Goal: Information Seeking & Learning: Learn about a topic

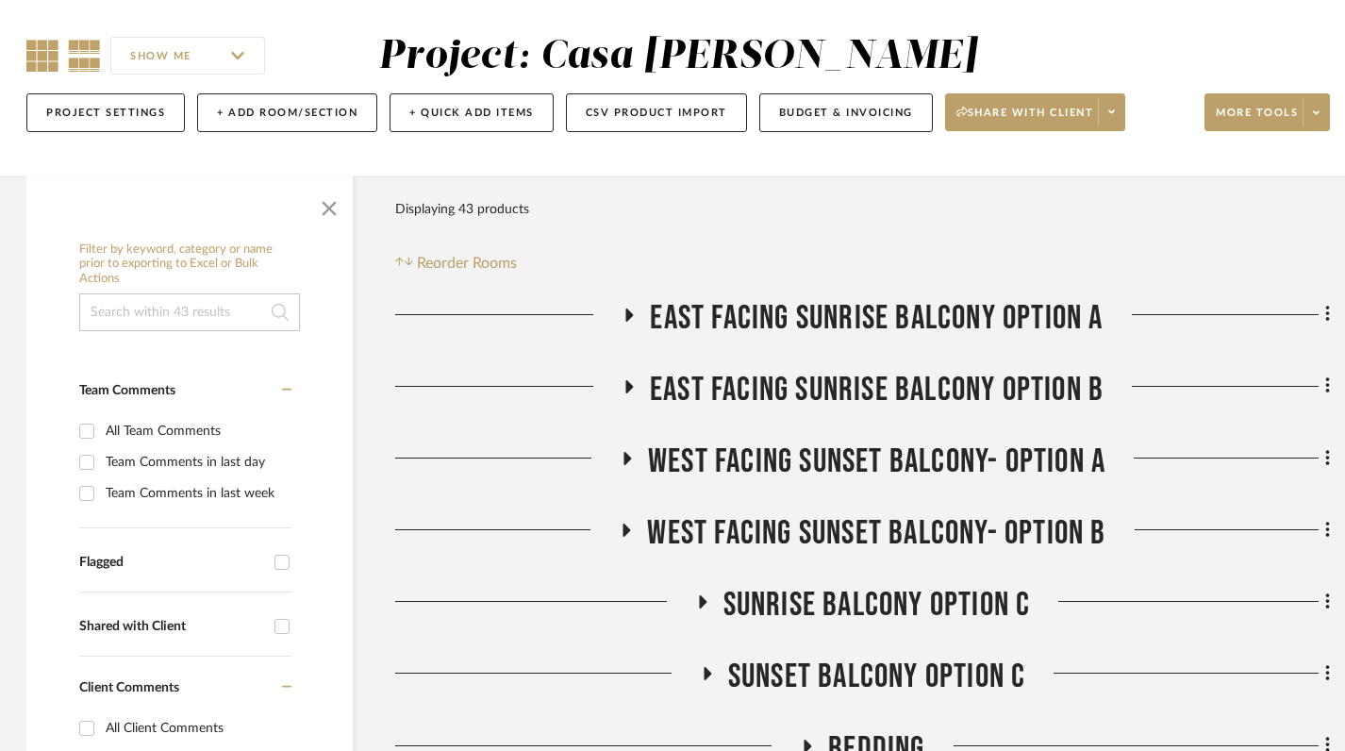
click at [42, 64] on icon at bounding box center [42, 56] width 32 height 32
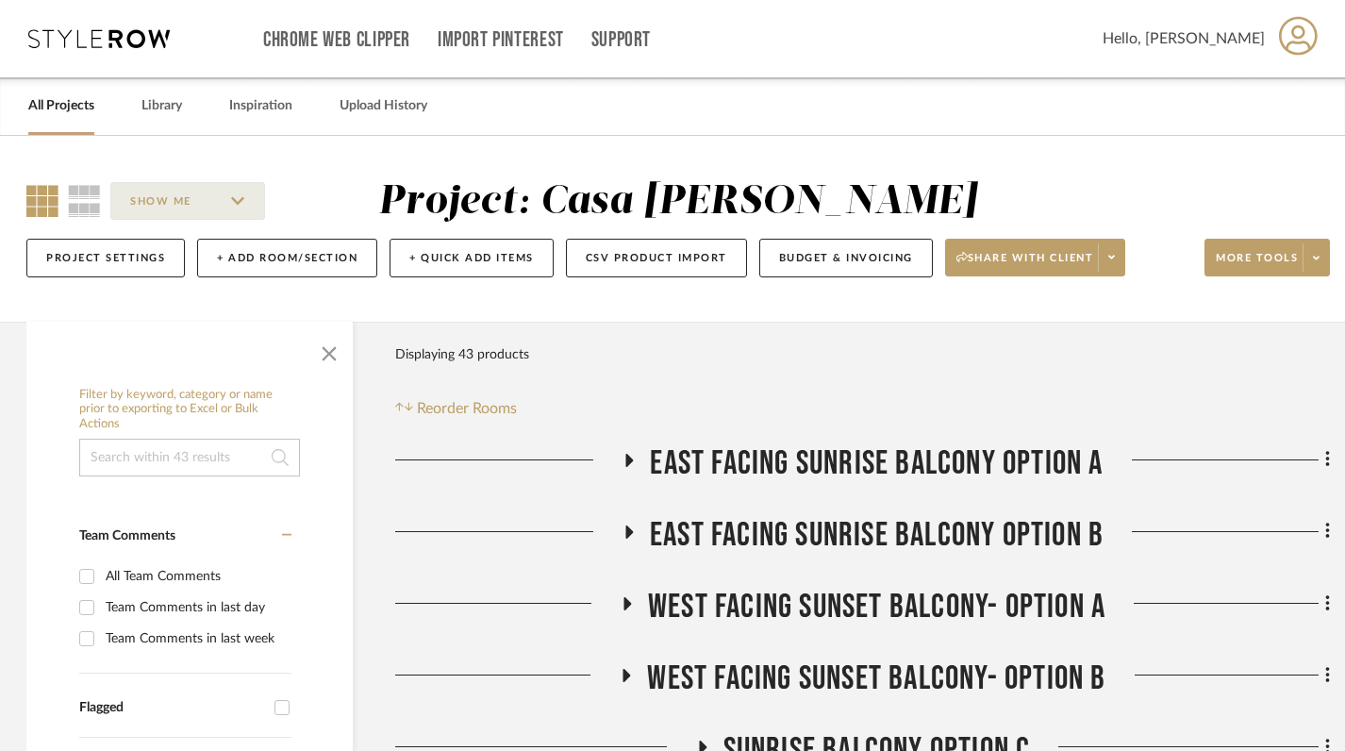
click at [67, 102] on link "All Projects" at bounding box center [61, 105] width 66 height 25
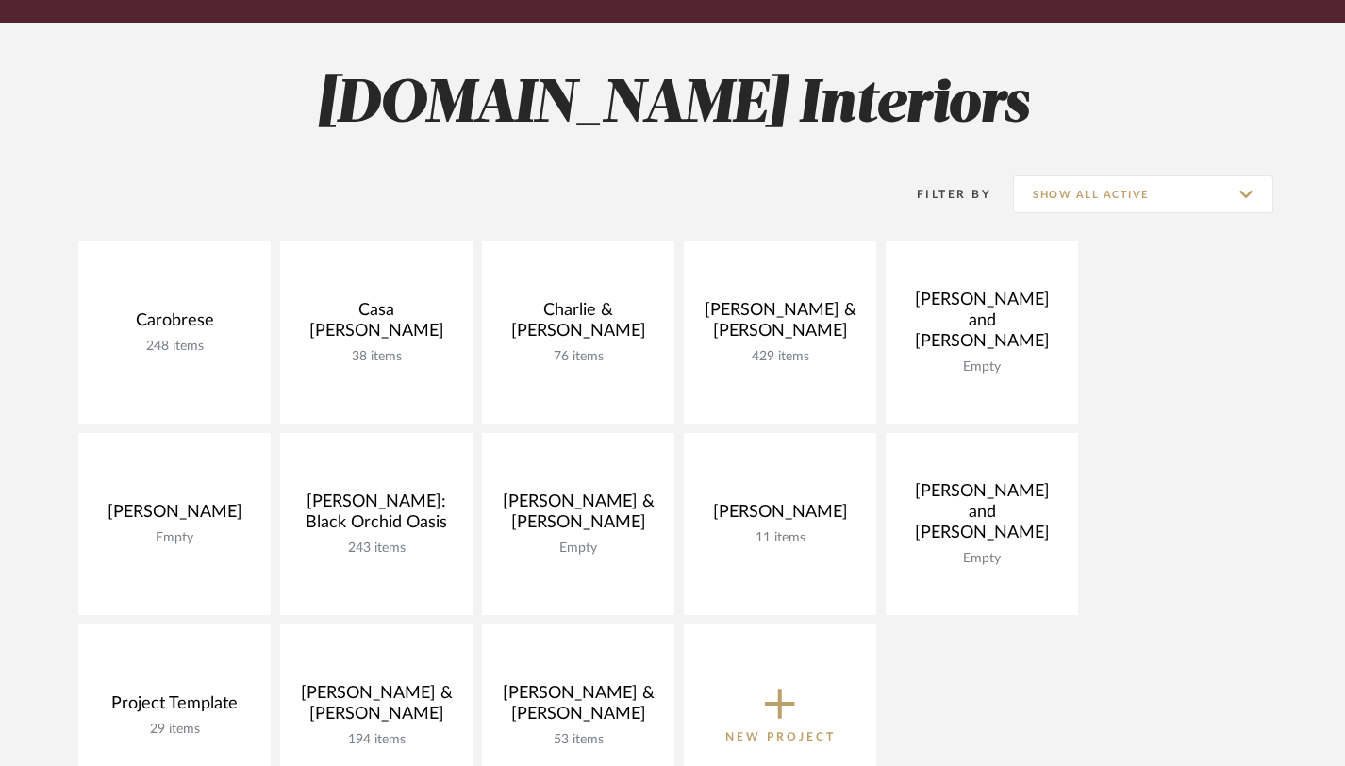
scroll to position [227, 0]
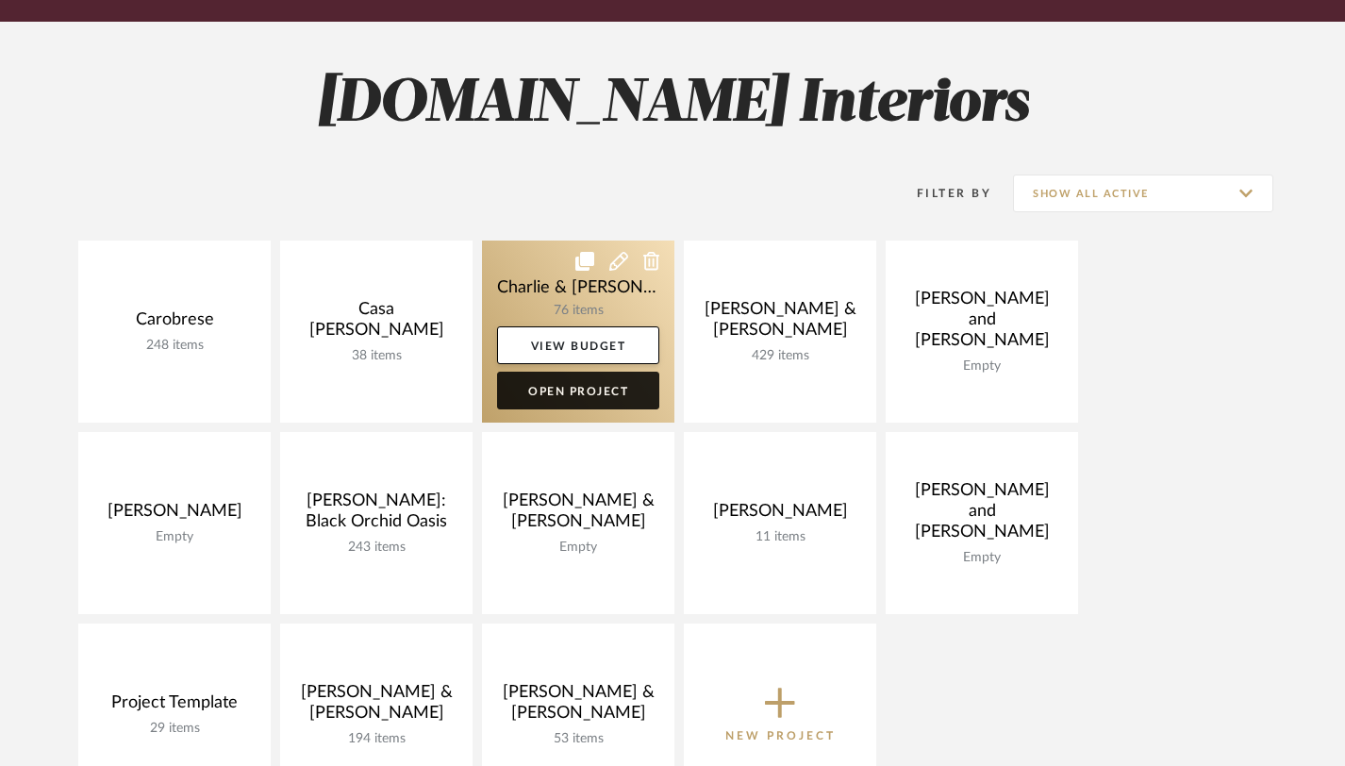
click at [593, 396] on link "Open Project" at bounding box center [578, 391] width 162 height 38
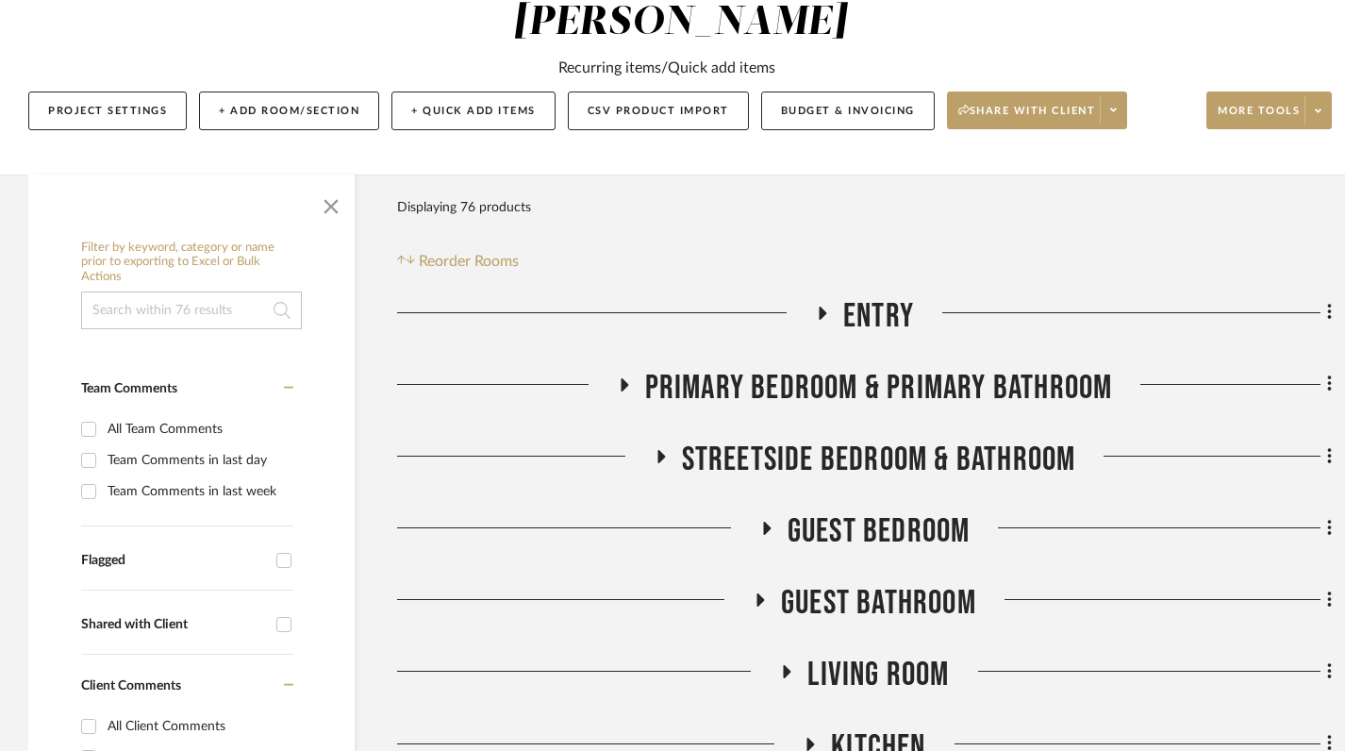
scroll to position [231, 0]
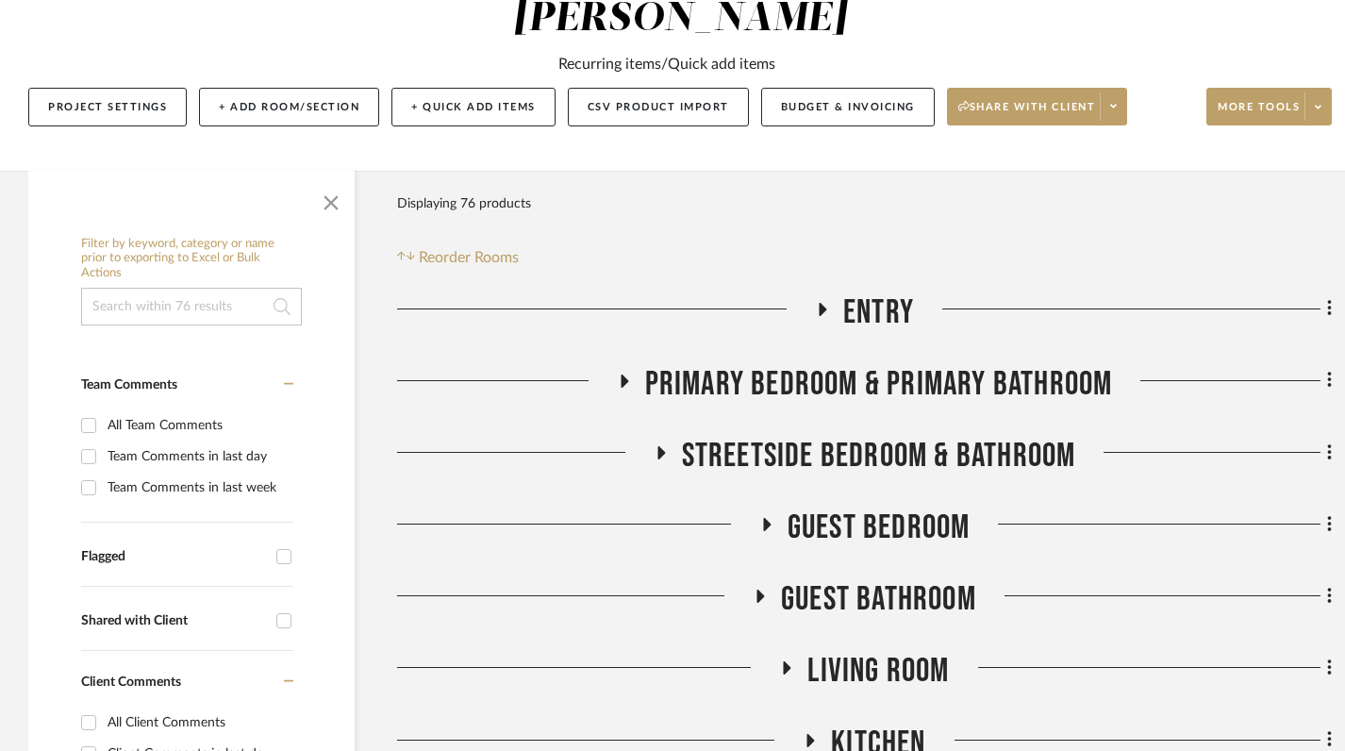
click at [828, 302] on fa-icon at bounding box center [822, 315] width 14 height 27
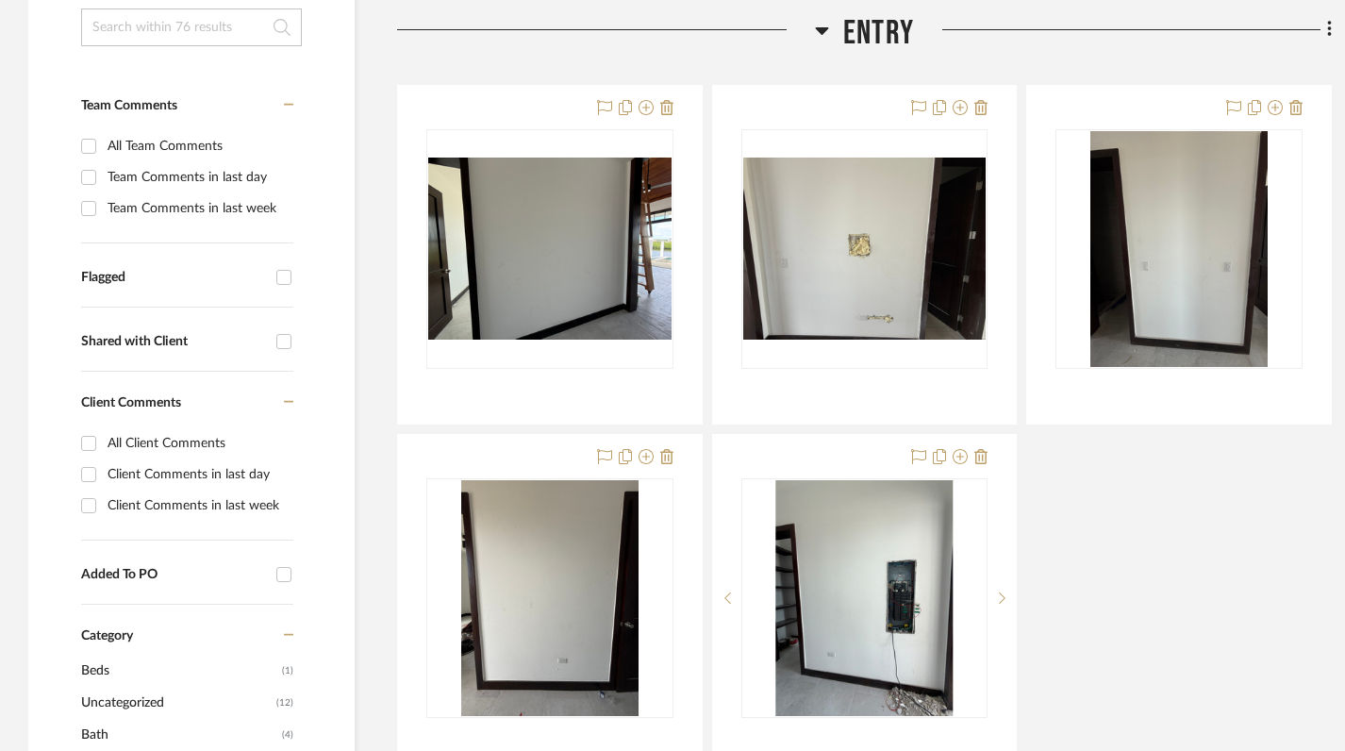
scroll to position [594, 0]
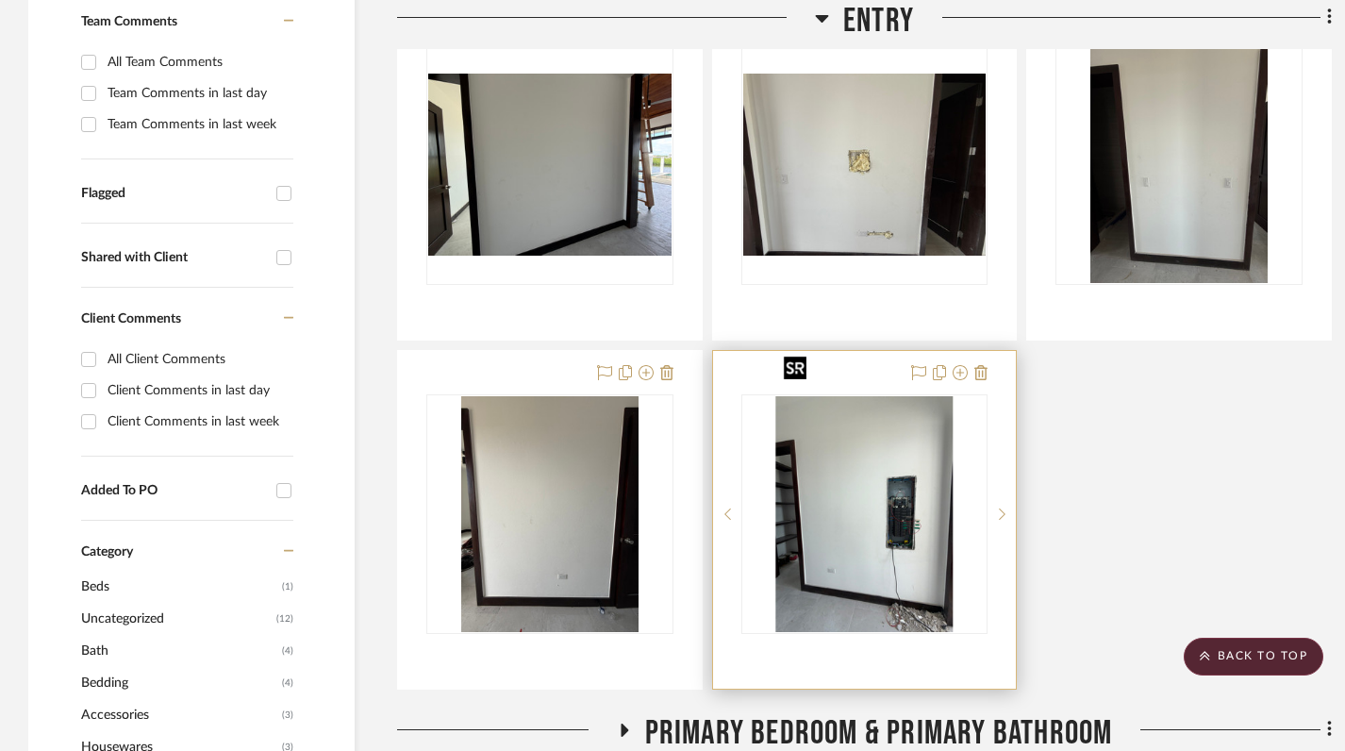
click at [876, 473] on img "0" at bounding box center [864, 514] width 177 height 236
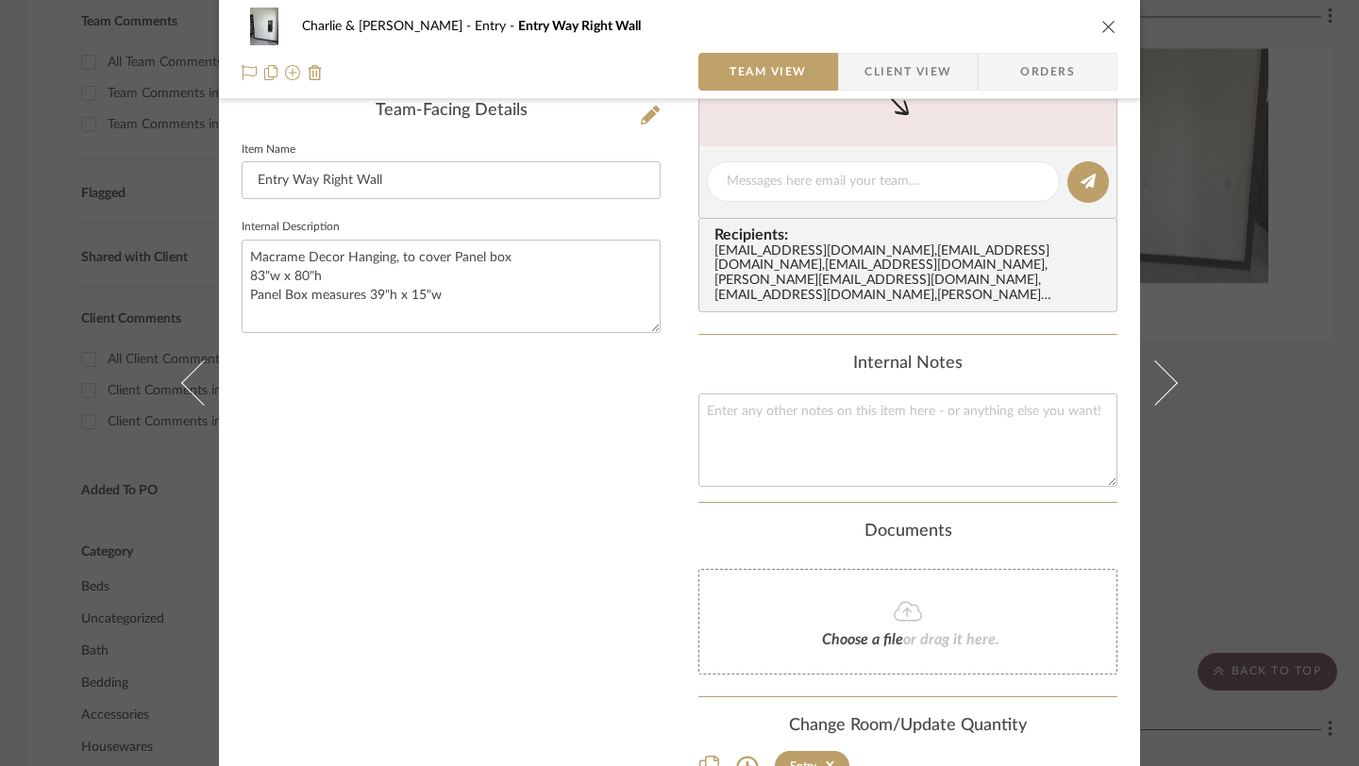
scroll to position [0, 0]
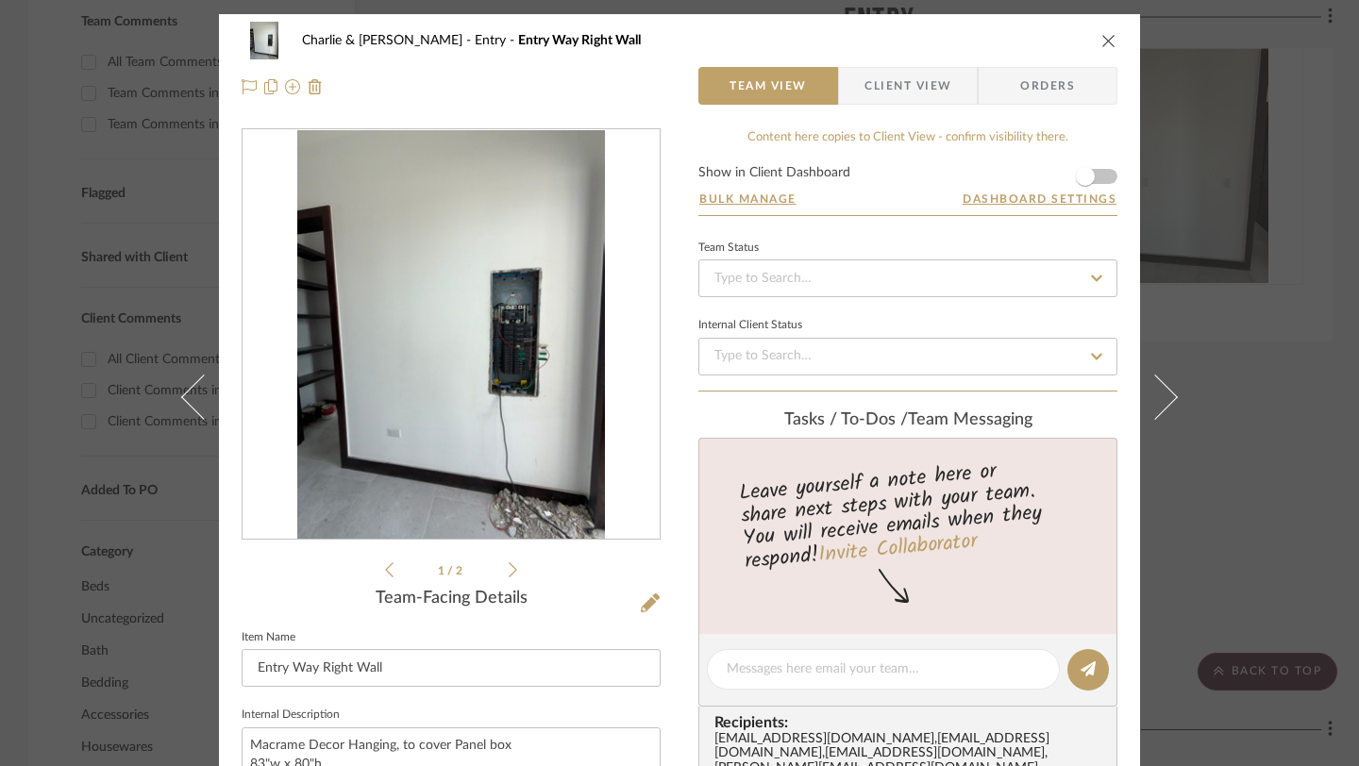
click at [1101, 44] on icon "close" at bounding box center [1108, 40] width 15 height 15
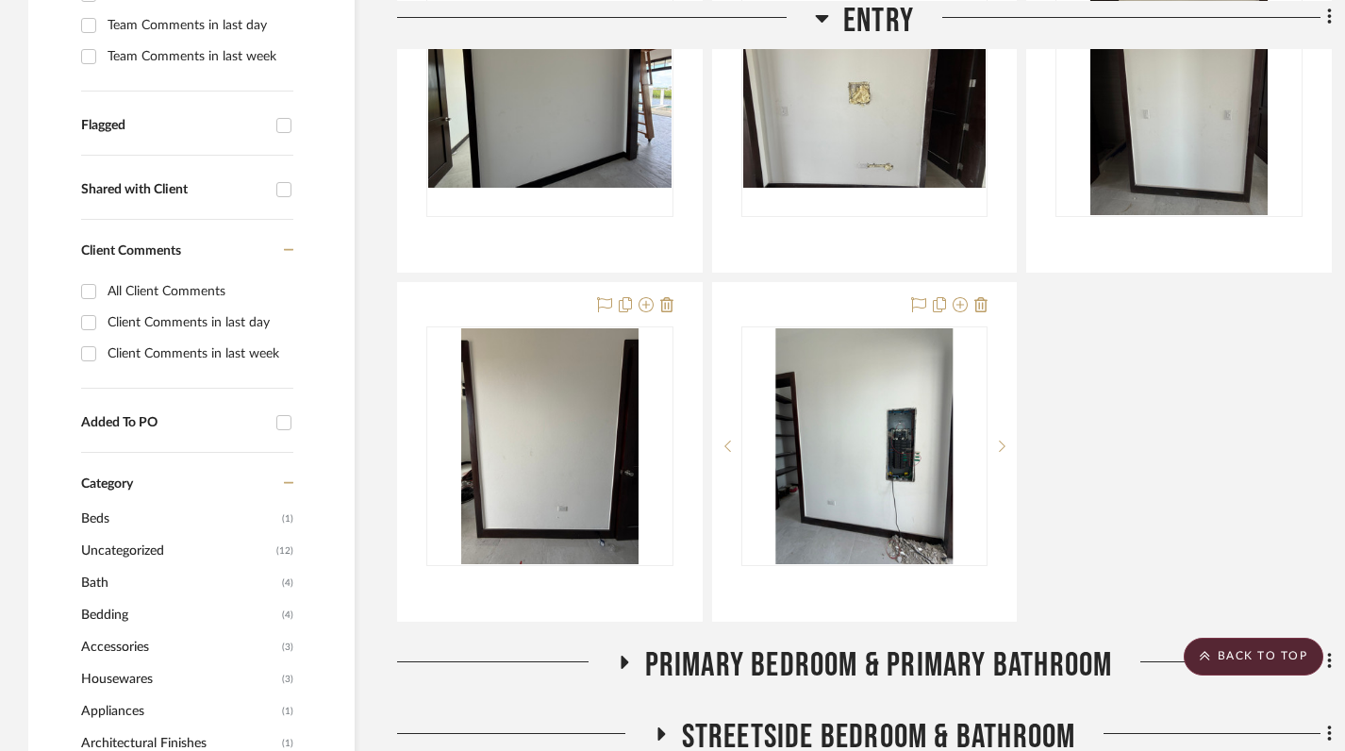
scroll to position [676, 0]
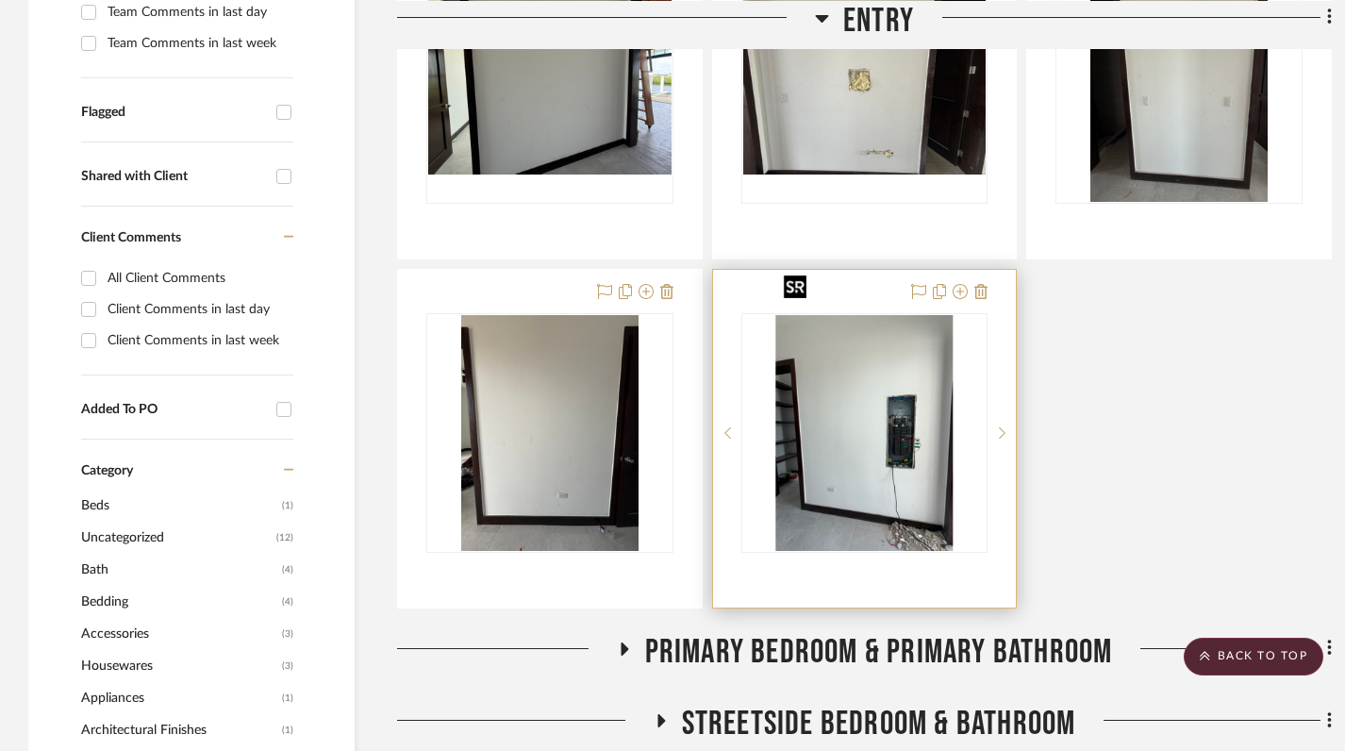
click at [866, 451] on img "0" at bounding box center [864, 433] width 177 height 236
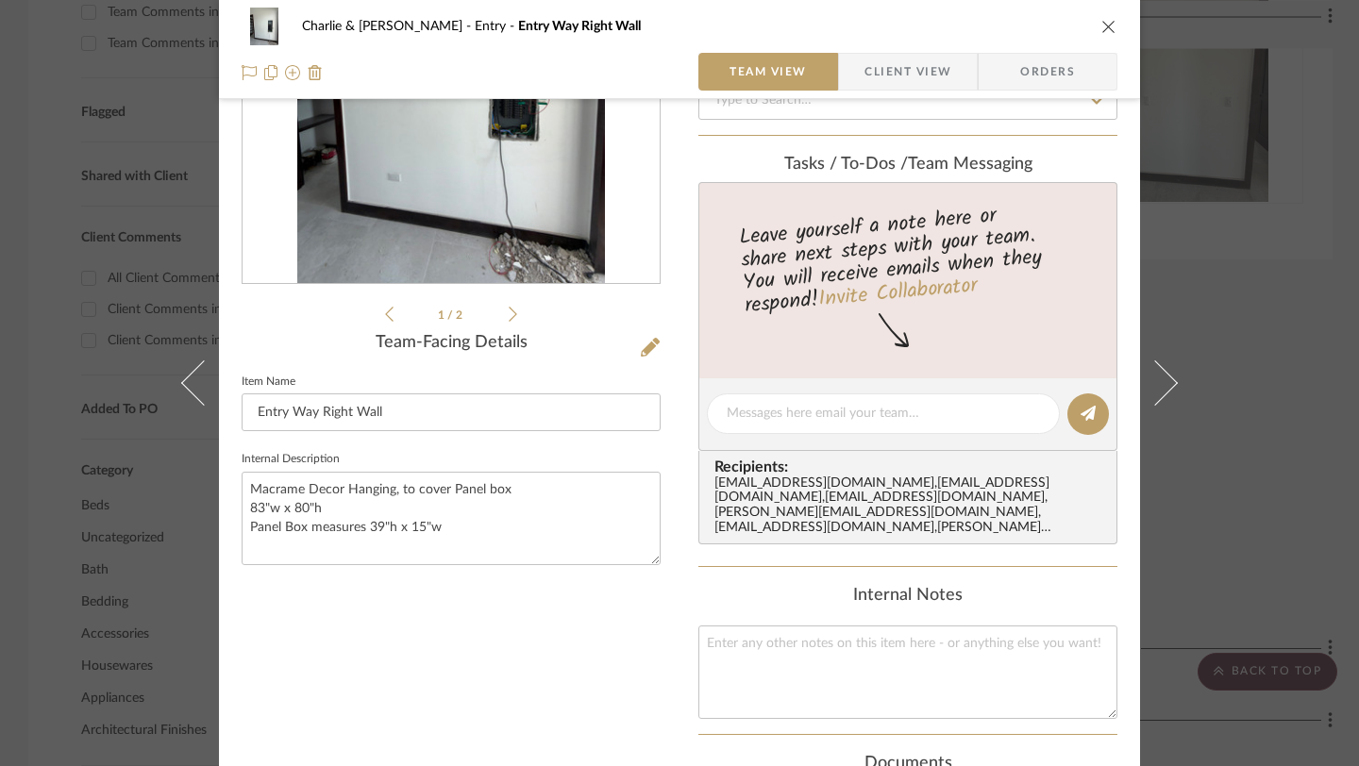
scroll to position [262, 0]
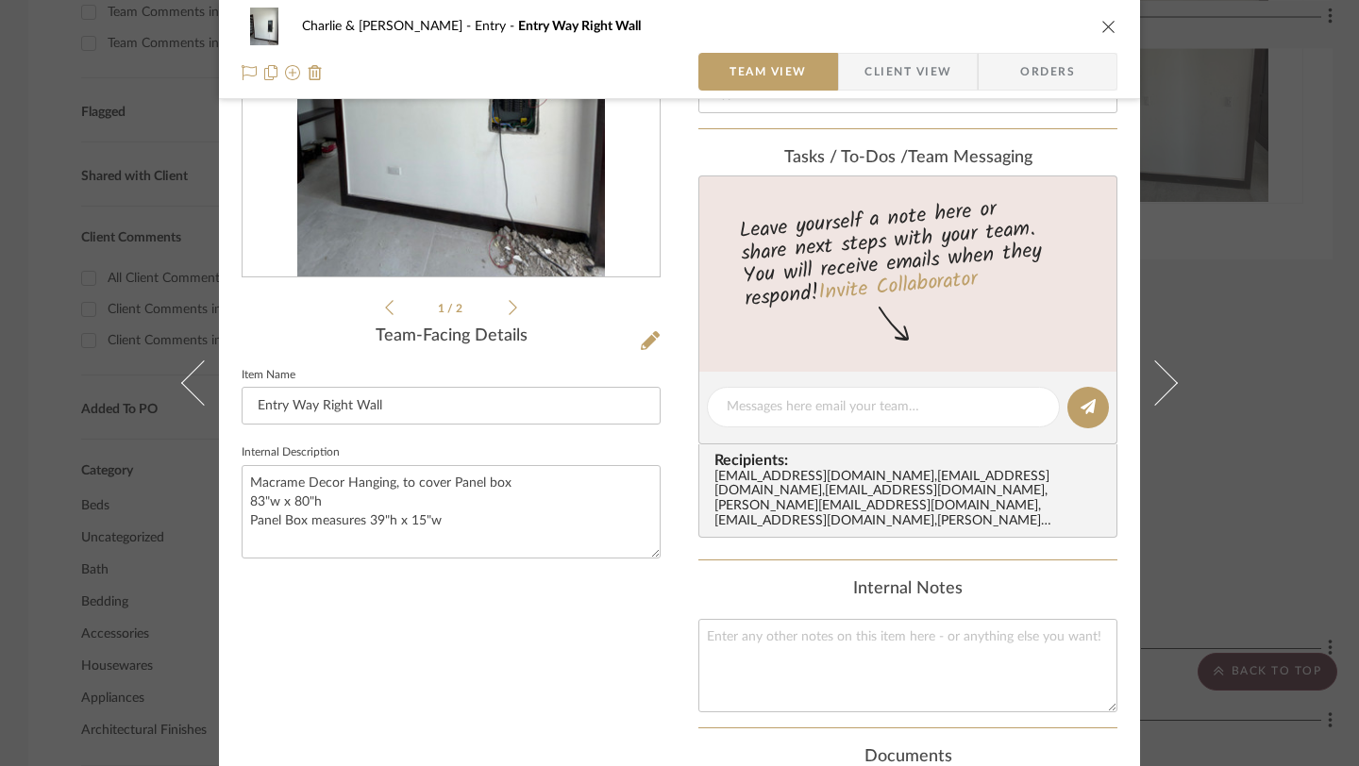
click at [1103, 22] on icon "close" at bounding box center [1108, 26] width 15 height 15
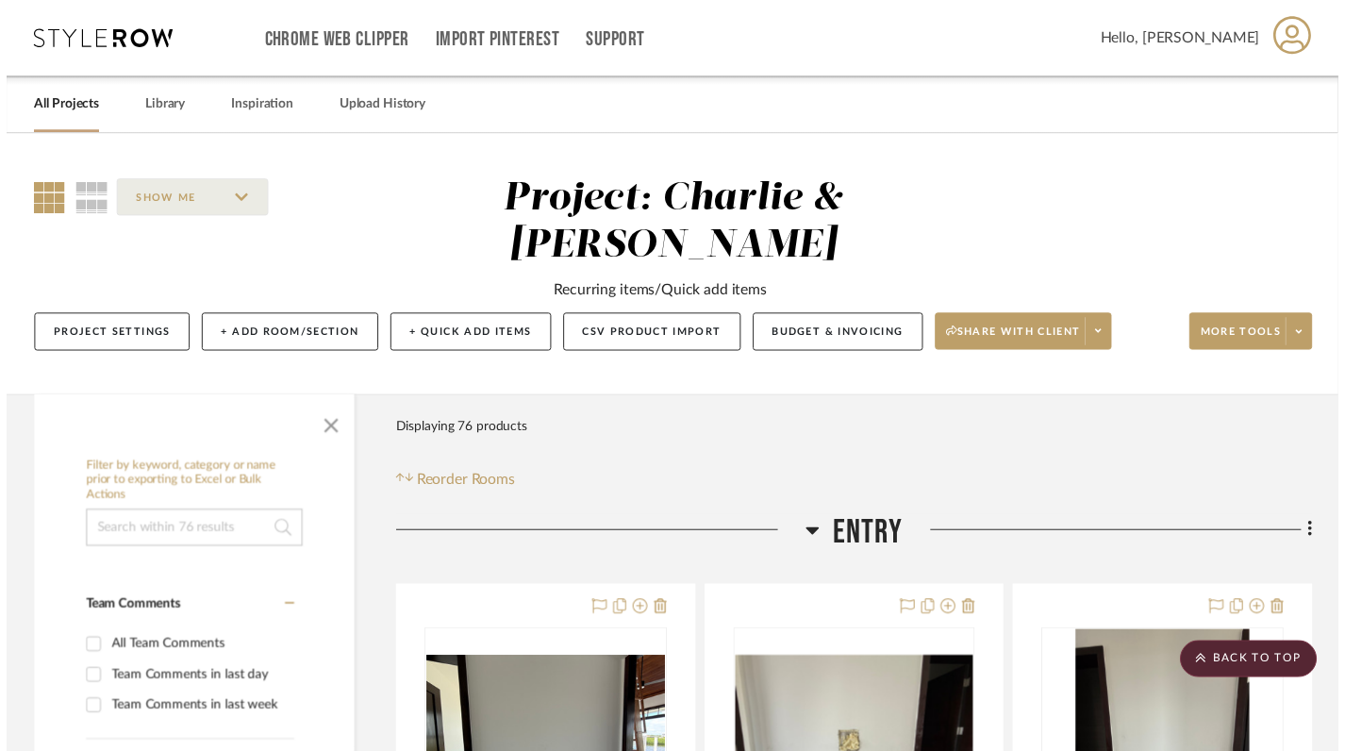
scroll to position [676, 0]
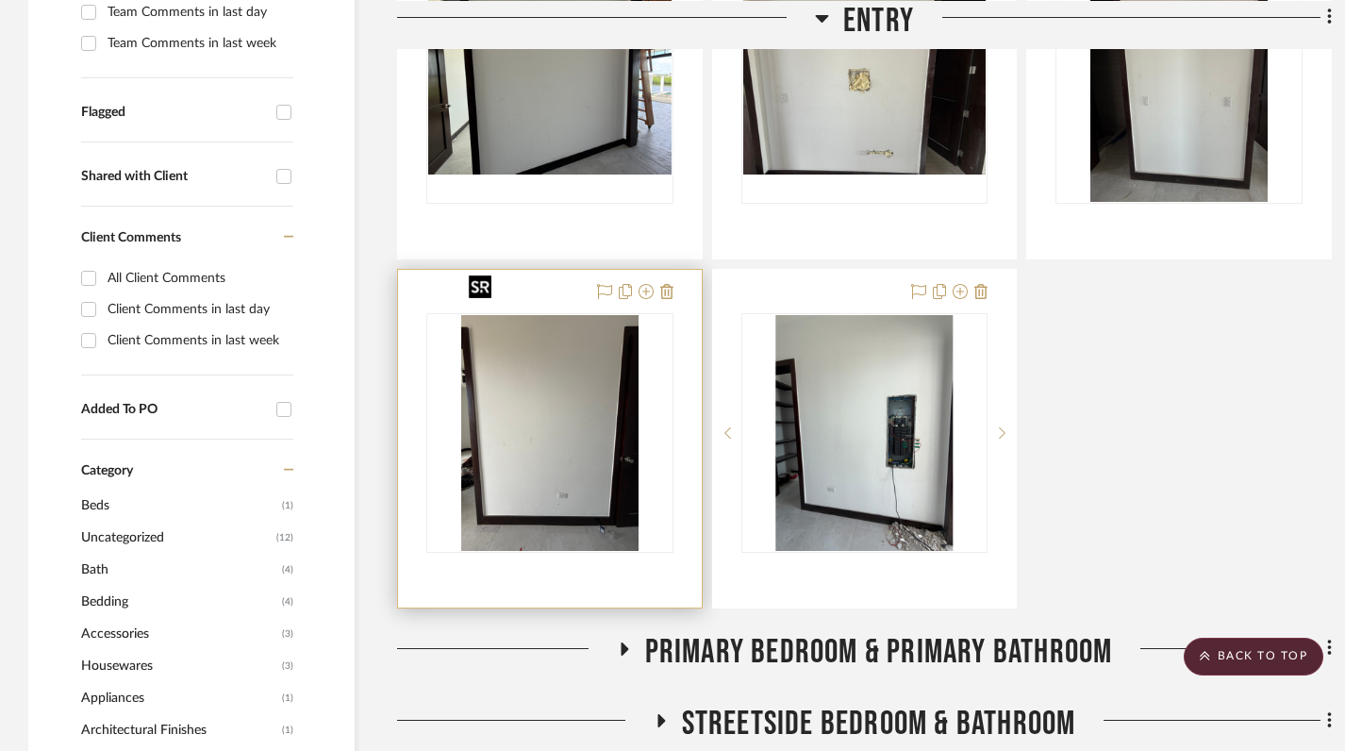
click at [0, 0] on img at bounding box center [0, 0] width 0 height 0
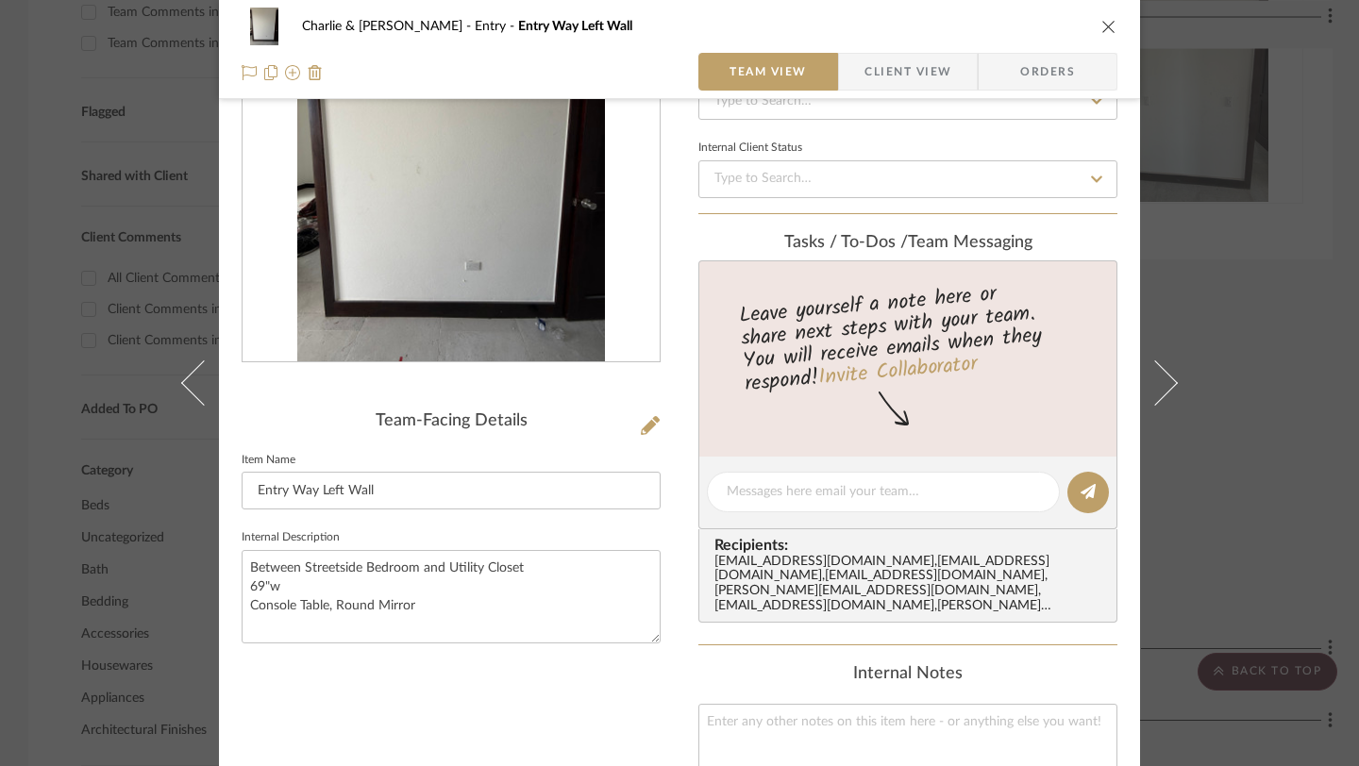
scroll to position [0, 0]
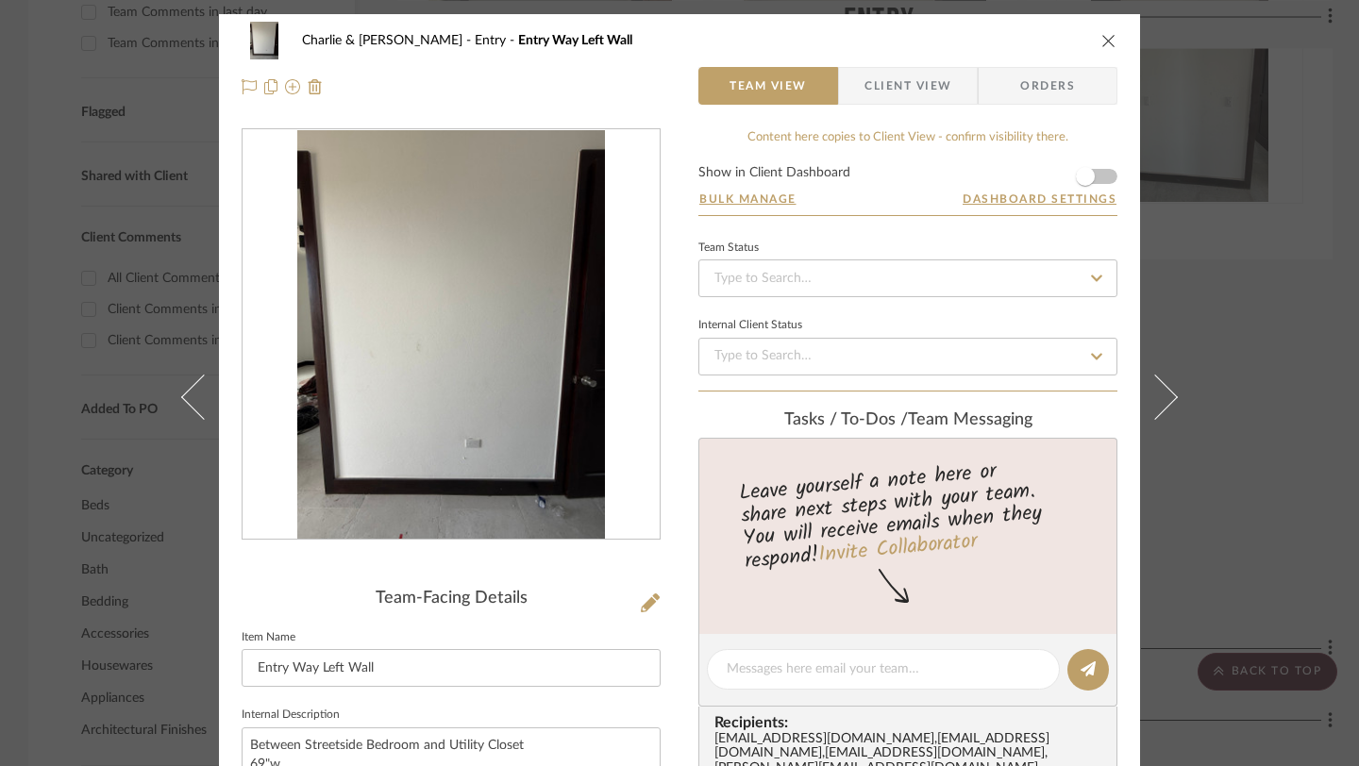
click at [1102, 46] on icon "close" at bounding box center [1108, 40] width 15 height 15
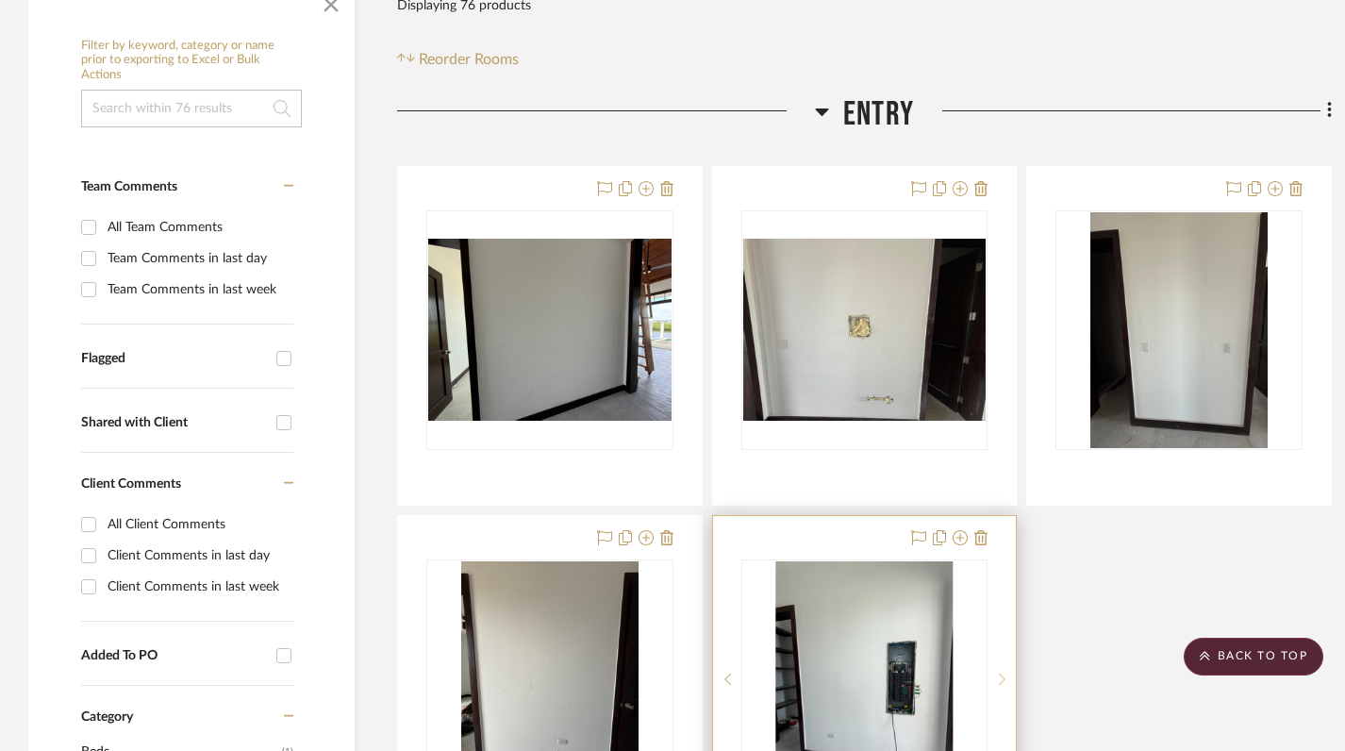
scroll to position [378, 0]
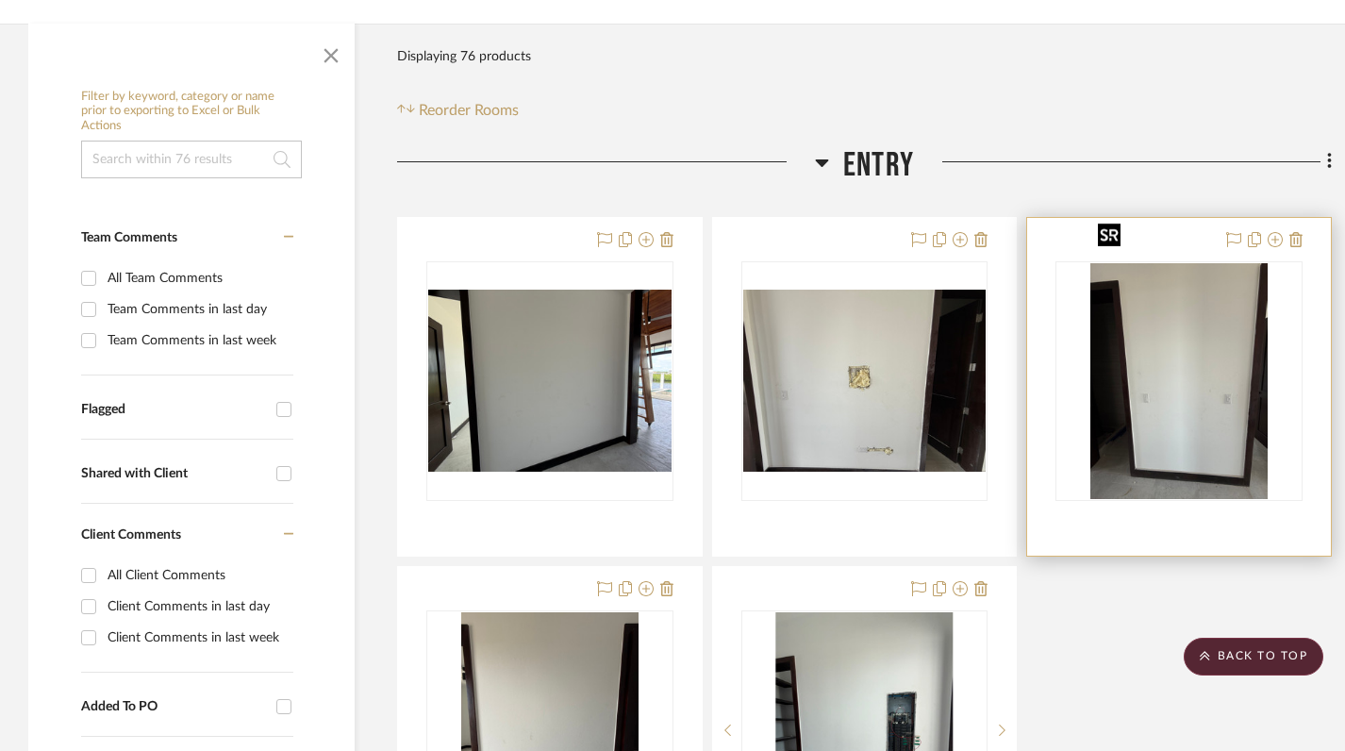
click at [1160, 389] on img "0" at bounding box center [1179, 381] width 177 height 236
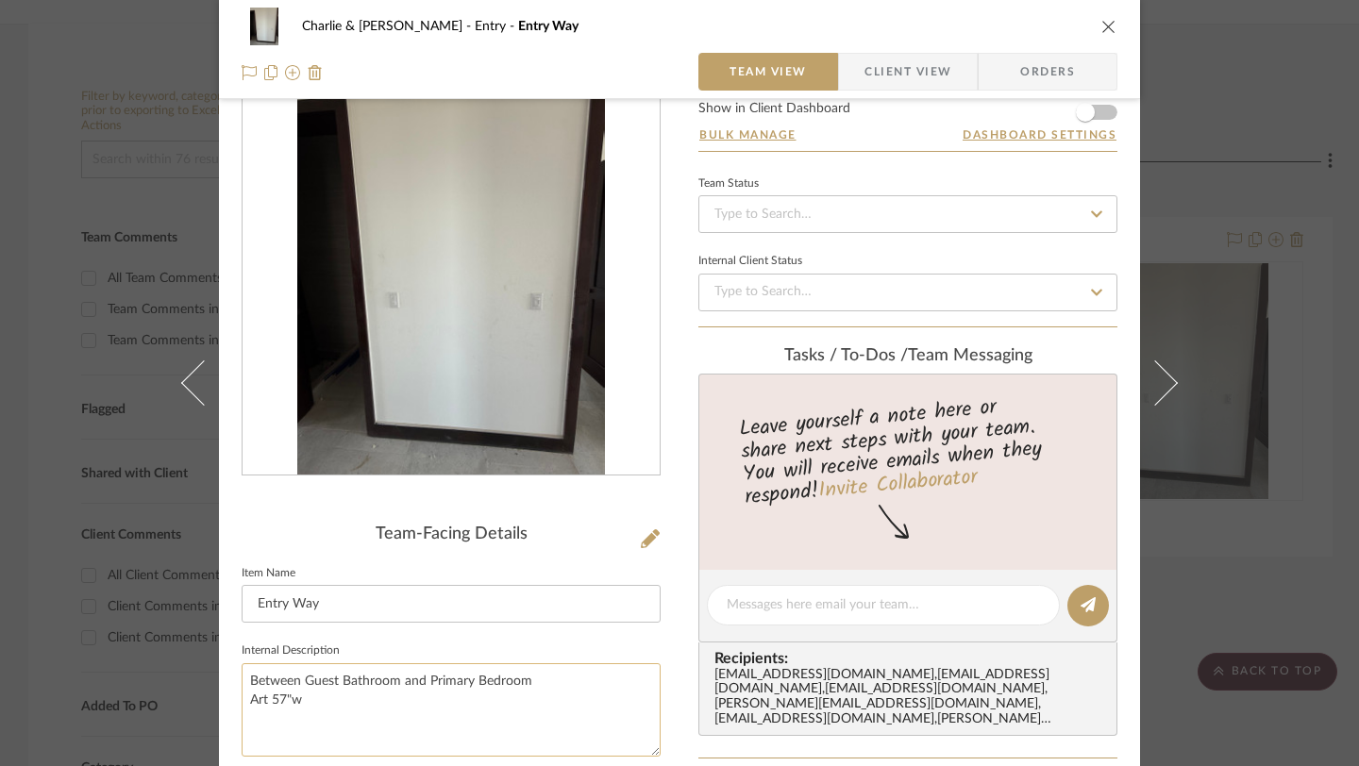
scroll to position [80, 0]
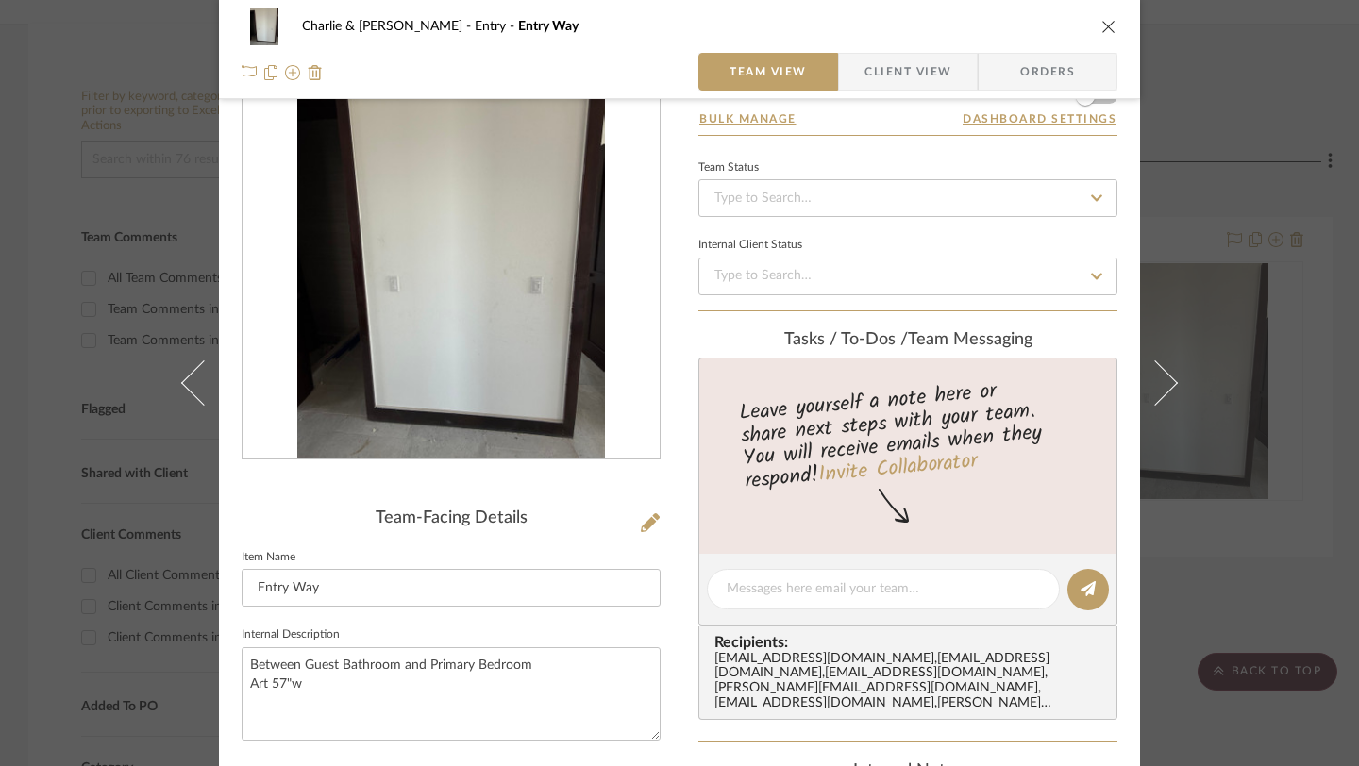
click at [1107, 33] on icon "close" at bounding box center [1108, 26] width 15 height 15
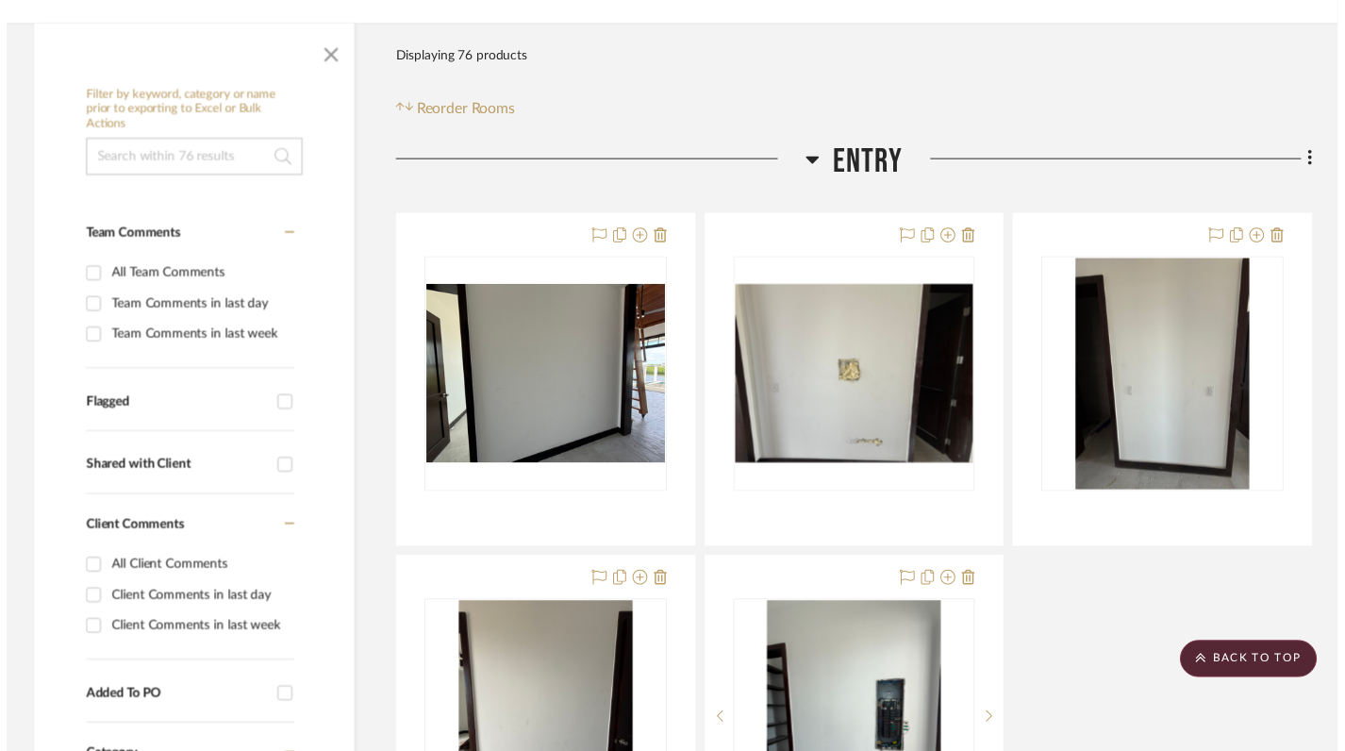
scroll to position [378, 0]
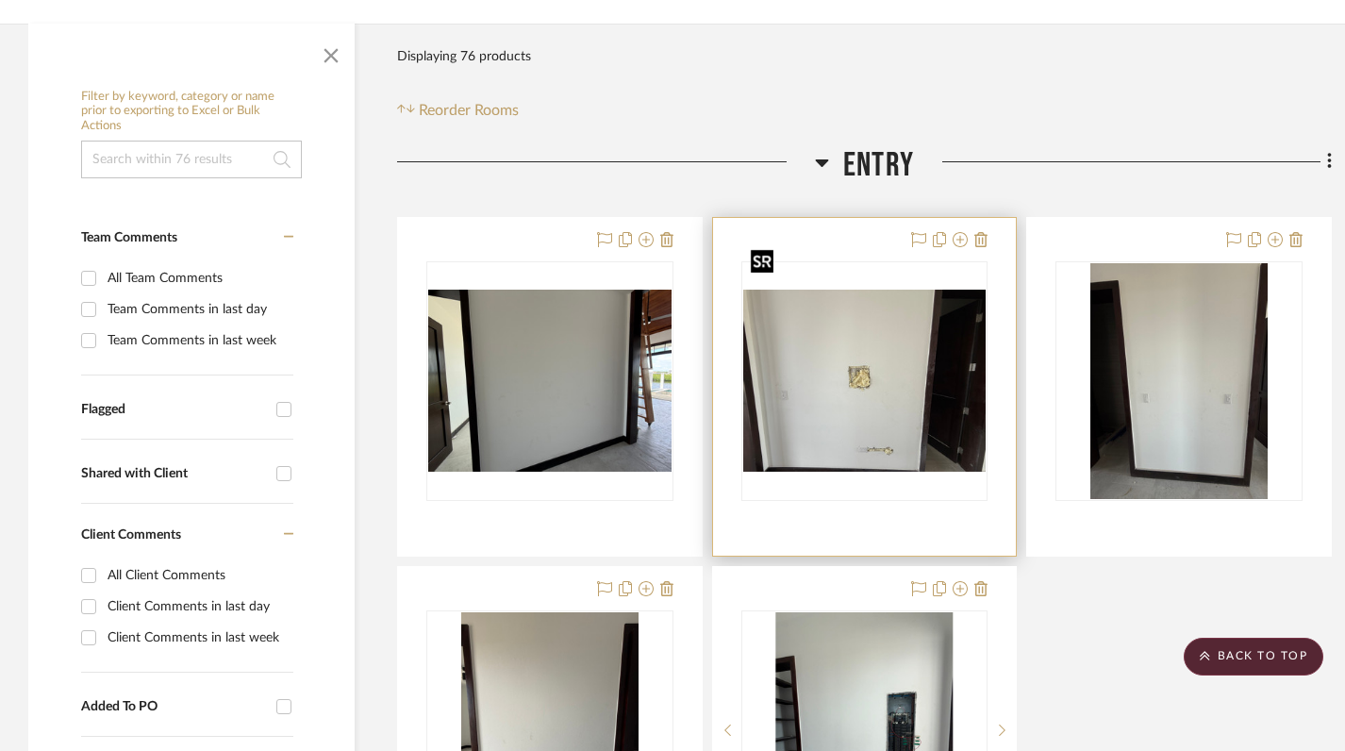
click at [893, 292] on img "0" at bounding box center [864, 381] width 243 height 183
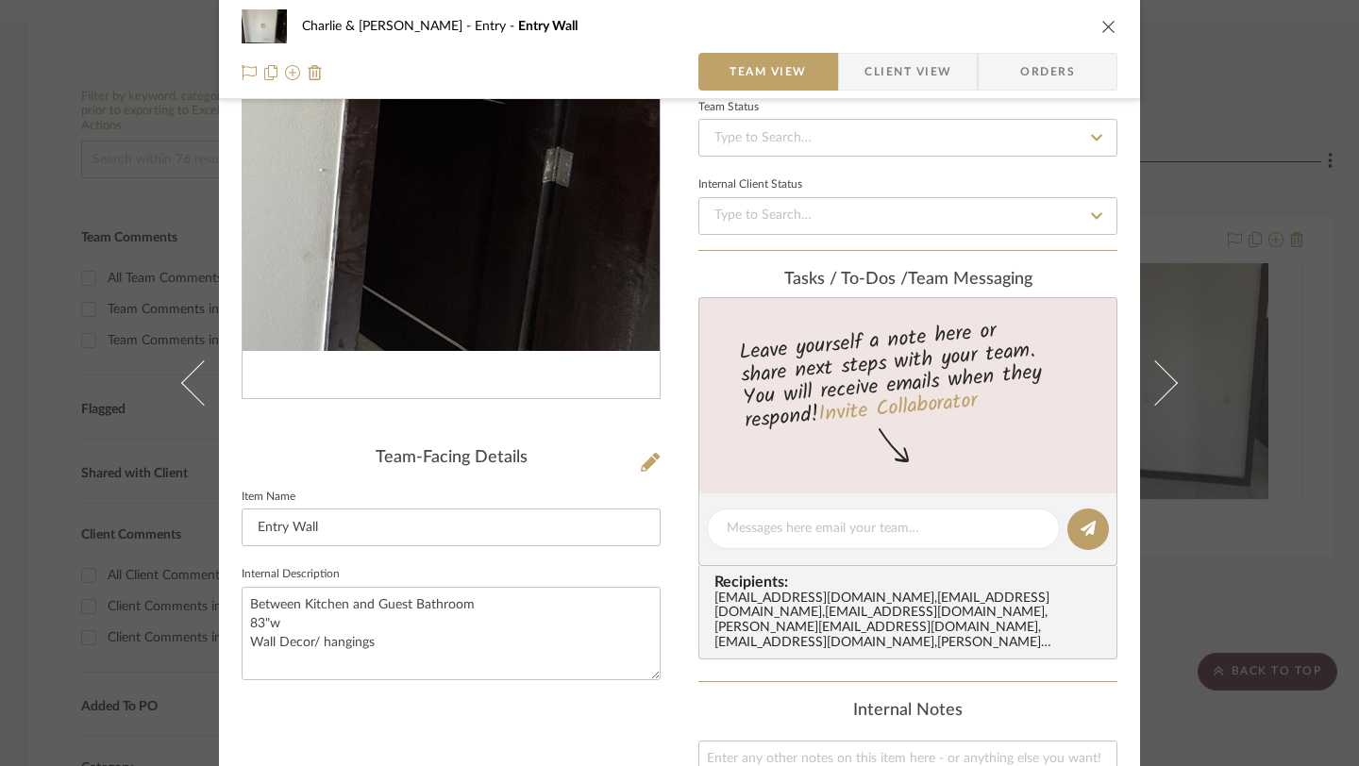
scroll to position [140, 0]
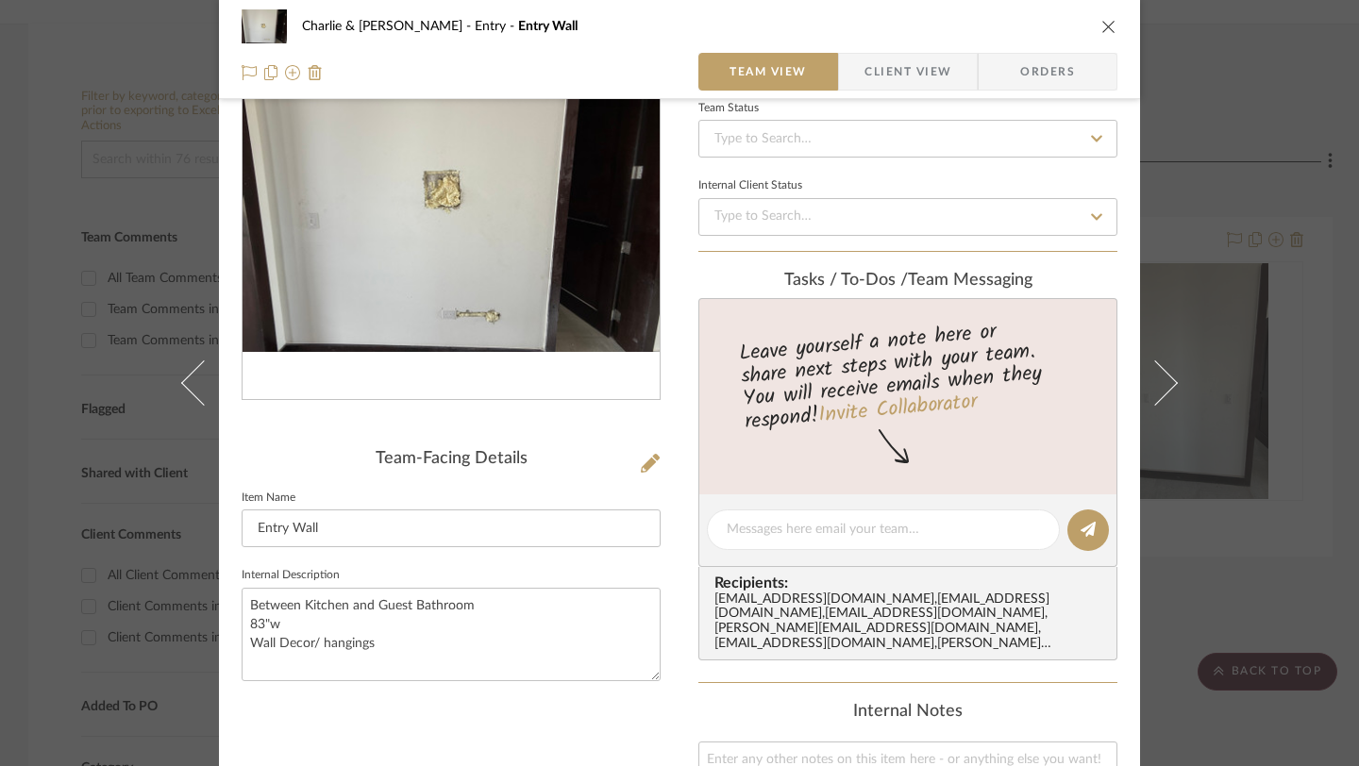
click at [1101, 24] on icon "close" at bounding box center [1108, 26] width 15 height 15
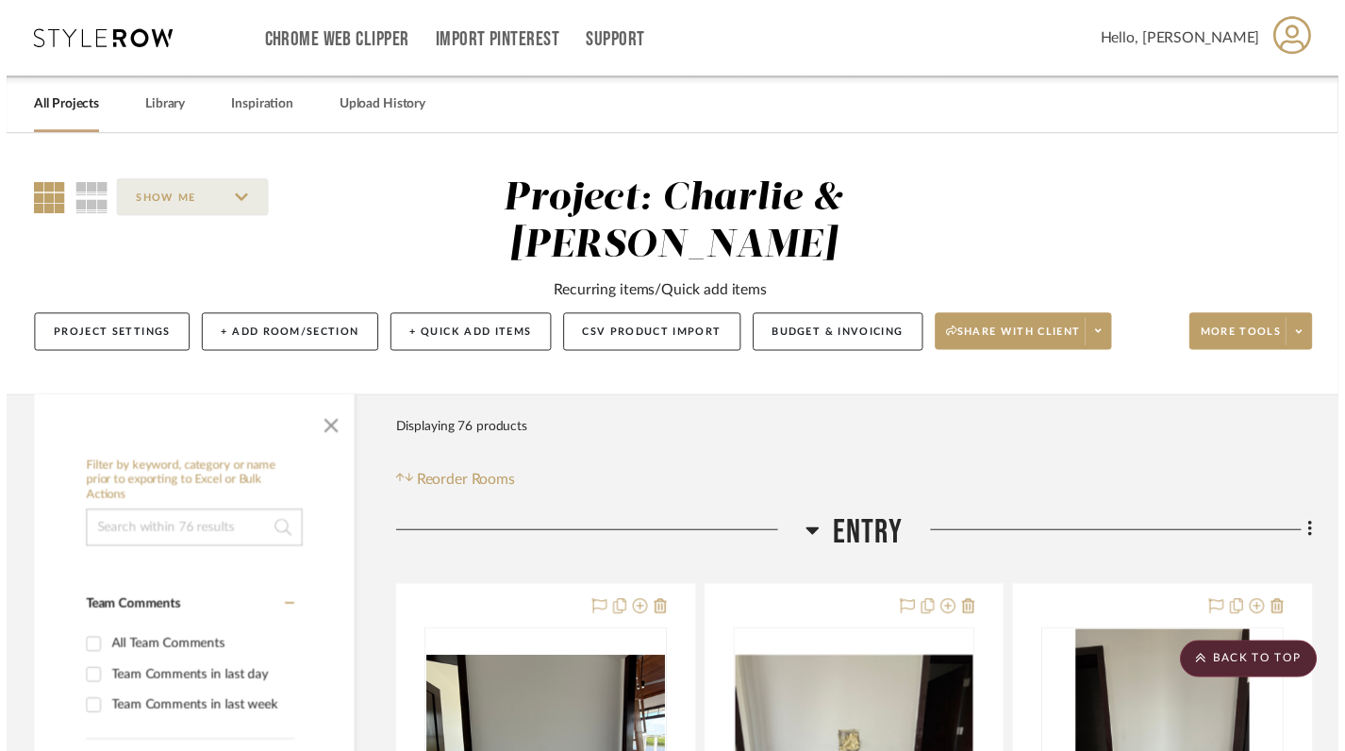
scroll to position [378, 0]
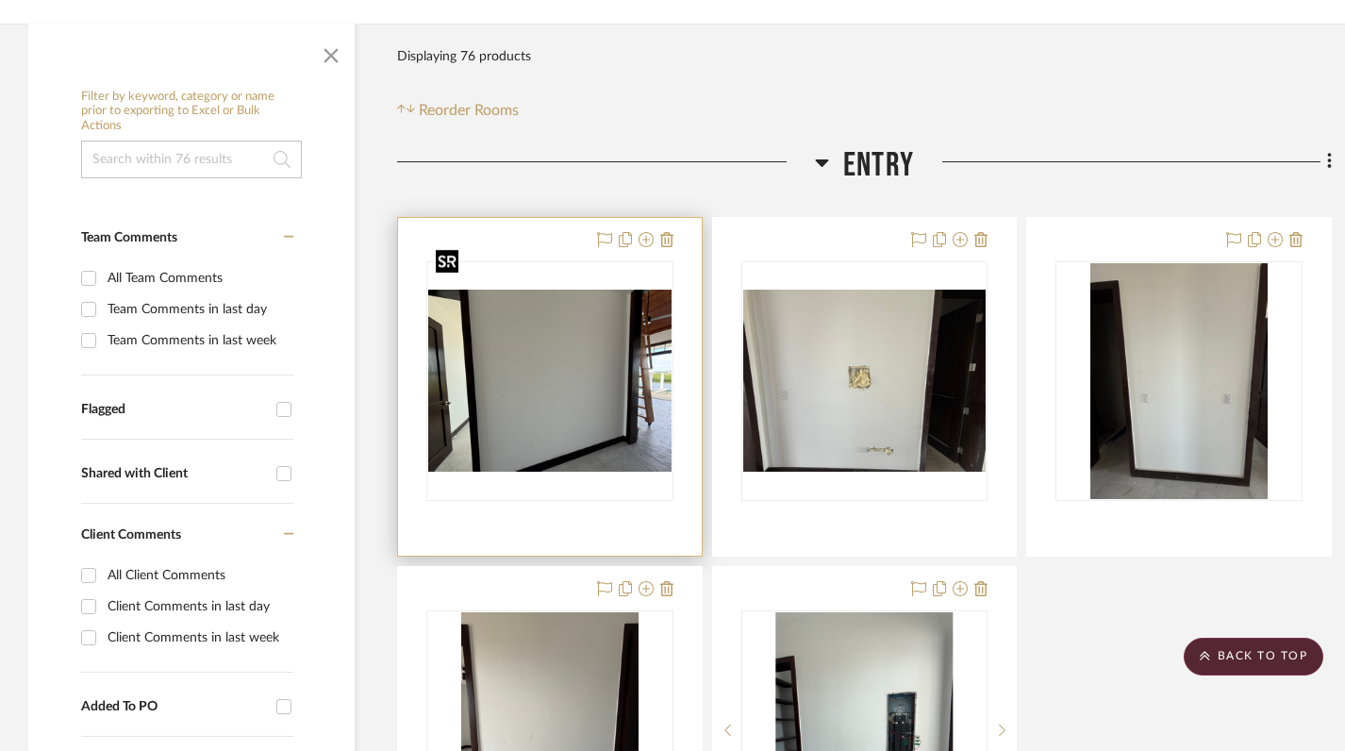
click at [0, 0] on img at bounding box center [0, 0] width 0 height 0
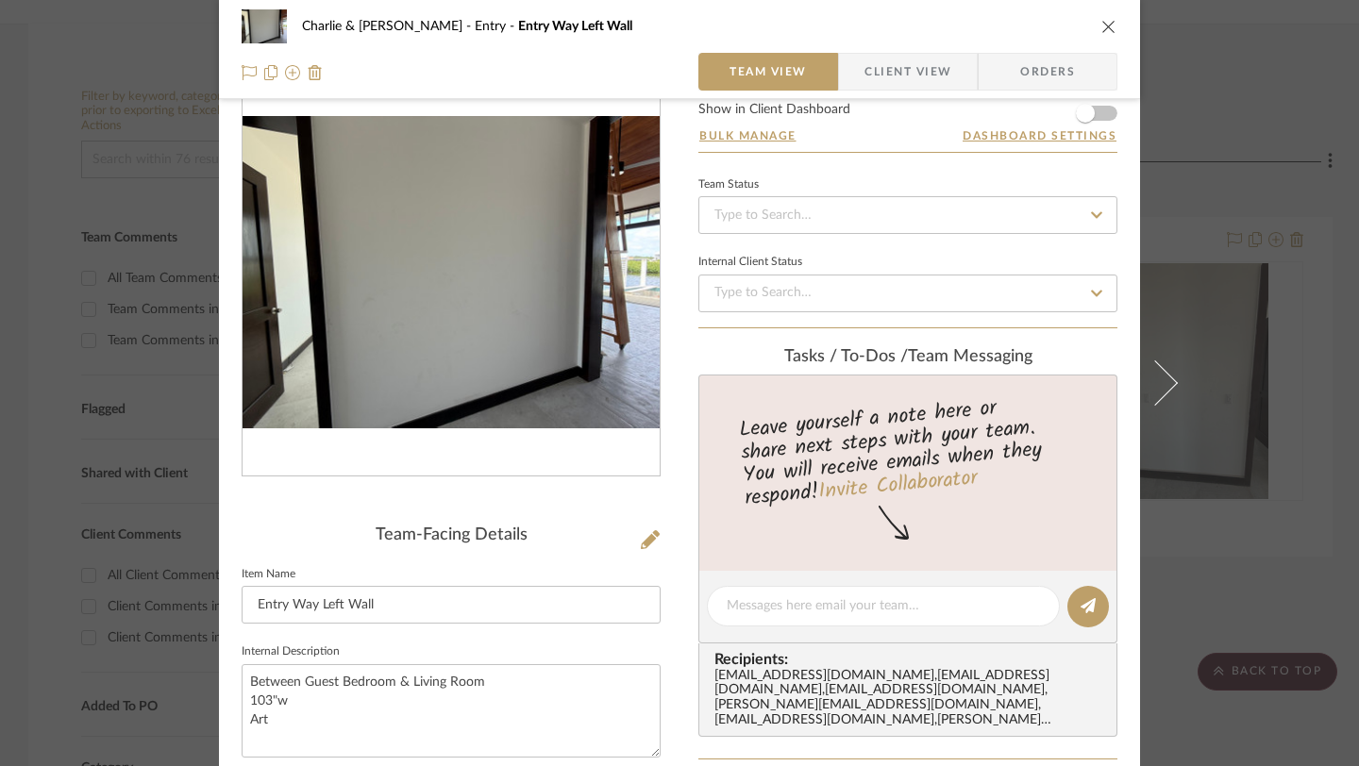
scroll to position [73, 0]
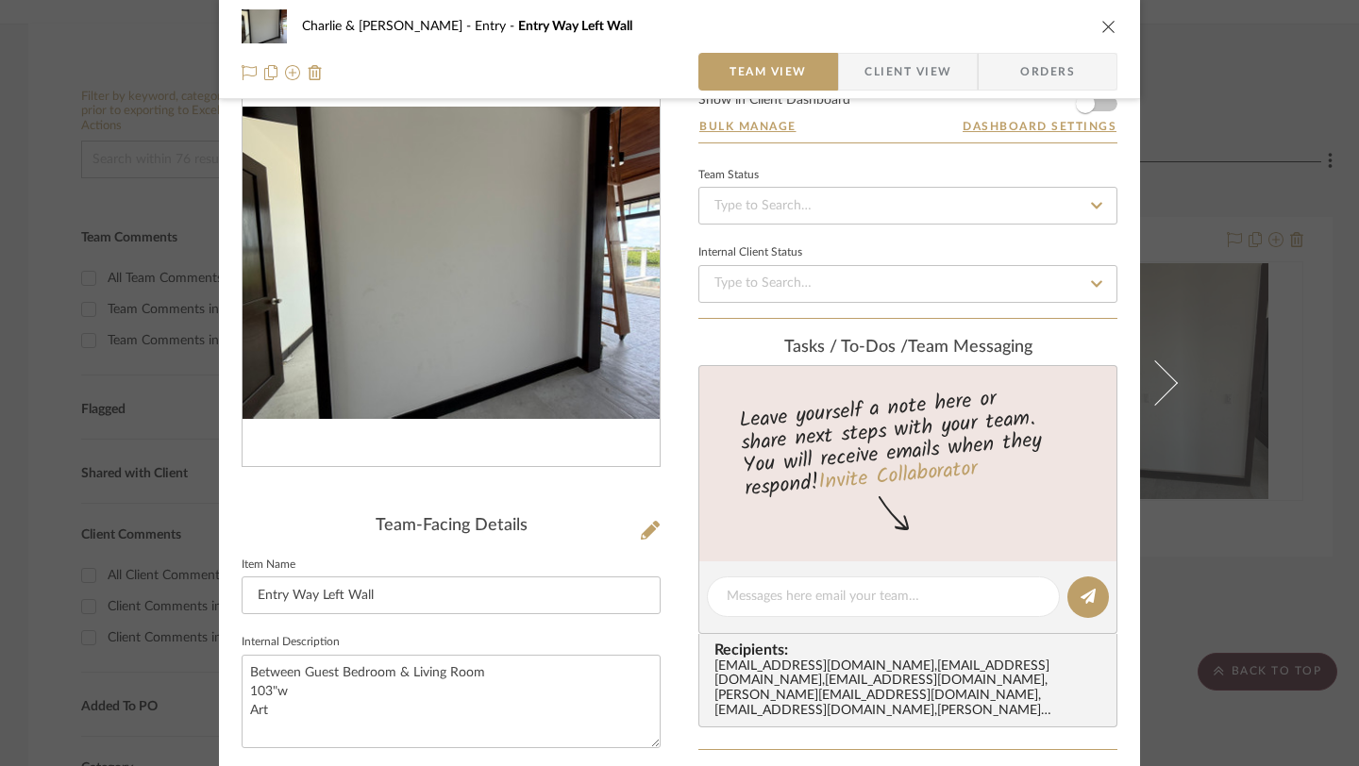
click at [1101, 26] on icon "close" at bounding box center [1108, 26] width 15 height 15
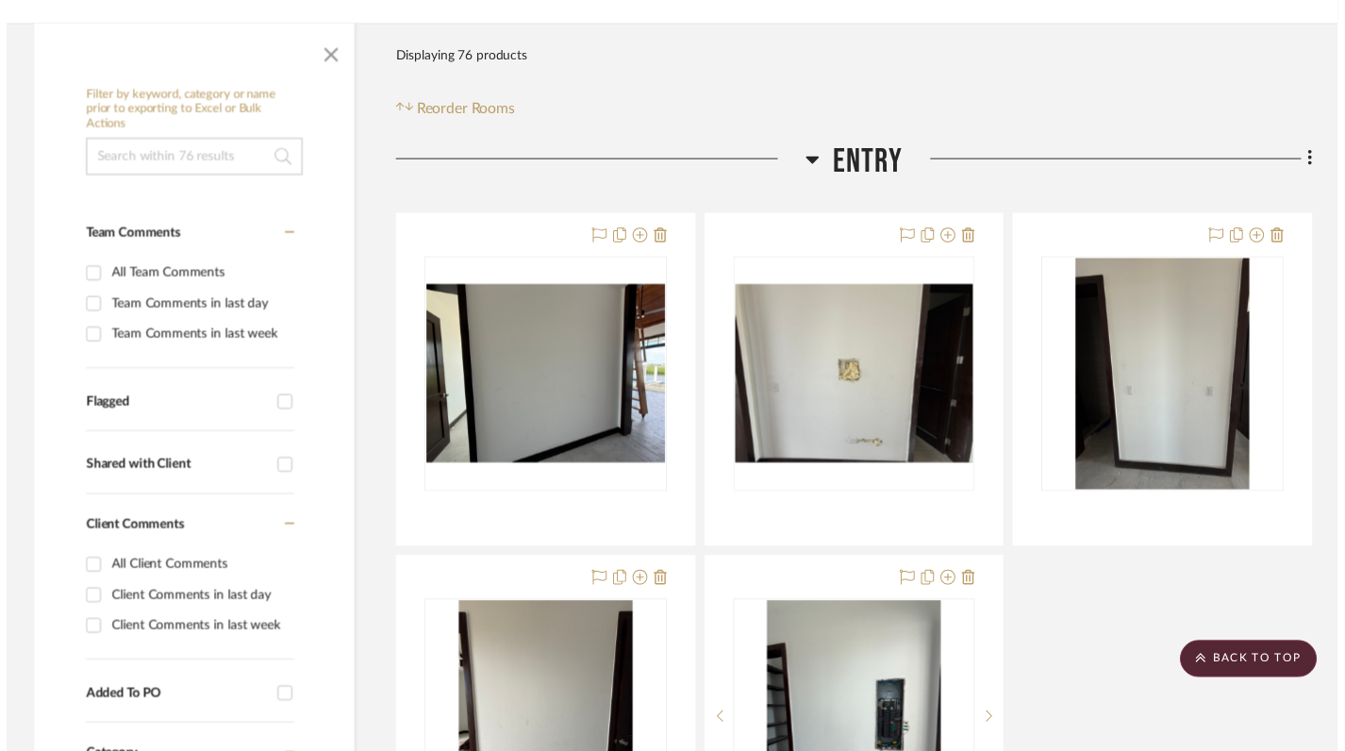
scroll to position [378, 0]
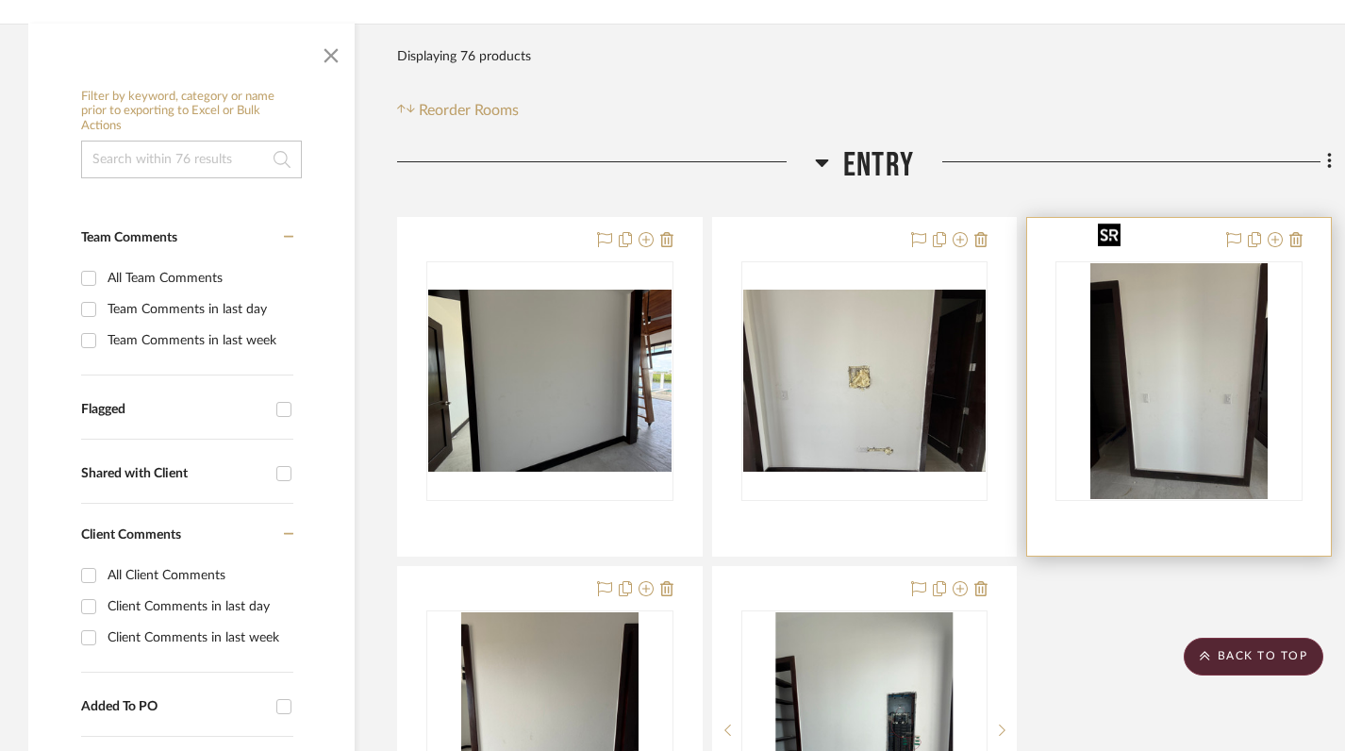
click at [1176, 362] on img "0" at bounding box center [1179, 381] width 177 height 236
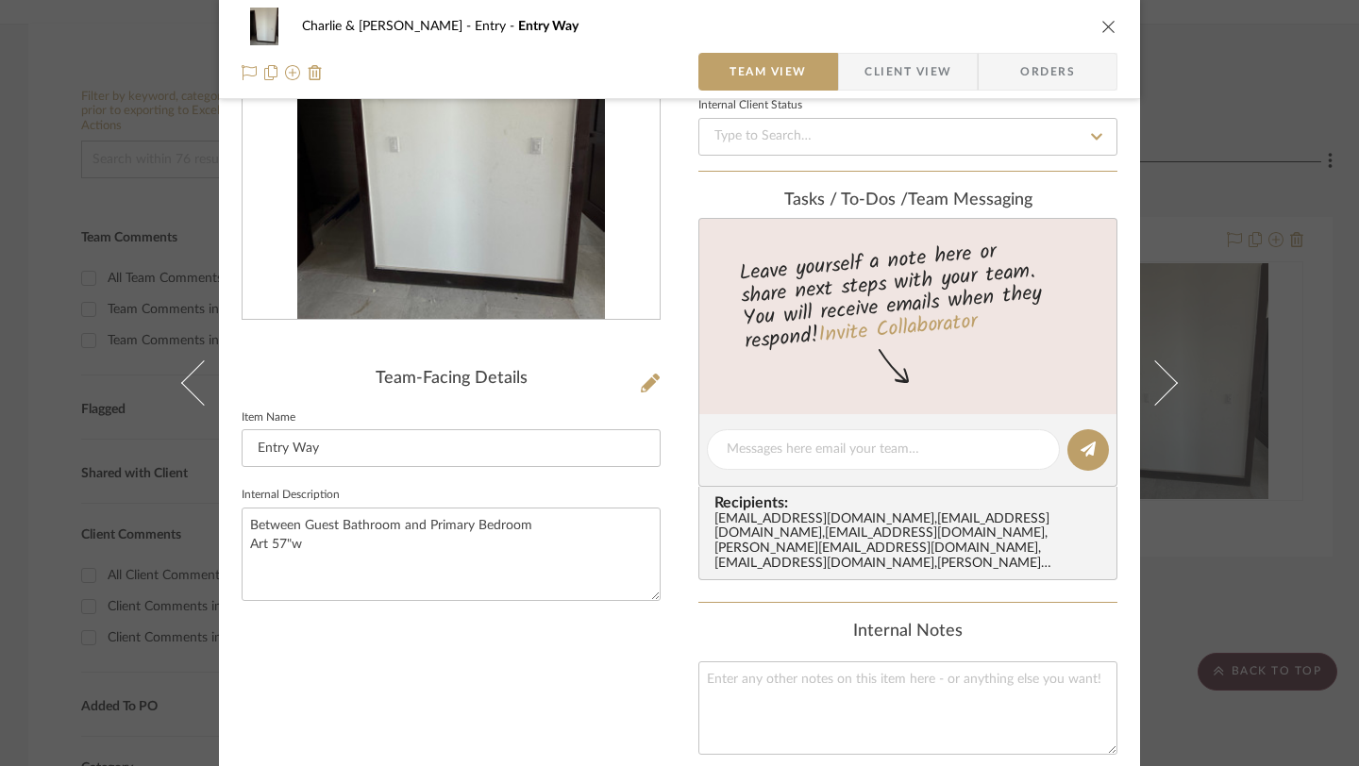
scroll to position [256, 0]
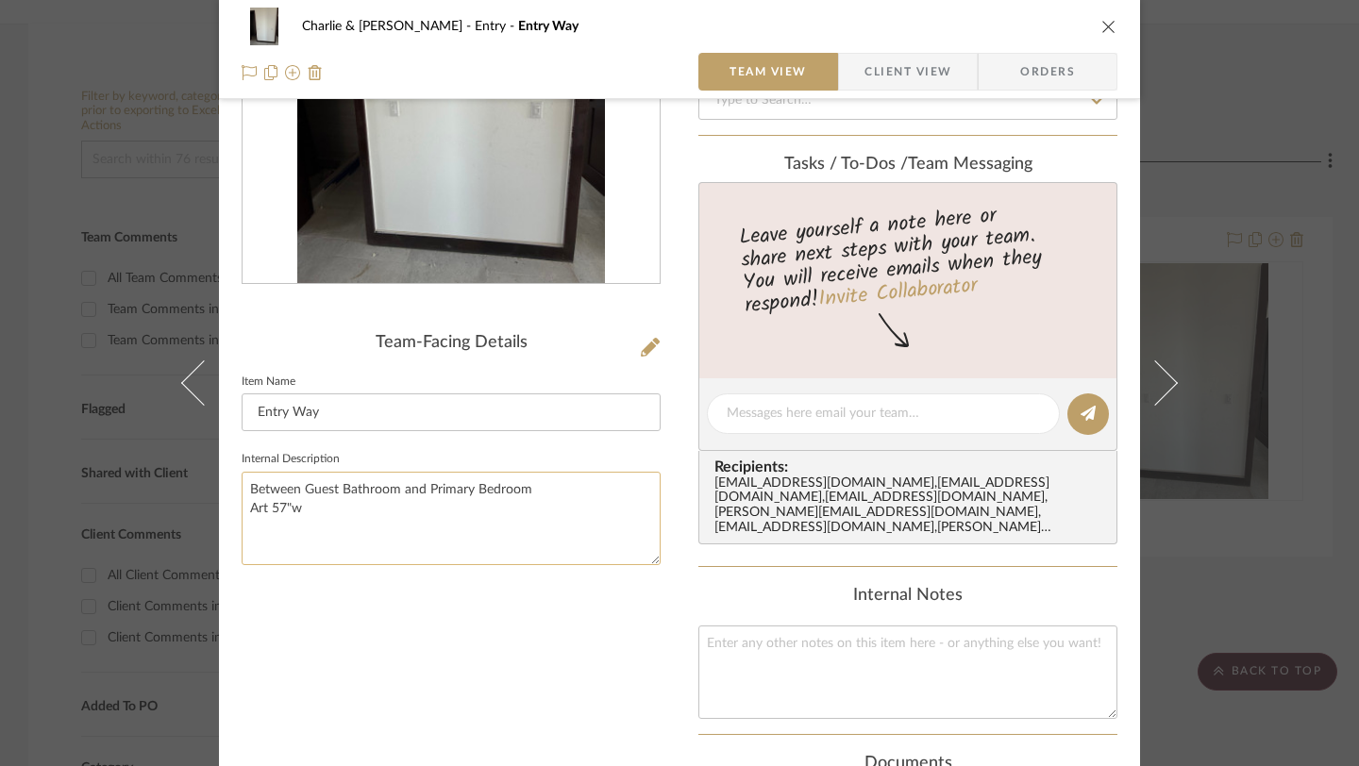
click at [263, 509] on textarea "Between Guest Bathroom and Primary Bedroom Art 57"w" at bounding box center [451, 518] width 419 height 93
type textarea "Between Guest Bathroom and Primary Bedroom 57"w"
click at [525, 705] on div "Team-Facing Details Item Name Entry Way Internal Description Between Guest Bath…" at bounding box center [451, 458] width 419 height 1171
click at [1101, 27] on icon "close" at bounding box center [1108, 26] width 15 height 15
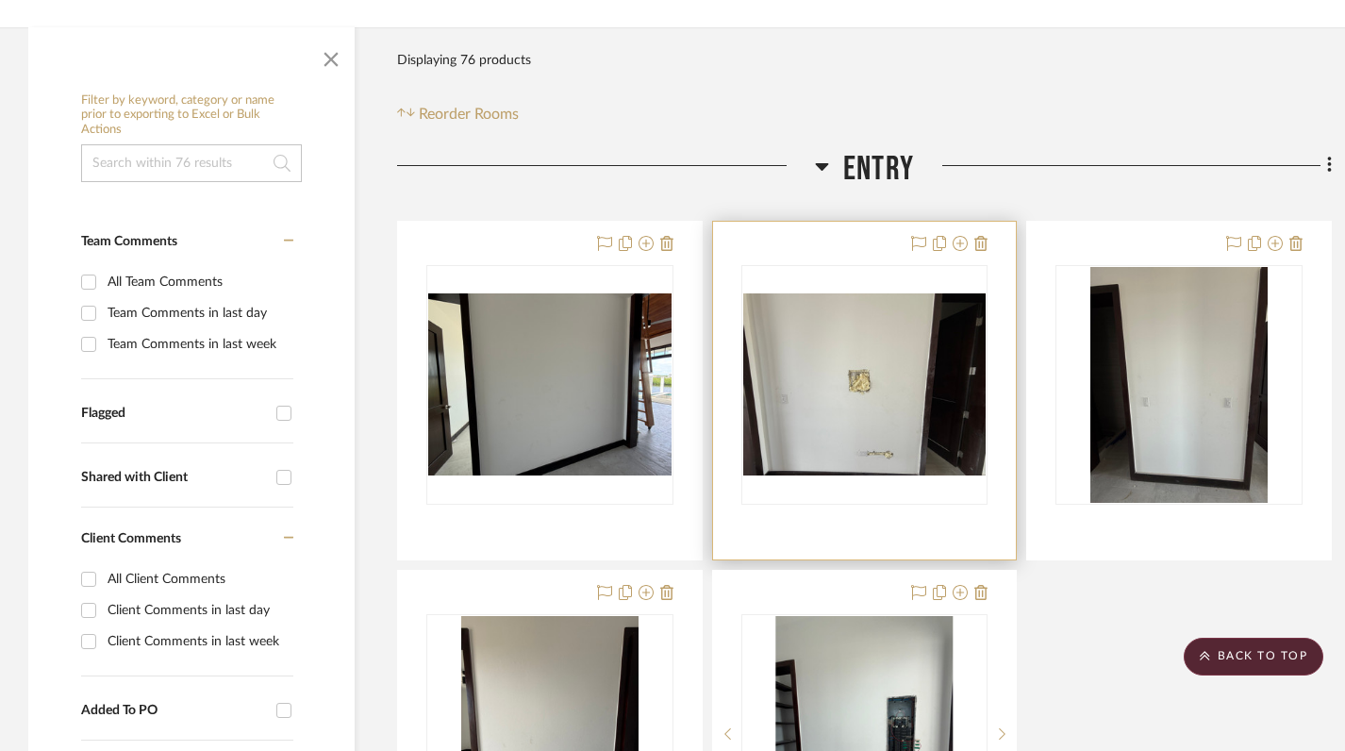
scroll to position [363, 0]
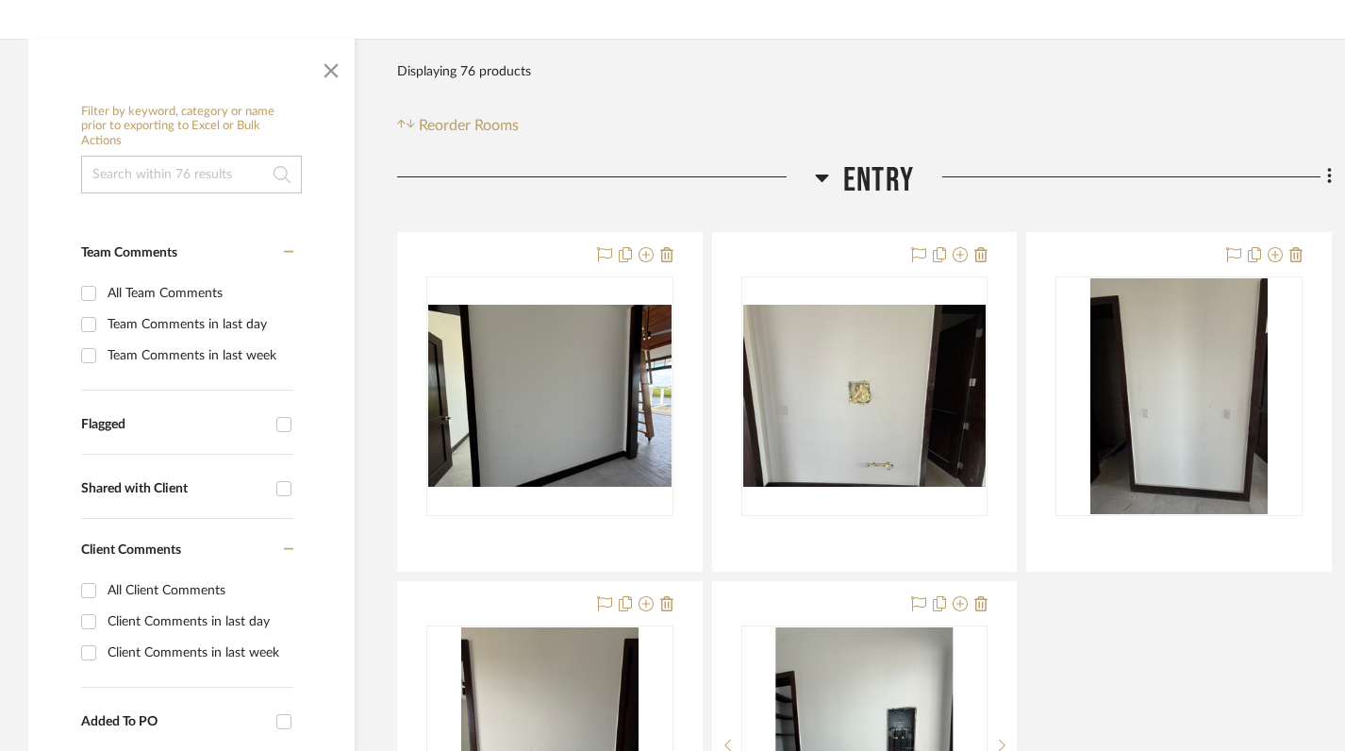
click at [823, 175] on icon at bounding box center [822, 179] width 13 height 8
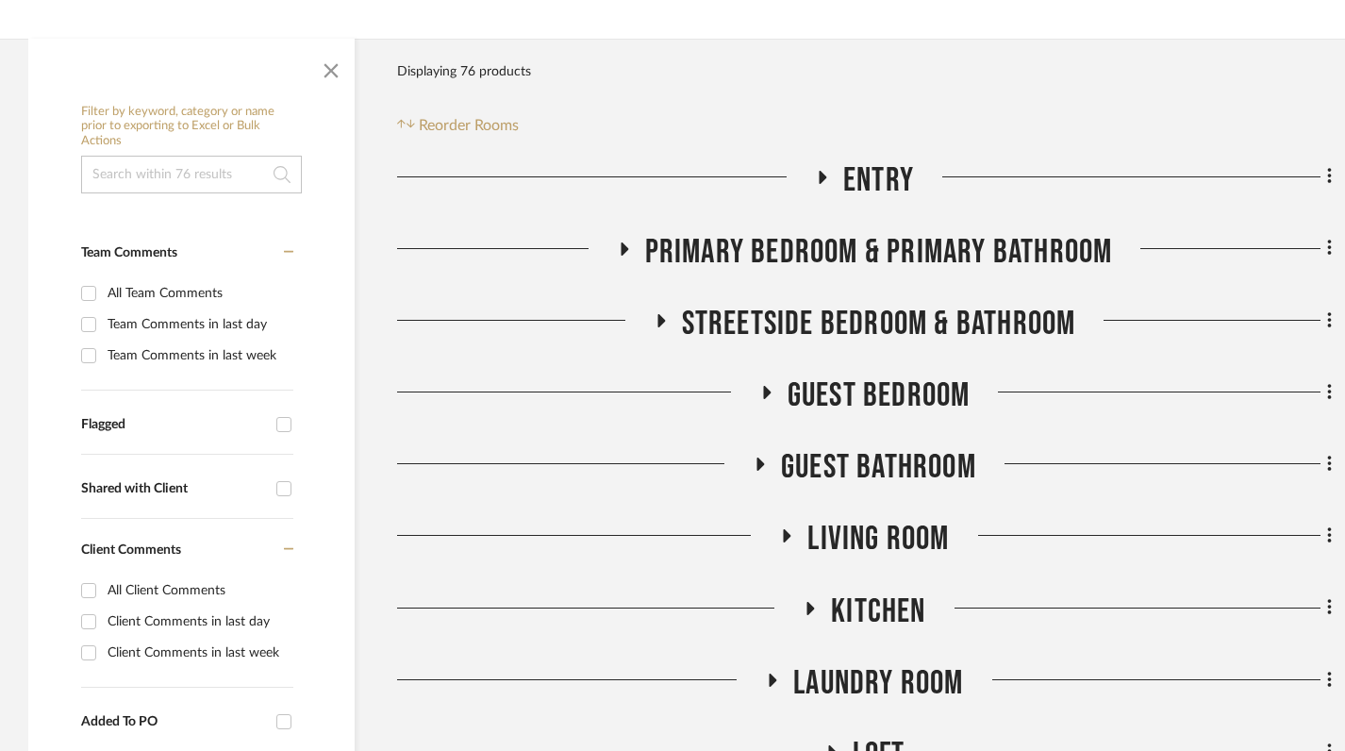
click at [620, 242] on icon at bounding box center [623, 249] width 23 height 14
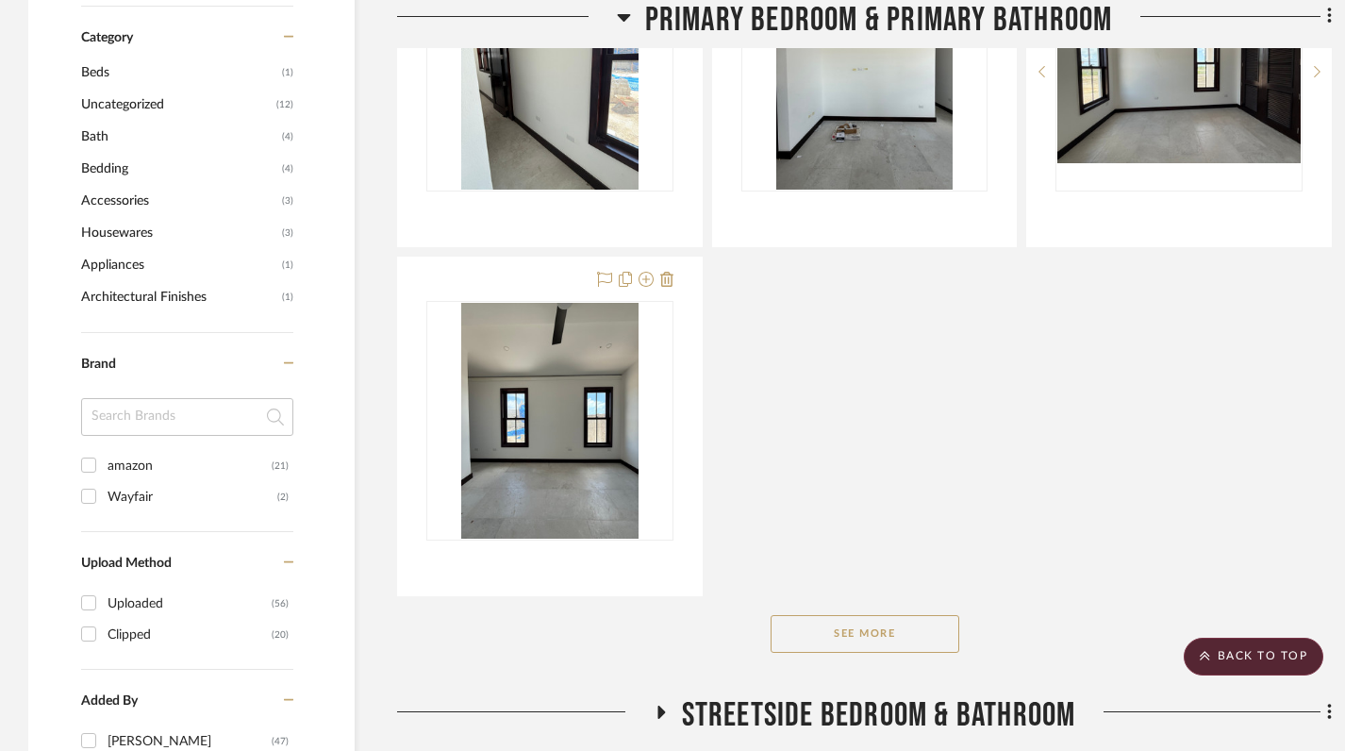
scroll to position [1108, 0]
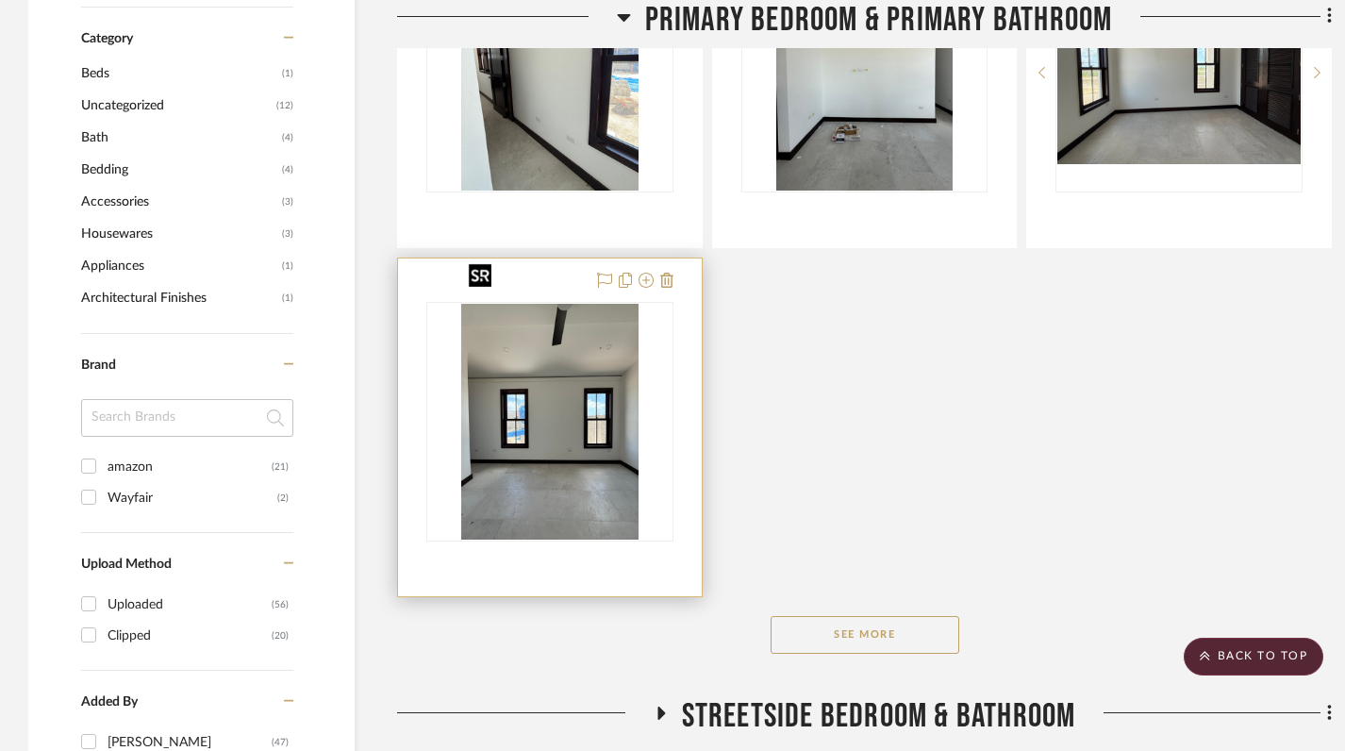
click at [0, 0] on img at bounding box center [0, 0] width 0 height 0
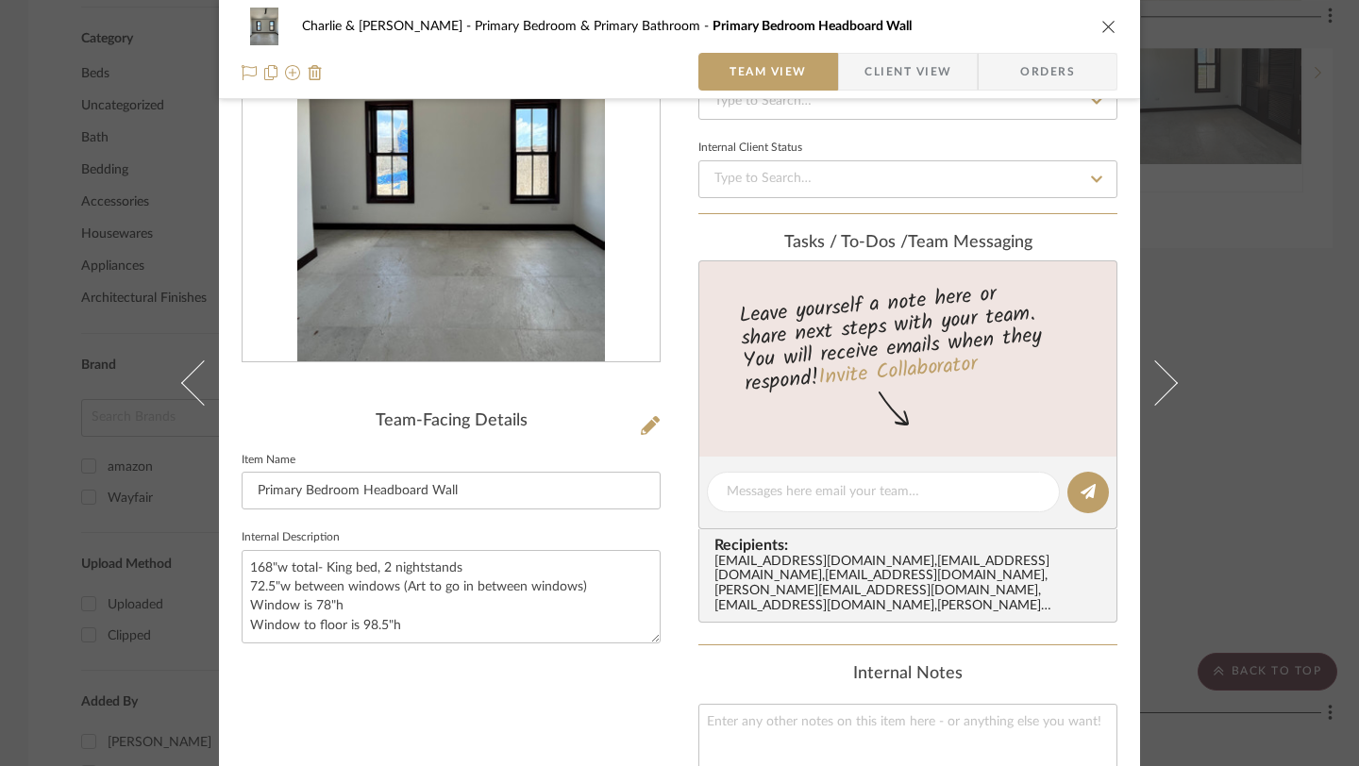
scroll to position [106, 0]
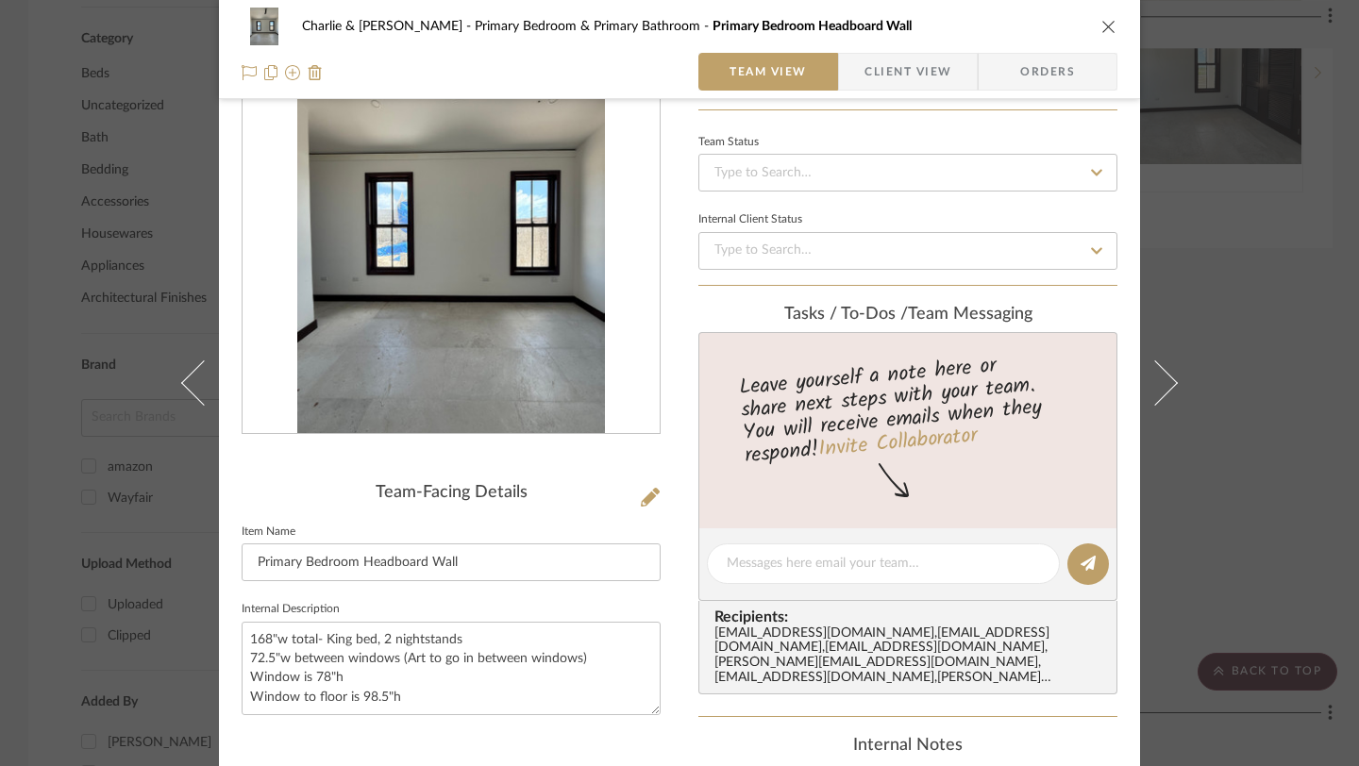
click at [1101, 26] on icon "close" at bounding box center [1108, 26] width 15 height 15
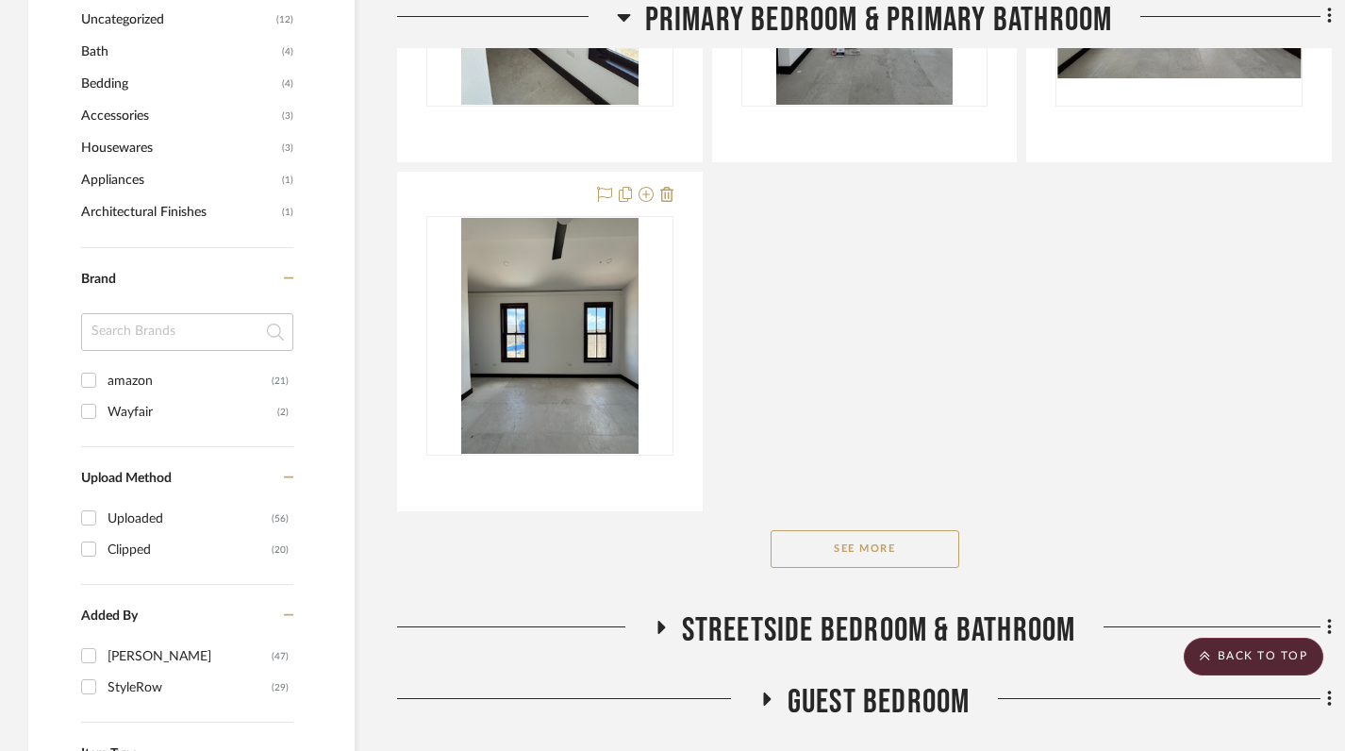
scroll to position [1194, 0]
click at [906, 529] on button "See More" at bounding box center [865, 548] width 189 height 38
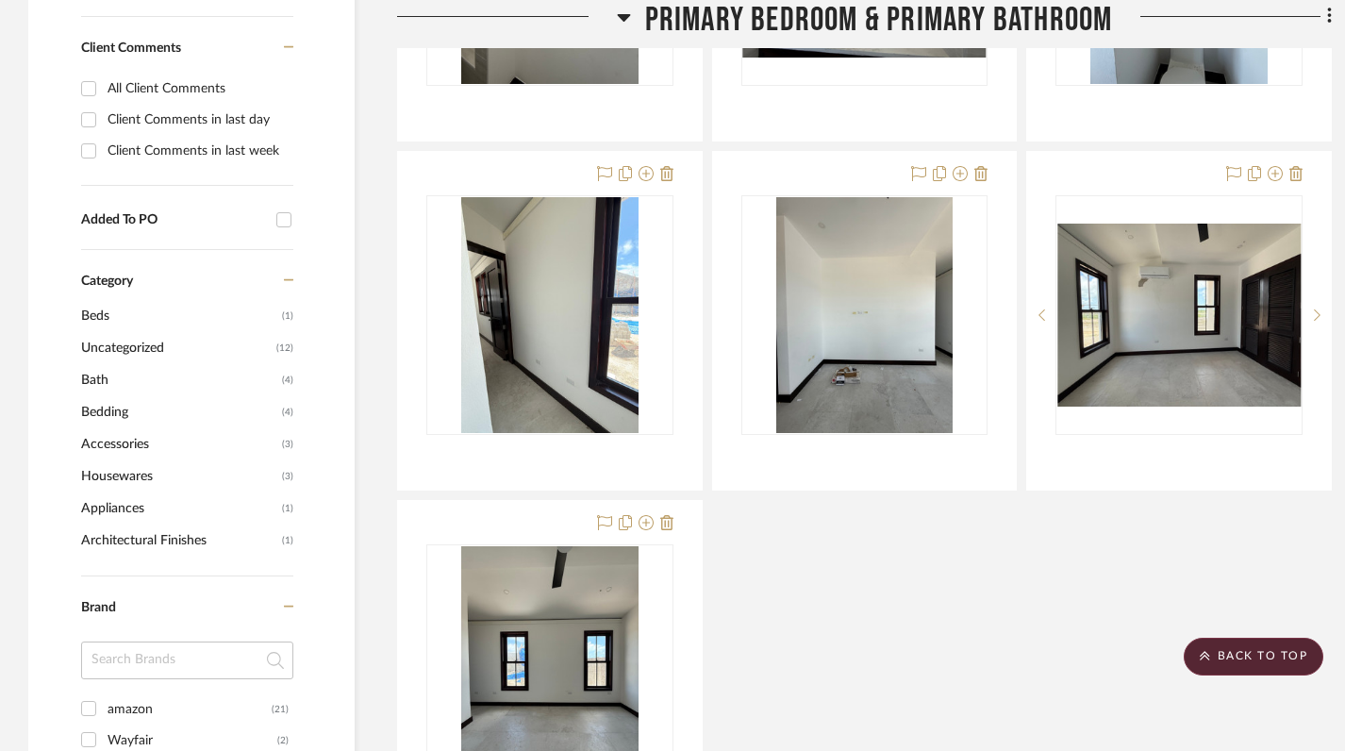
scroll to position [815, 0]
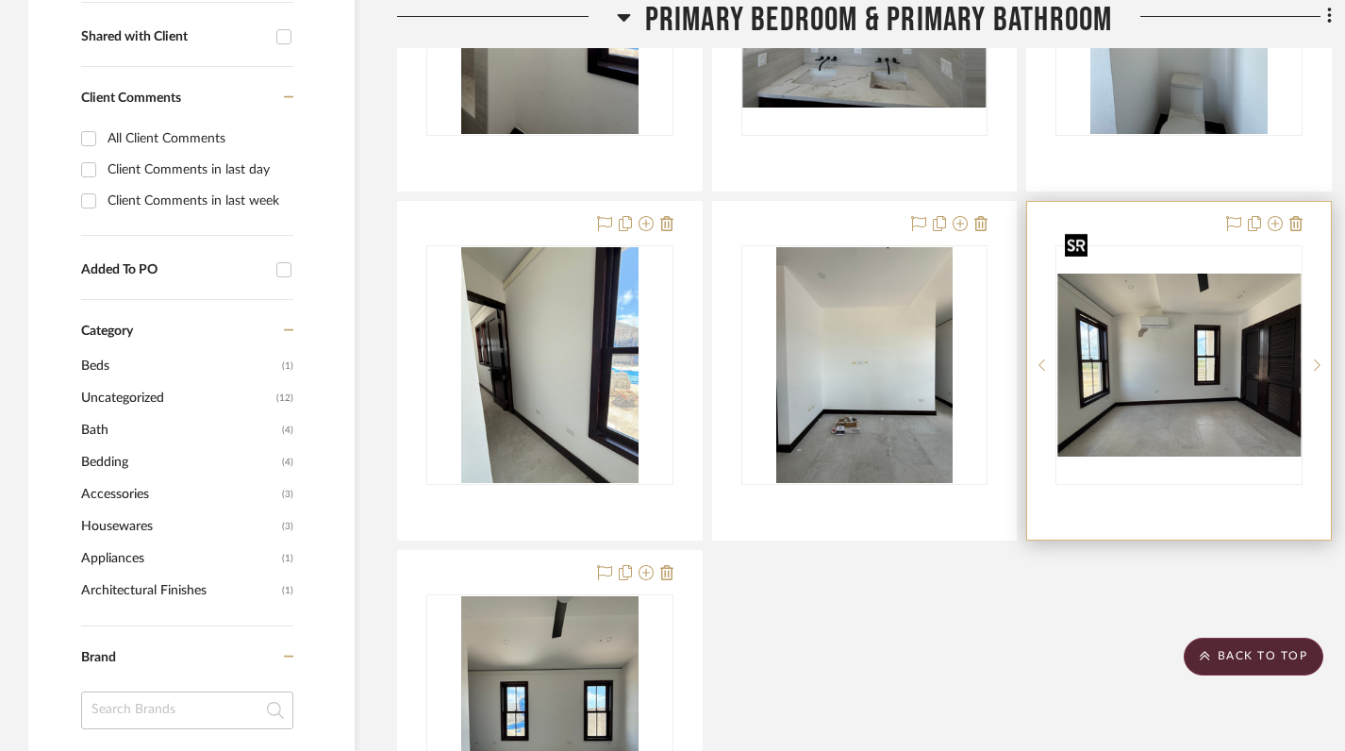
click at [1165, 355] on img "0" at bounding box center [1179, 365] width 243 height 183
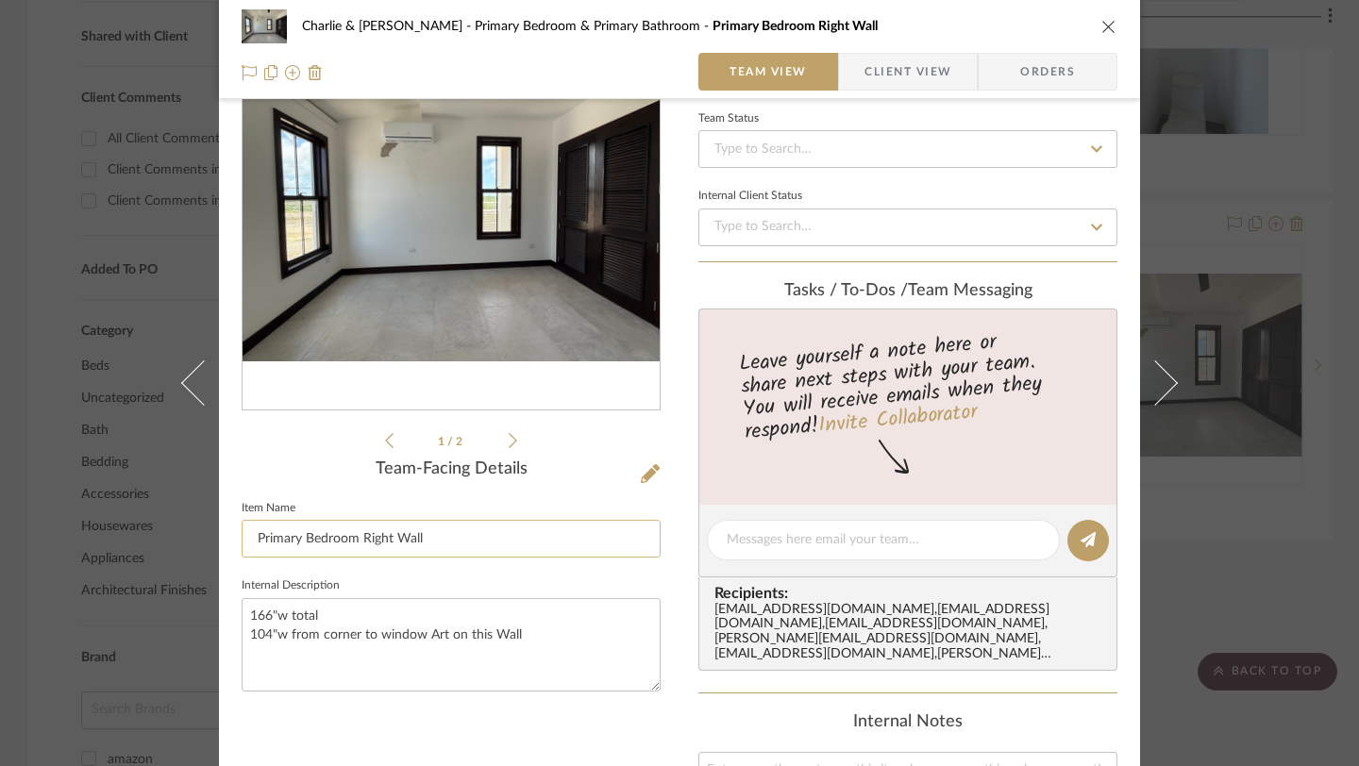
scroll to position [83, 0]
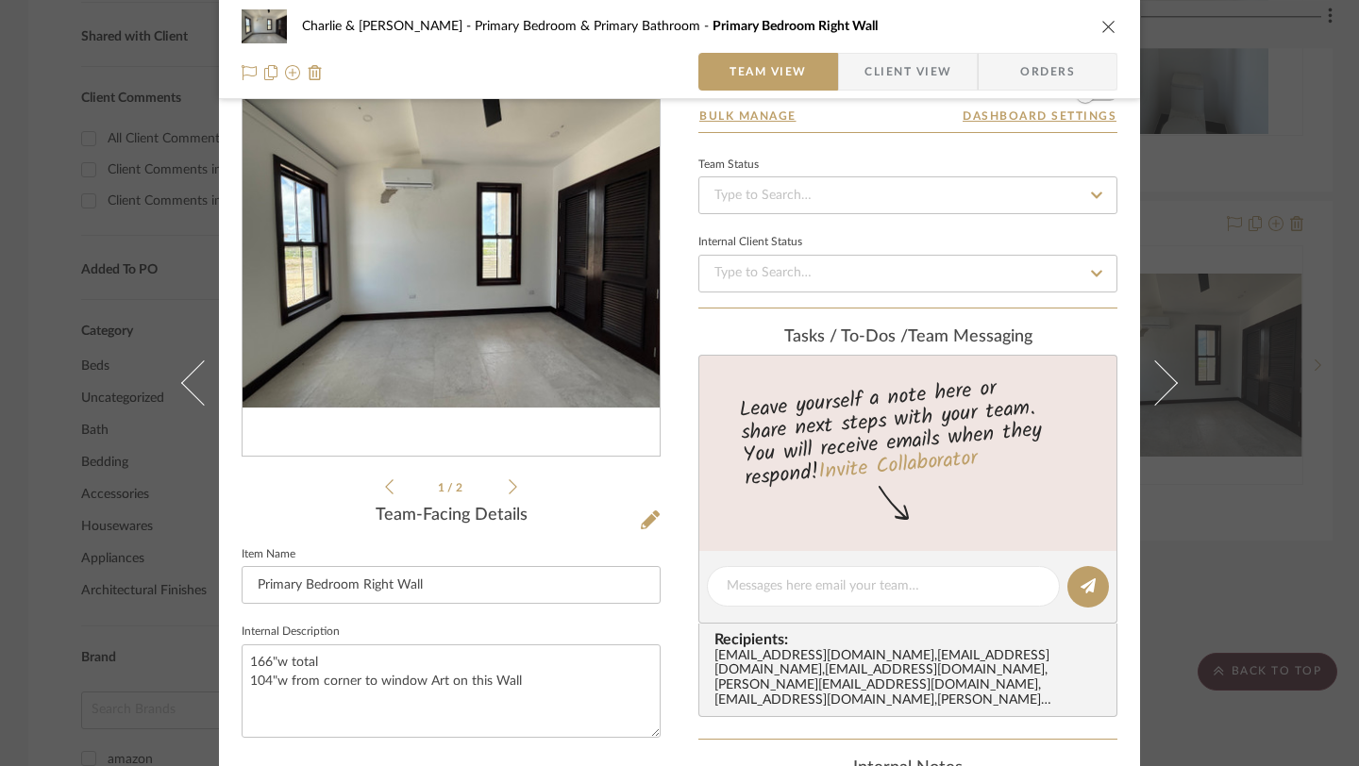
click at [1102, 30] on icon "close" at bounding box center [1108, 26] width 15 height 15
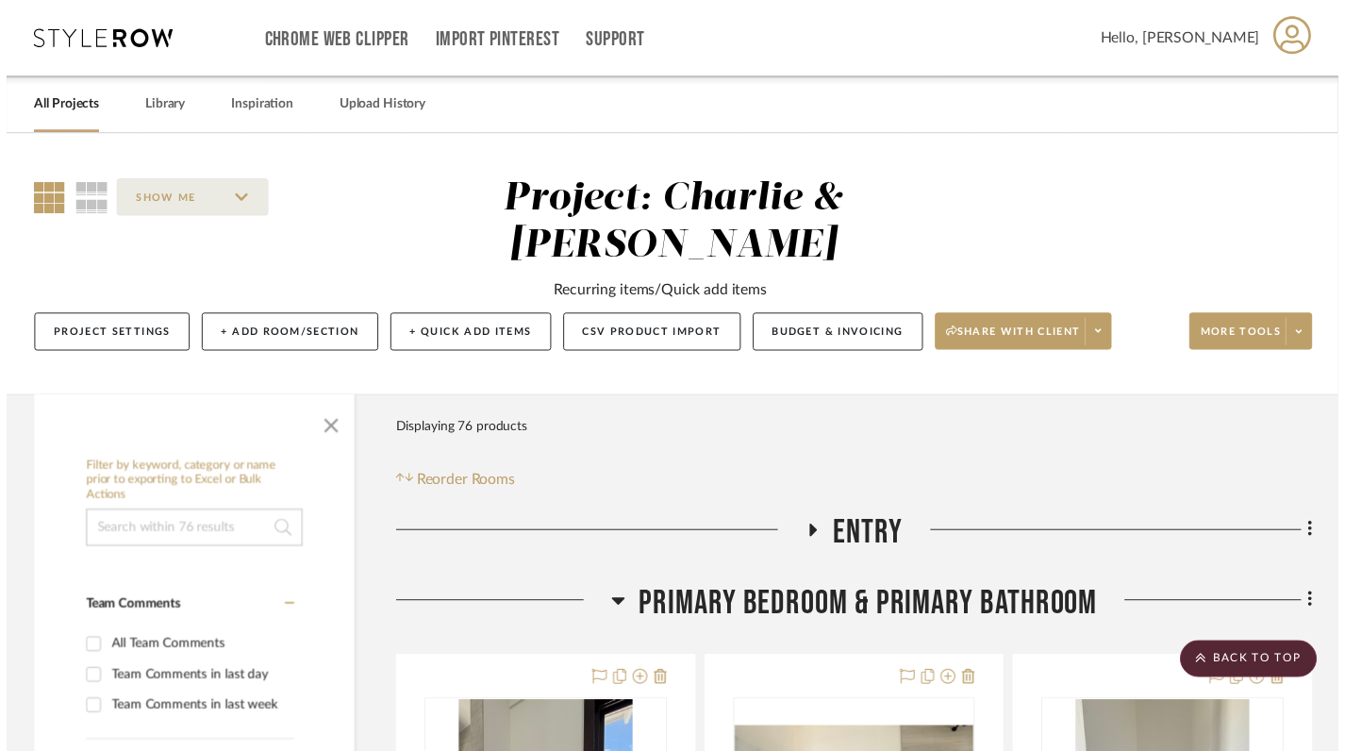
scroll to position [815, 0]
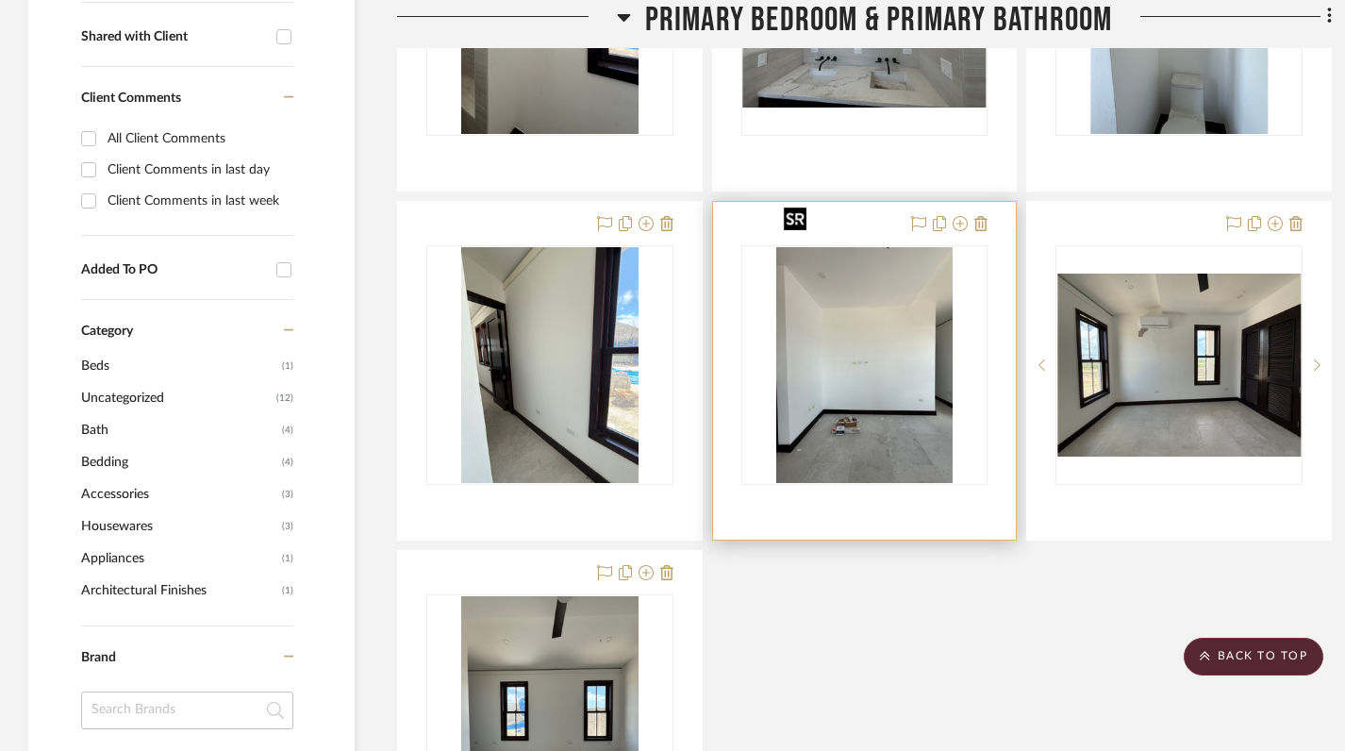
click at [909, 303] on img "0" at bounding box center [864, 365] width 177 height 236
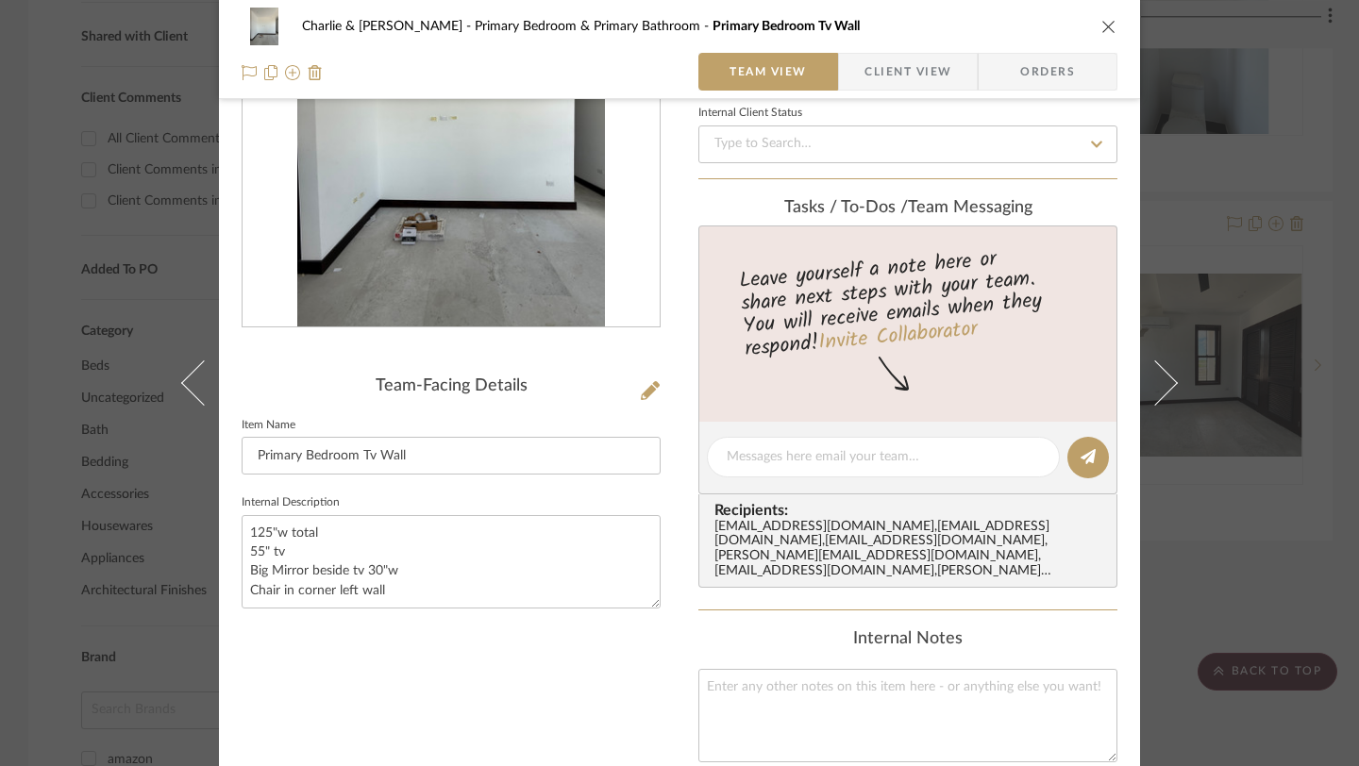
scroll to position [242, 0]
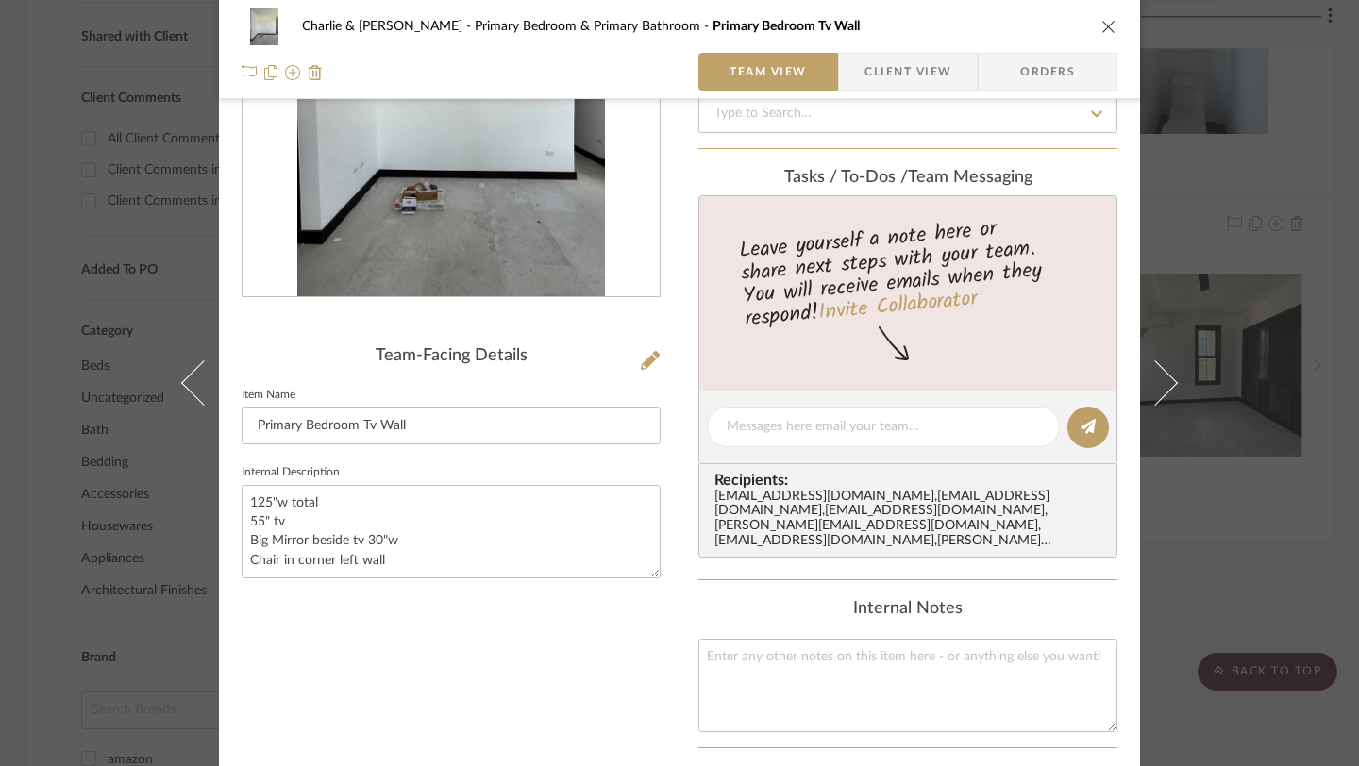
click at [1107, 26] on icon "close" at bounding box center [1108, 26] width 15 height 15
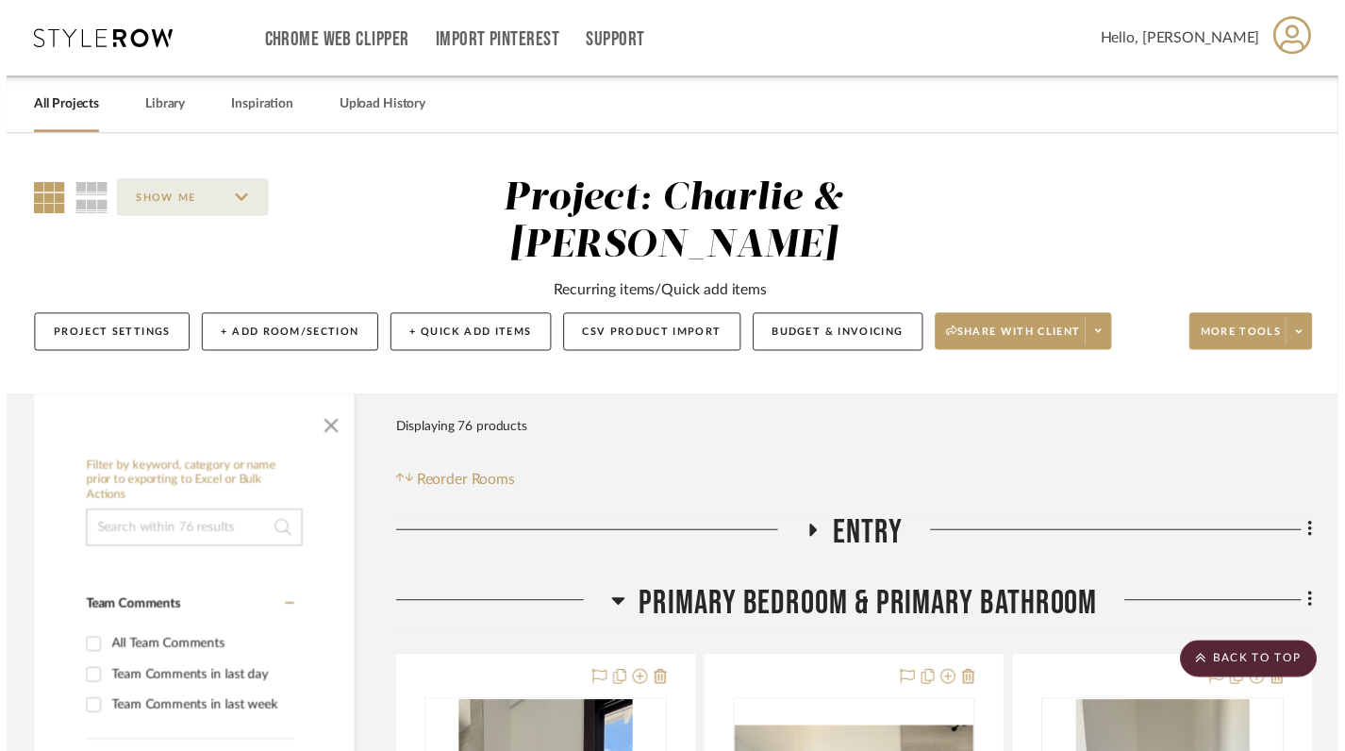
scroll to position [815, 0]
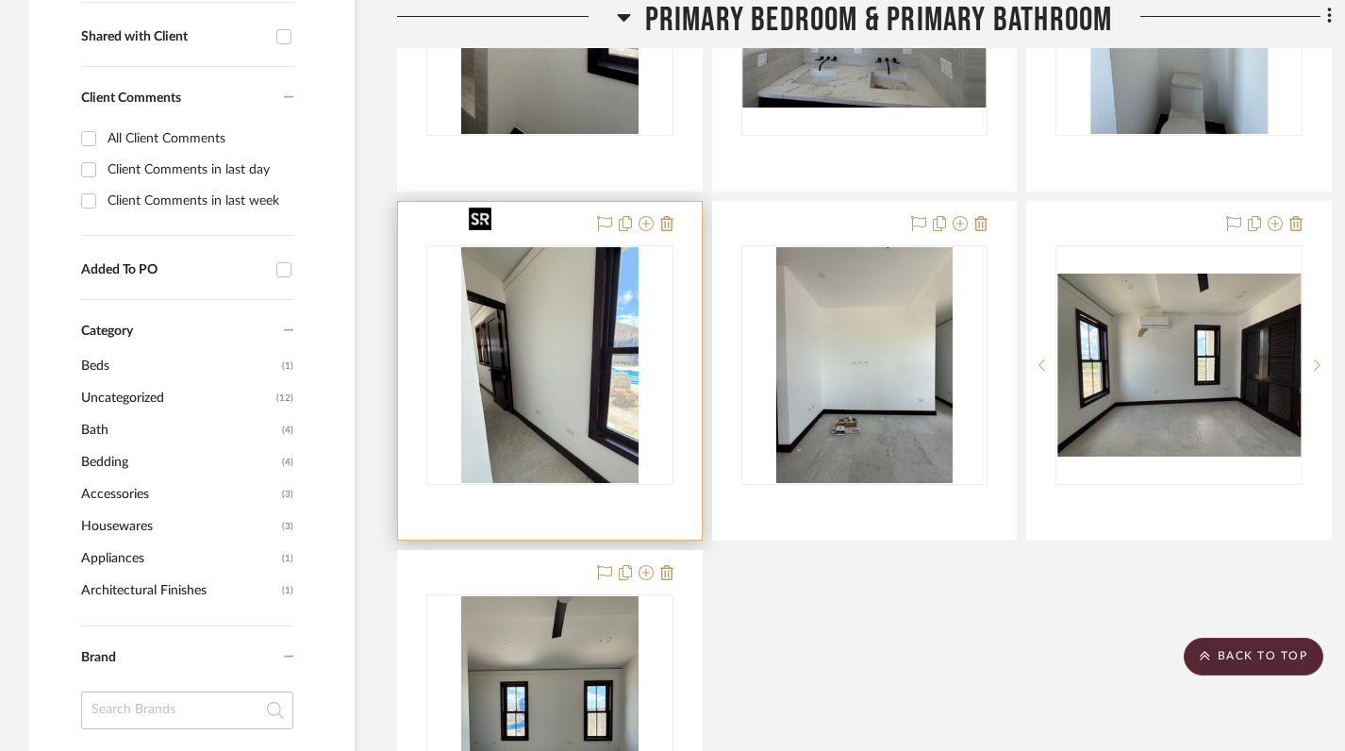
click at [558, 361] on img "0" at bounding box center [549, 365] width 177 height 236
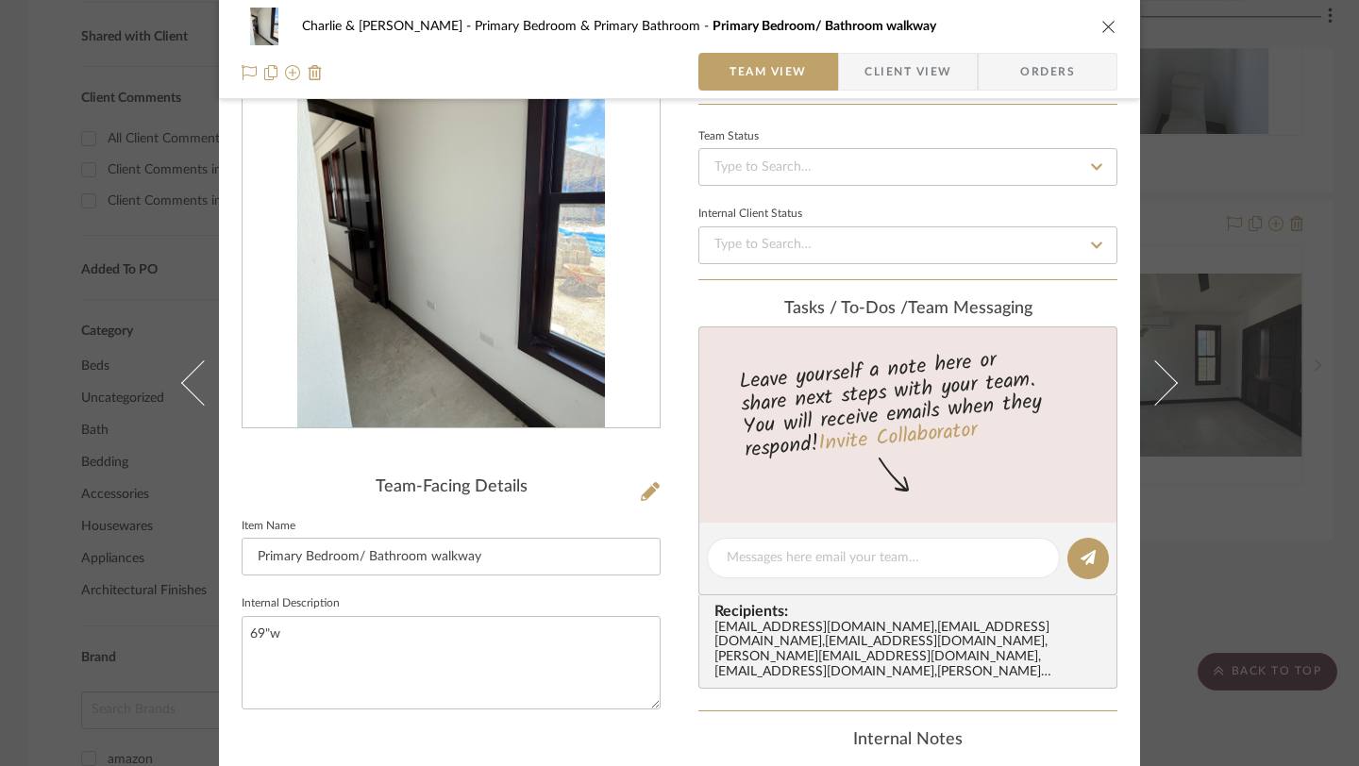
scroll to position [0, 0]
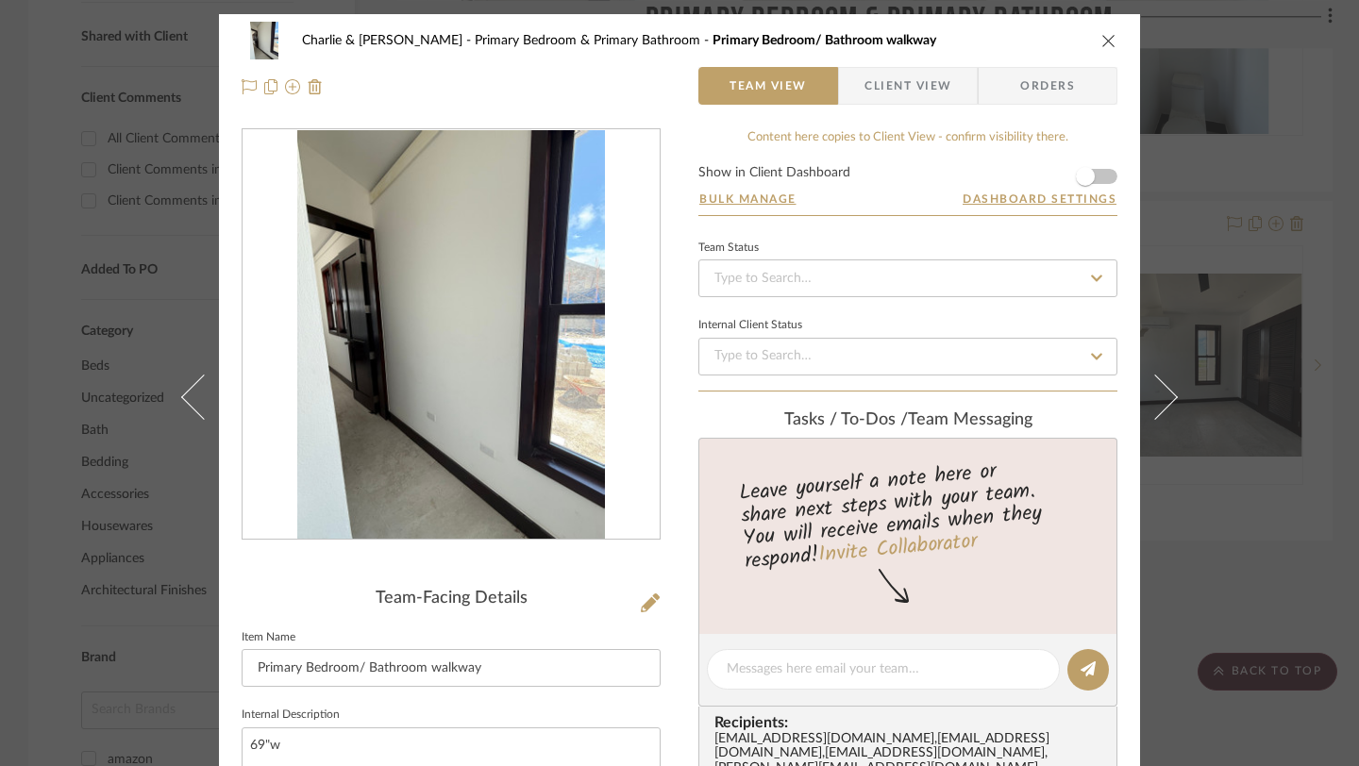
click at [1101, 44] on icon "close" at bounding box center [1108, 40] width 15 height 15
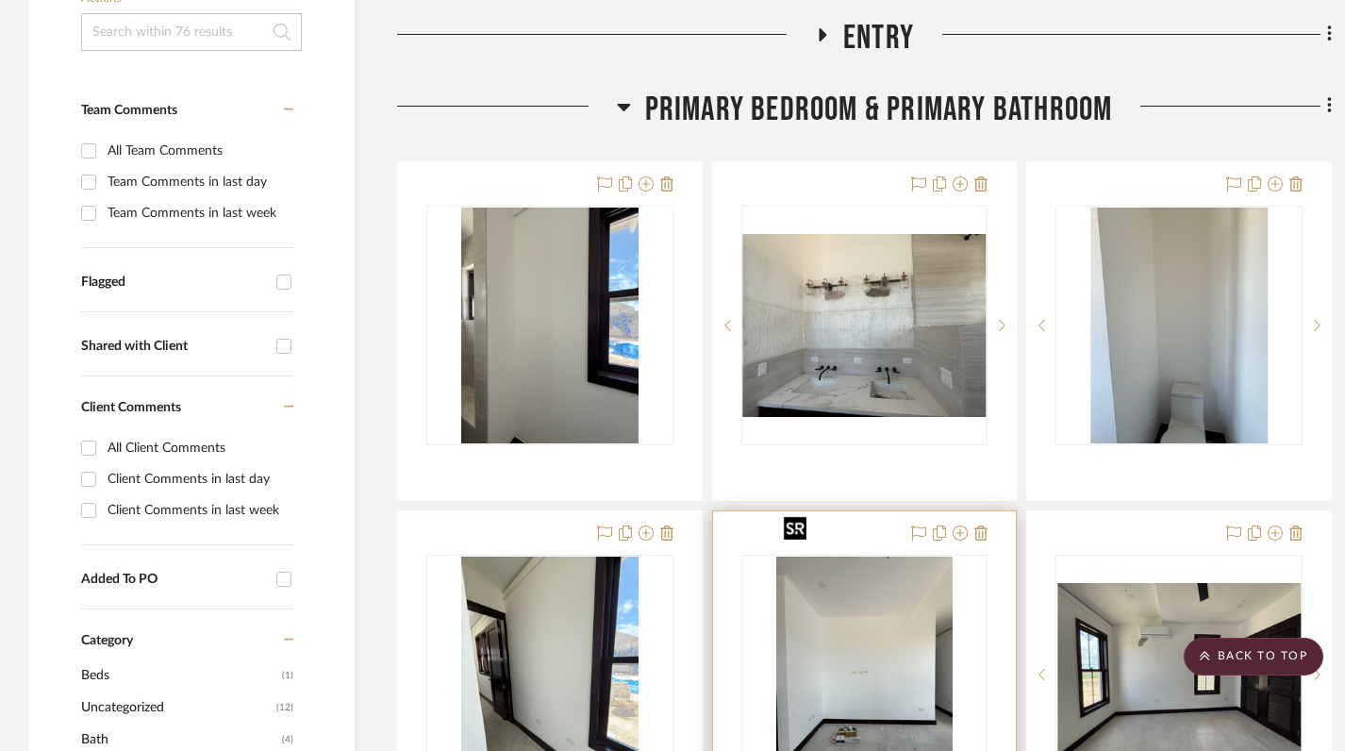
scroll to position [501, 0]
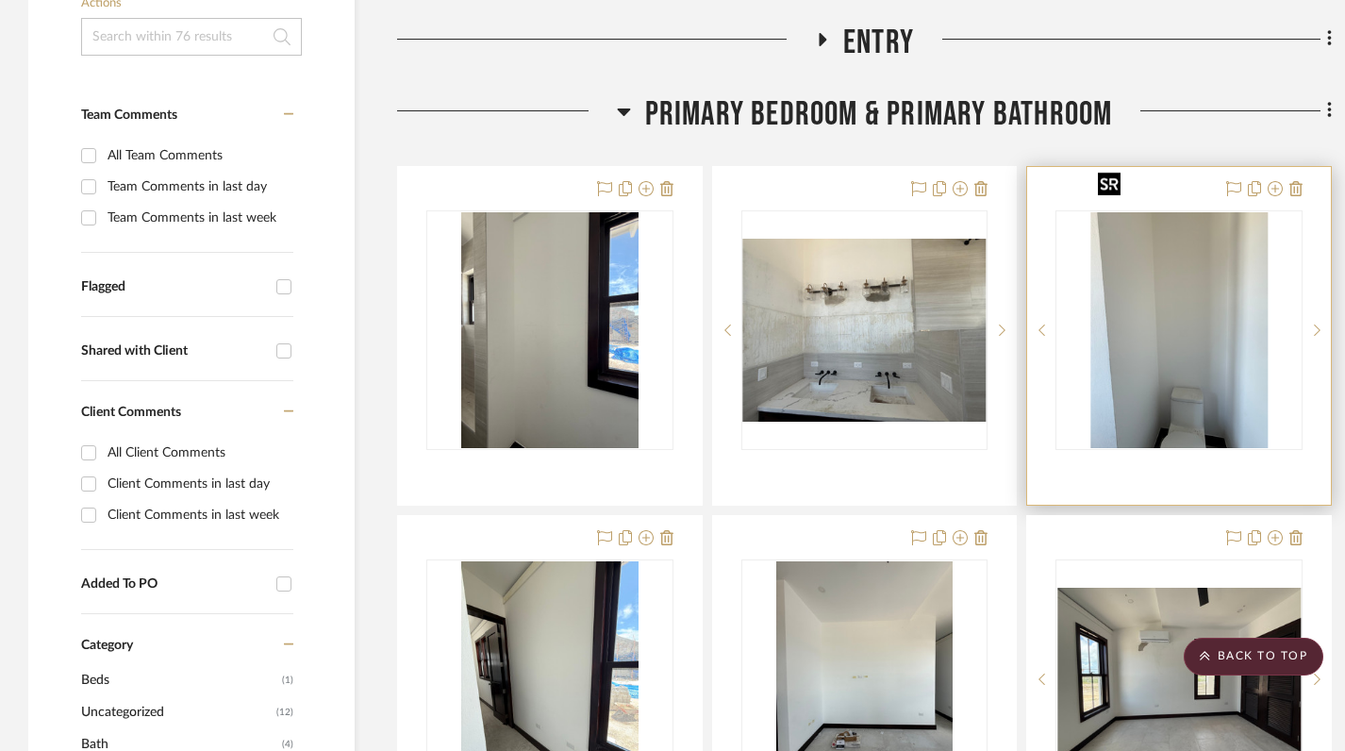
click at [1133, 276] on img "0" at bounding box center [1179, 330] width 177 height 236
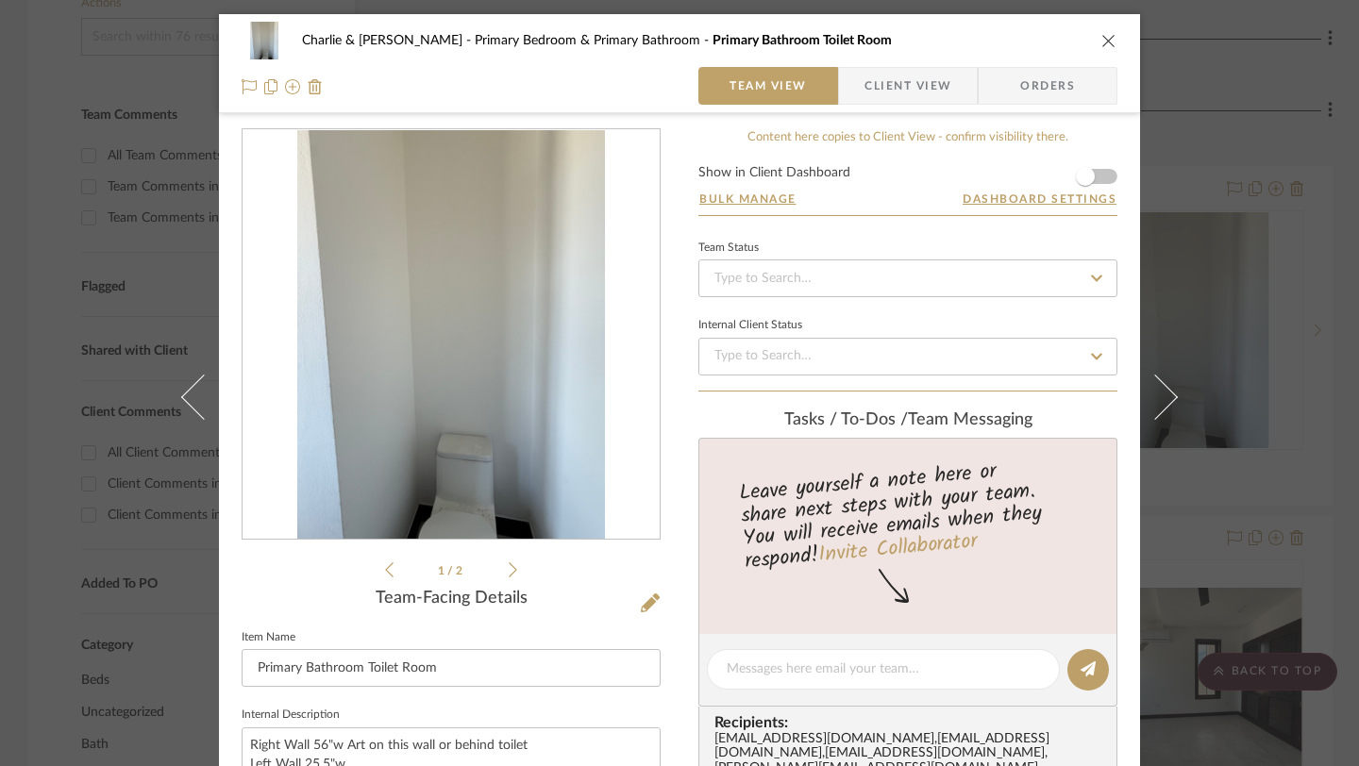
scroll to position [158, 0]
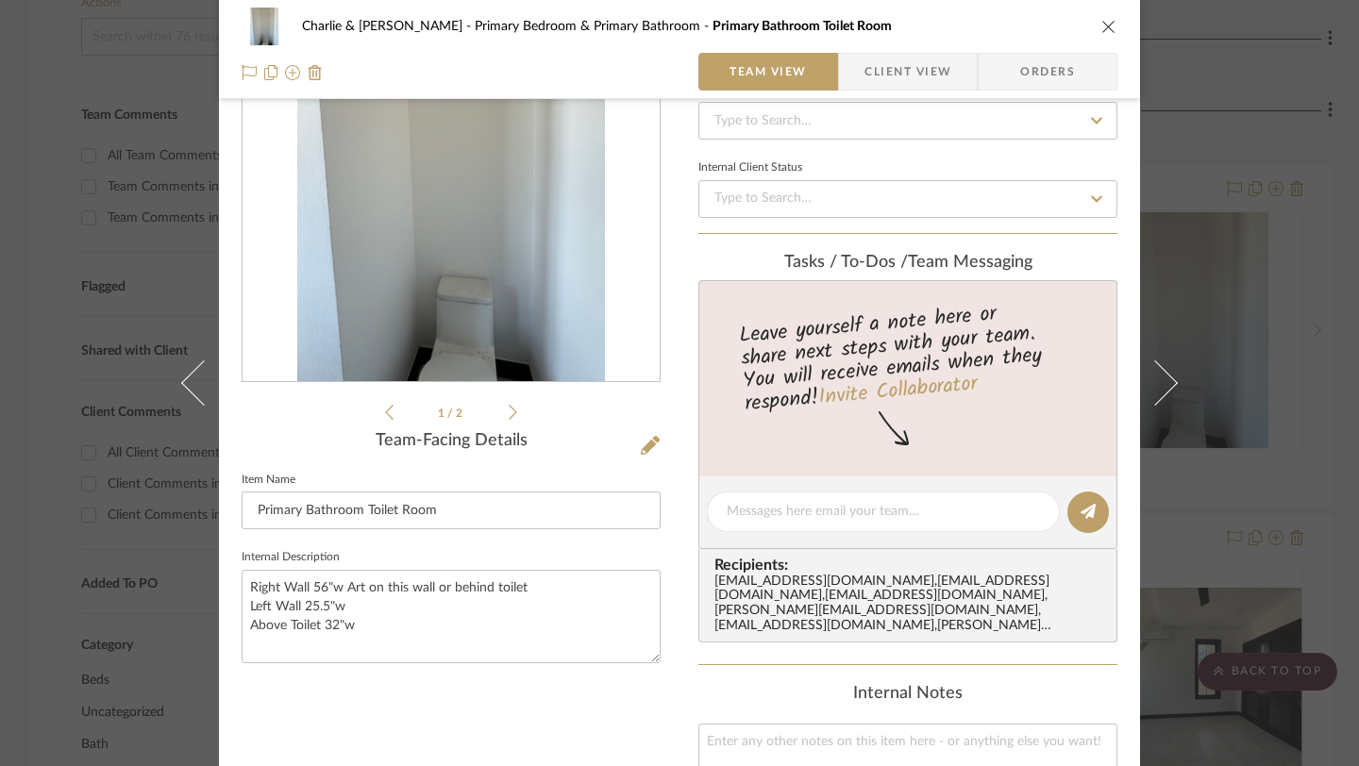
click at [1101, 28] on icon "close" at bounding box center [1108, 26] width 15 height 15
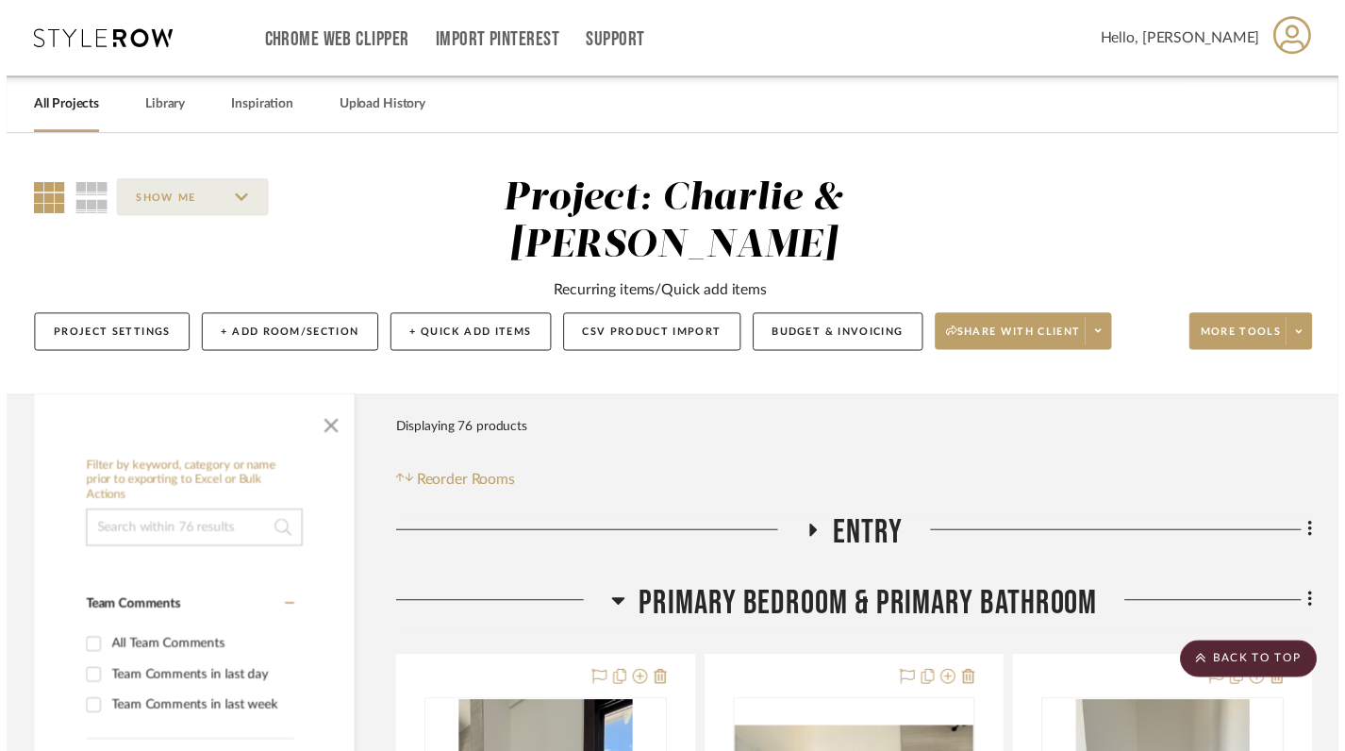
scroll to position [501, 0]
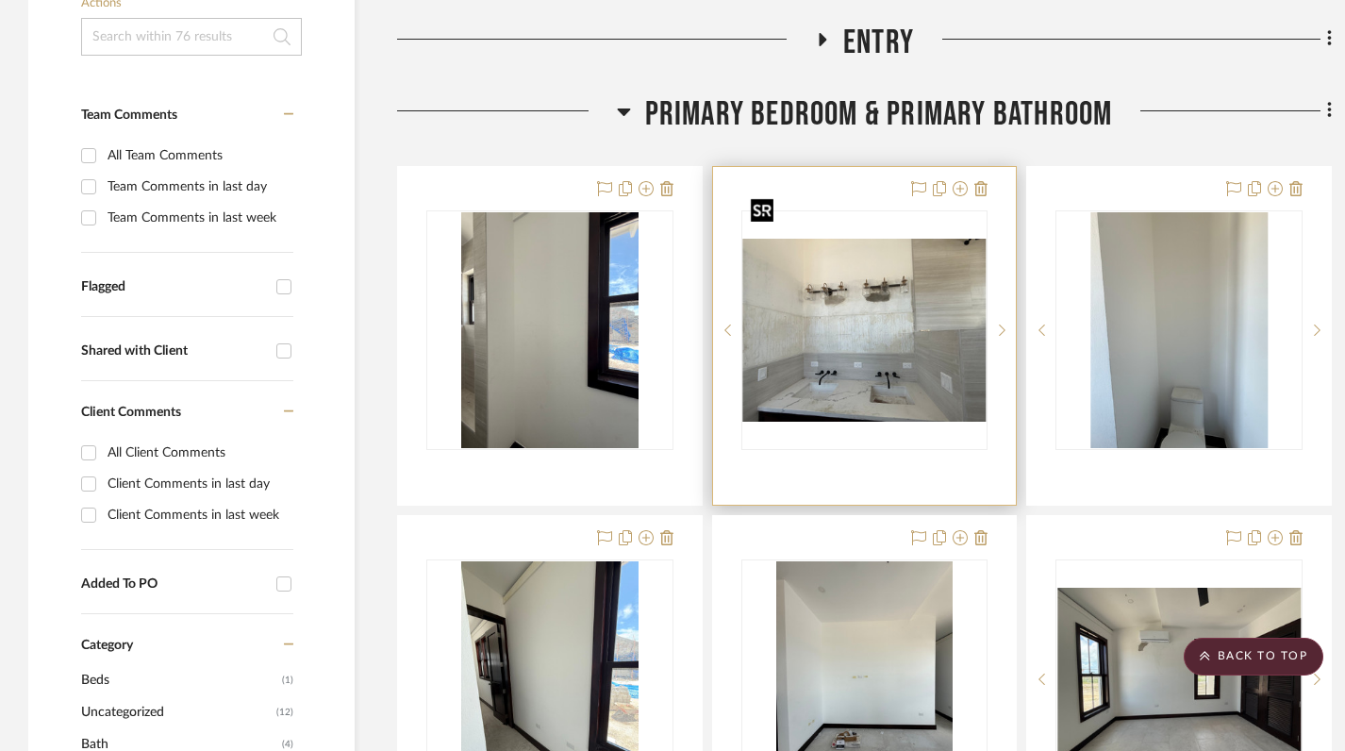
click at [861, 319] on img "0" at bounding box center [864, 330] width 243 height 183
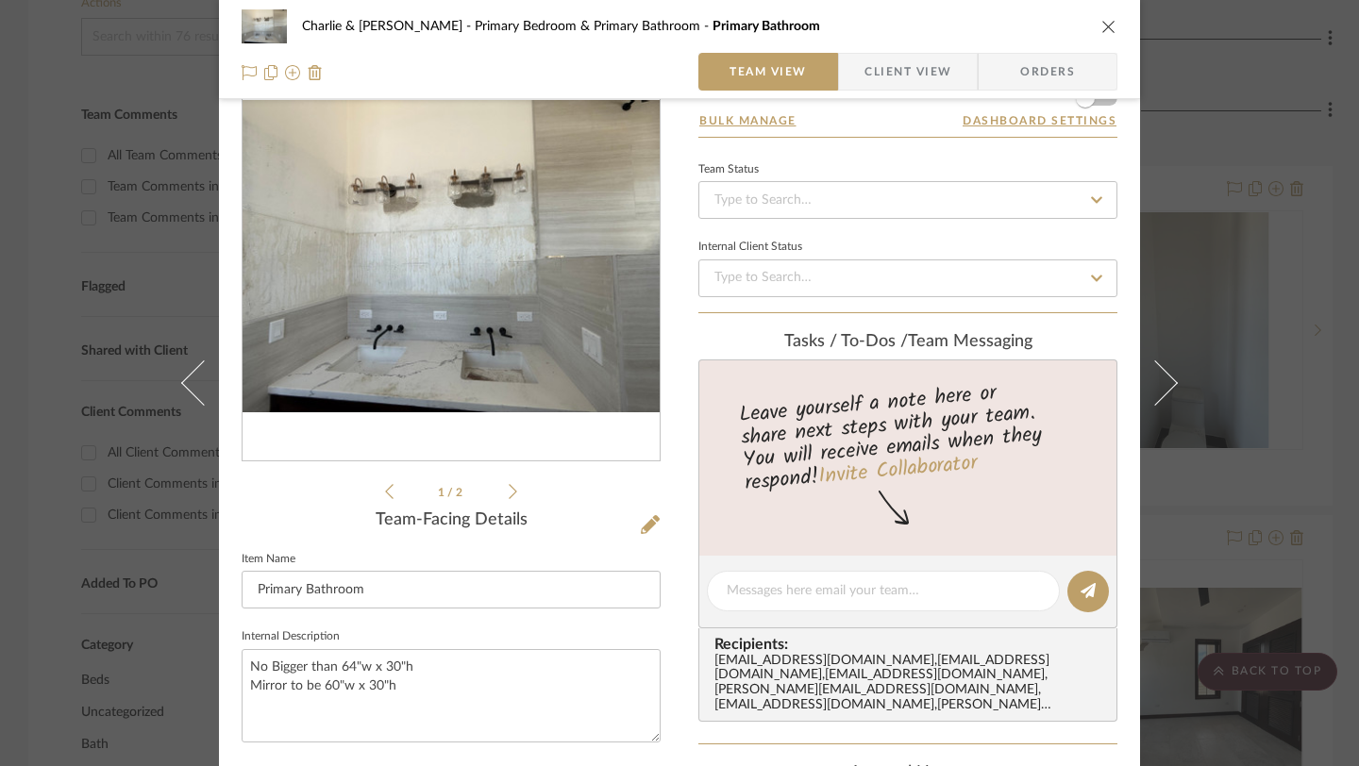
scroll to position [77, 0]
click at [1101, 29] on icon "close" at bounding box center [1108, 26] width 15 height 15
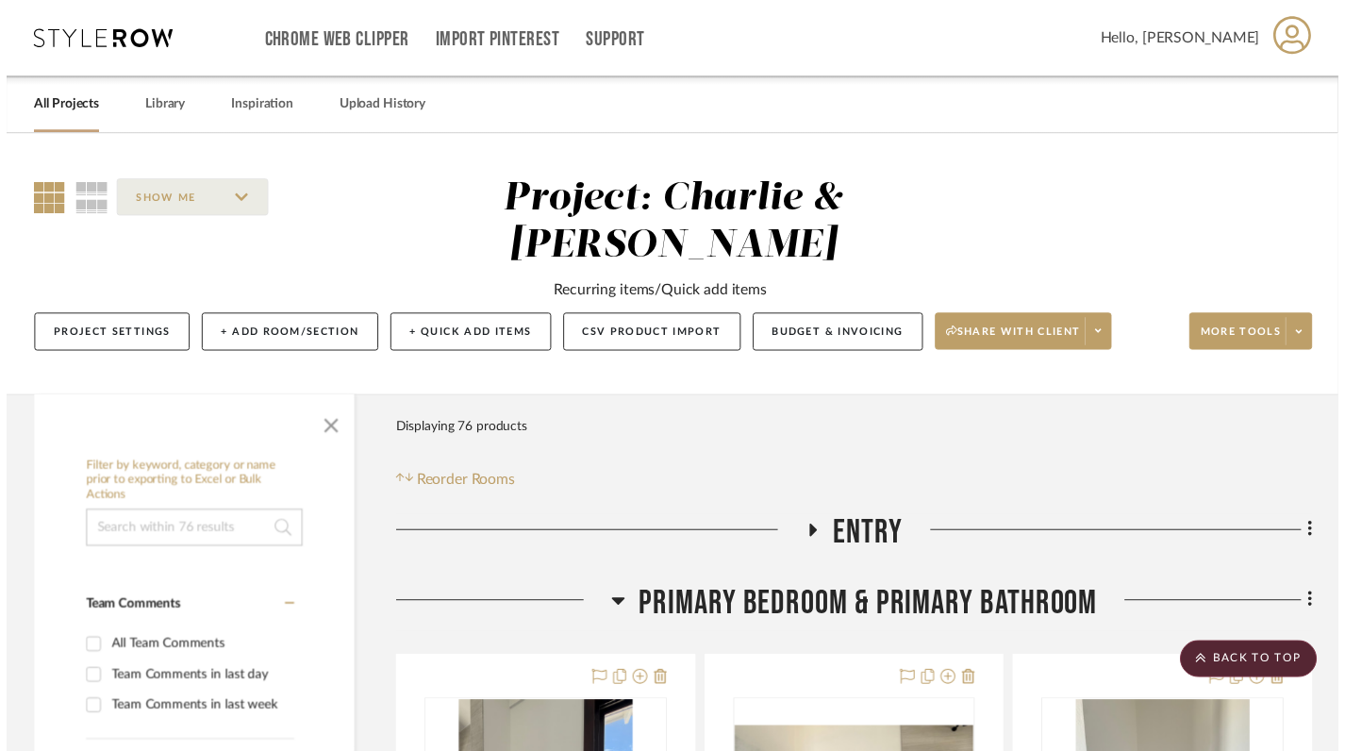
scroll to position [501, 0]
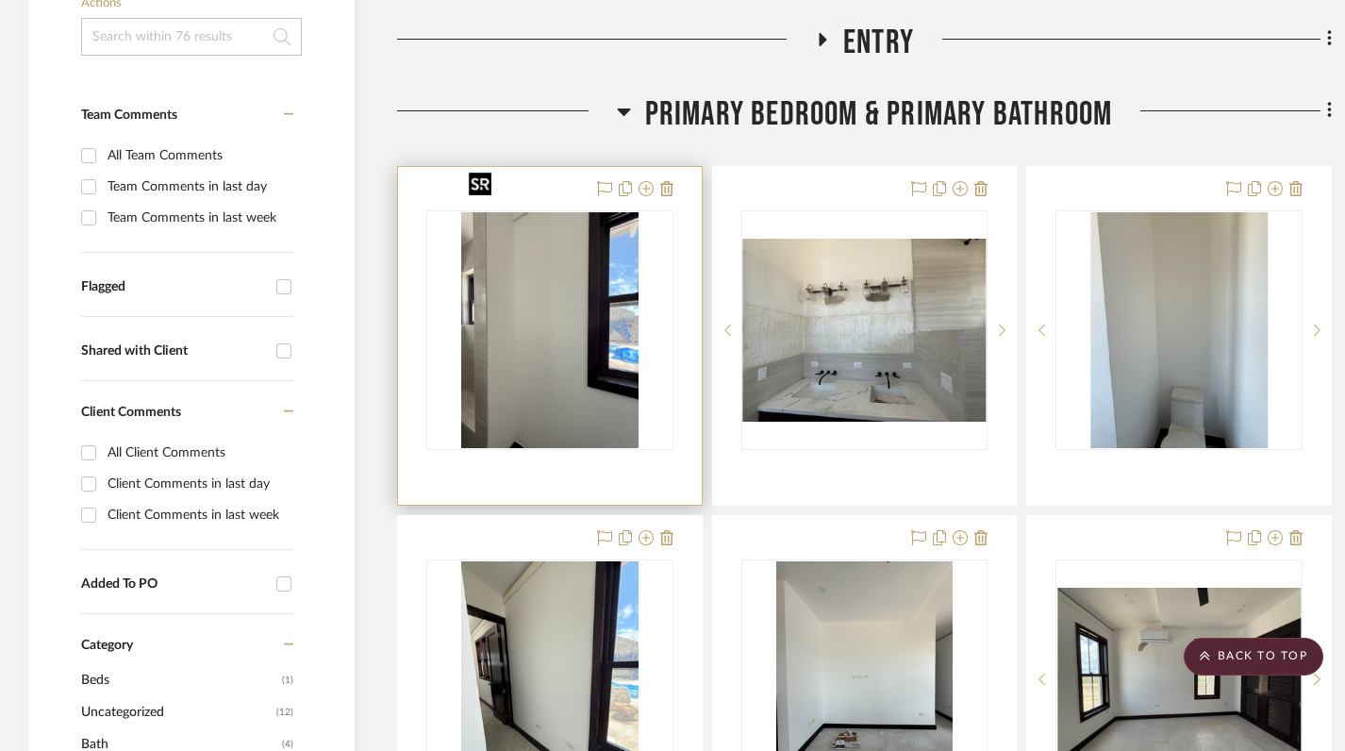
click at [531, 300] on img "0" at bounding box center [549, 330] width 177 height 236
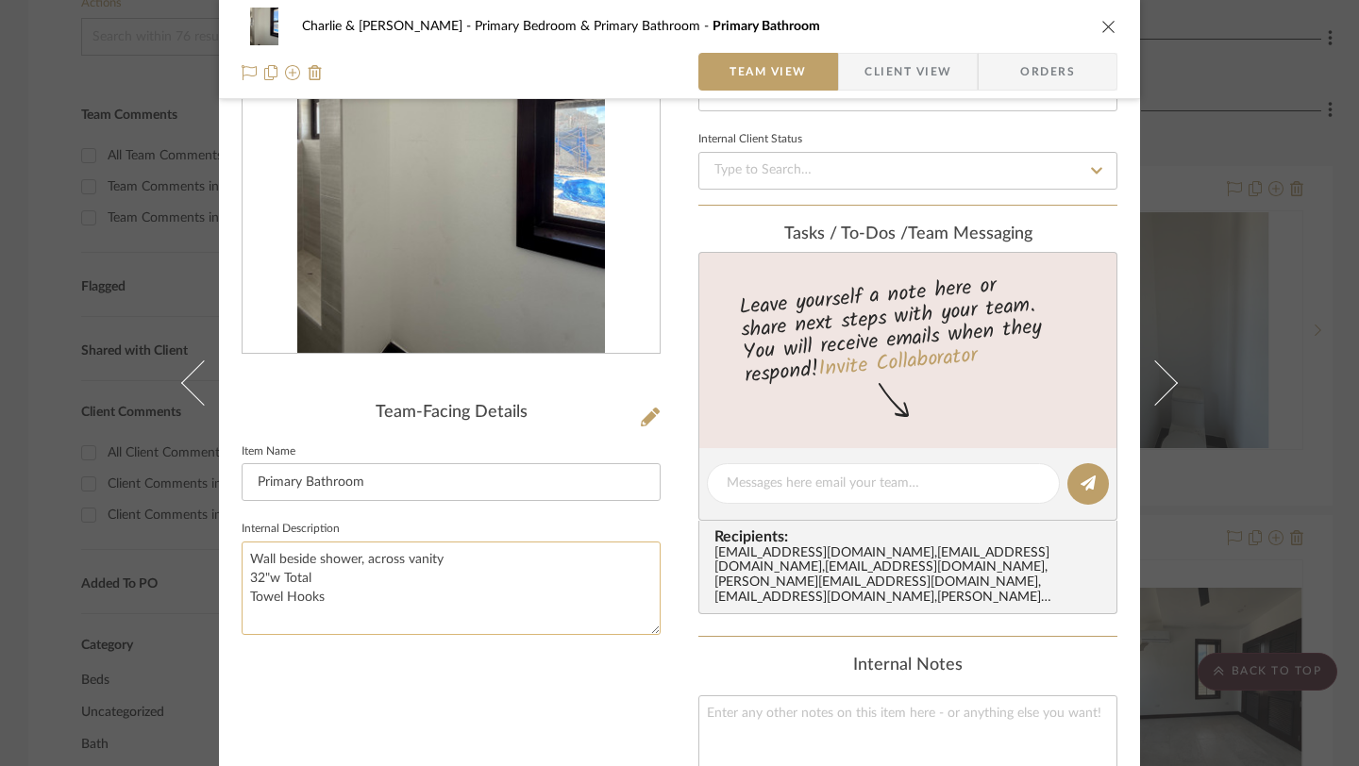
scroll to position [125, 0]
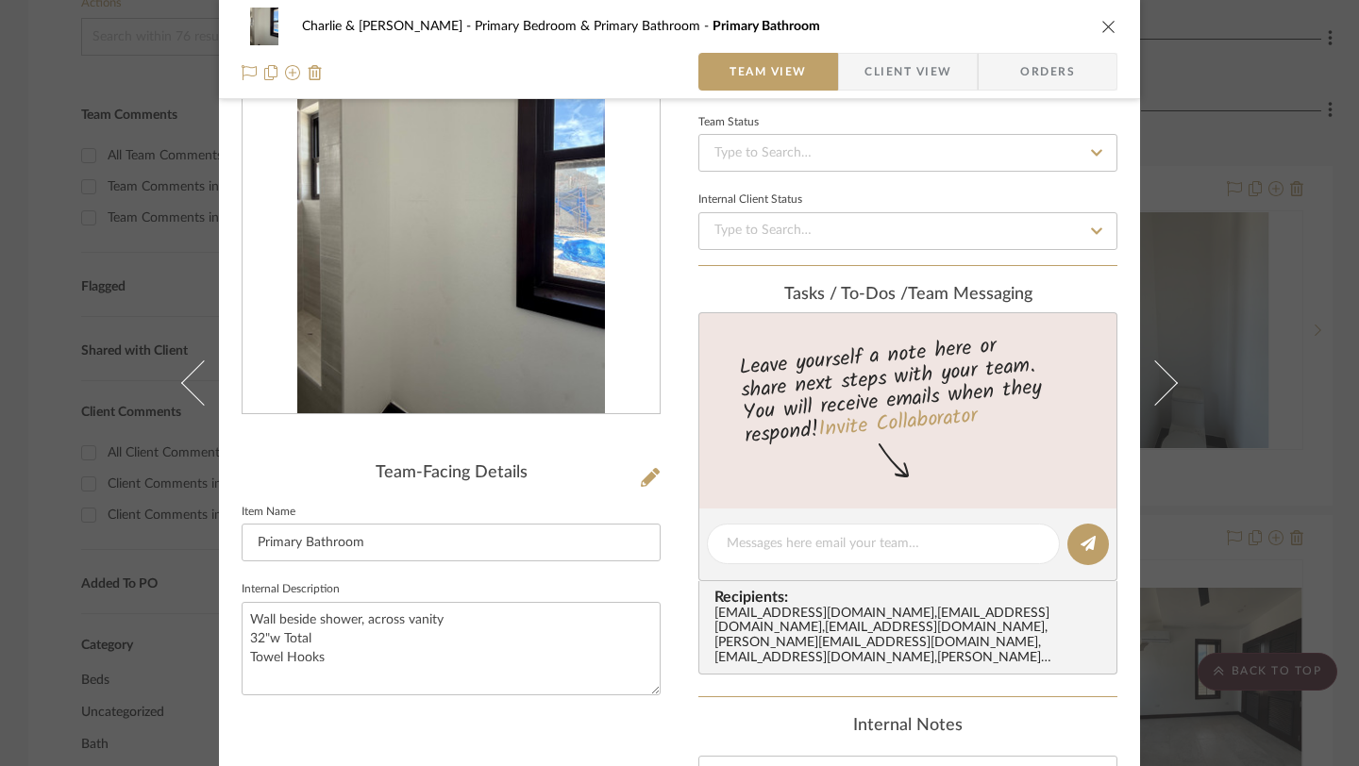
click at [1100, 27] on button "close" at bounding box center [1108, 26] width 17 height 17
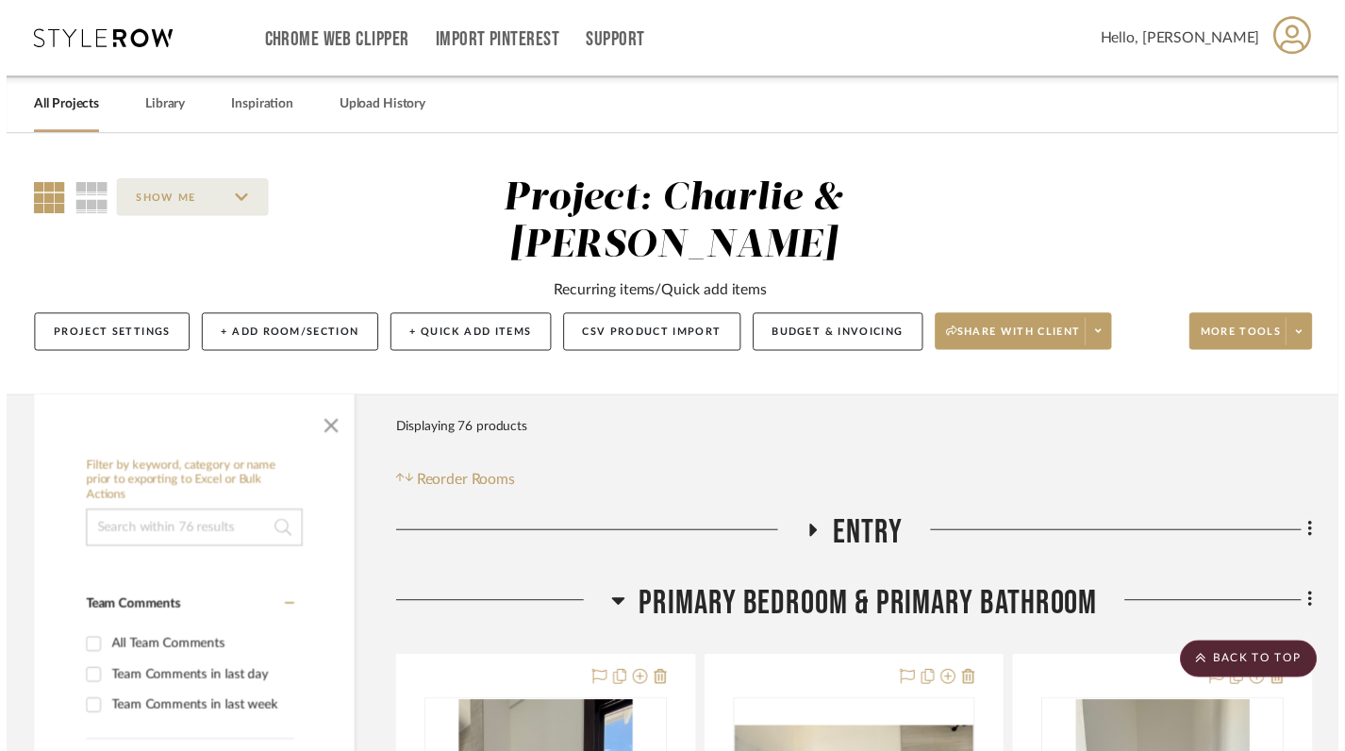
scroll to position [501, 0]
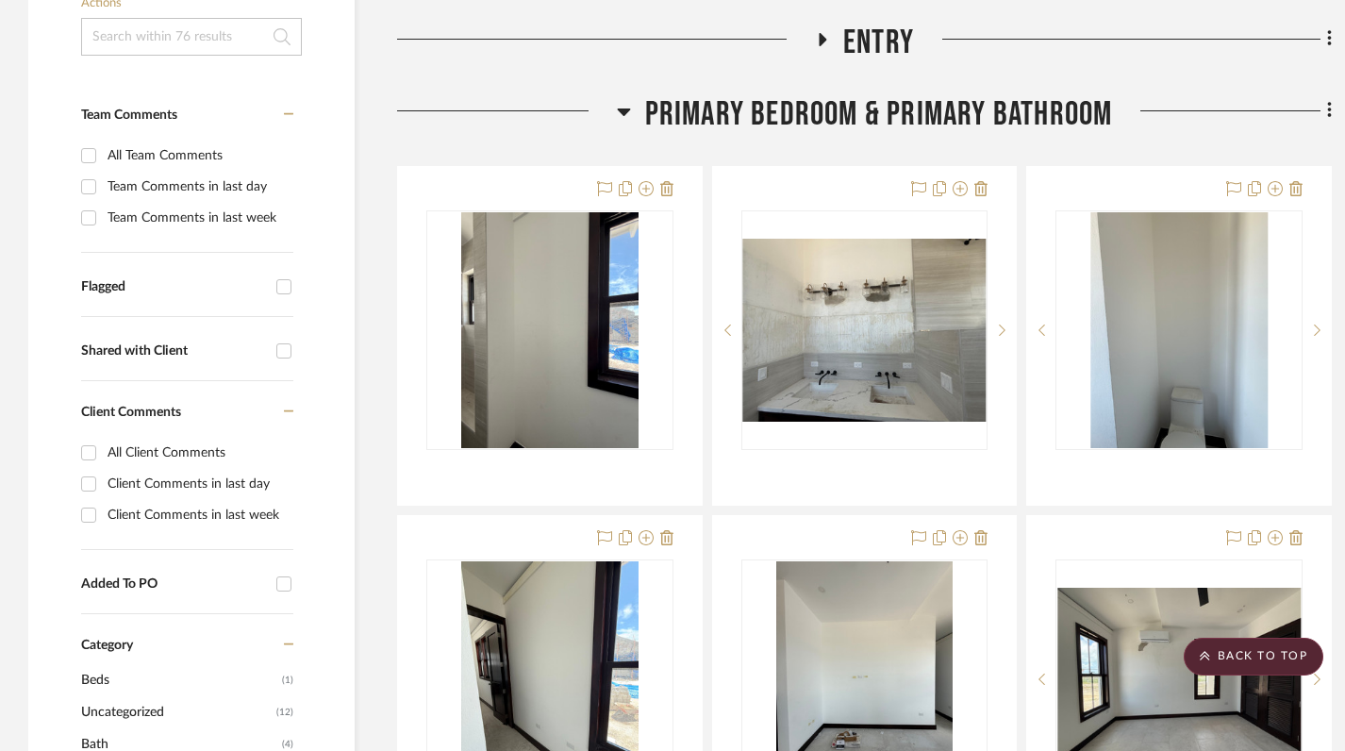
click at [621, 100] on icon at bounding box center [624, 111] width 14 height 23
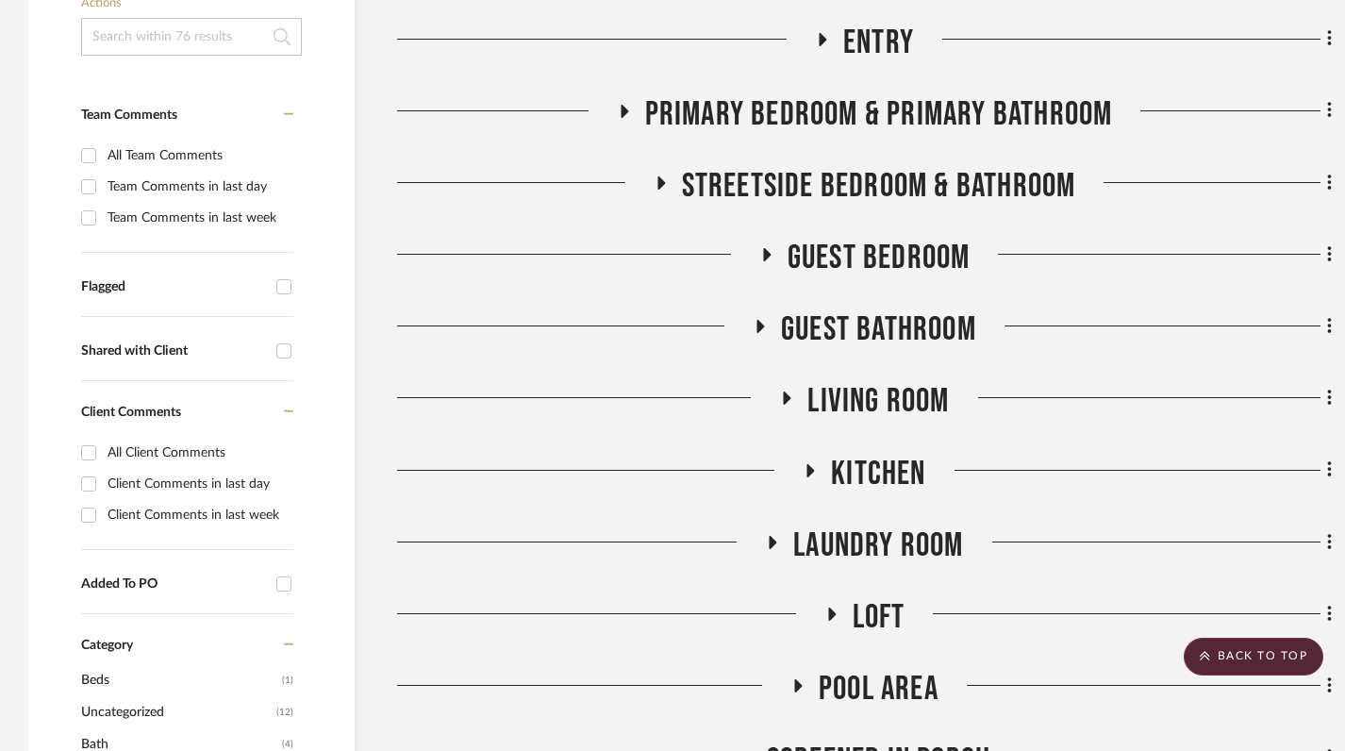
click at [659, 176] on icon at bounding box center [662, 182] width 8 height 13
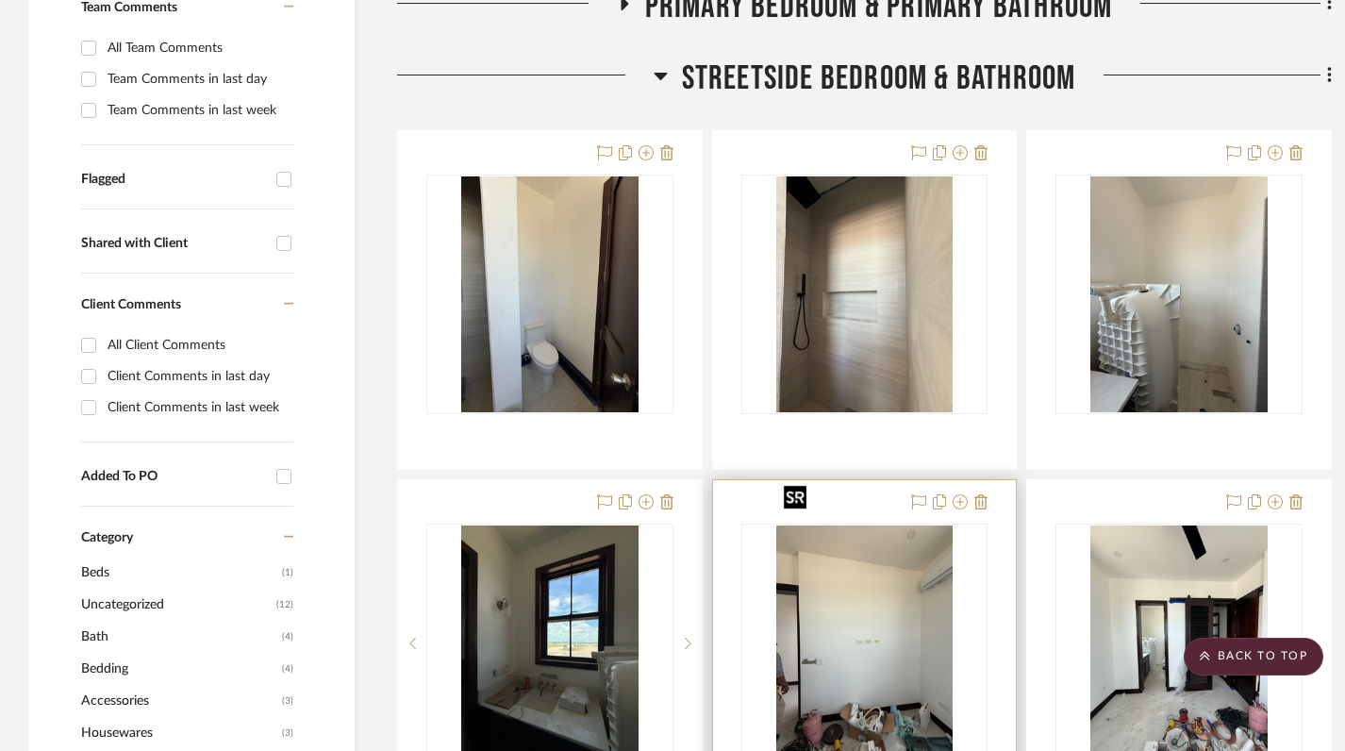
scroll to position [609, 0]
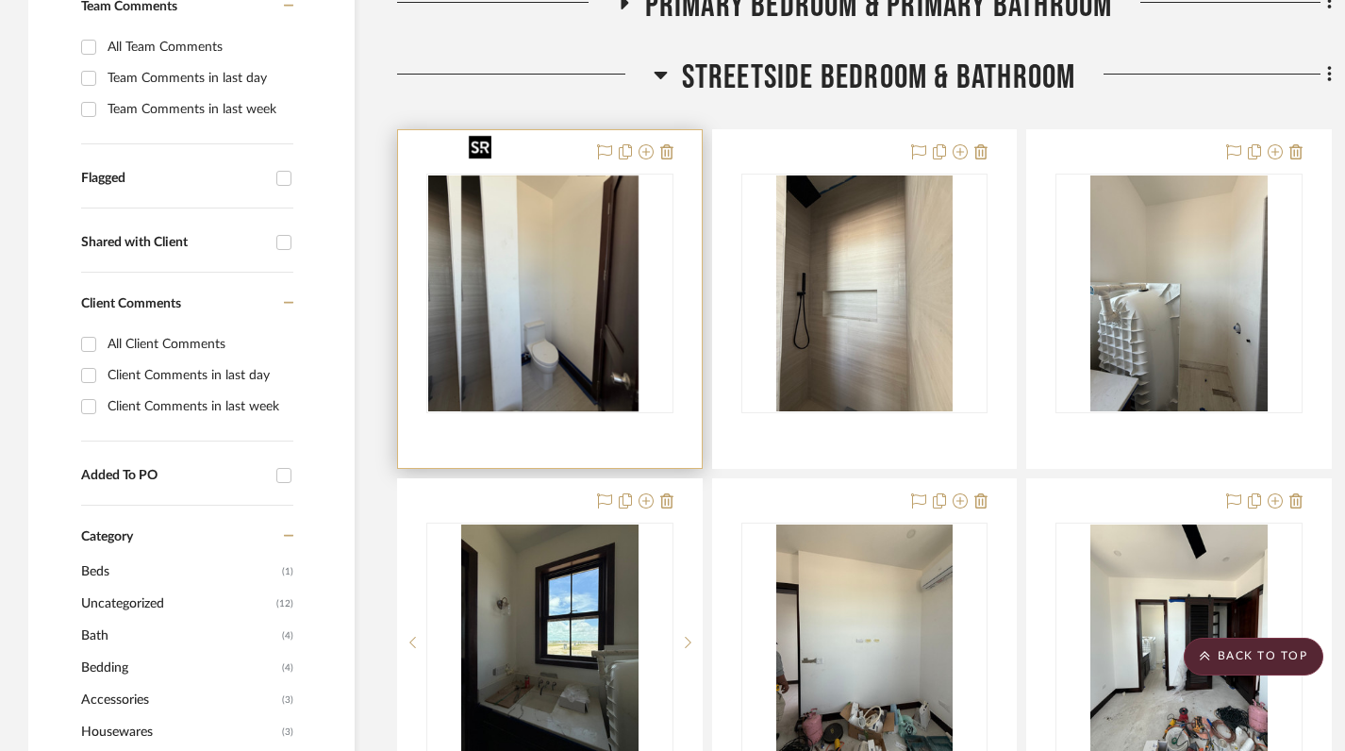
click at [585, 272] on img "0" at bounding box center [516, 293] width 177 height 236
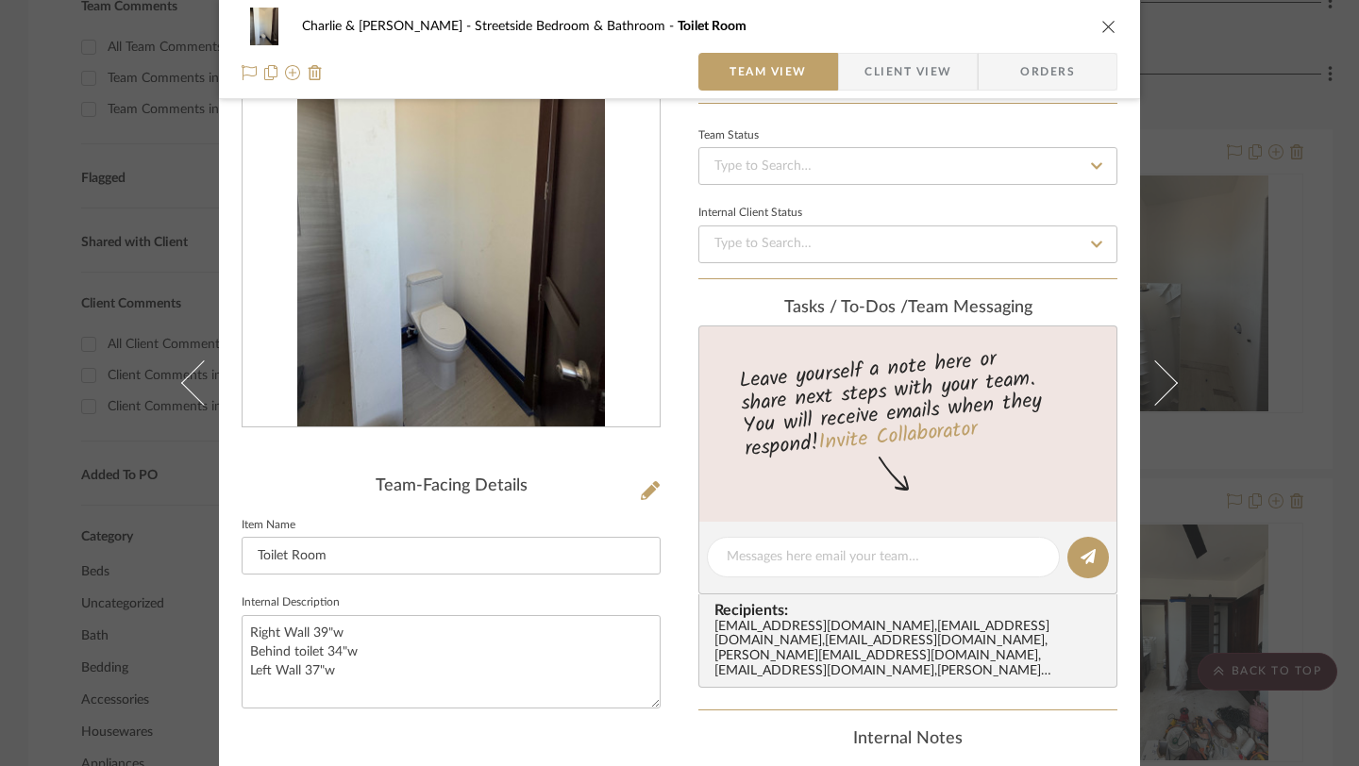
scroll to position [114, 0]
click at [335, 666] on textarea "Right Wall 39"w Behind toilet 34"w Left Wall 37"w" at bounding box center [451, 659] width 419 height 93
click at [377, 679] on textarea "Right Wall 39"w Behind toilet 34"w Left Wall 37"w" at bounding box center [451, 659] width 419 height 93
drag, startPoint x: 349, startPoint y: 629, endPoint x: 242, endPoint y: 635, distance: 107.7
click at [242, 635] on textarea "Right Wall 39"w Behind toilet 34"w Left Wall 37"w" at bounding box center [451, 659] width 419 height 93
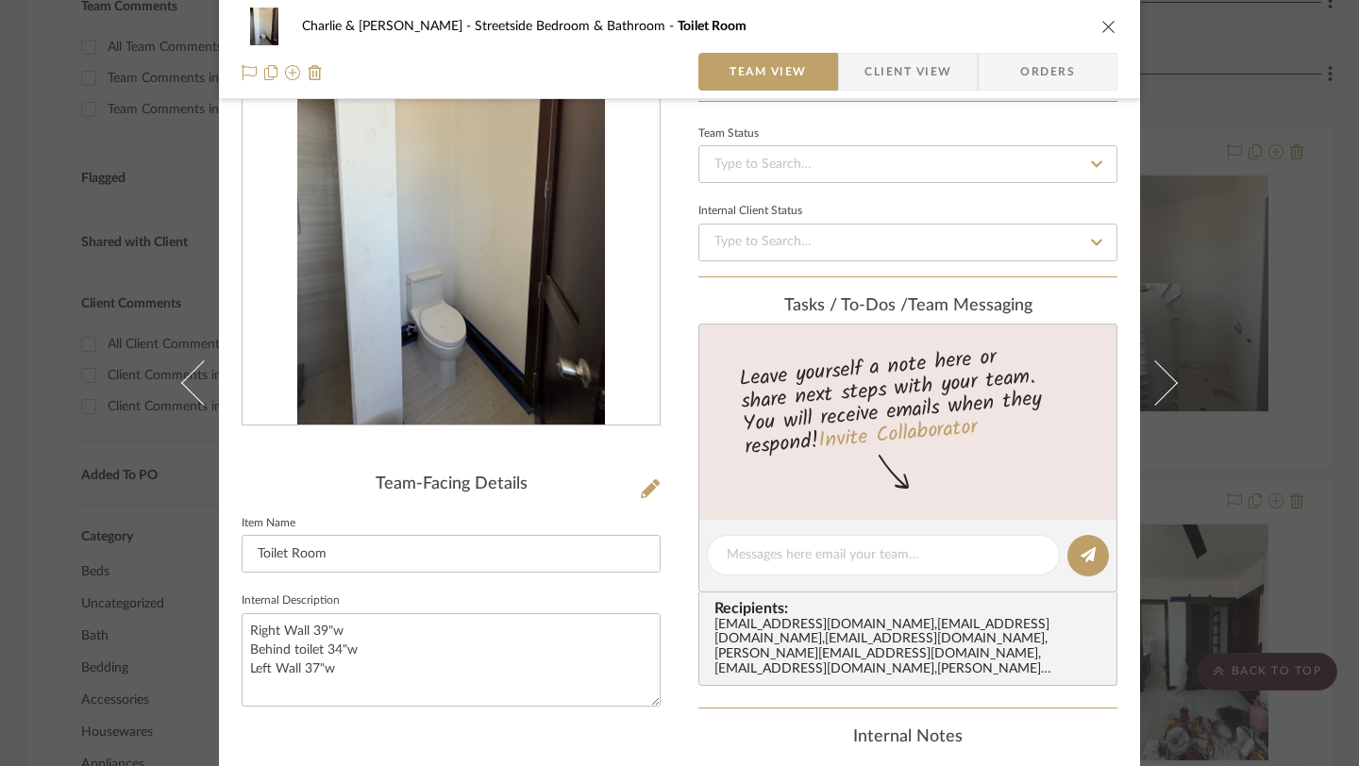
click at [1102, 26] on icon "close" at bounding box center [1108, 26] width 15 height 15
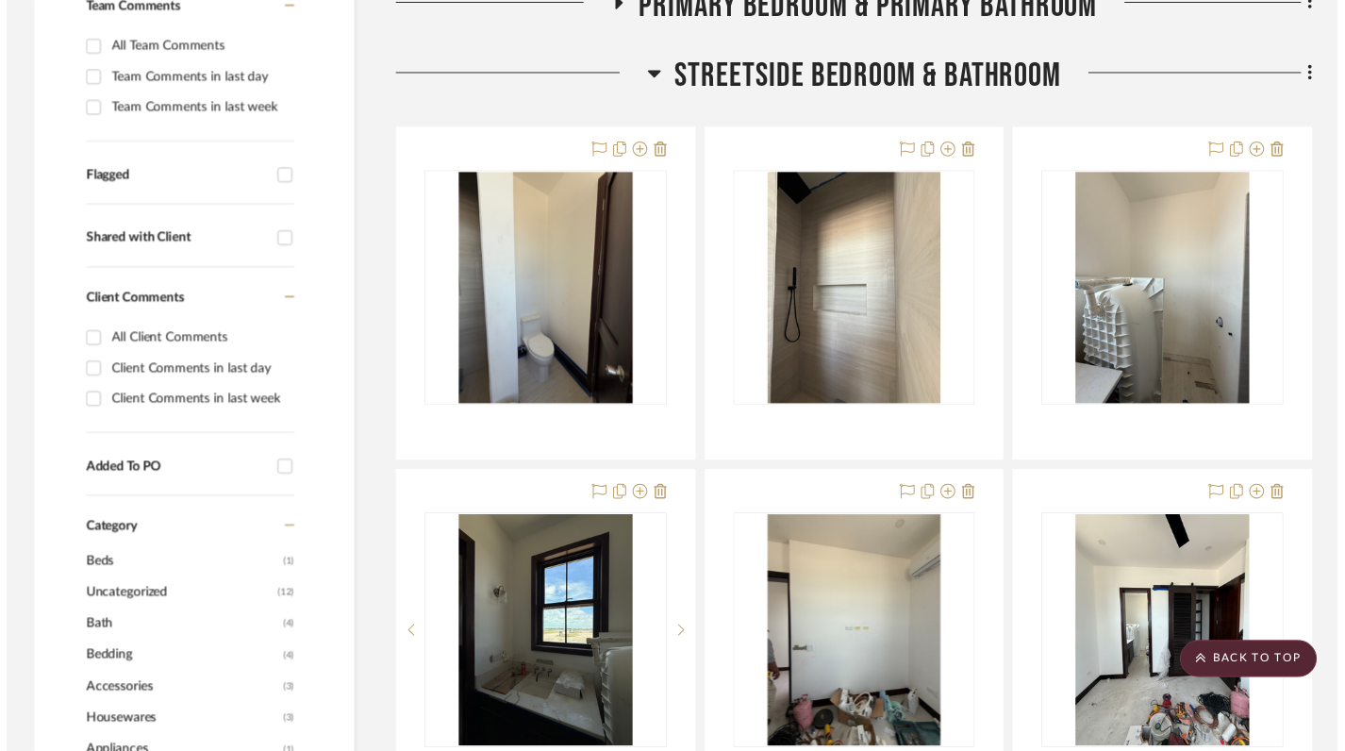
scroll to position [609, 0]
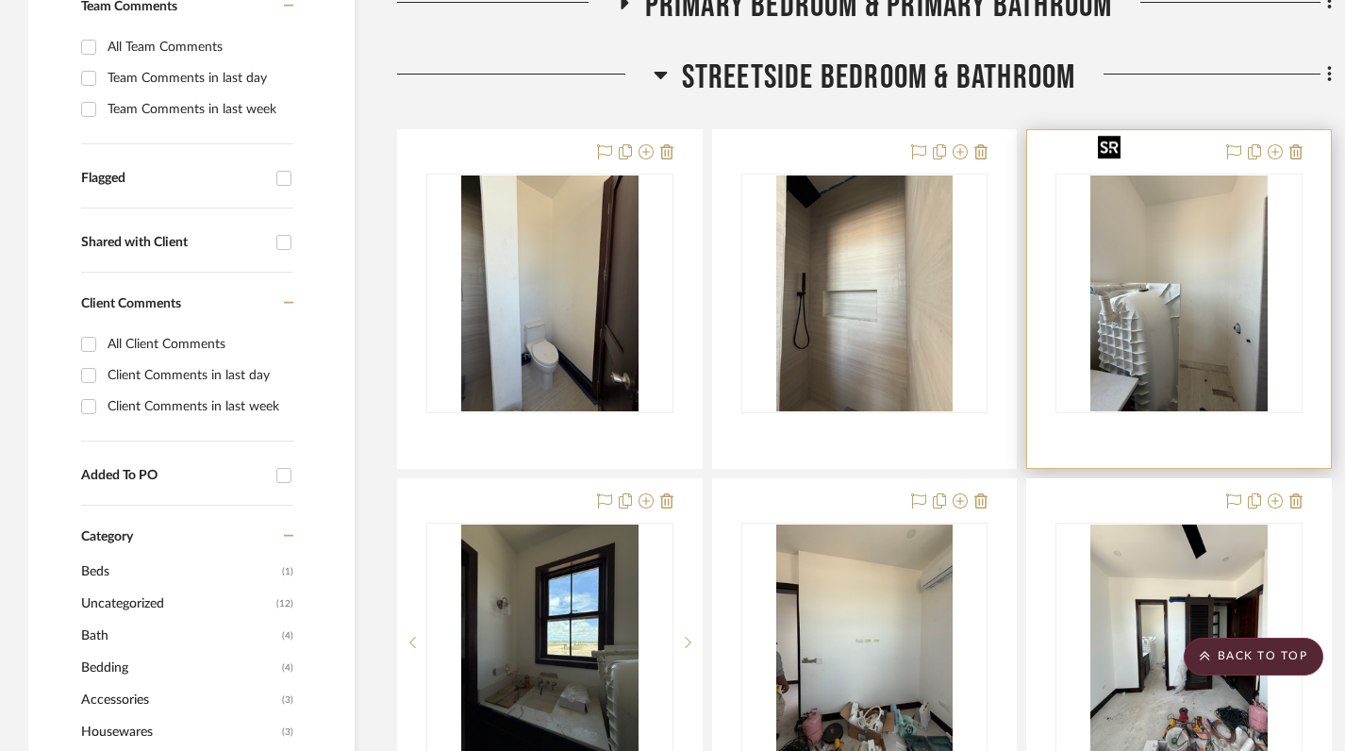
click at [0, 0] on img at bounding box center [0, 0] width 0 height 0
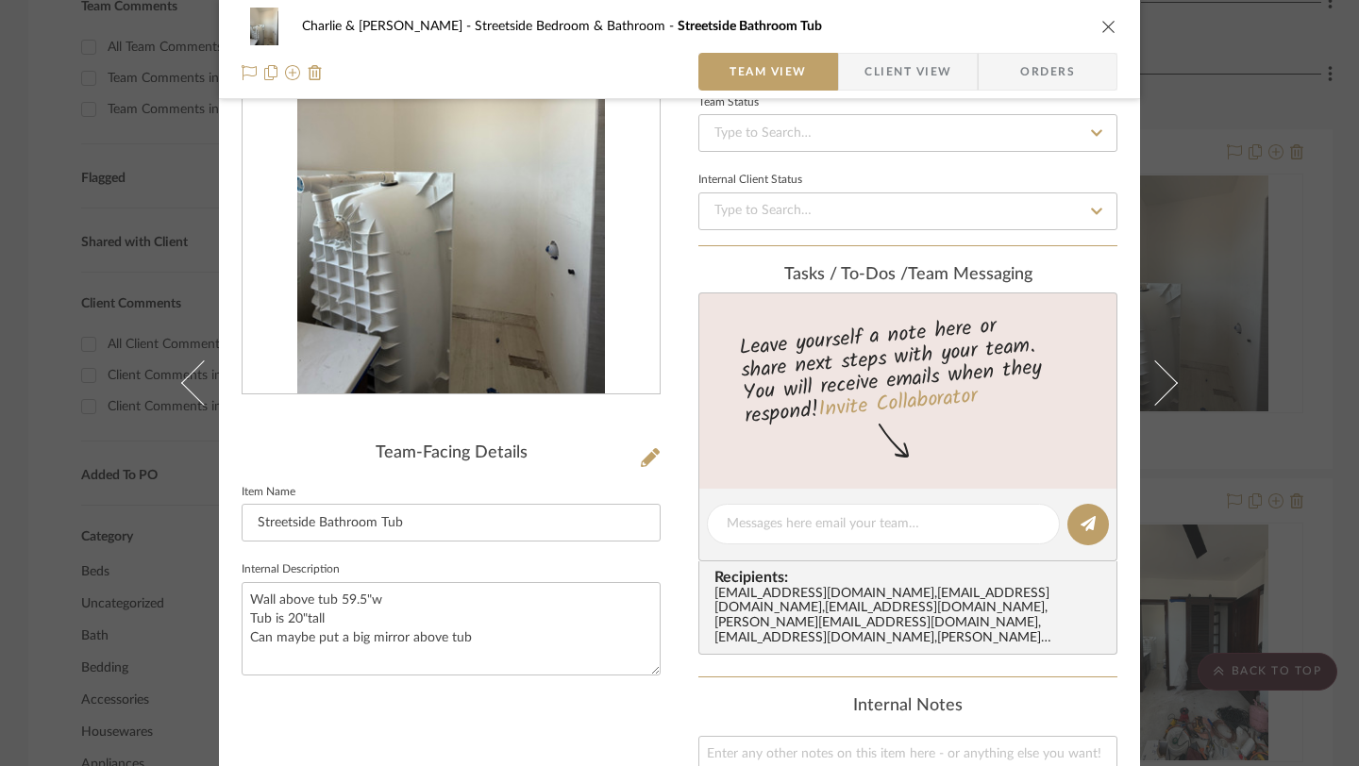
scroll to position [146, 0]
drag, startPoint x: 475, startPoint y: 640, endPoint x: 243, endPoint y: 635, distance: 231.2
click at [243, 635] on textarea "Wall above tub 59.5"w Tub is 20"tall Can maybe put a big mirror above tub" at bounding box center [451, 627] width 419 height 93
type textarea "Wall above tub 59.5"w Tub is 20"tall"
click at [422, 750] on div "Team-Facing Details Item Name Streetside Bathroom Tub Internal Description Wall…" at bounding box center [451, 567] width 419 height 1171
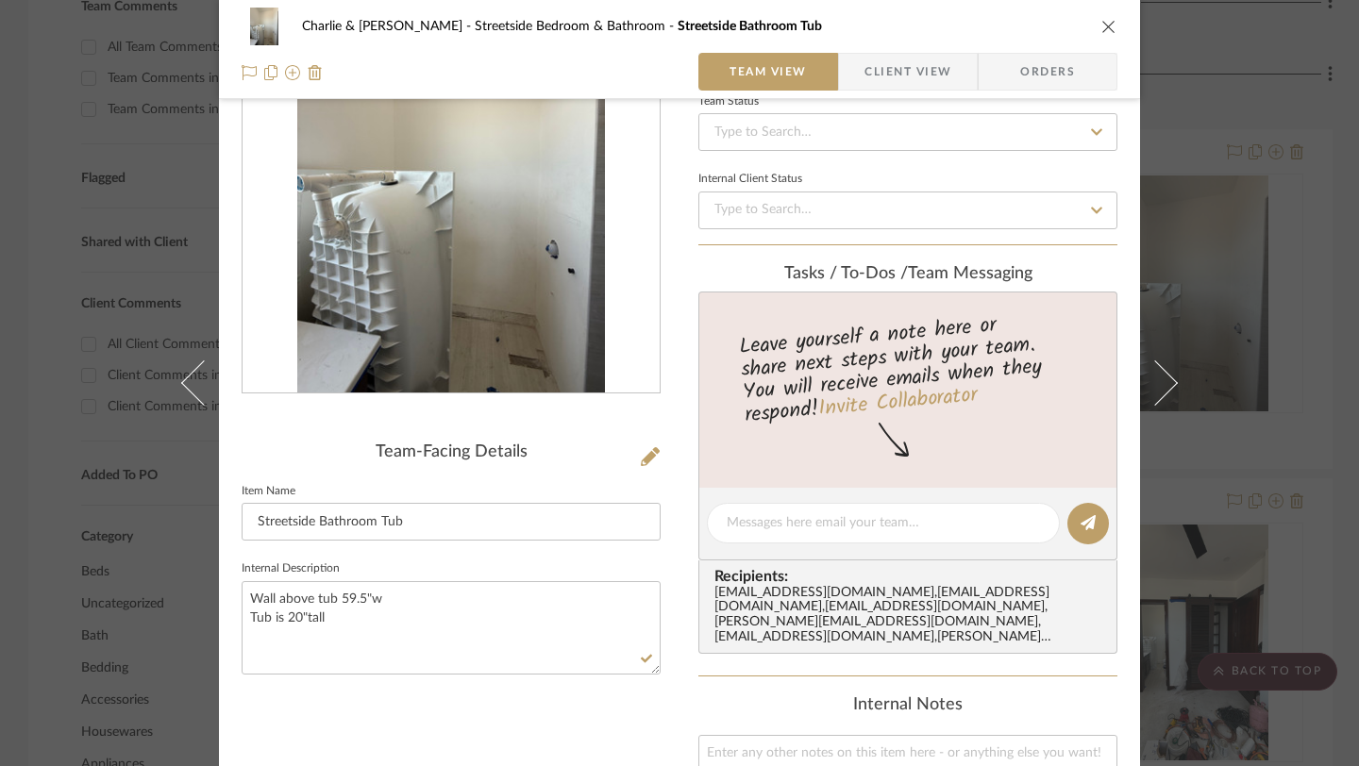
click at [1103, 28] on icon "close" at bounding box center [1108, 26] width 15 height 15
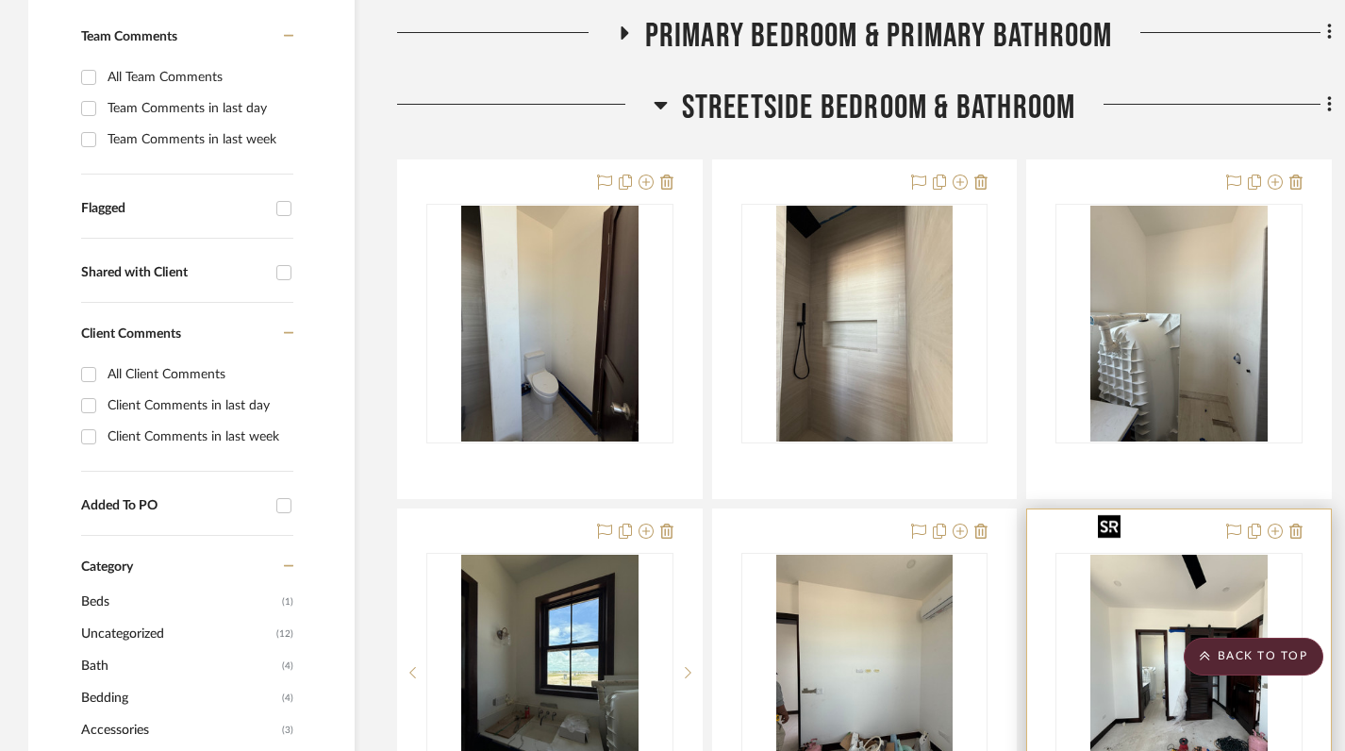
scroll to position [596, 0]
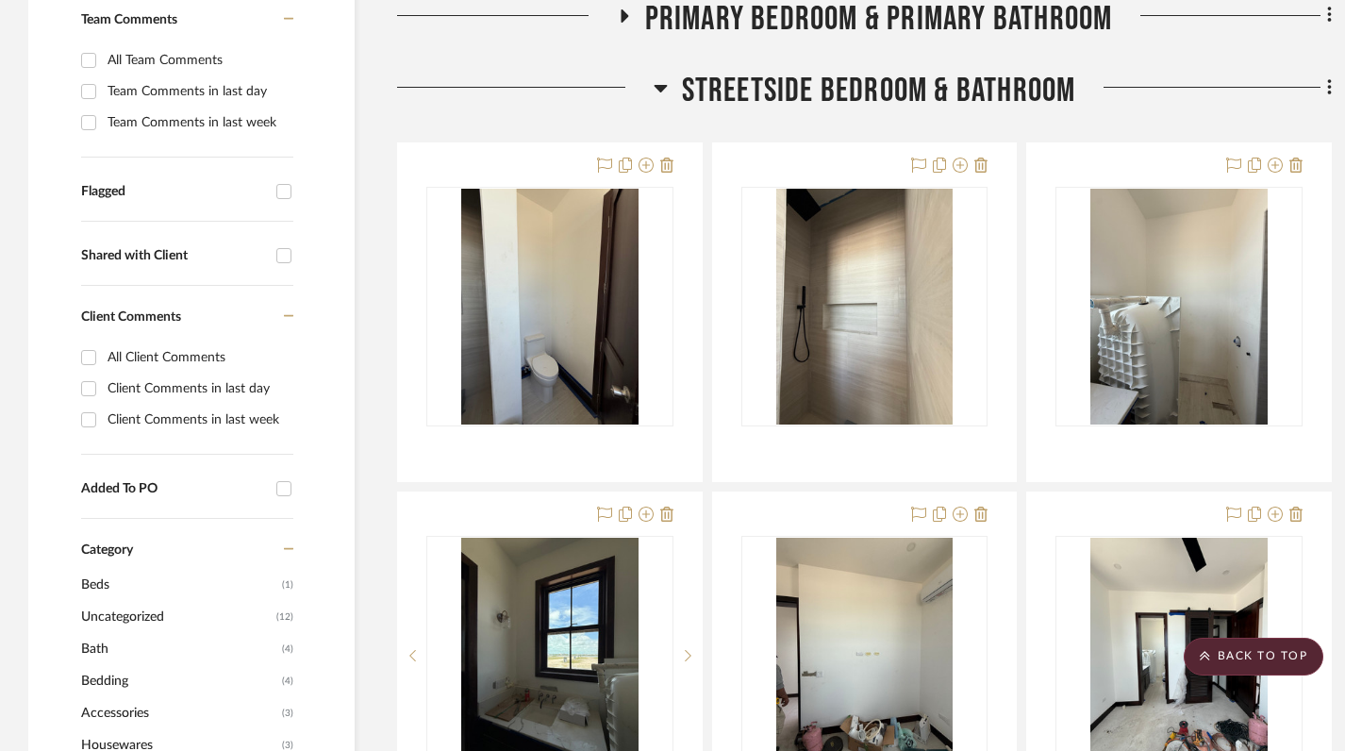
click at [656, 76] on icon at bounding box center [661, 87] width 14 height 23
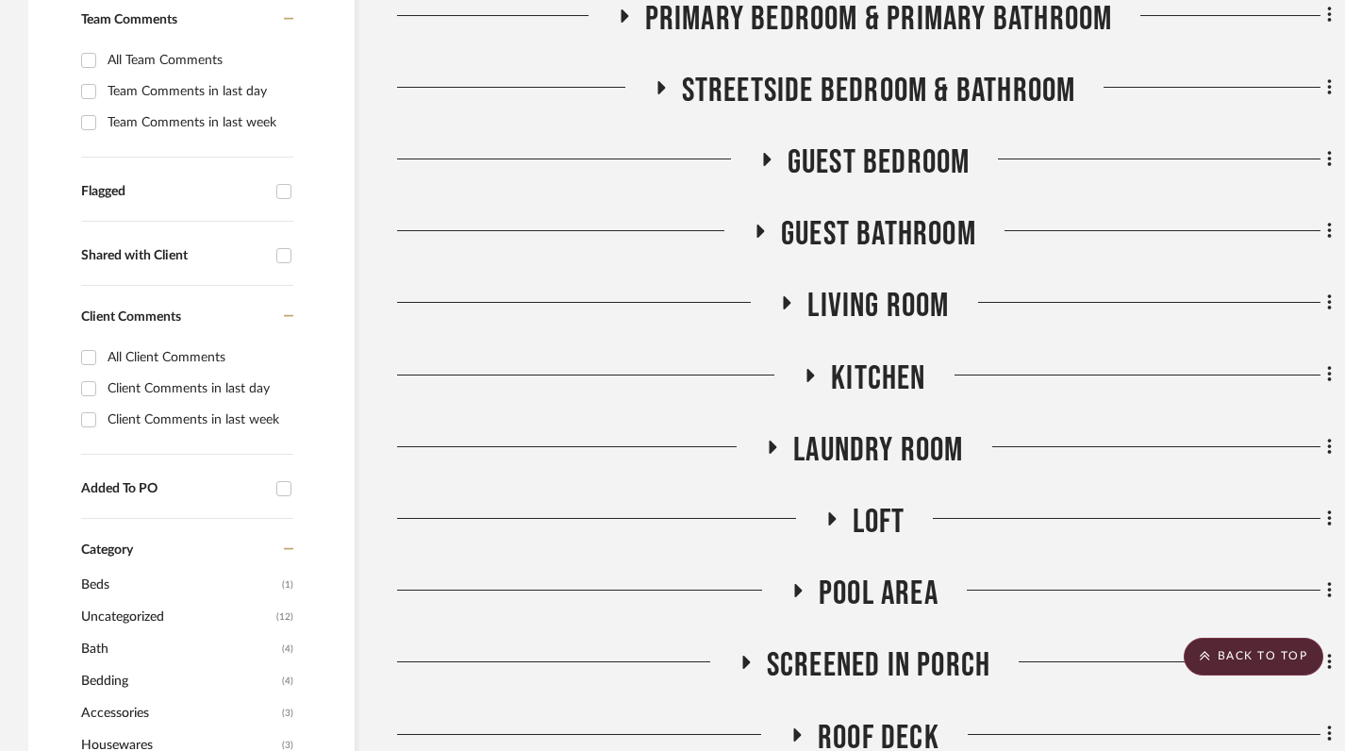
click at [766, 153] on icon at bounding box center [766, 160] width 23 height 14
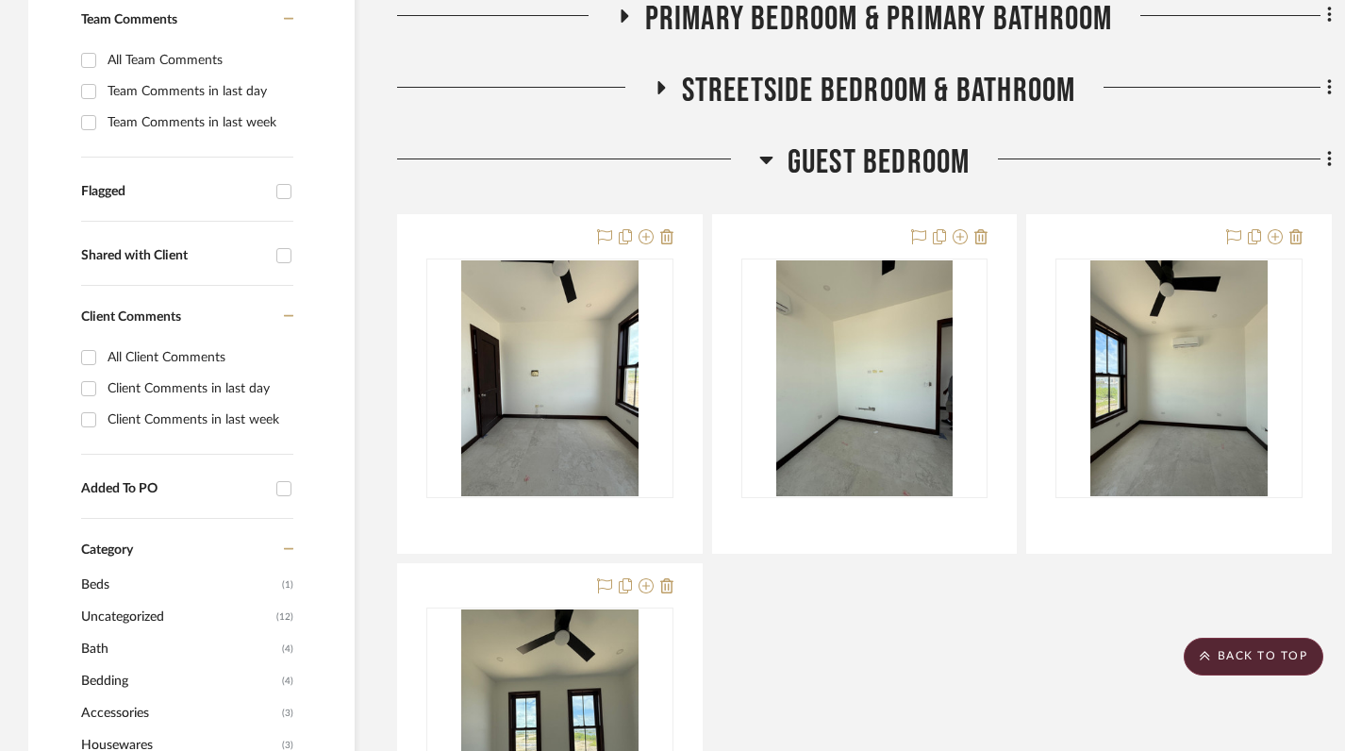
click at [766, 148] on icon at bounding box center [767, 159] width 14 height 23
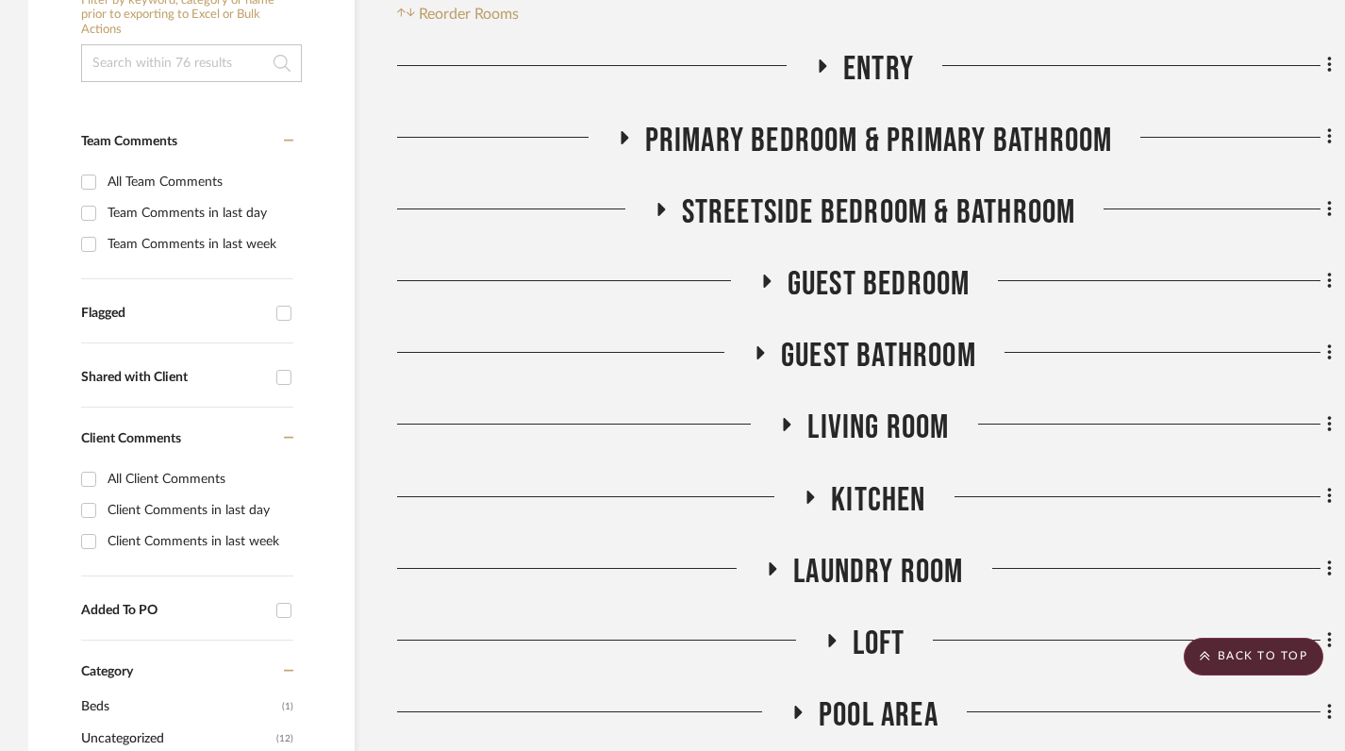
scroll to position [474, 0]
click at [667, 203] on icon at bounding box center [660, 210] width 23 height 14
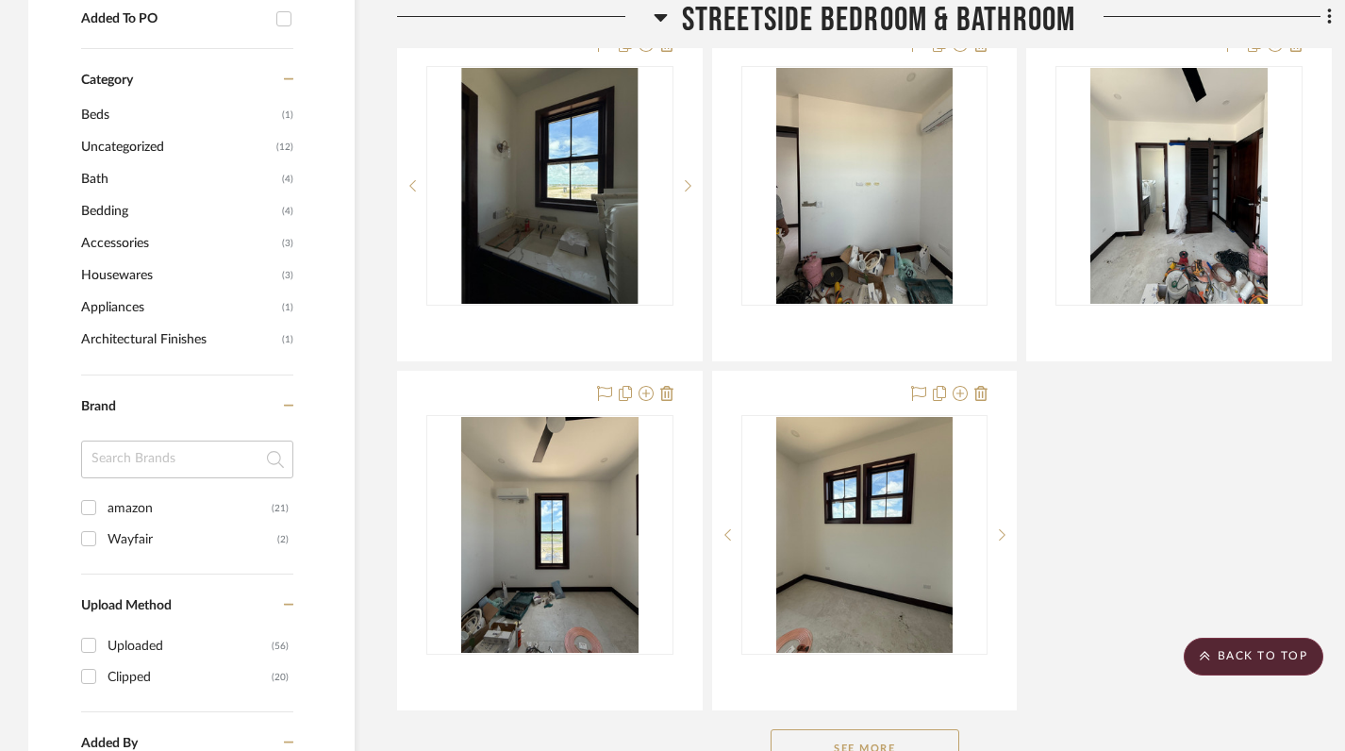
scroll to position [1109, 0]
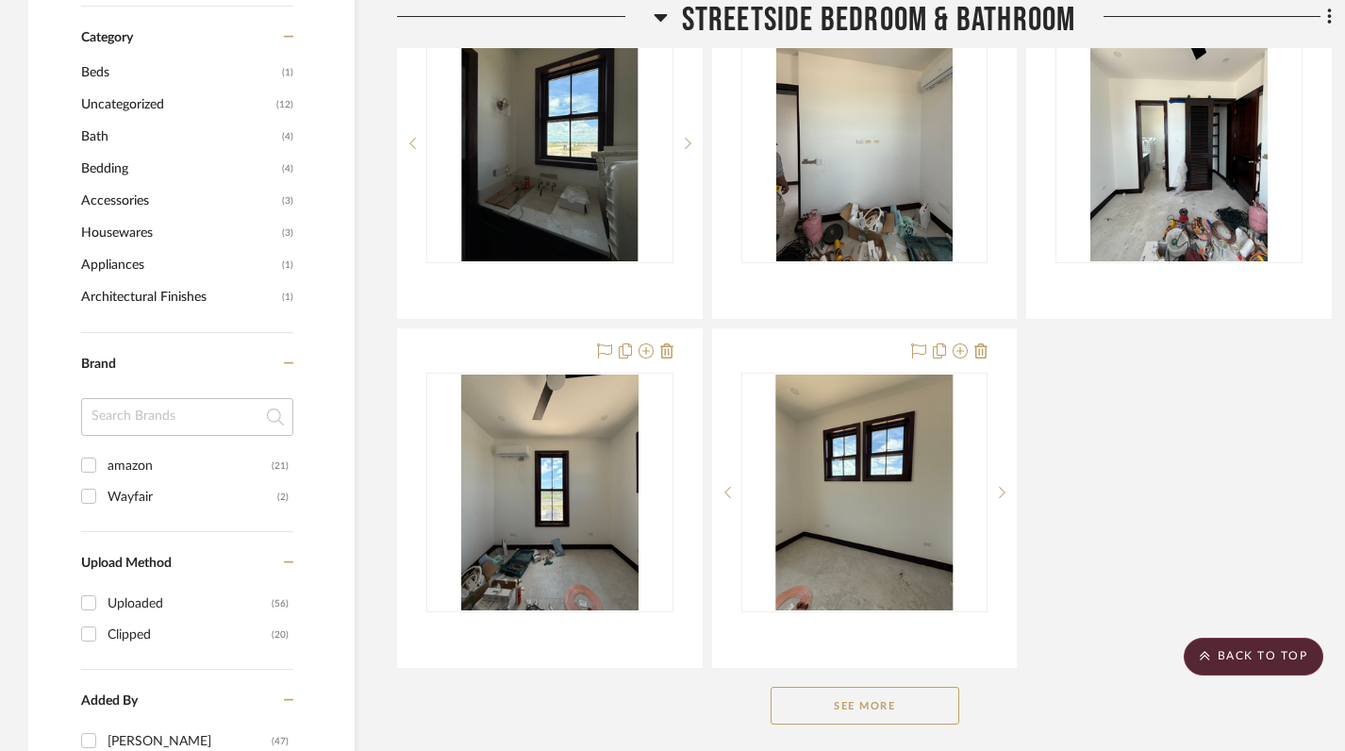
click at [845, 687] on button "See More" at bounding box center [865, 706] width 189 height 38
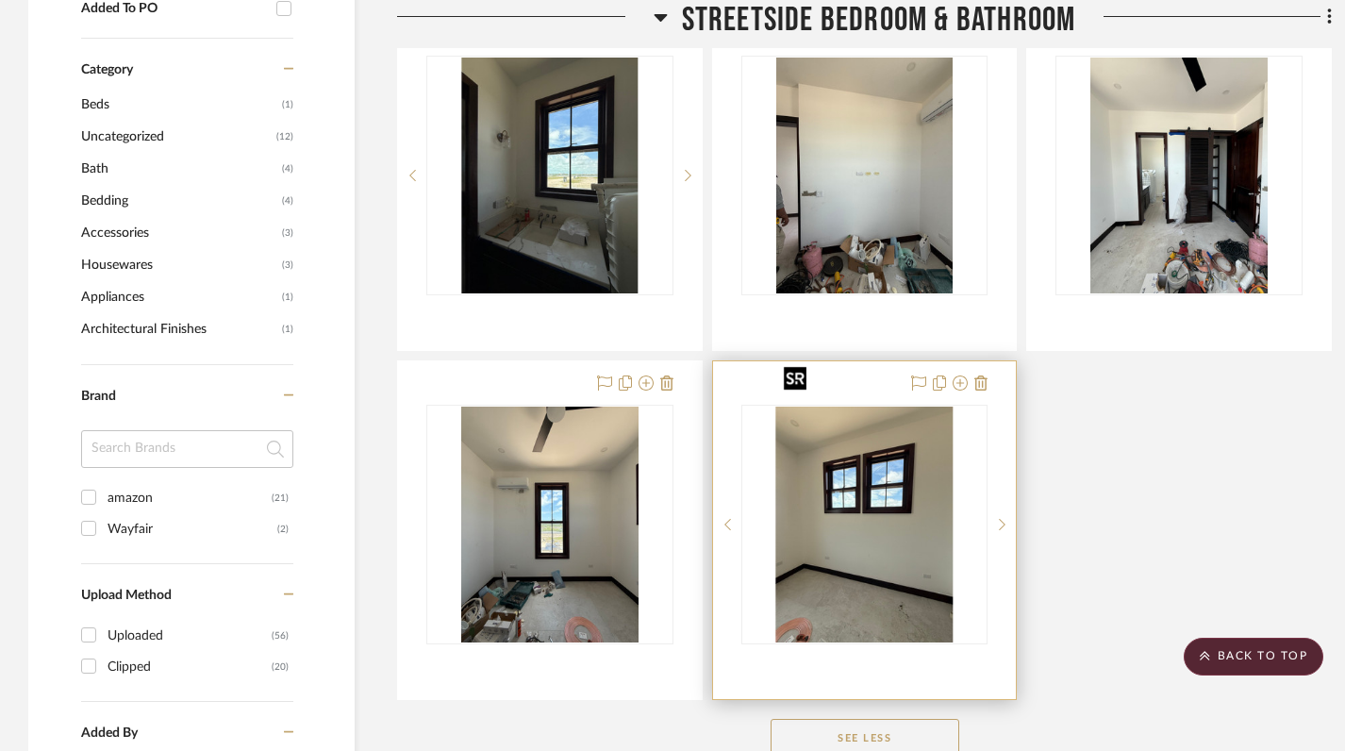
scroll to position [980, 0]
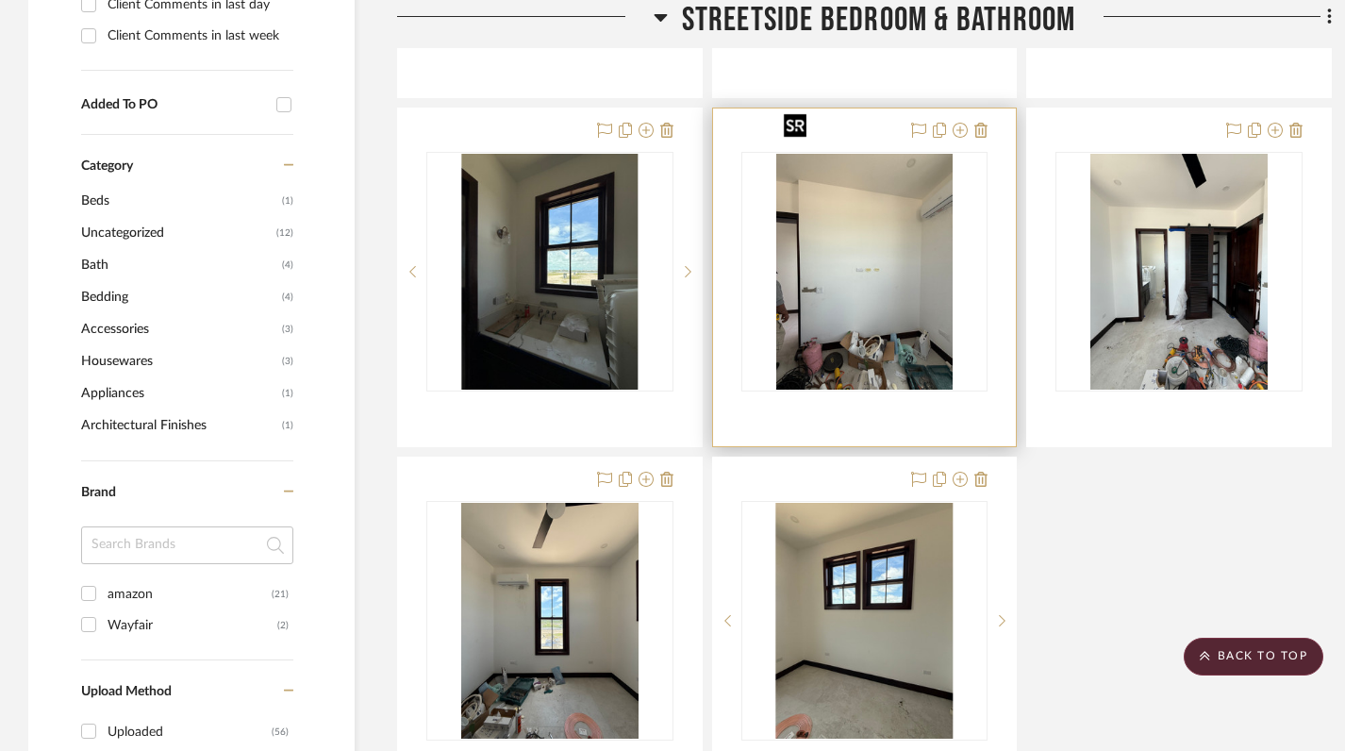
click at [846, 299] on img "0" at bounding box center [864, 272] width 177 height 236
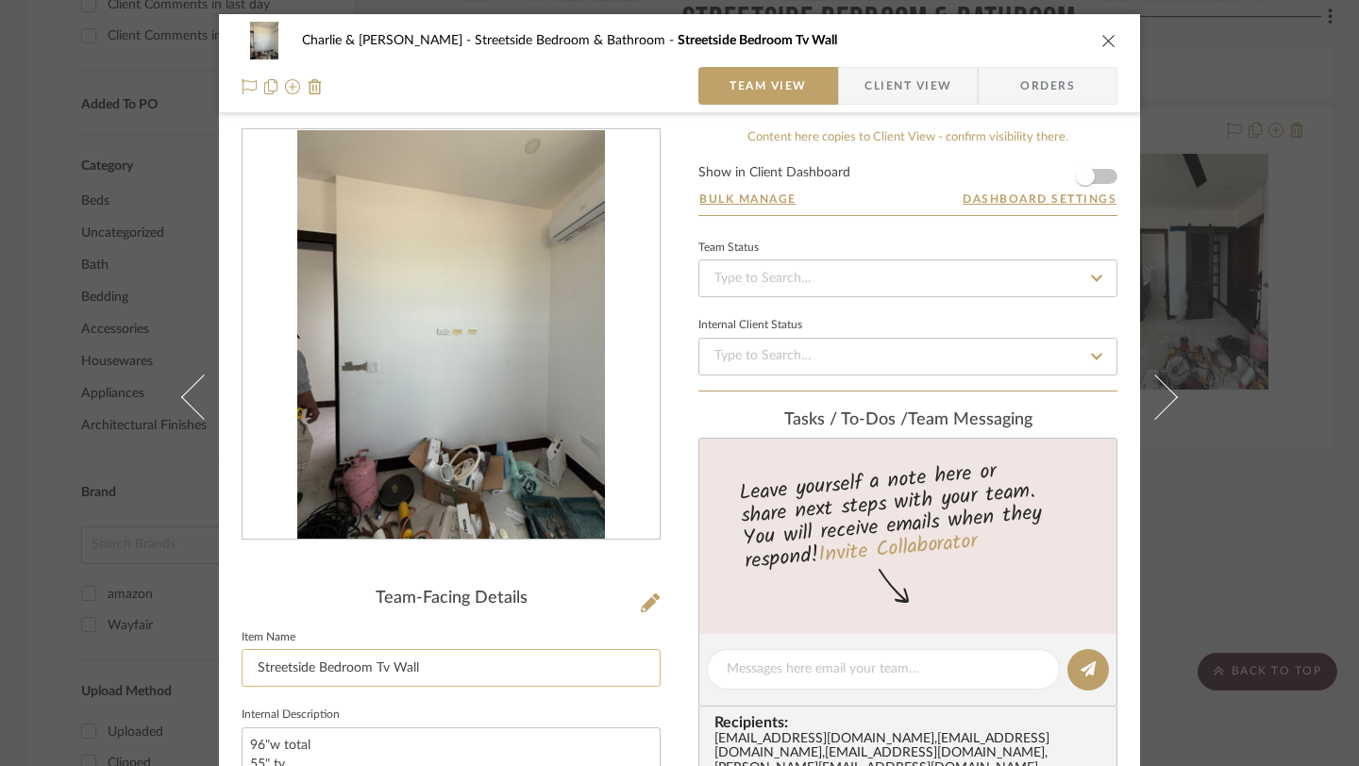
scroll to position [52, 0]
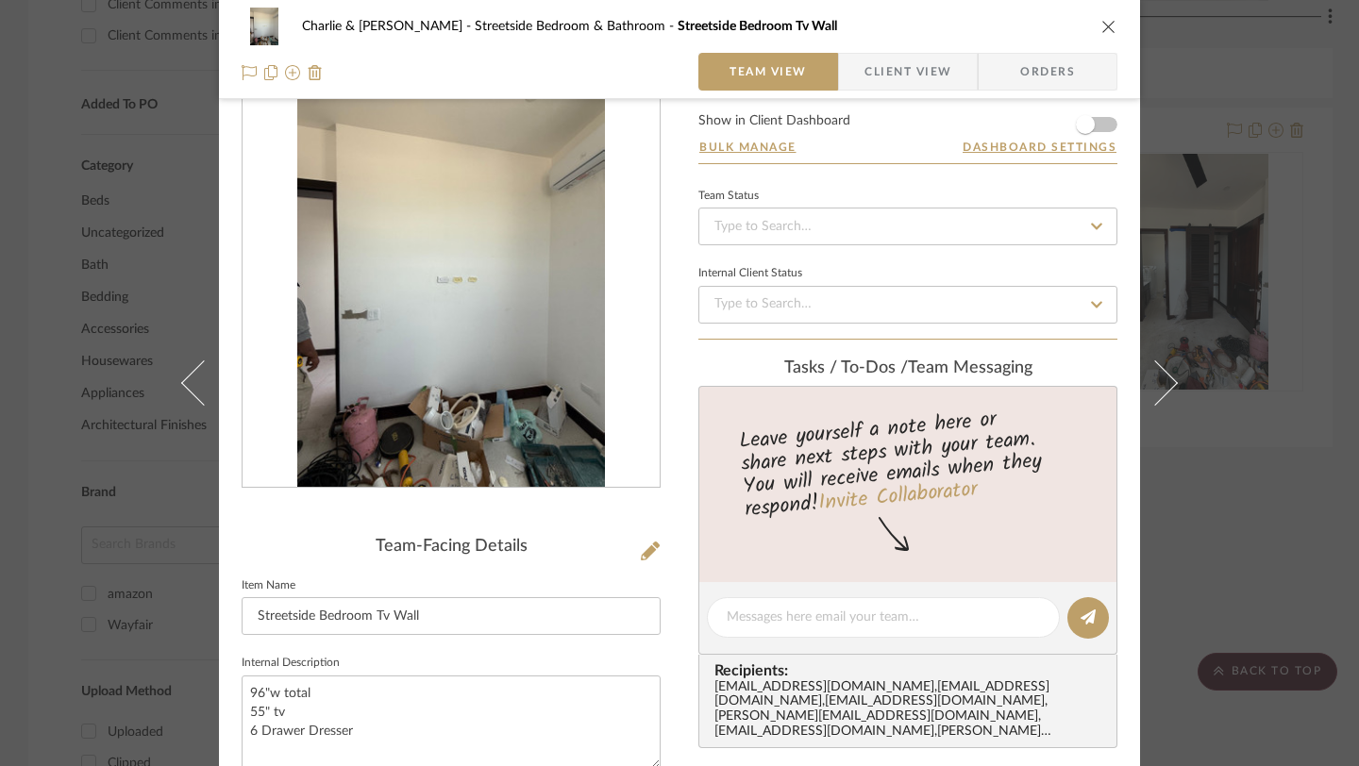
click at [1106, 24] on icon "close" at bounding box center [1108, 26] width 15 height 15
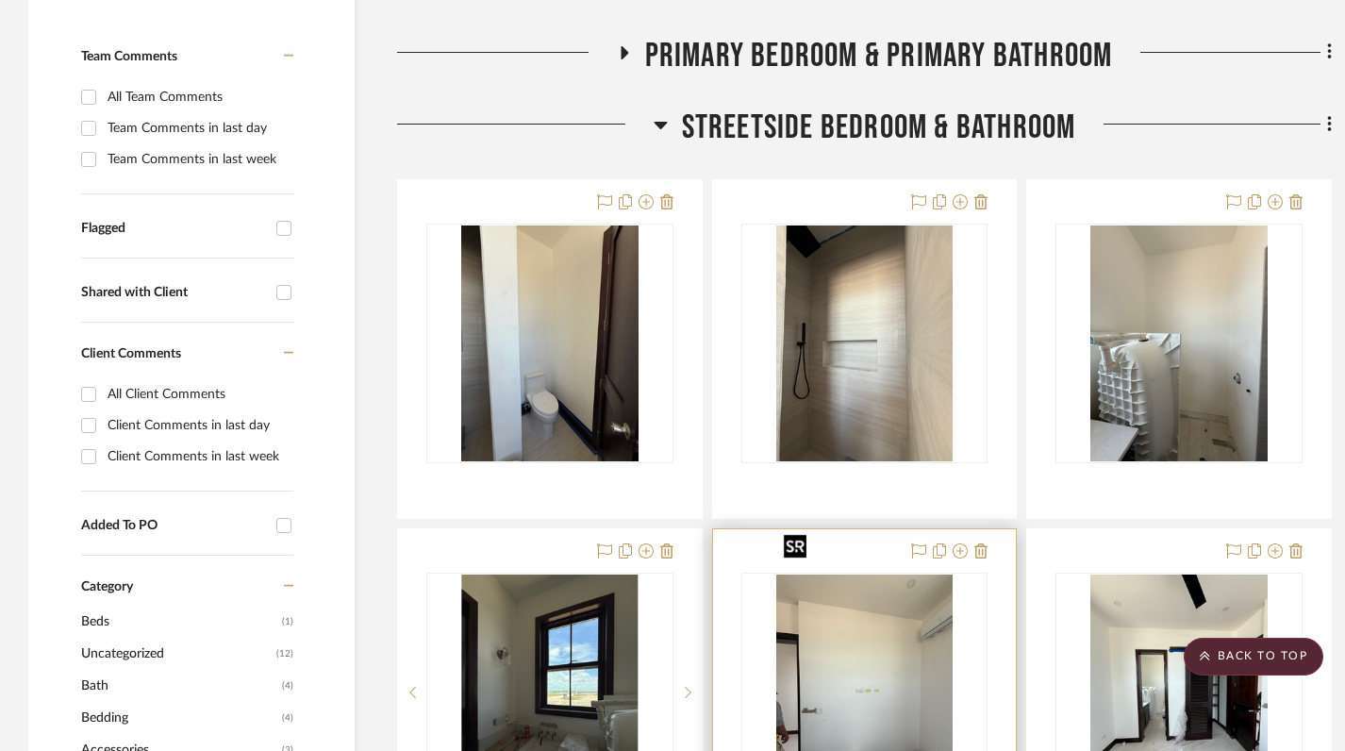
scroll to position [539, 0]
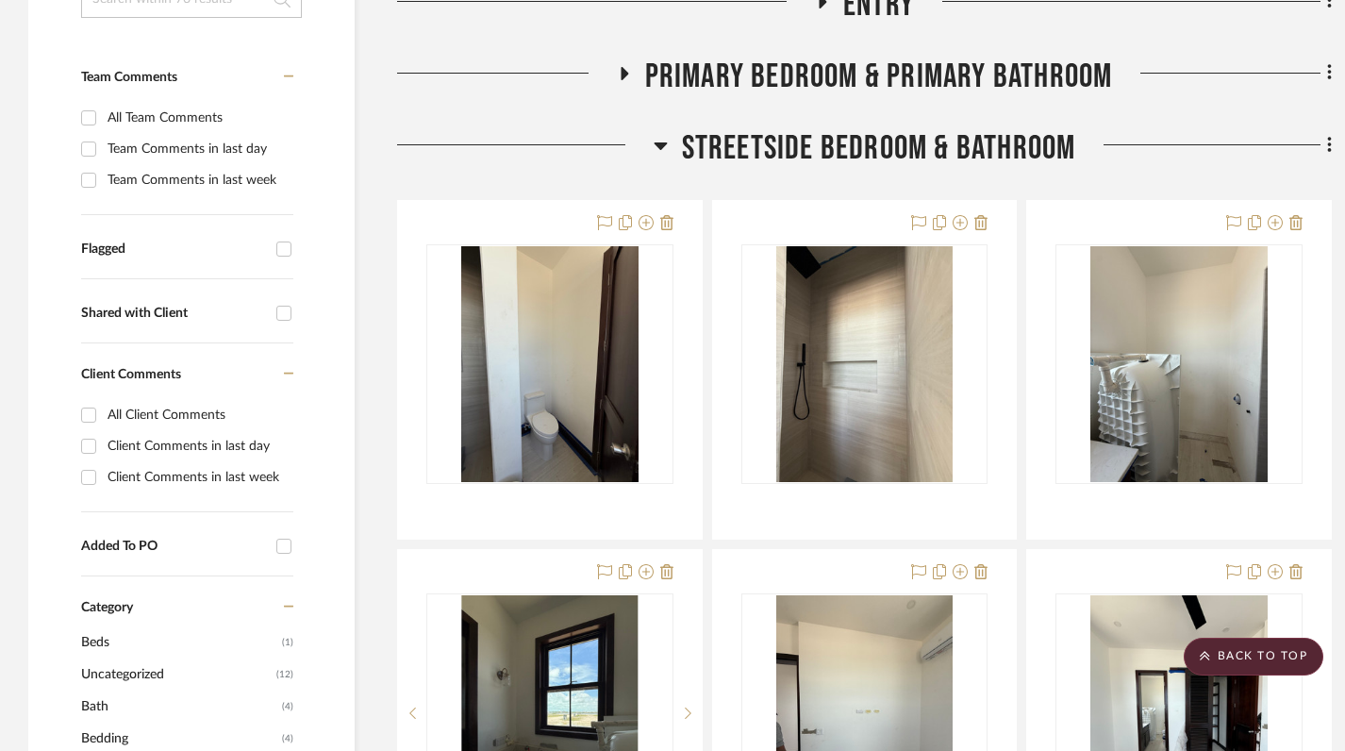
click at [664, 142] on icon at bounding box center [660, 146] width 13 height 8
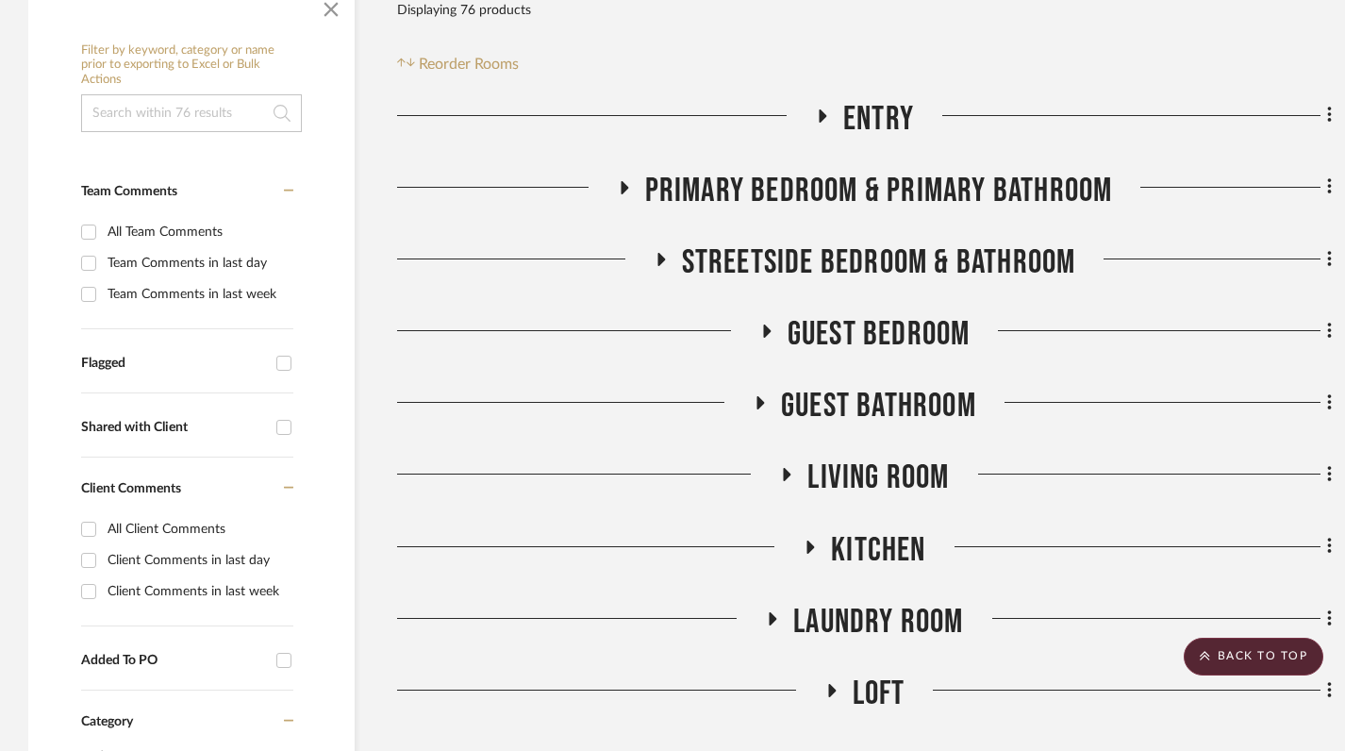
scroll to position [426, 0]
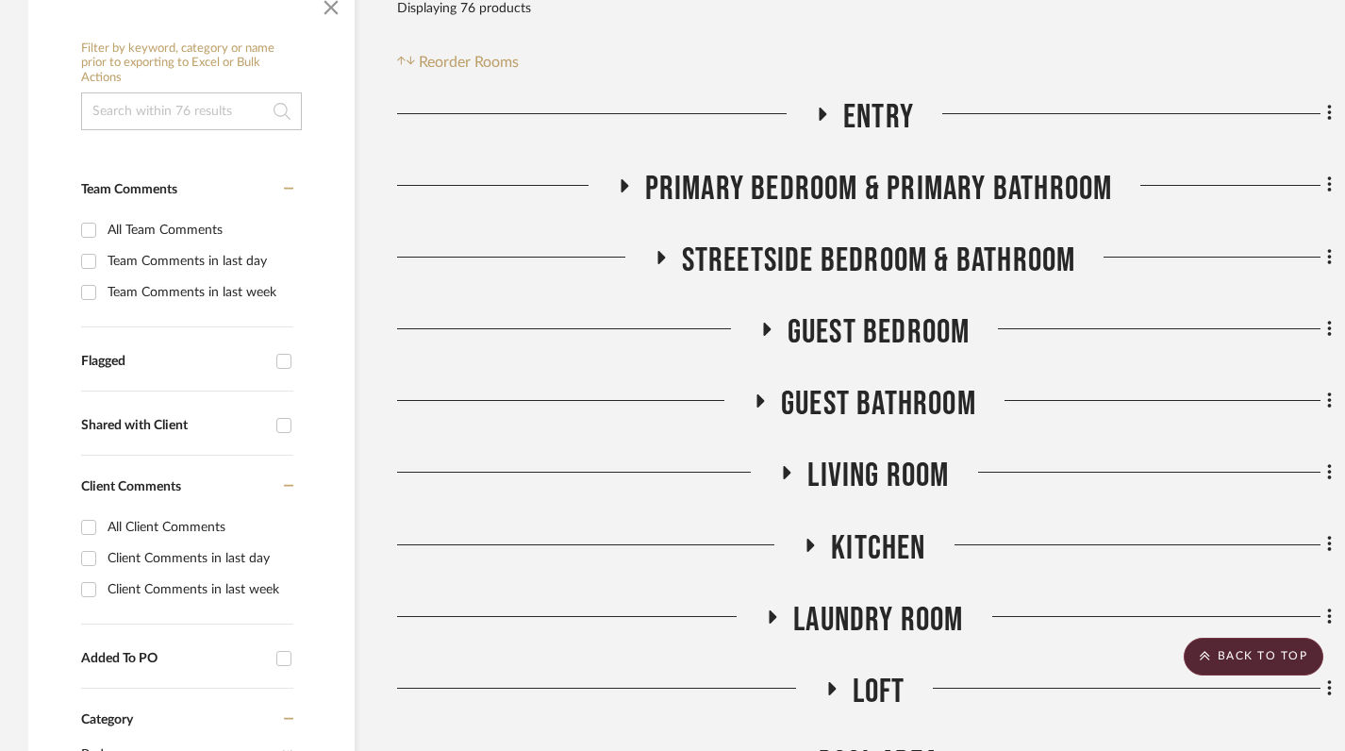
click at [665, 250] on icon at bounding box center [660, 257] width 23 height 14
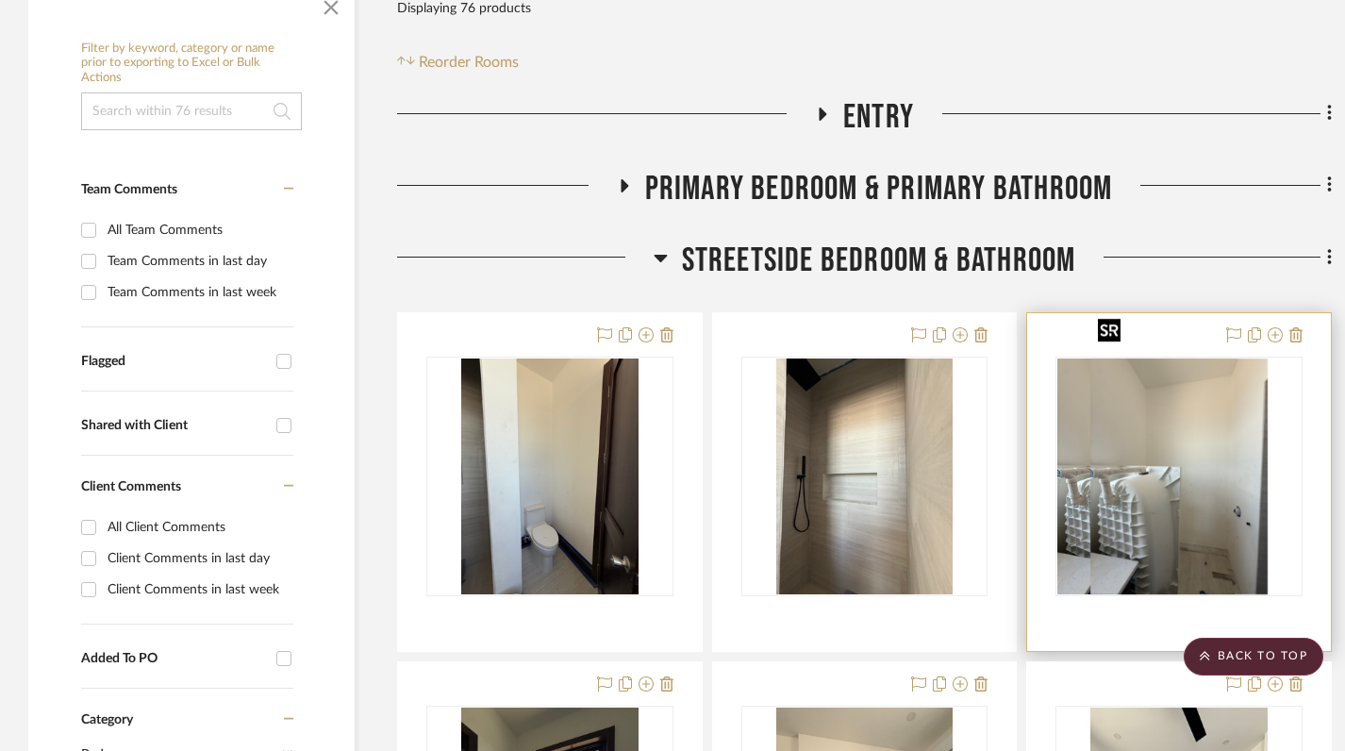
click at [1218, 451] on img "0" at bounding box center [1146, 477] width 177 height 236
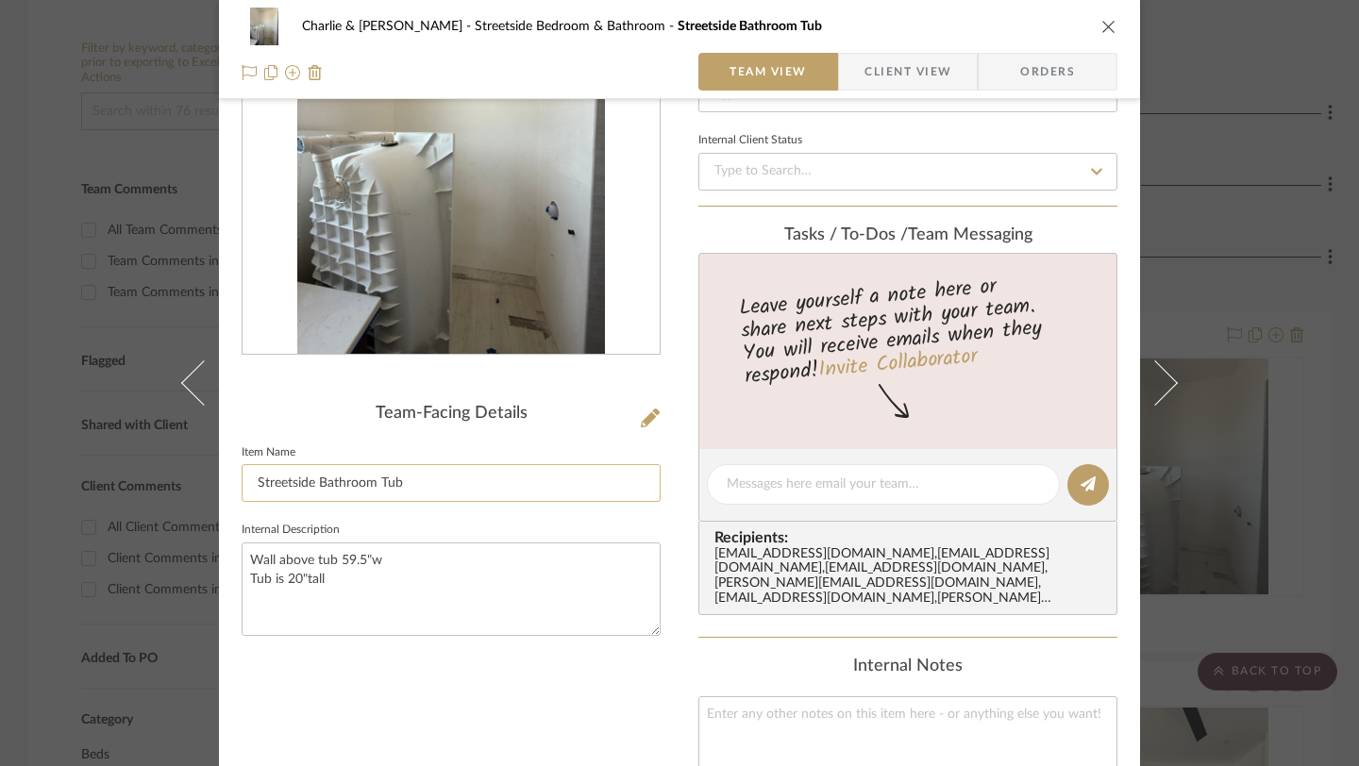
scroll to position [187, 0]
click at [1103, 20] on icon "close" at bounding box center [1108, 26] width 15 height 15
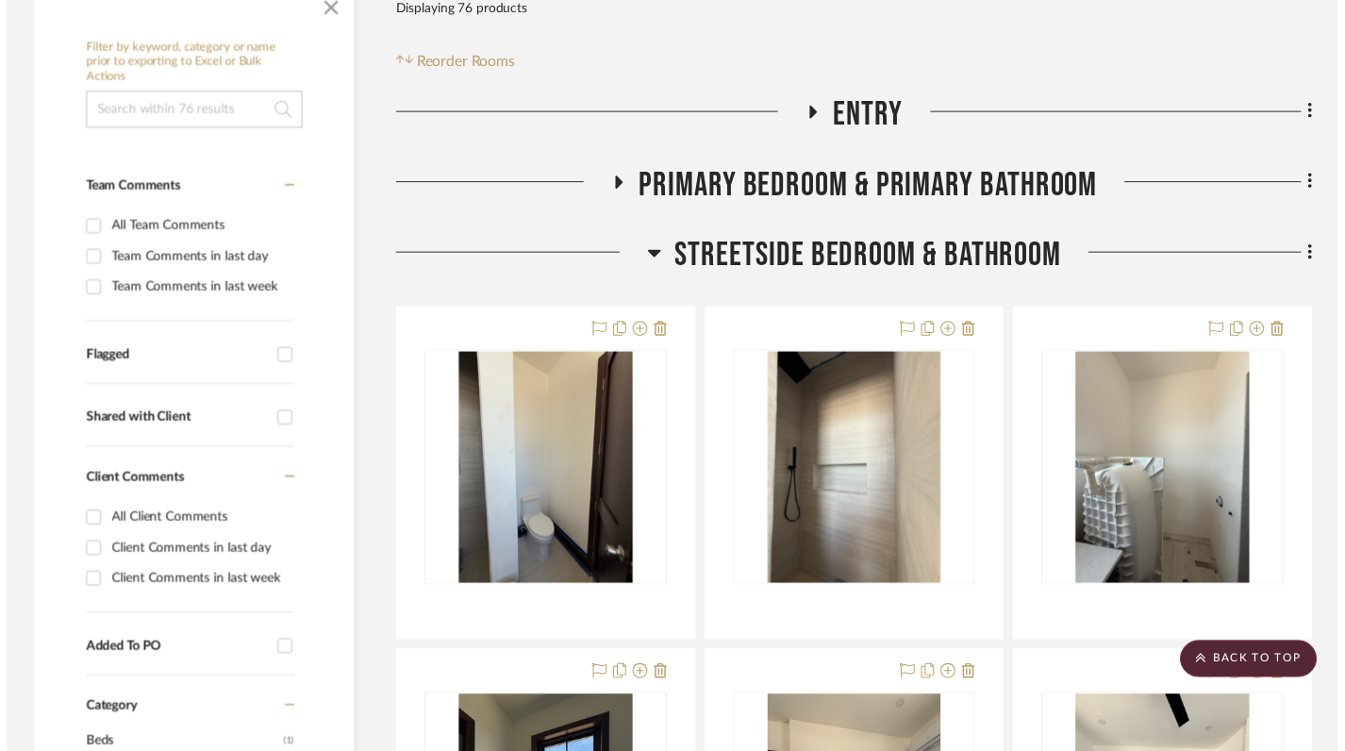
scroll to position [426, 0]
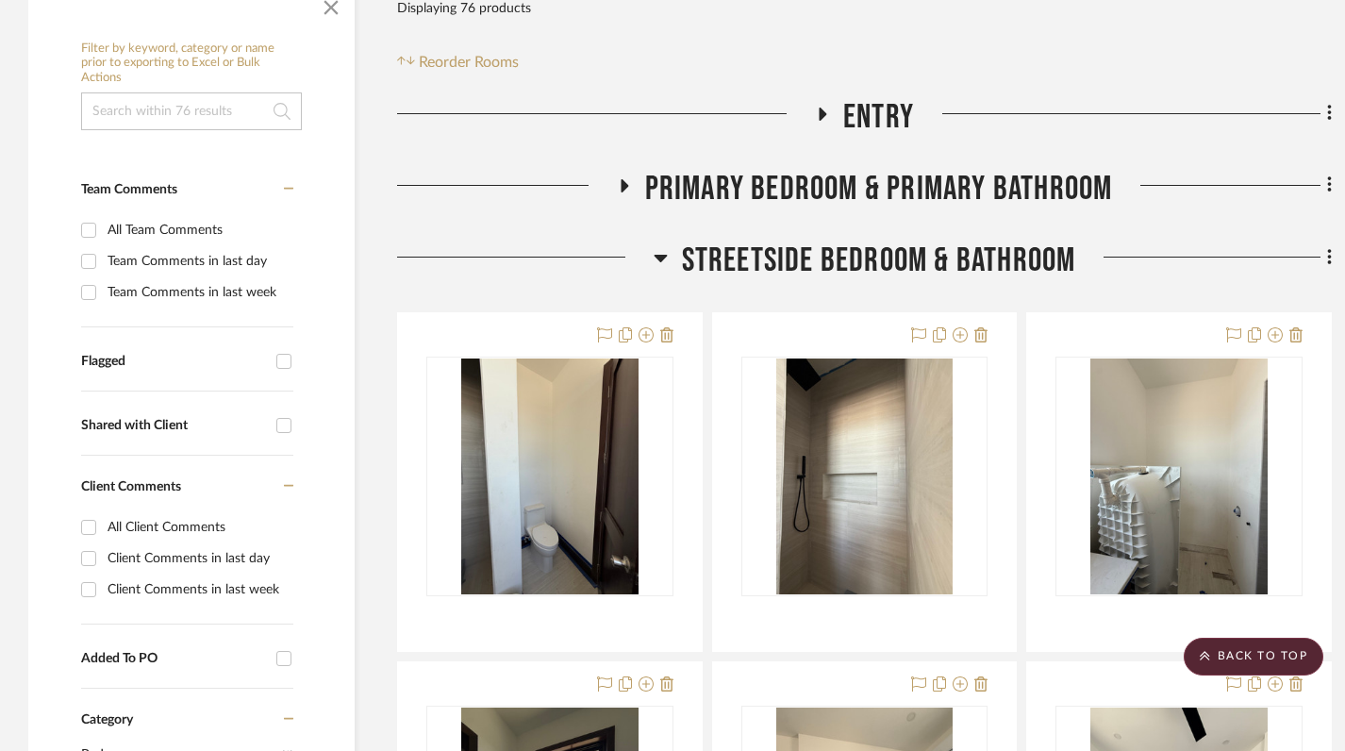
click at [648, 241] on div at bounding box center [525, 265] width 257 height 48
click at [668, 241] on h3 "Streetside Bedroom & Bathroom" at bounding box center [865, 261] width 423 height 41
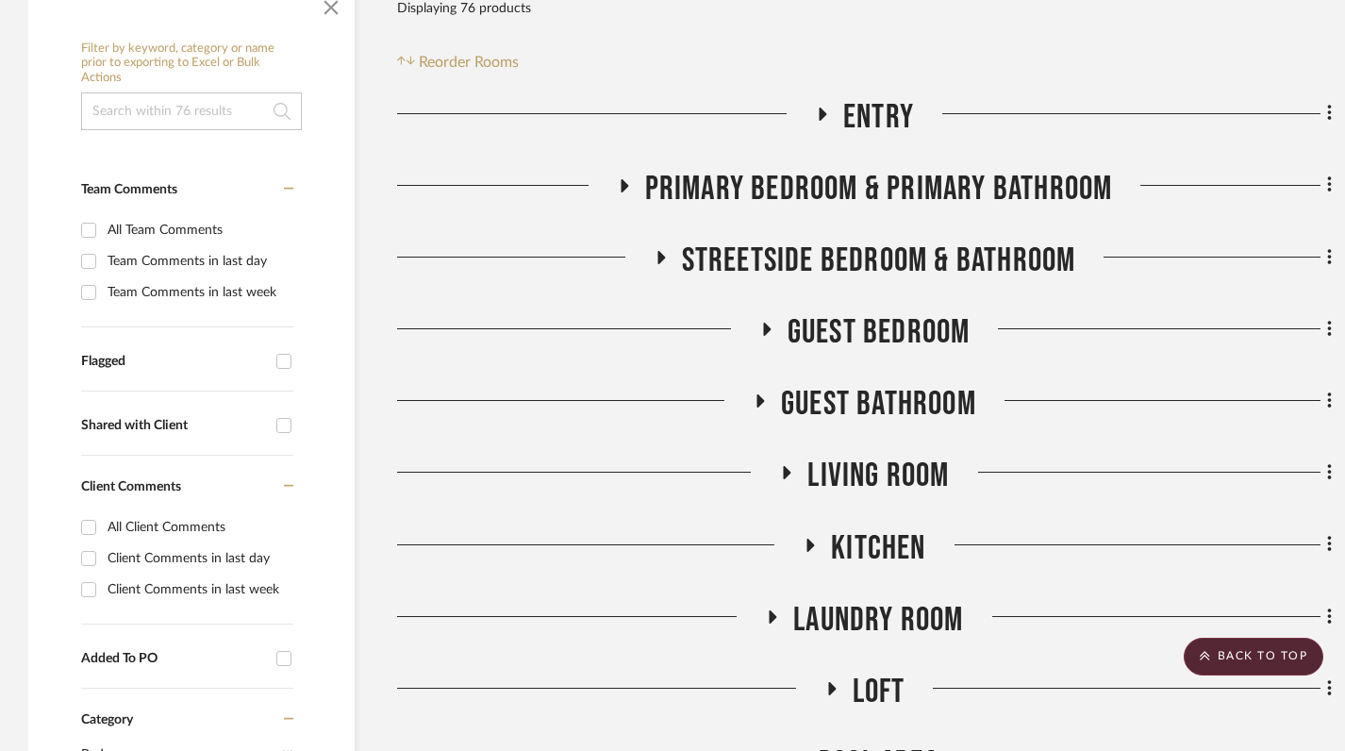
click at [758, 394] on icon at bounding box center [762, 400] width 8 height 13
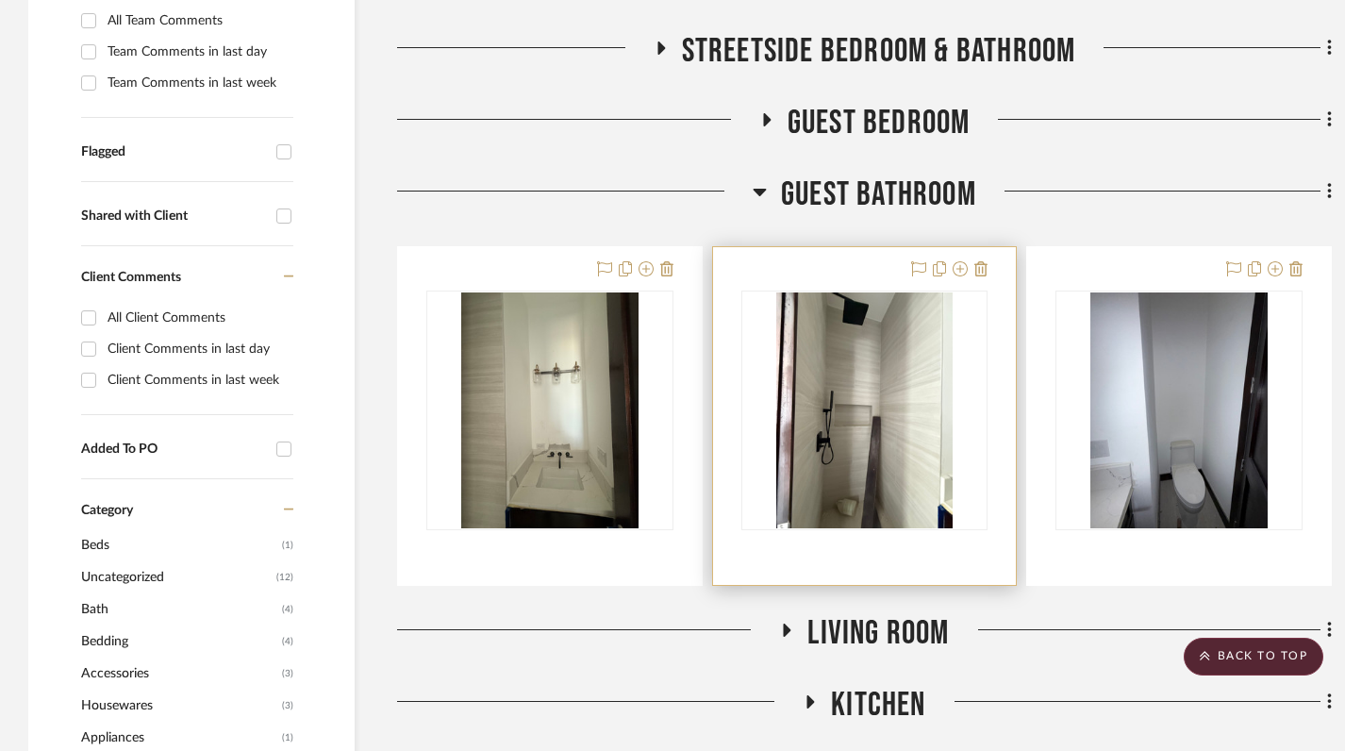
scroll to position [641, 0]
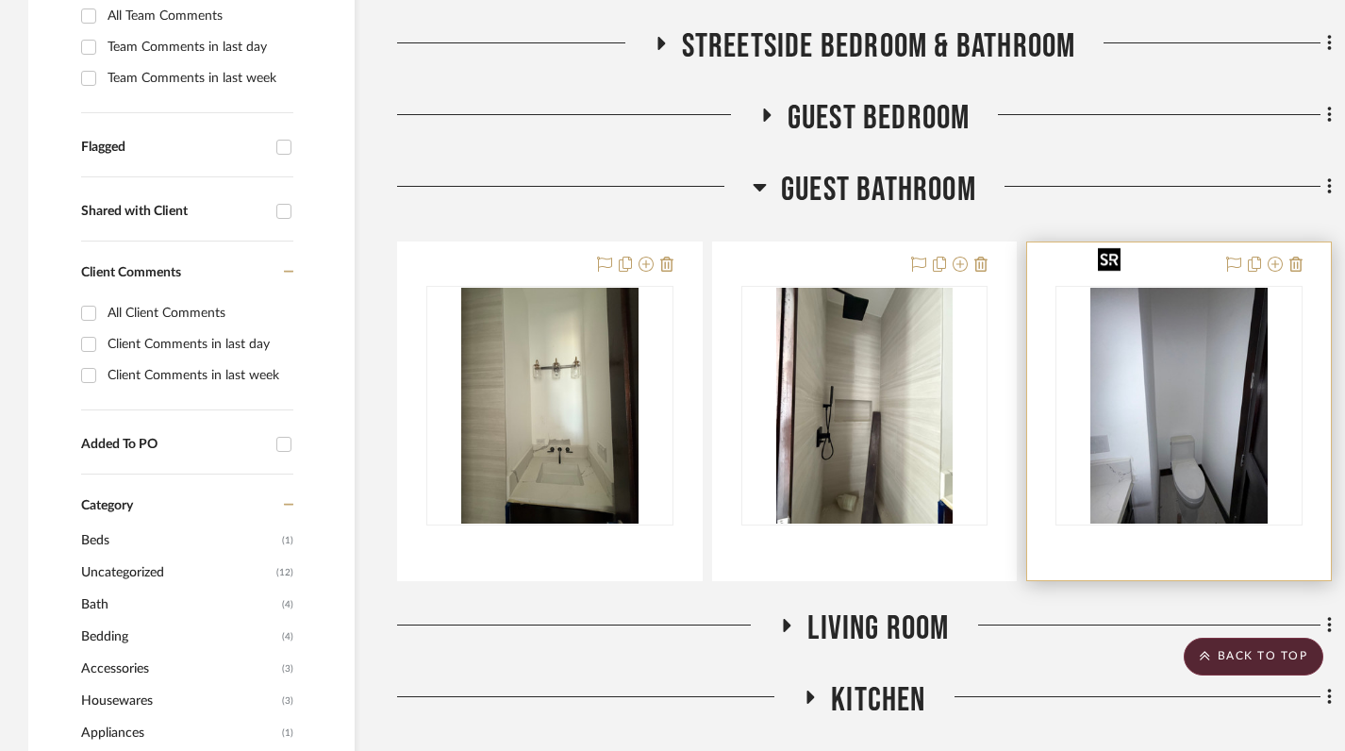
click at [1178, 408] on img "0" at bounding box center [1179, 406] width 177 height 236
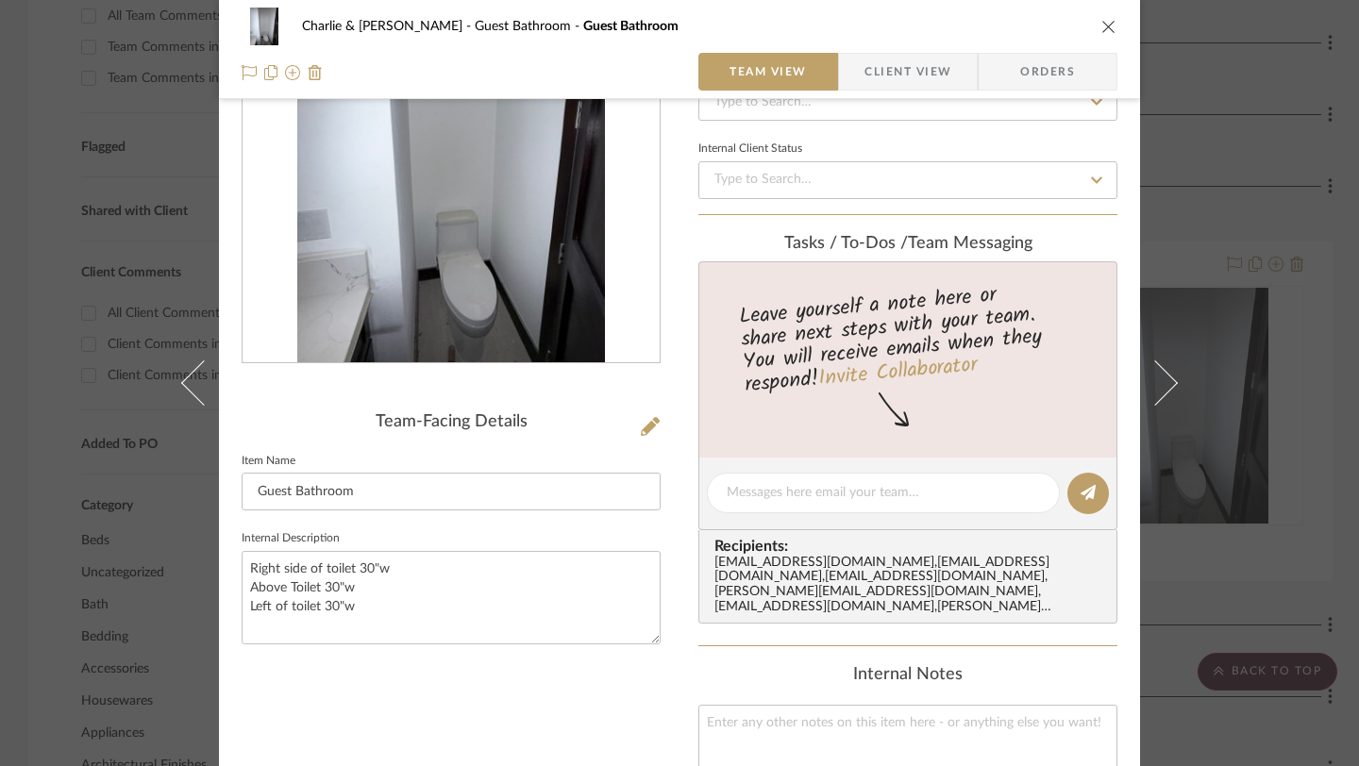
scroll to position [202, 0]
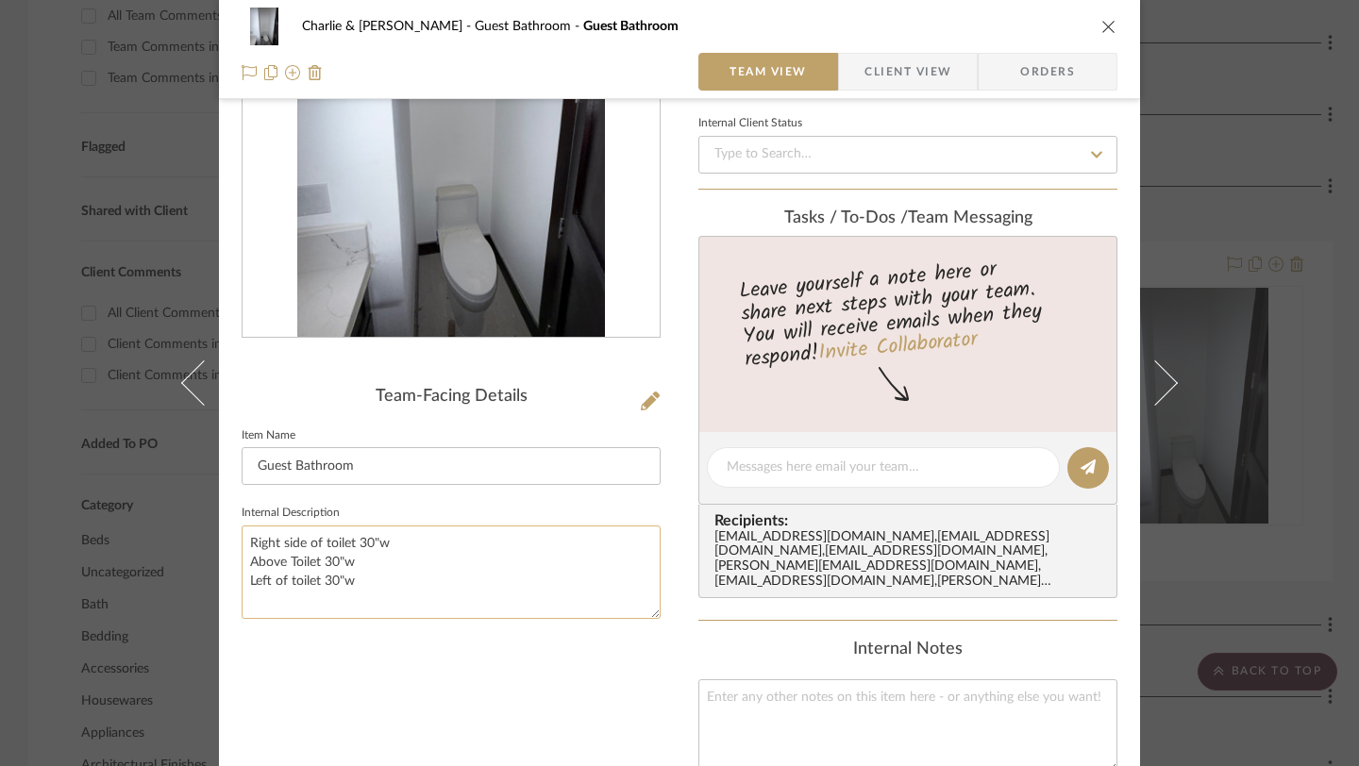
drag, startPoint x: 360, startPoint y: 585, endPoint x: 242, endPoint y: 541, distance: 126.9
click at [242, 542] on textarea "Right side of toilet 30"w Above Toilet 30"w Left of toilet 30"w" at bounding box center [451, 572] width 419 height 93
click at [1101, 27] on icon "close" at bounding box center [1108, 26] width 15 height 15
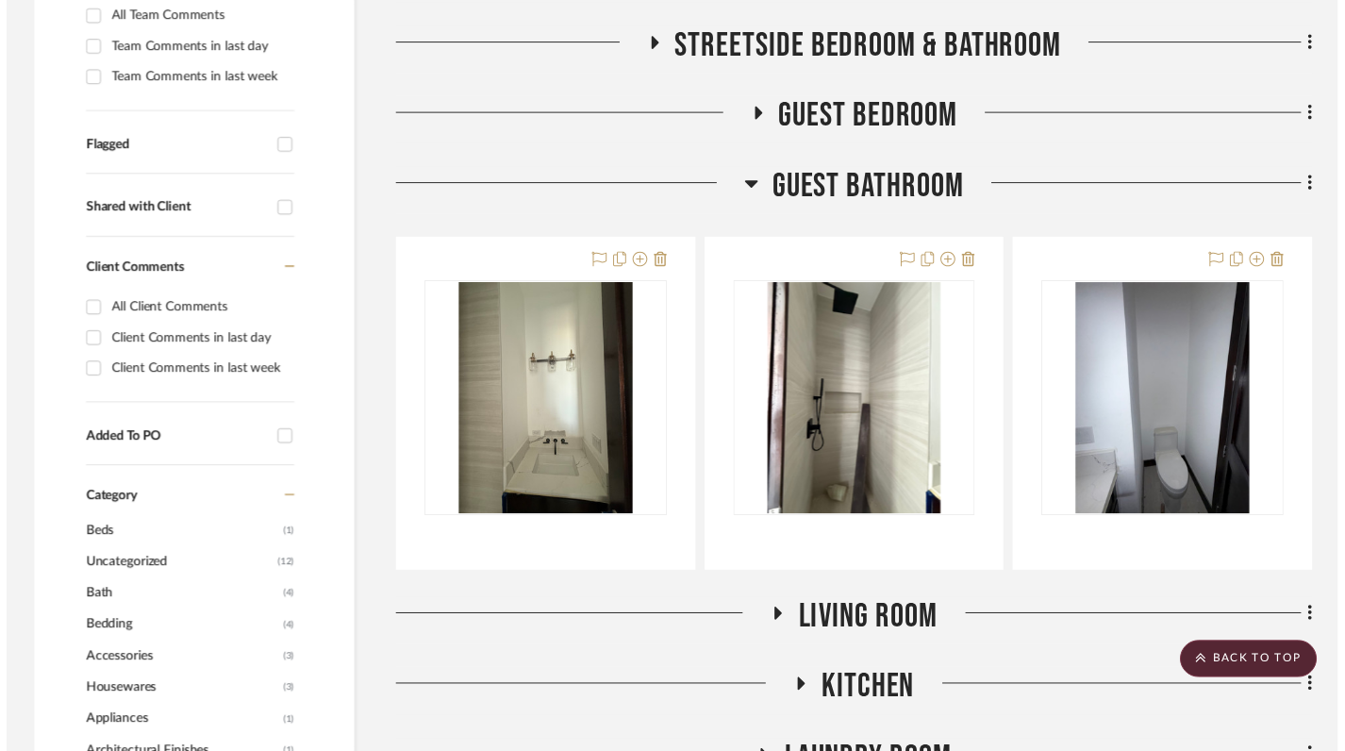
scroll to position [641, 0]
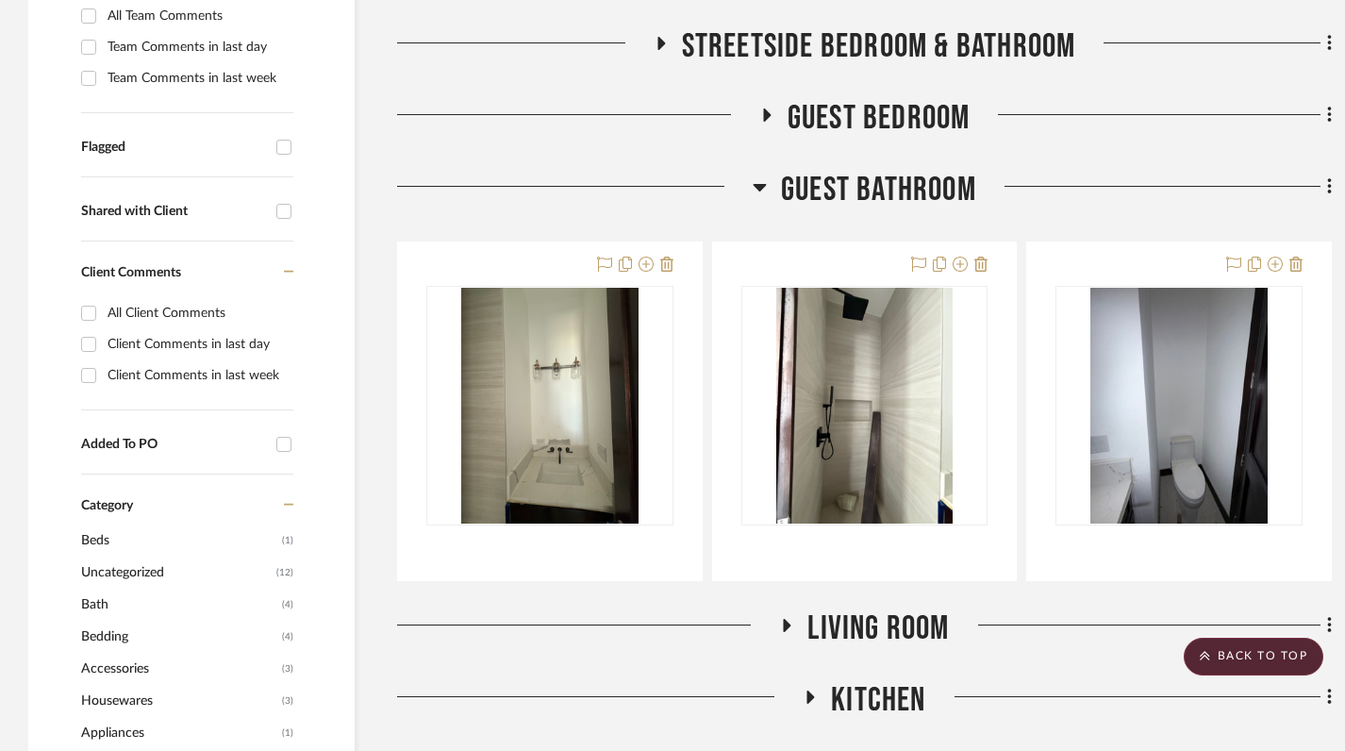
click at [760, 184] on icon at bounding box center [760, 188] width 13 height 8
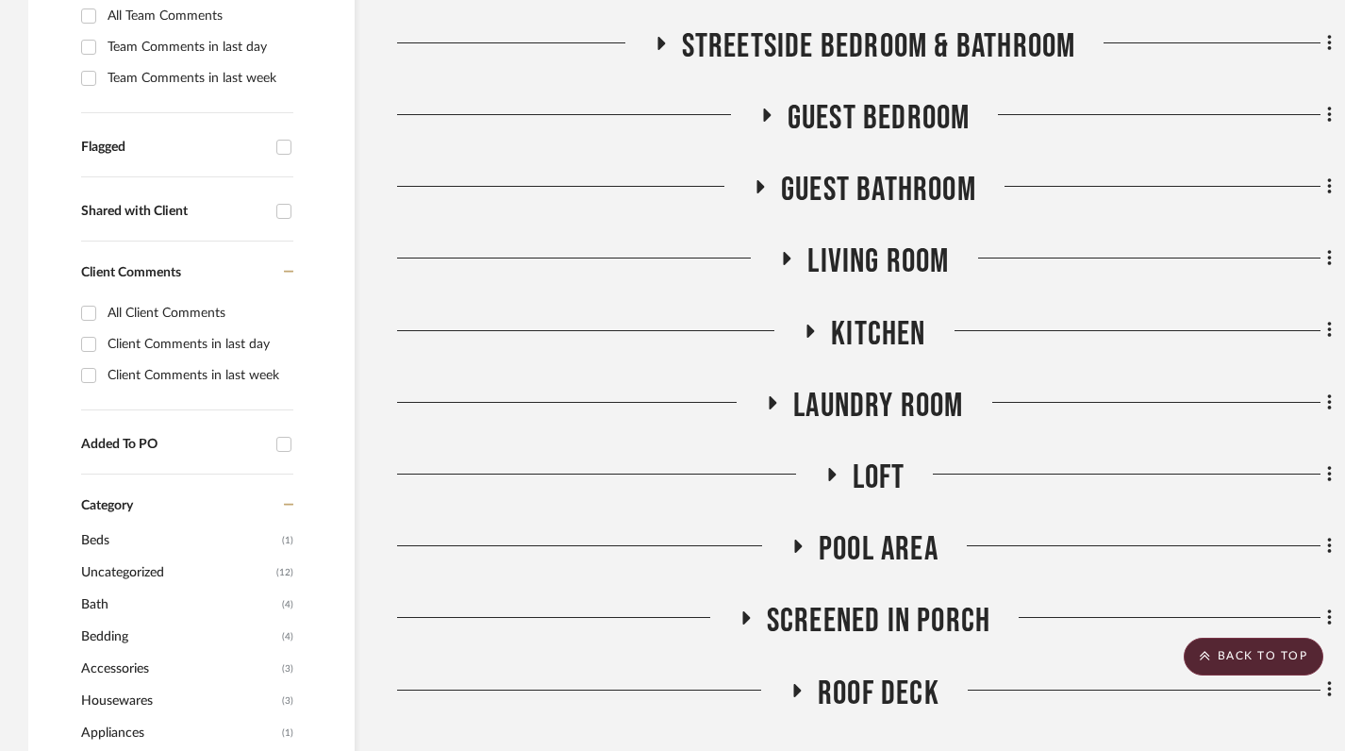
click at [770, 396] on icon at bounding box center [774, 402] width 8 height 13
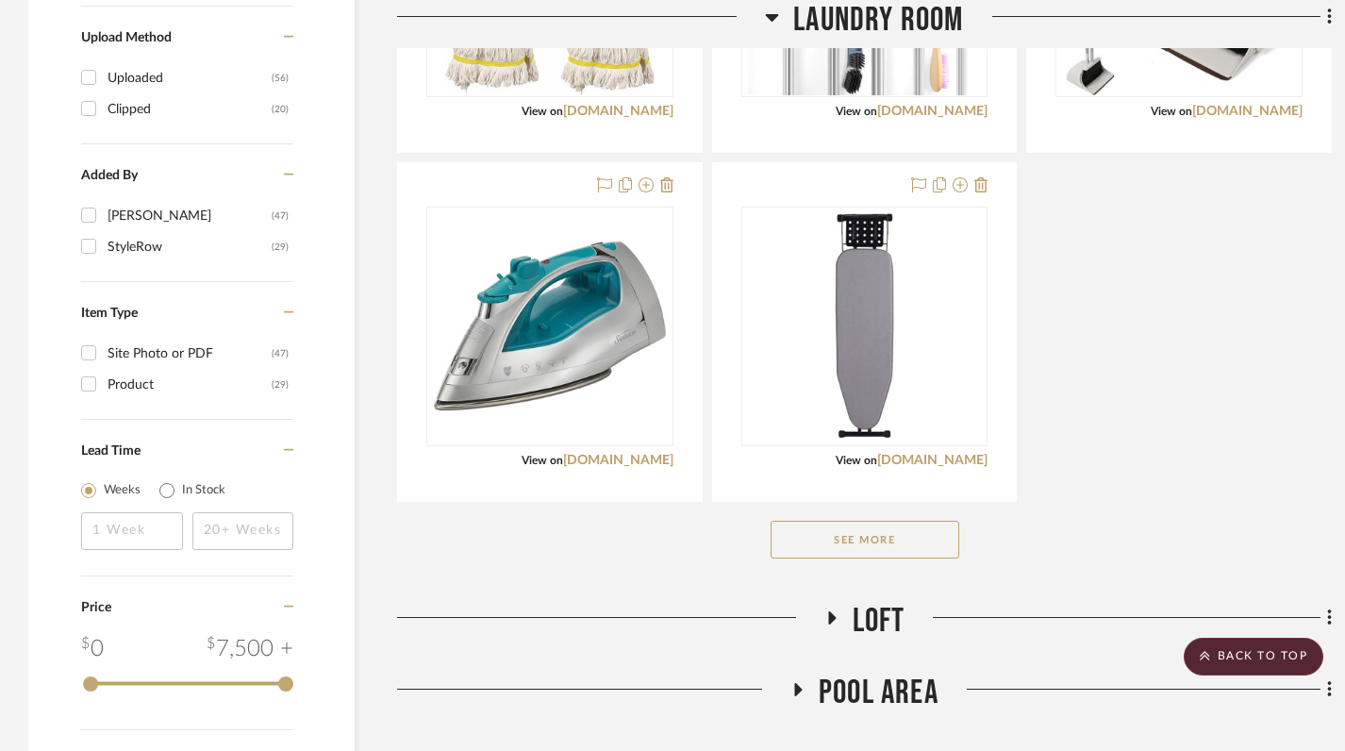
scroll to position [1636, 0]
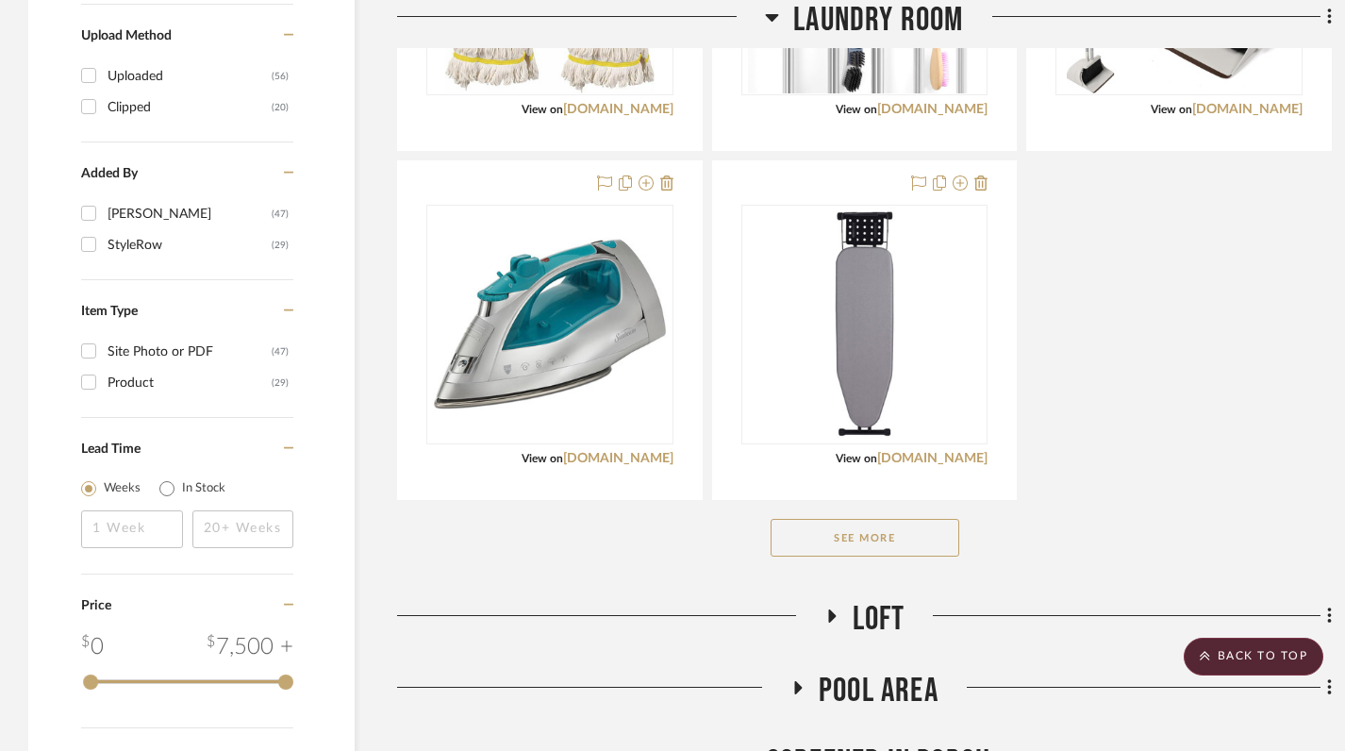
click at [883, 519] on button "See More" at bounding box center [865, 538] width 189 height 38
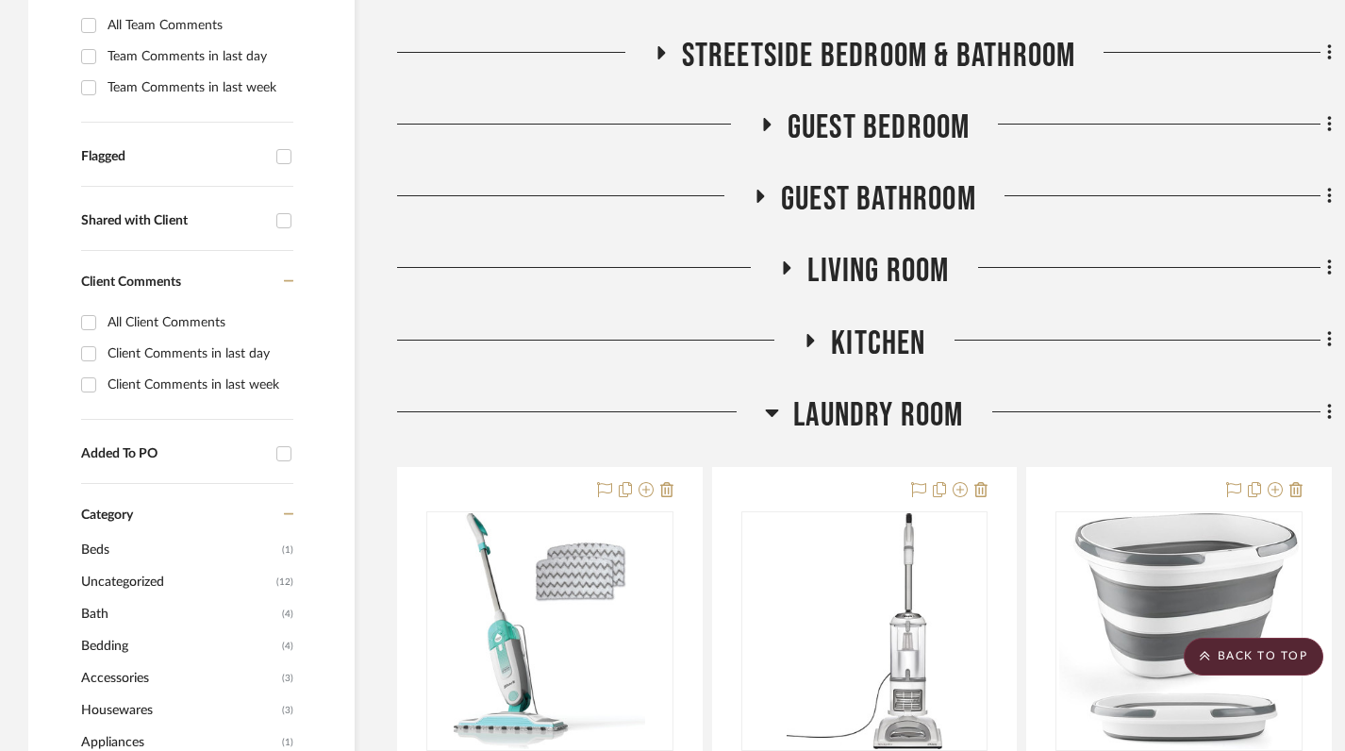
scroll to position [618, 0]
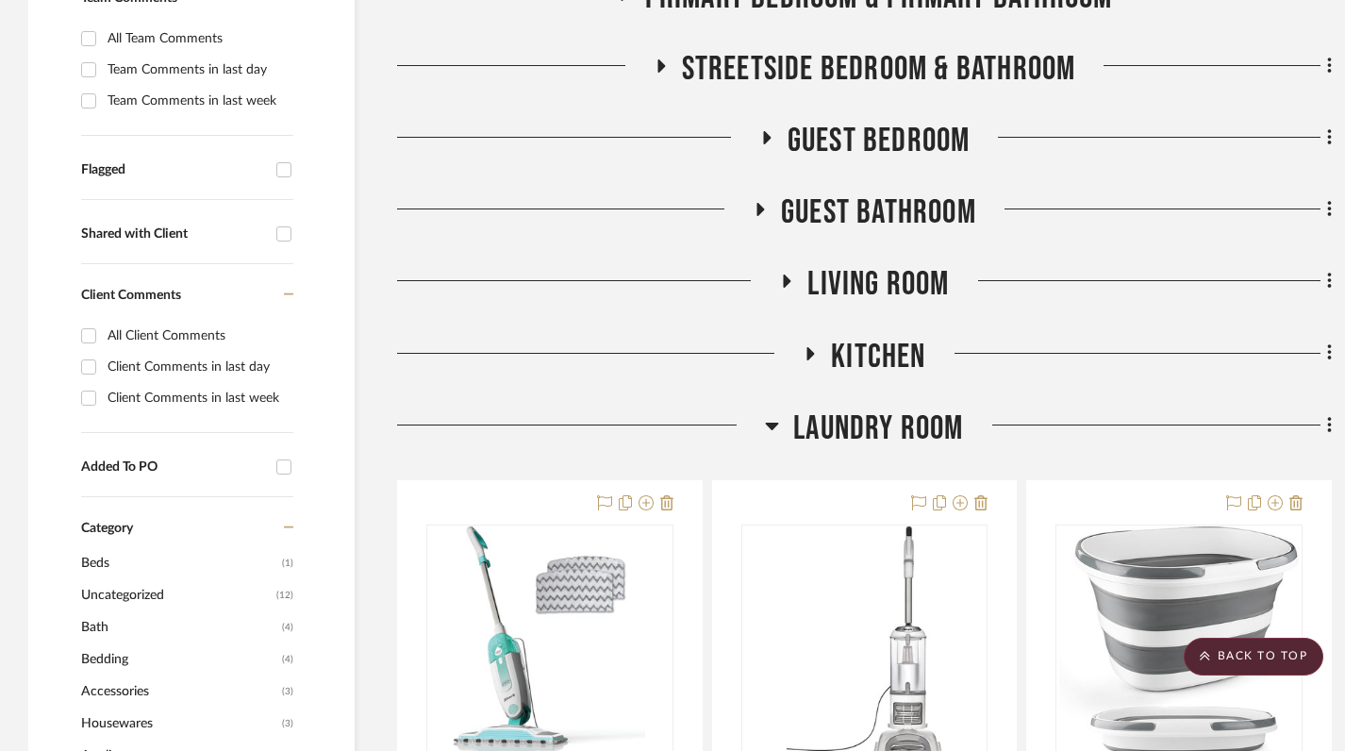
click at [786, 409] on h3 "Laundry Room" at bounding box center [864, 429] width 198 height 41
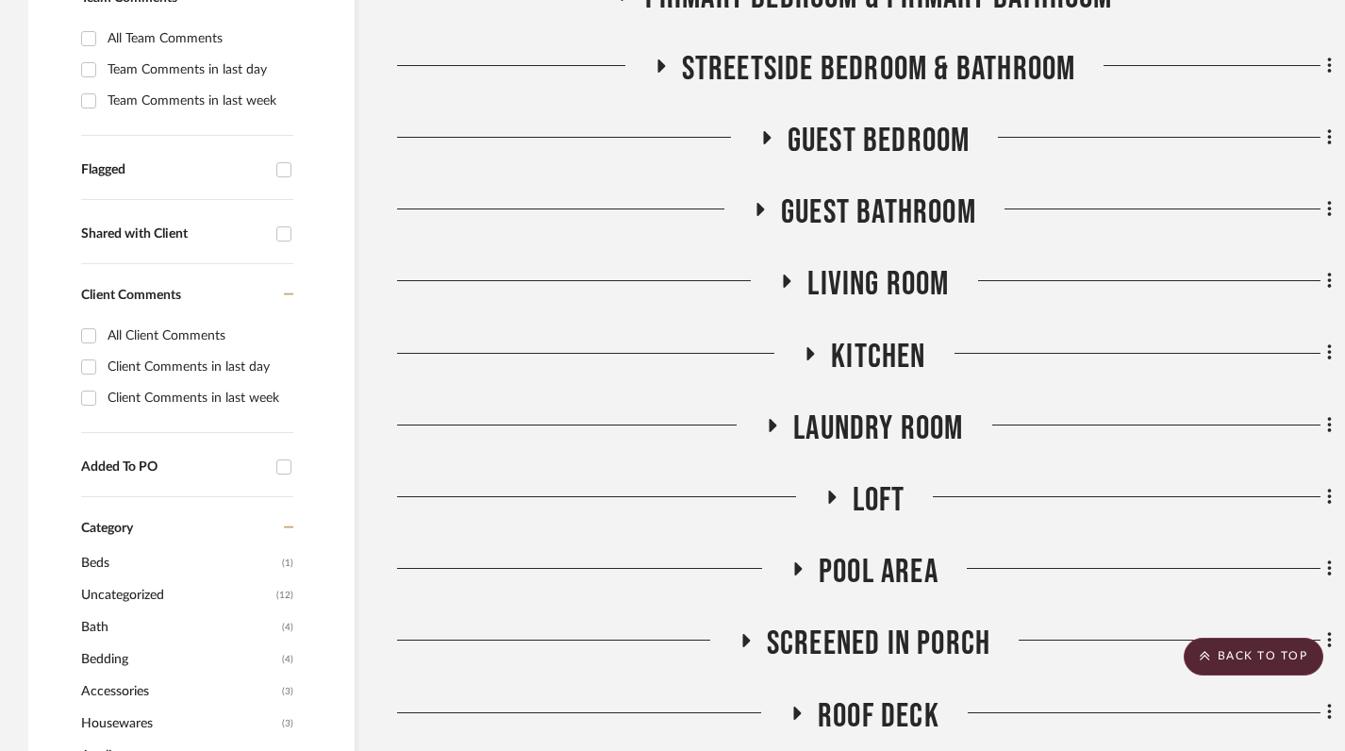
click at [807, 346] on icon at bounding box center [810, 353] width 23 height 14
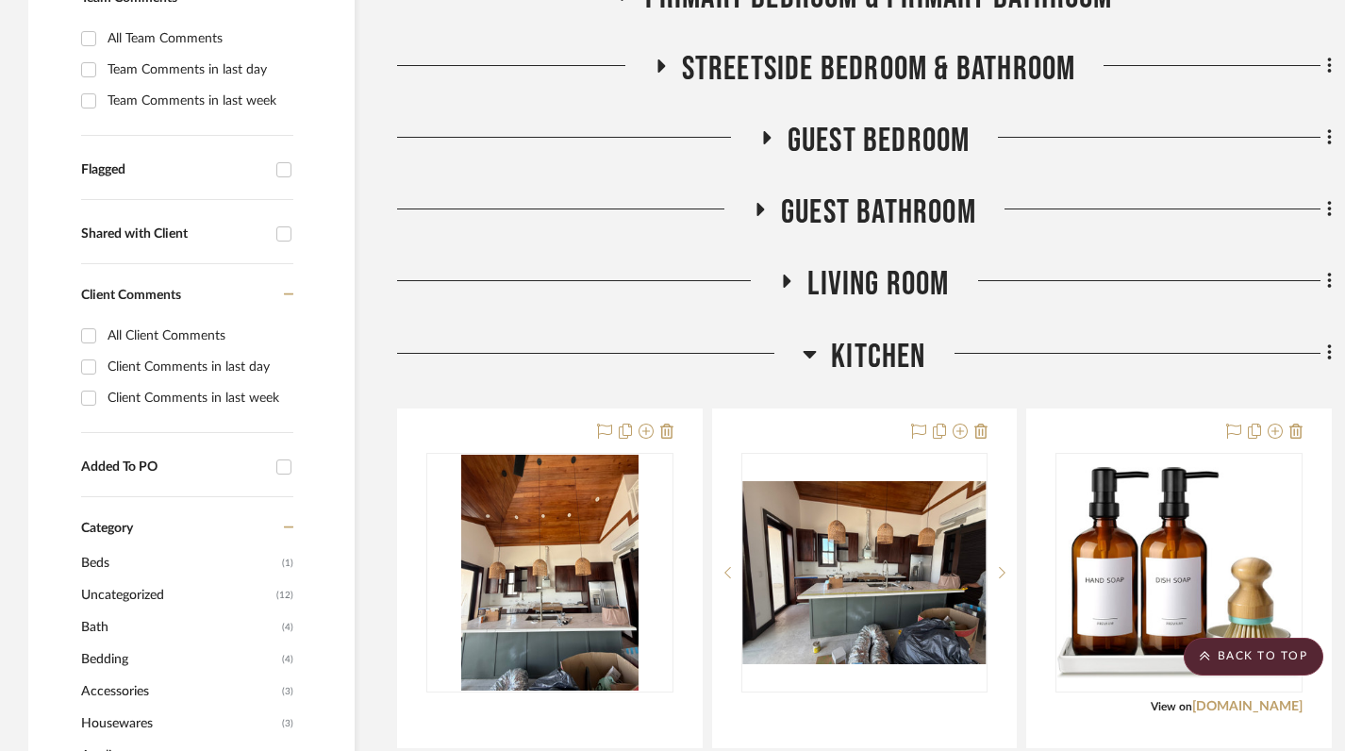
click at [814, 342] on icon at bounding box center [810, 353] width 14 height 23
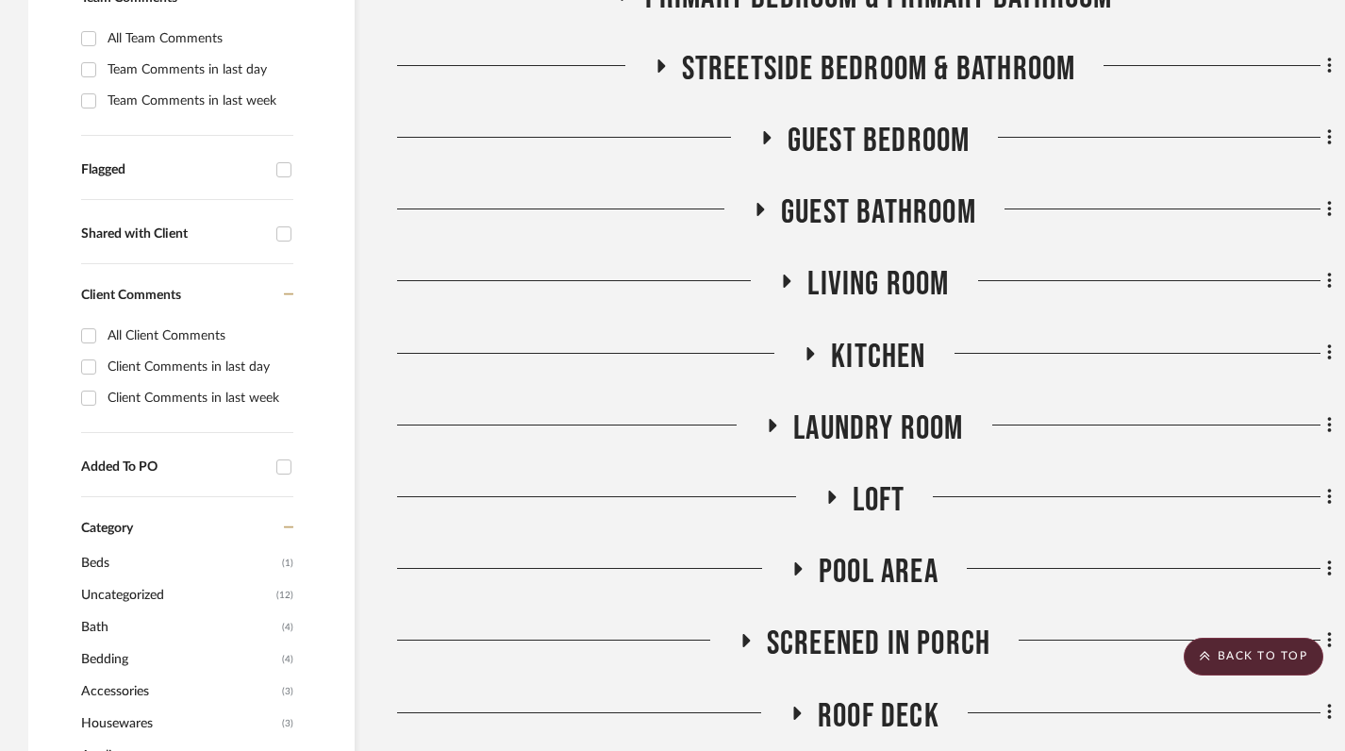
click at [760, 131] on icon at bounding box center [766, 138] width 23 height 14
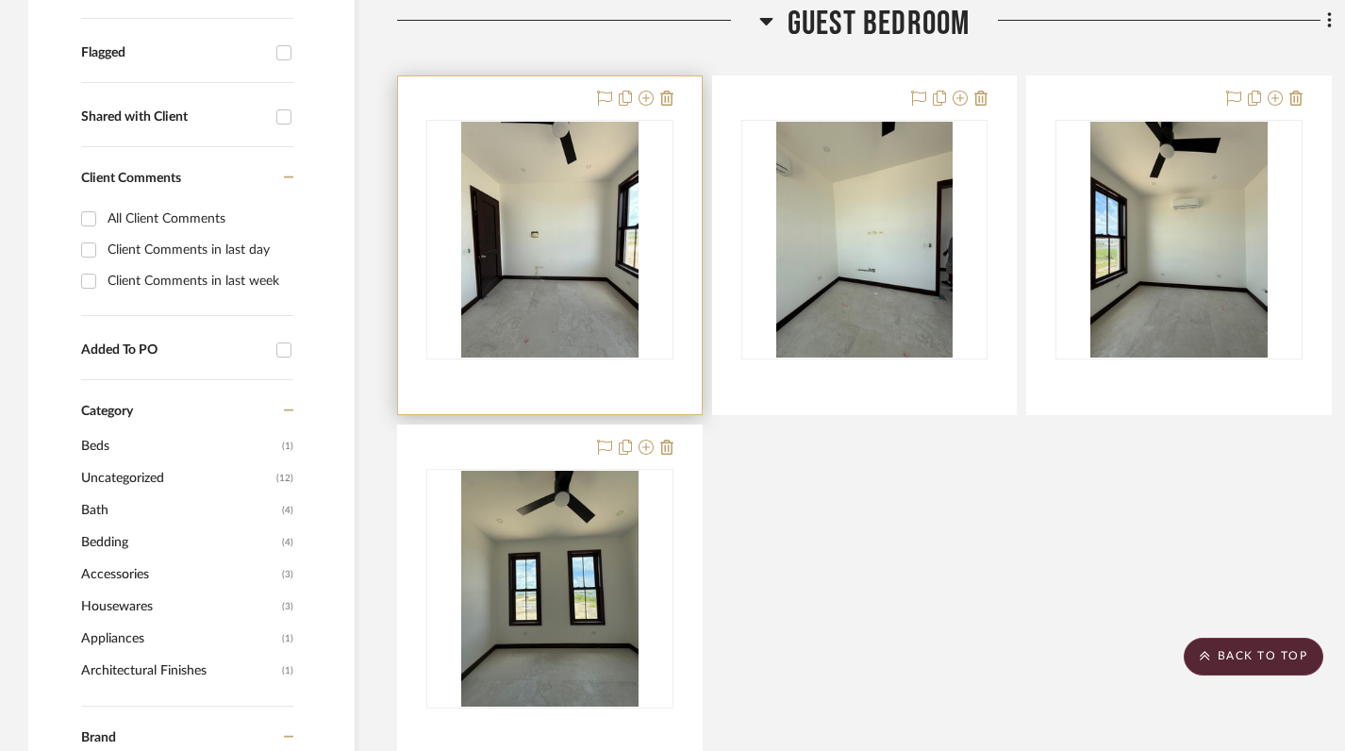
scroll to position [734, 0]
click at [526, 245] on img "0" at bounding box center [549, 241] width 177 height 236
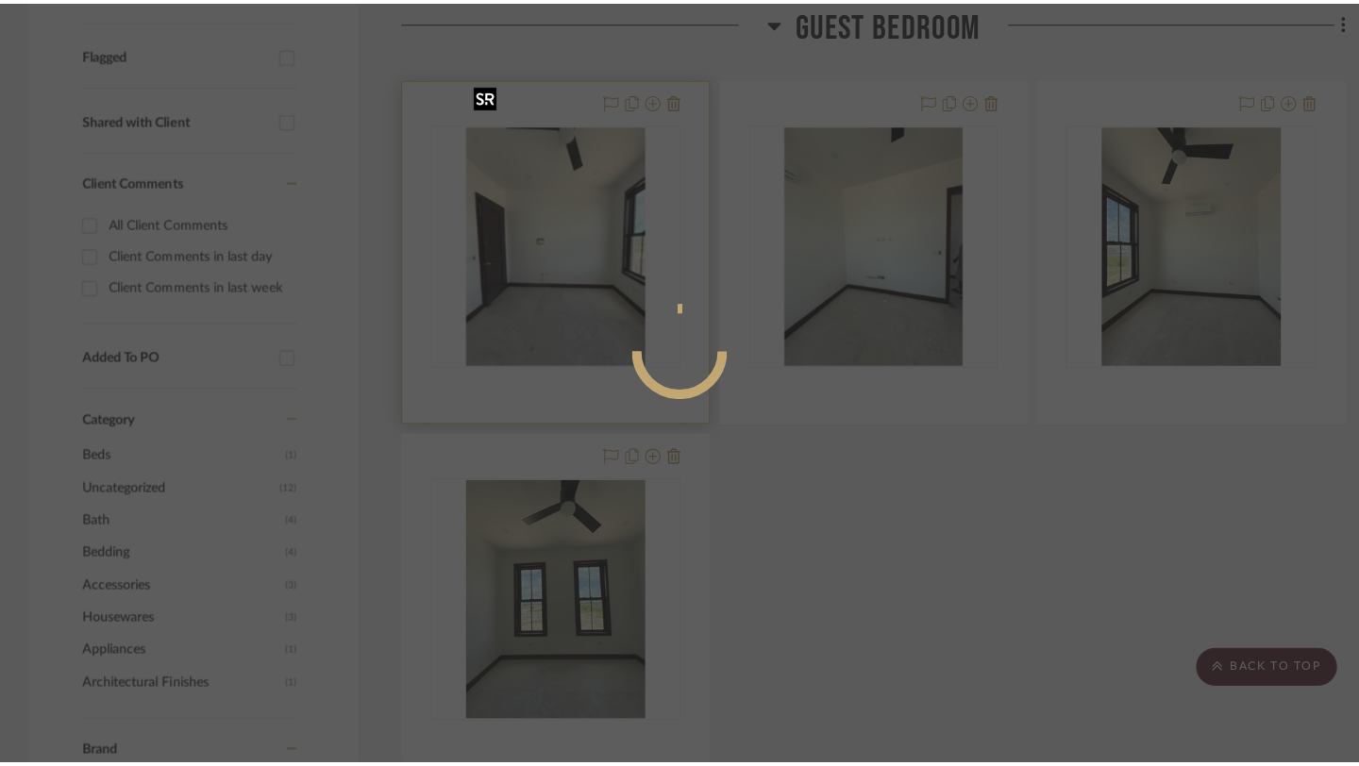
scroll to position [0, 0]
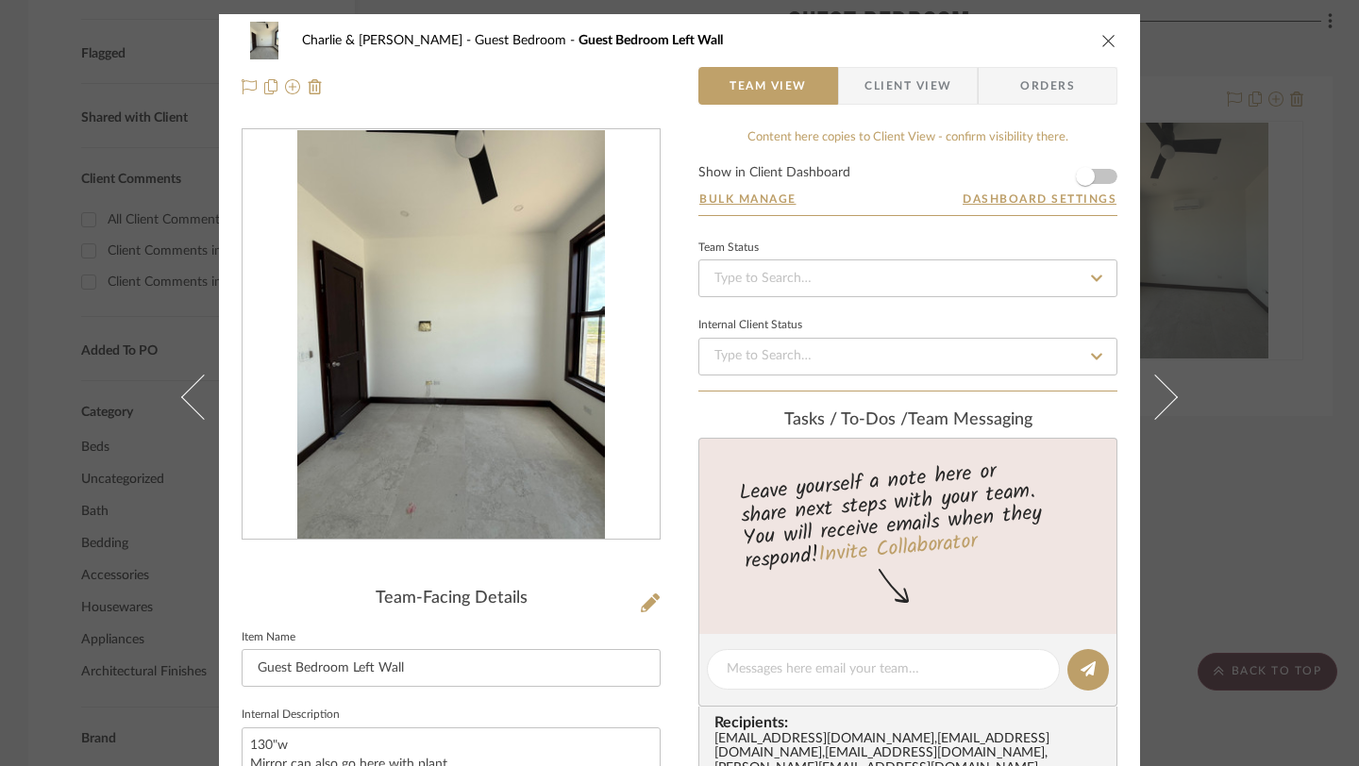
click at [1108, 35] on icon "close" at bounding box center [1108, 40] width 15 height 15
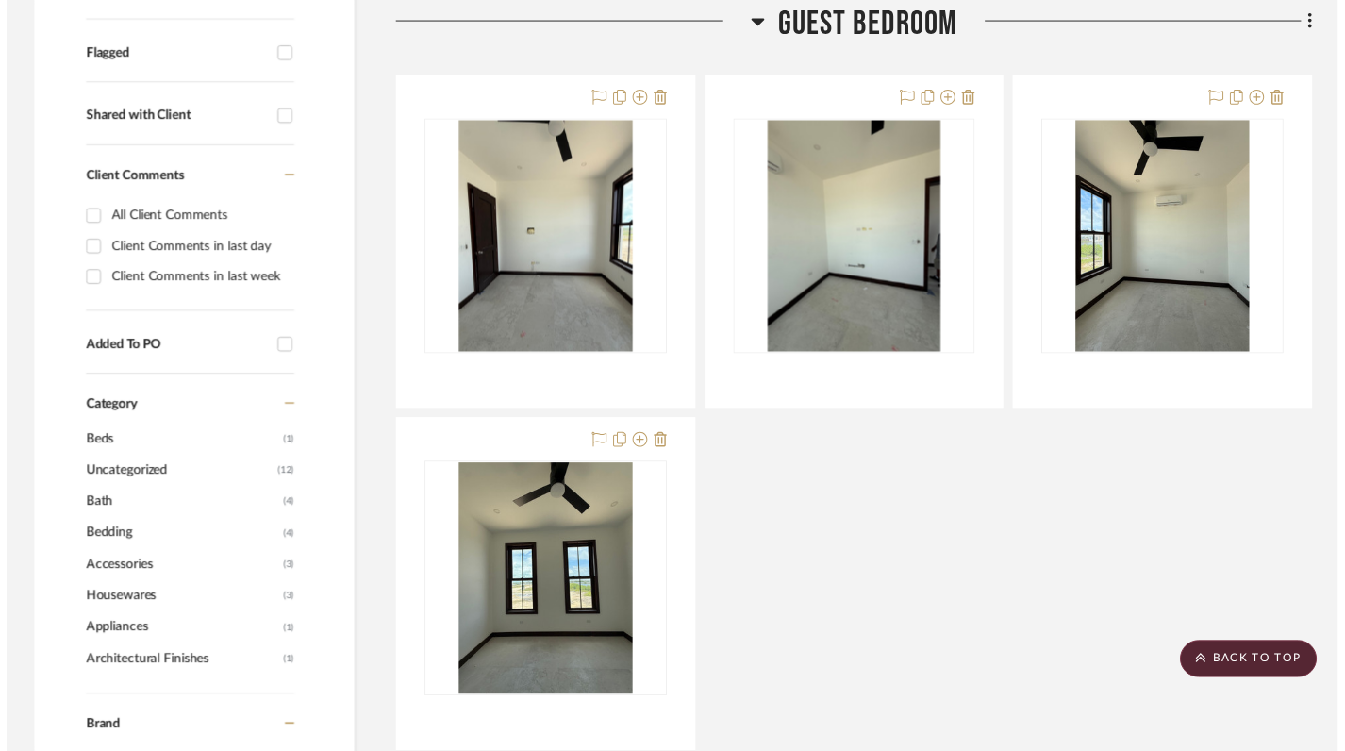
scroll to position [734, 0]
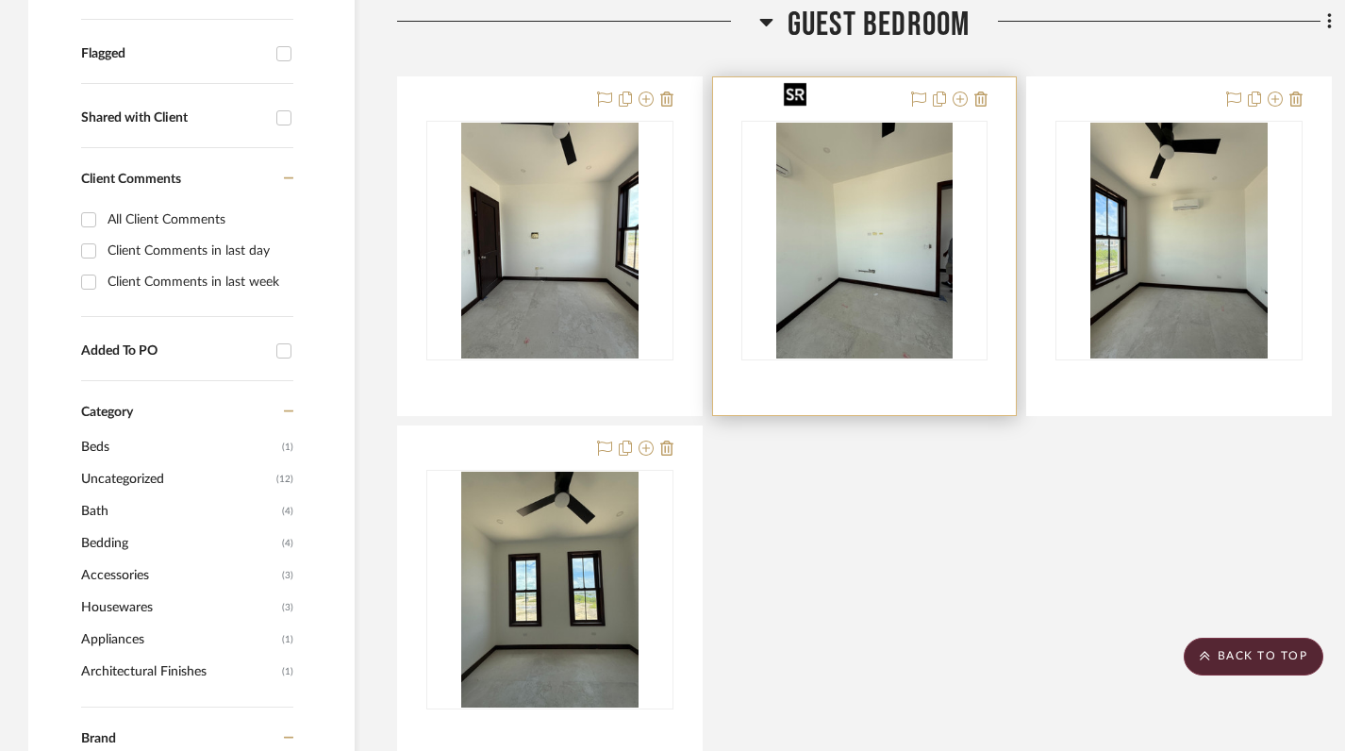
click at [903, 222] on img "0" at bounding box center [864, 241] width 177 height 236
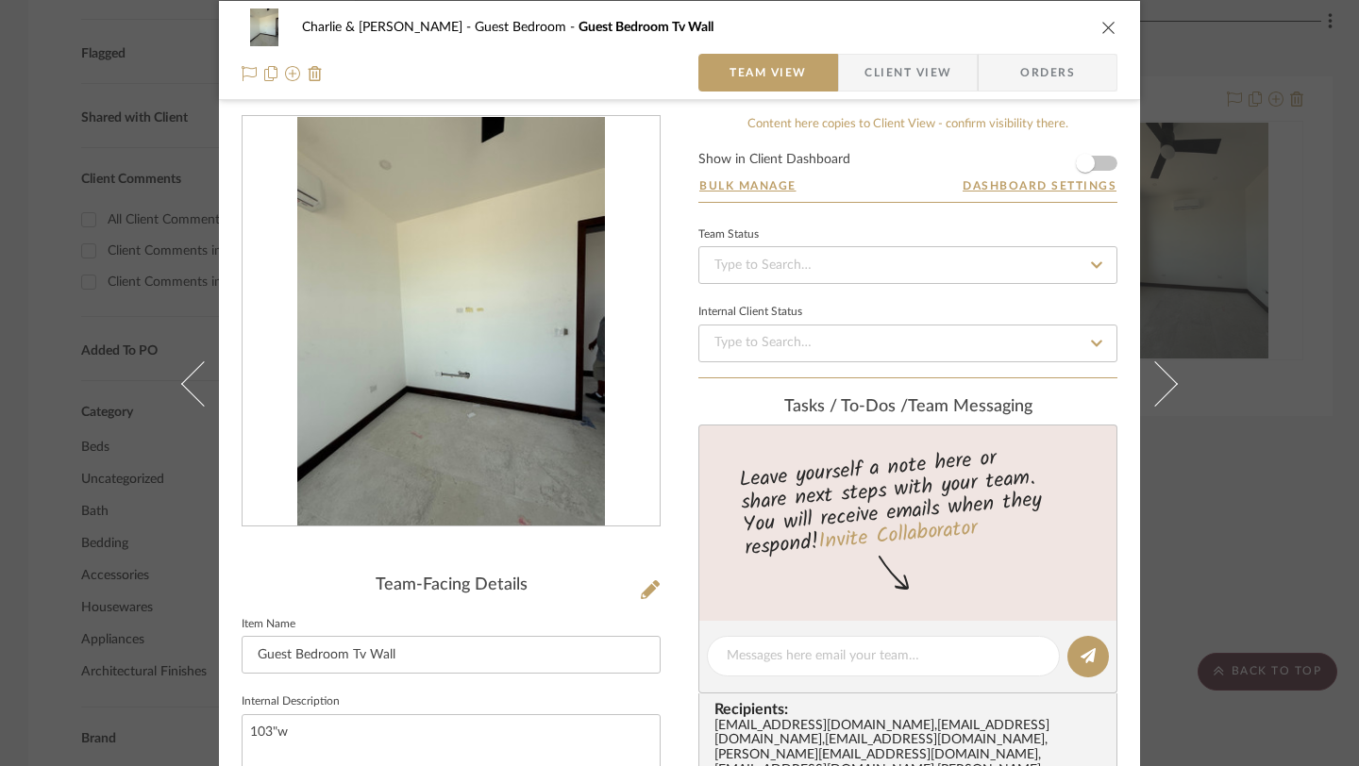
scroll to position [12, 0]
click at [1102, 39] on div "[PERSON_NAME] & [PERSON_NAME] Guest Bedroom Guest Bedroom Tv Wall" at bounding box center [680, 28] width 876 height 38
click at [1101, 28] on icon "close" at bounding box center [1108, 28] width 15 height 15
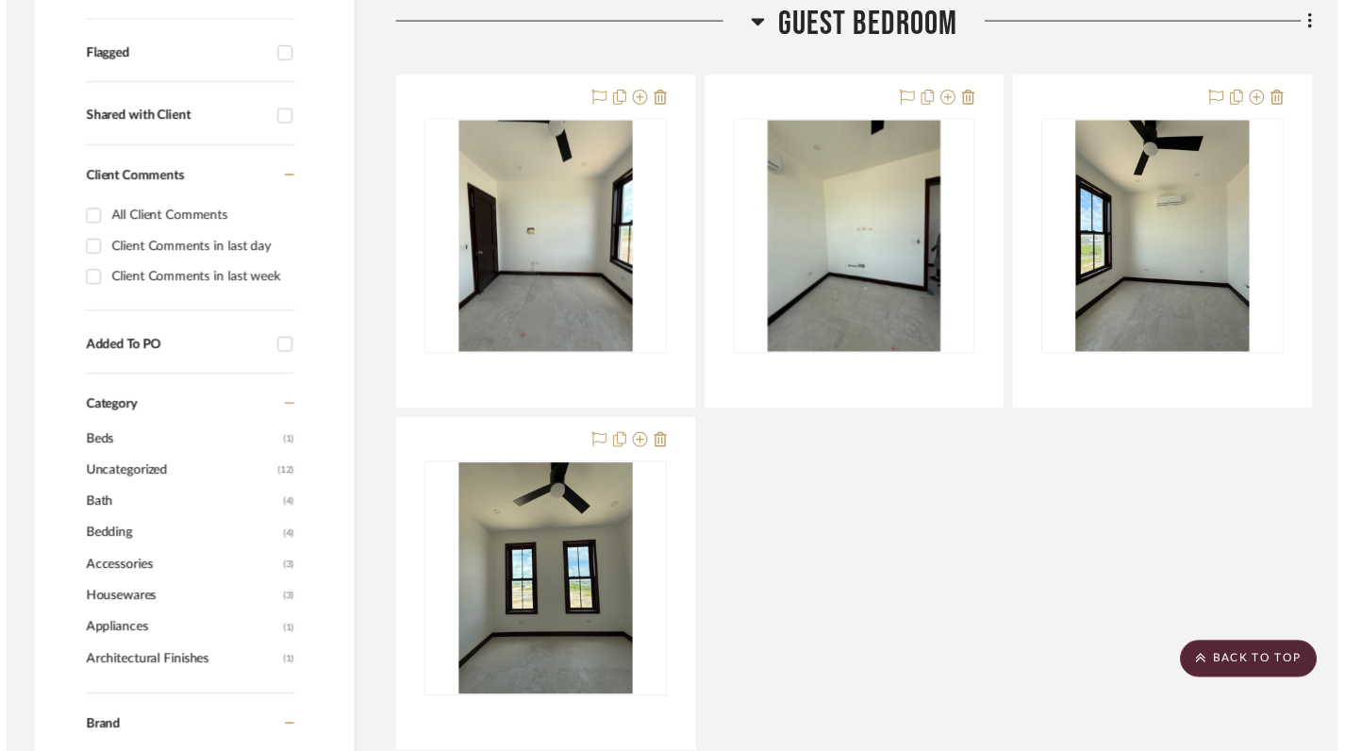
scroll to position [734, 0]
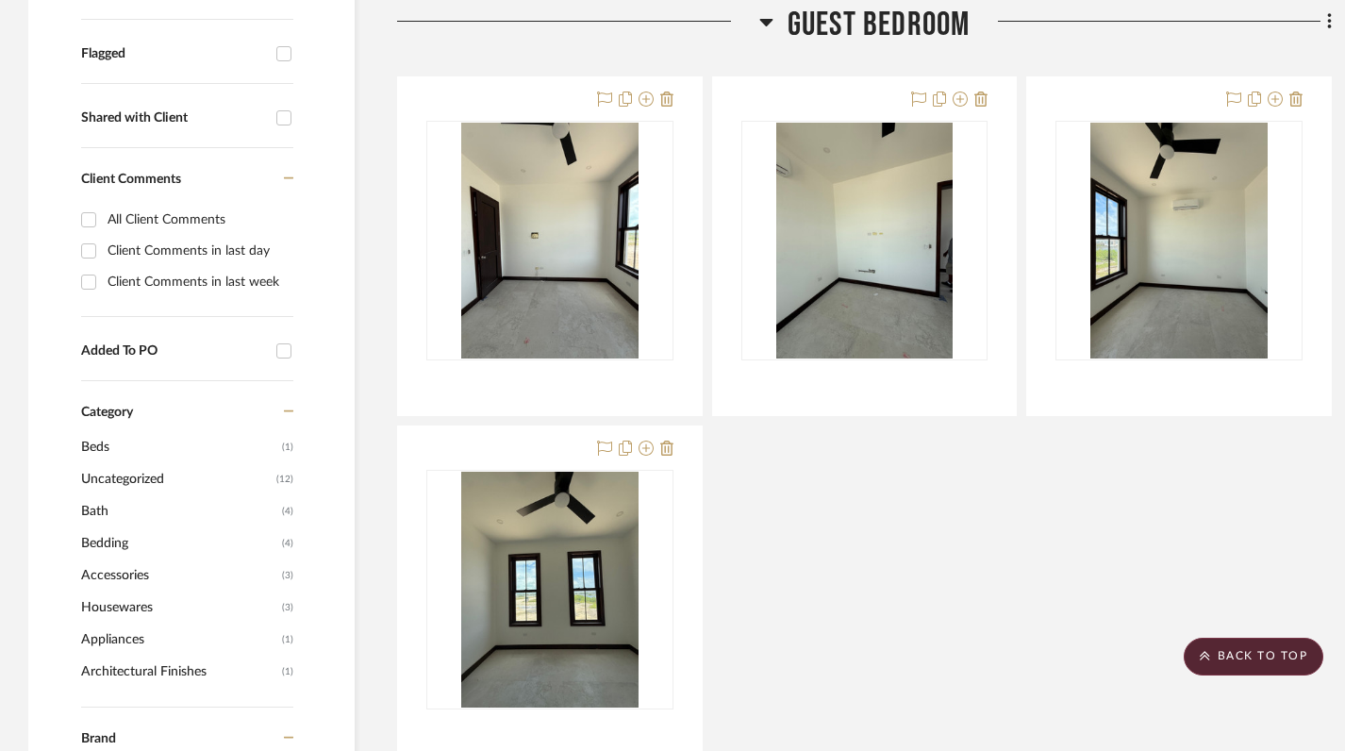
click at [767, 21] on icon at bounding box center [767, 21] width 14 height 23
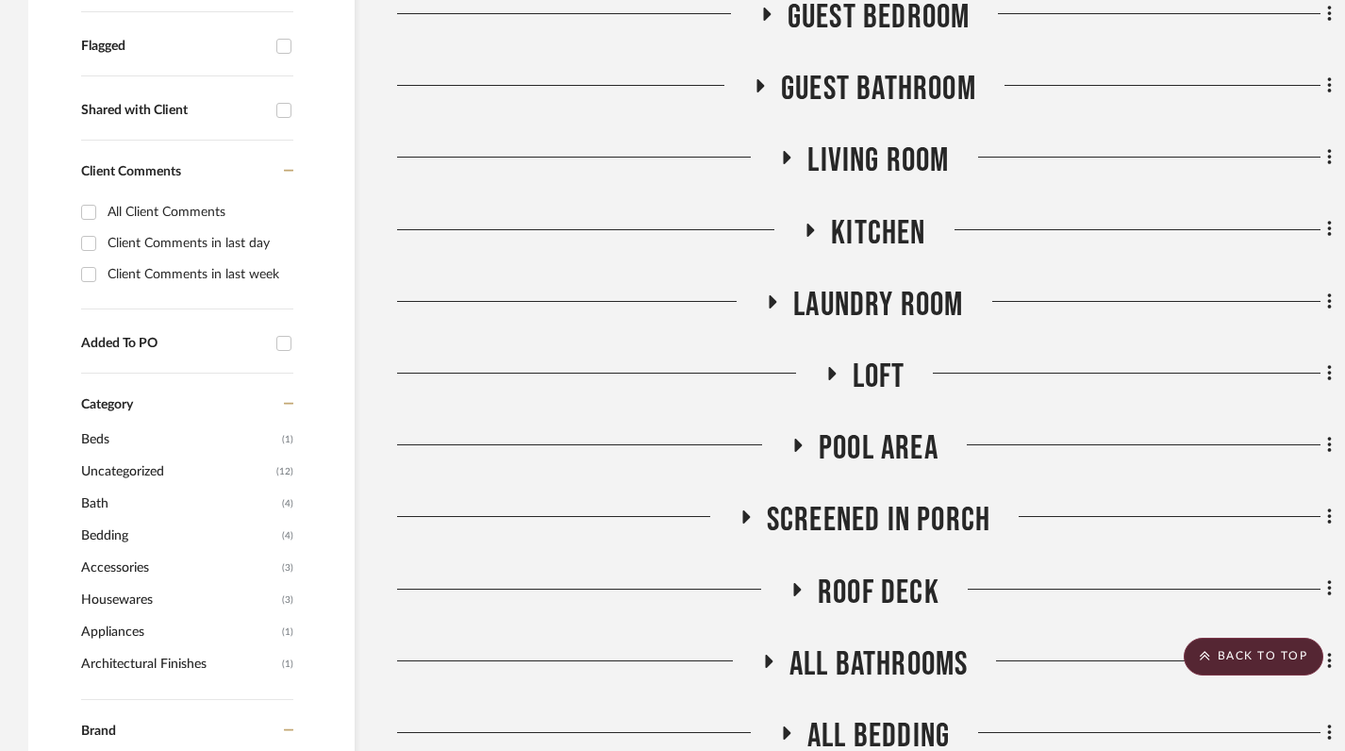
scroll to position [738, 0]
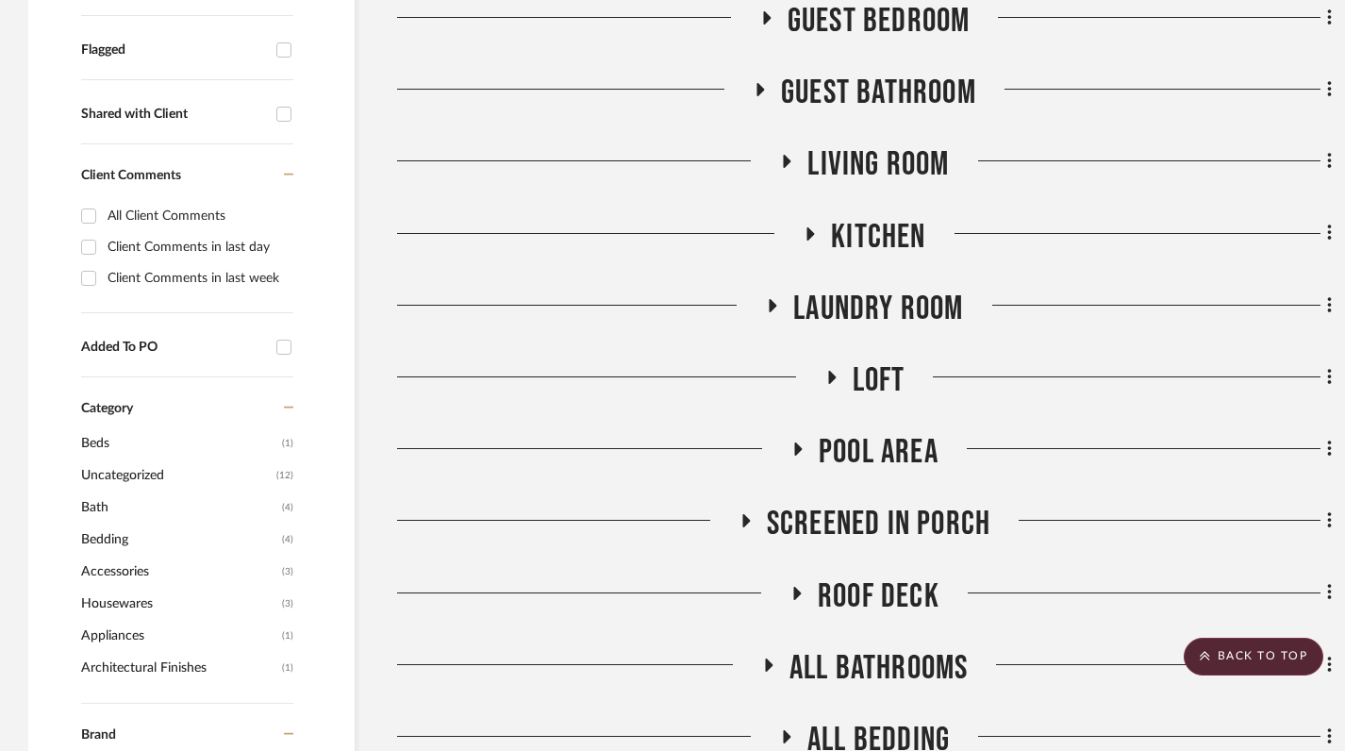
click at [823, 371] on icon at bounding box center [831, 378] width 23 height 14
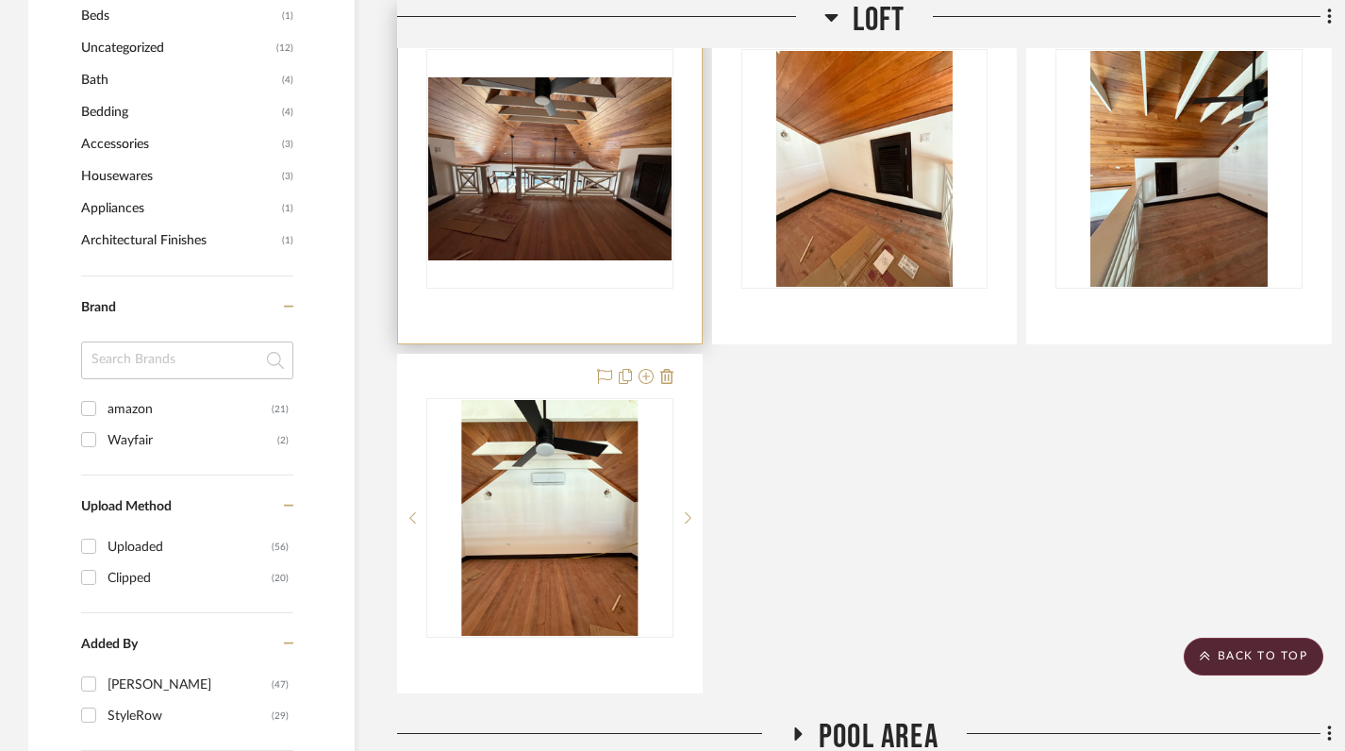
scroll to position [1212, 0]
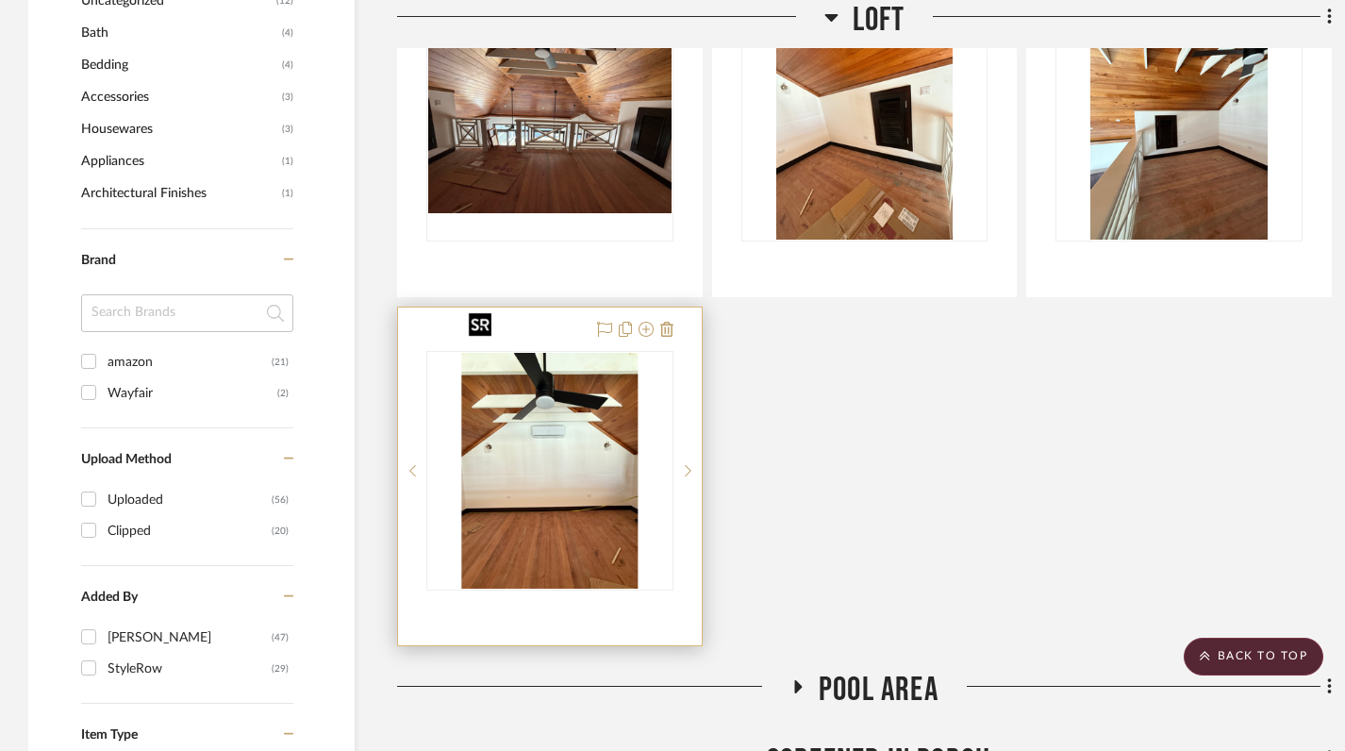
click at [543, 475] on img "0" at bounding box center [549, 471] width 177 height 236
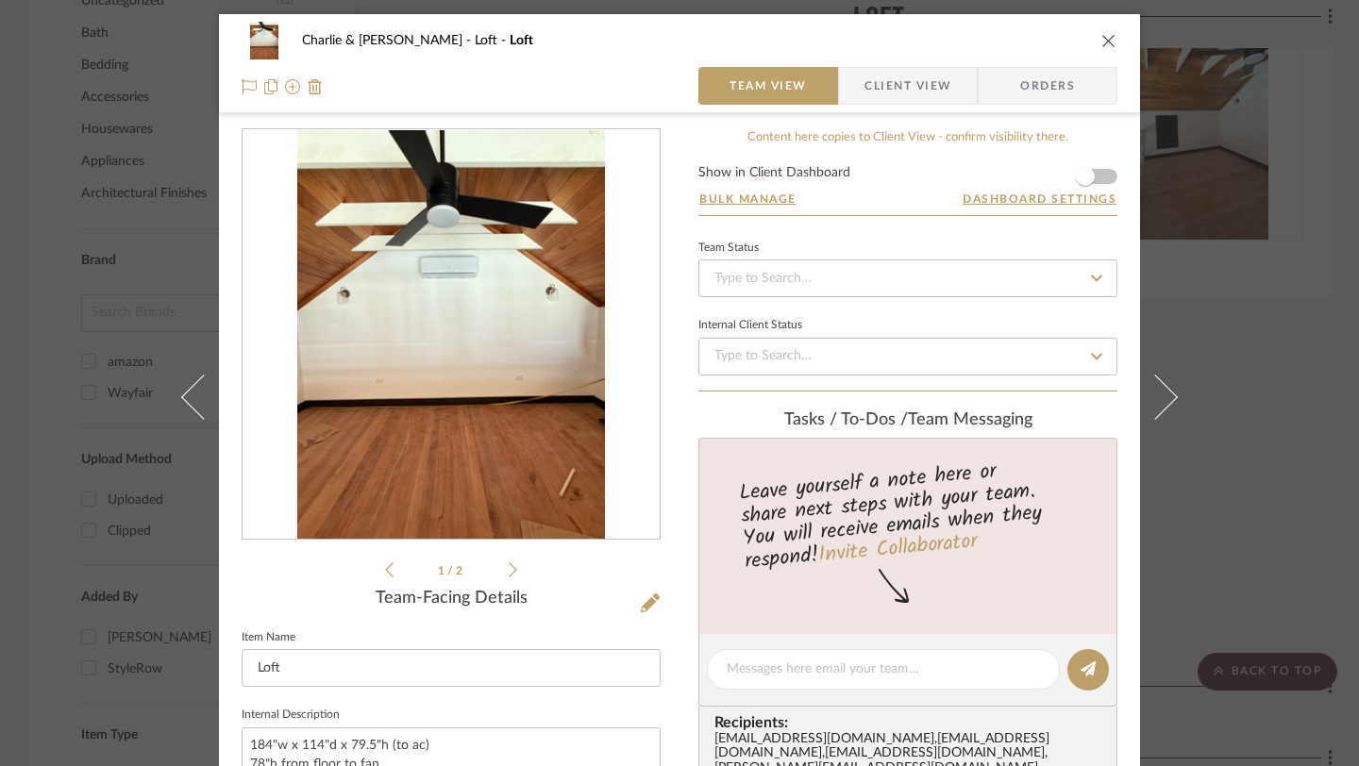
scroll to position [130, 0]
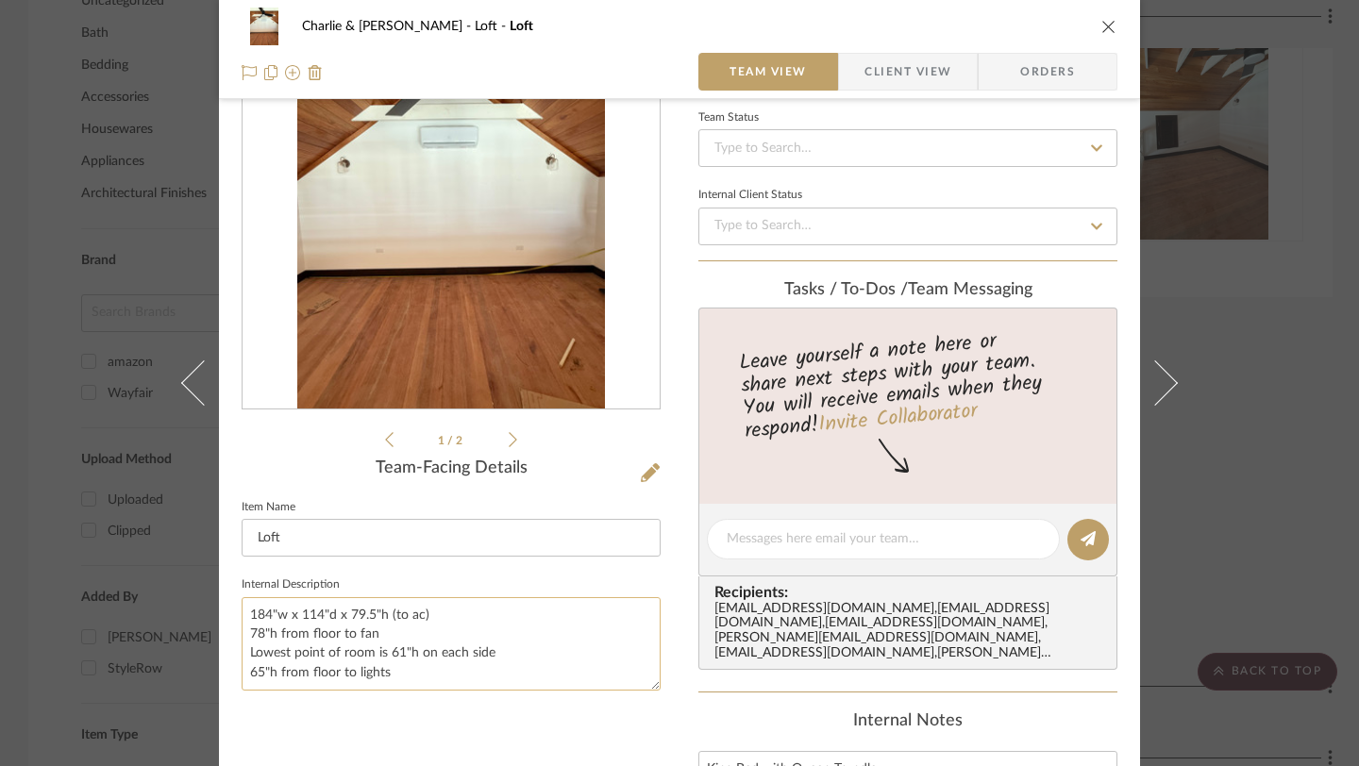
click at [289, 614] on textarea "184"w x 114"d x 79.5"h (to ac) 78"h from floor to fan Lowest point of room is 6…" at bounding box center [451, 643] width 419 height 93
click at [1101, 33] on icon "close" at bounding box center [1108, 26] width 15 height 15
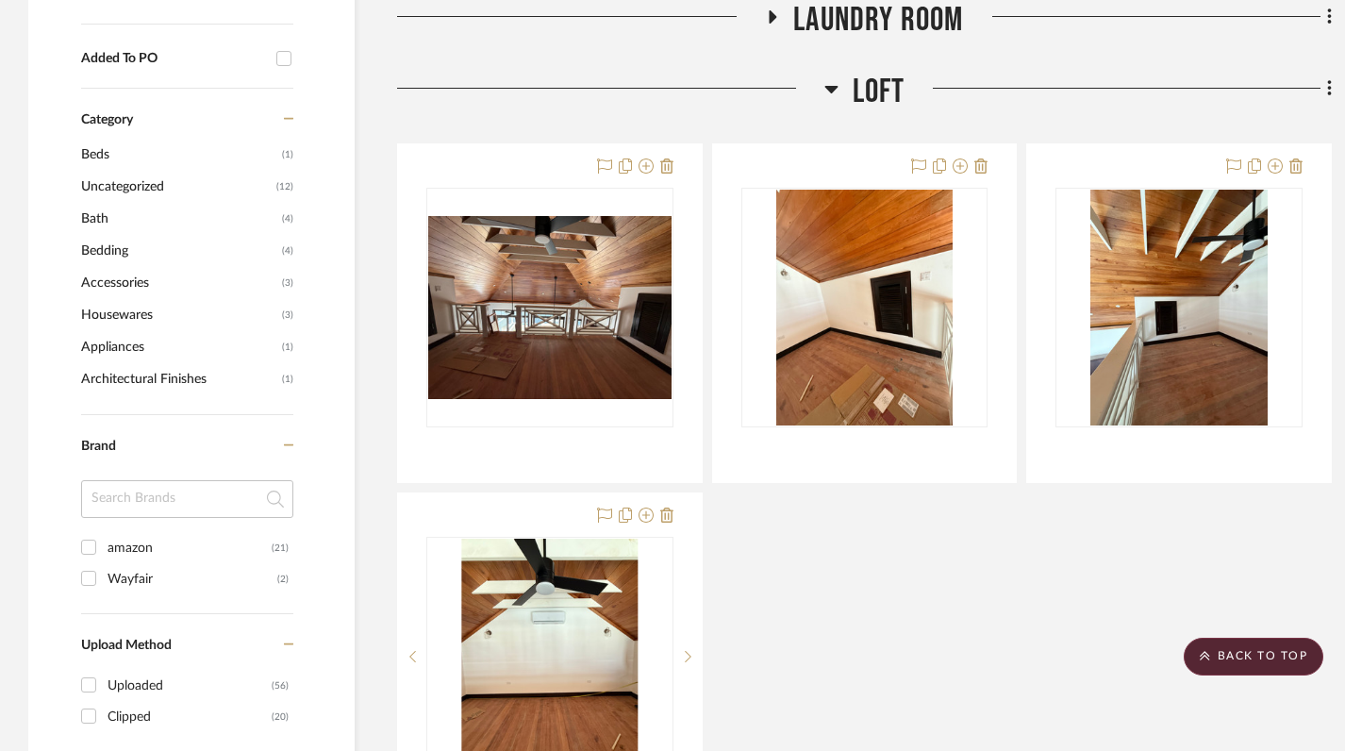
scroll to position [1028, 0]
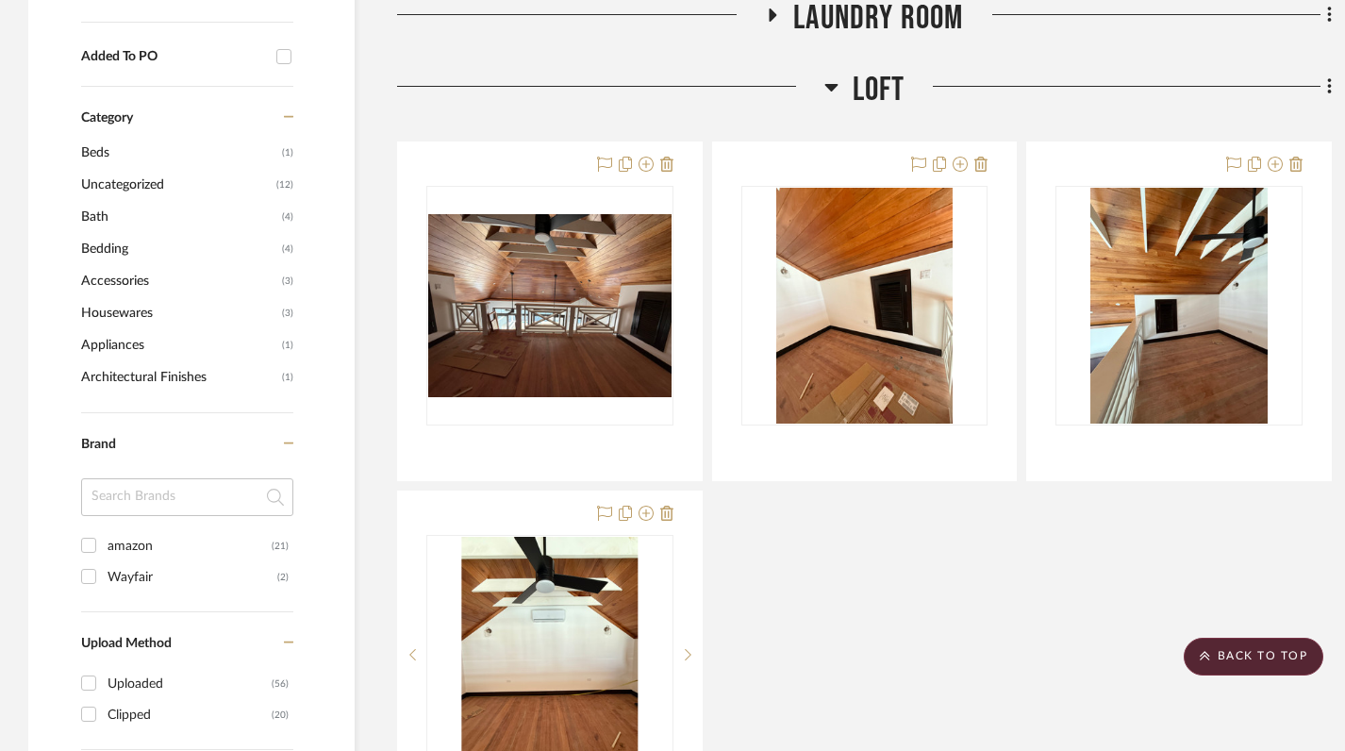
click at [834, 75] on icon at bounding box center [832, 86] width 14 height 23
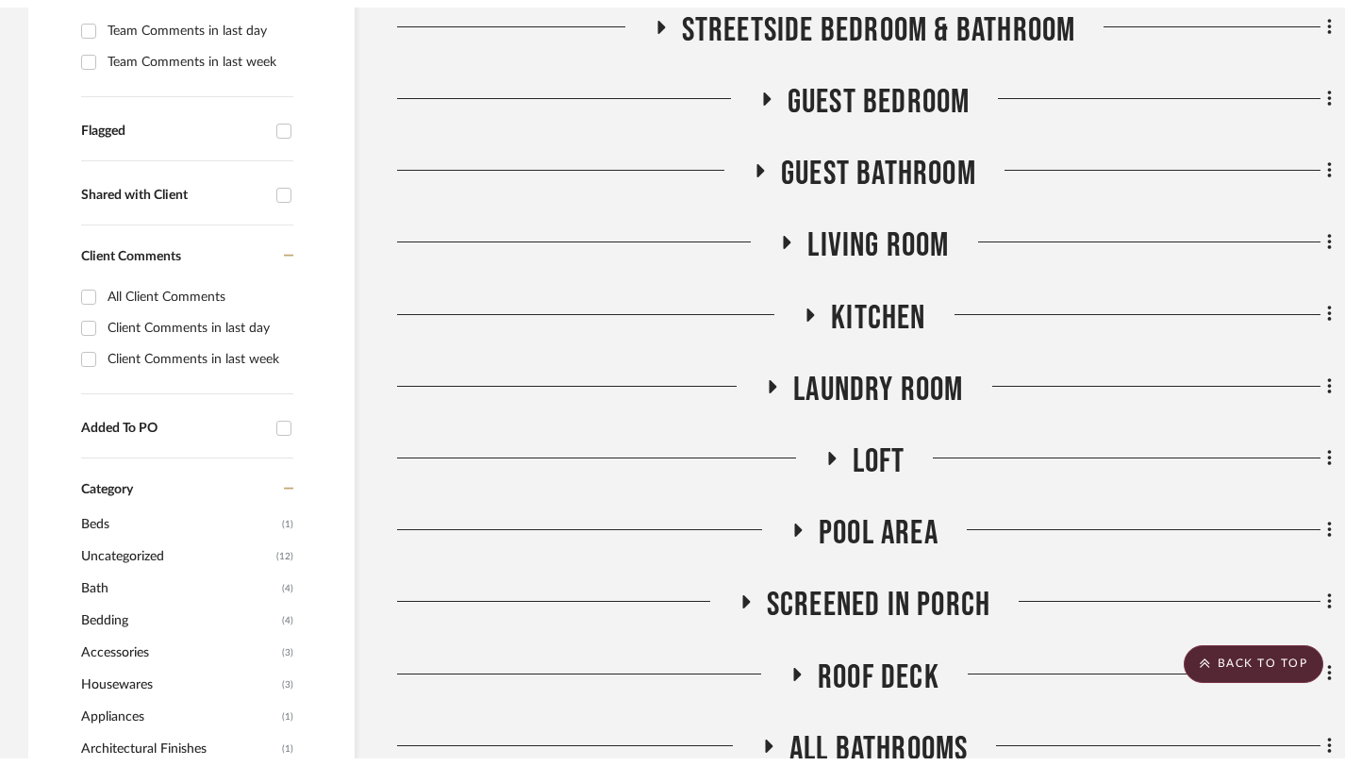
scroll to position [0, 0]
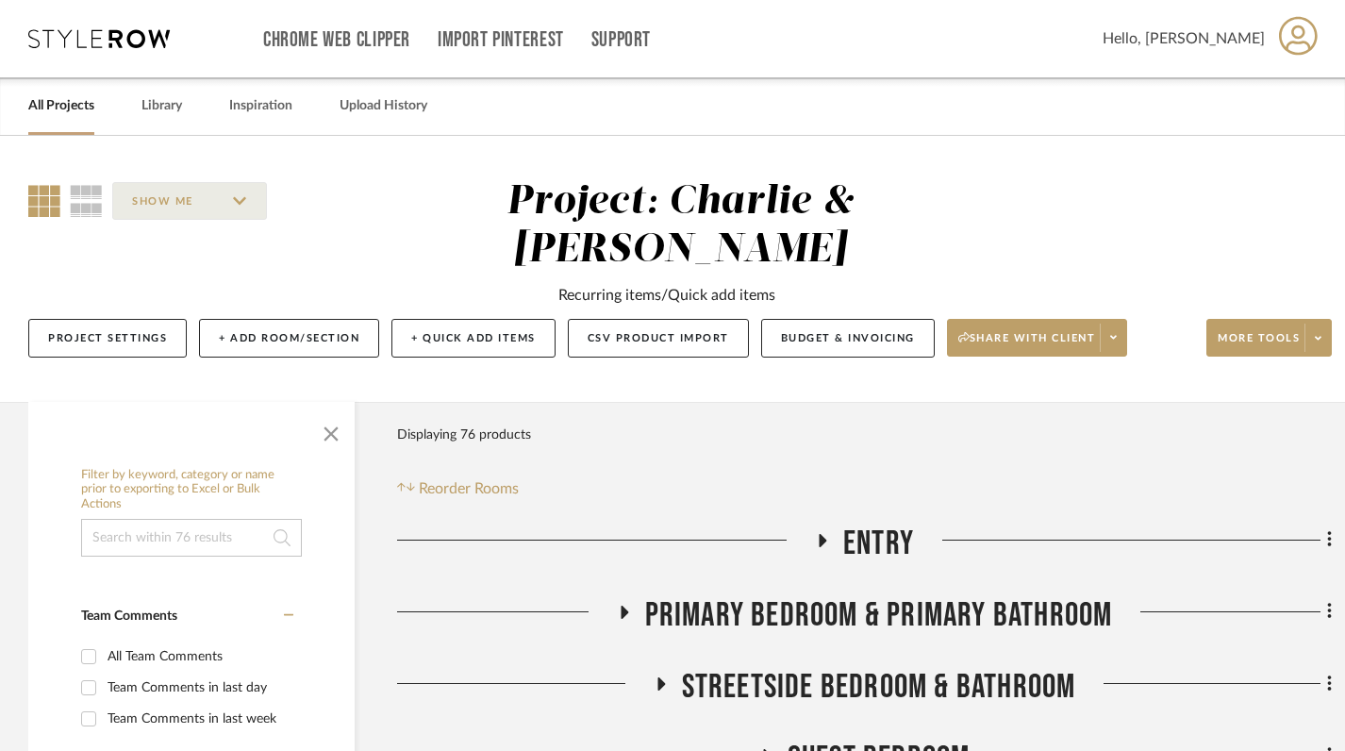
click at [44, 110] on link "All Projects" at bounding box center [61, 105] width 66 height 25
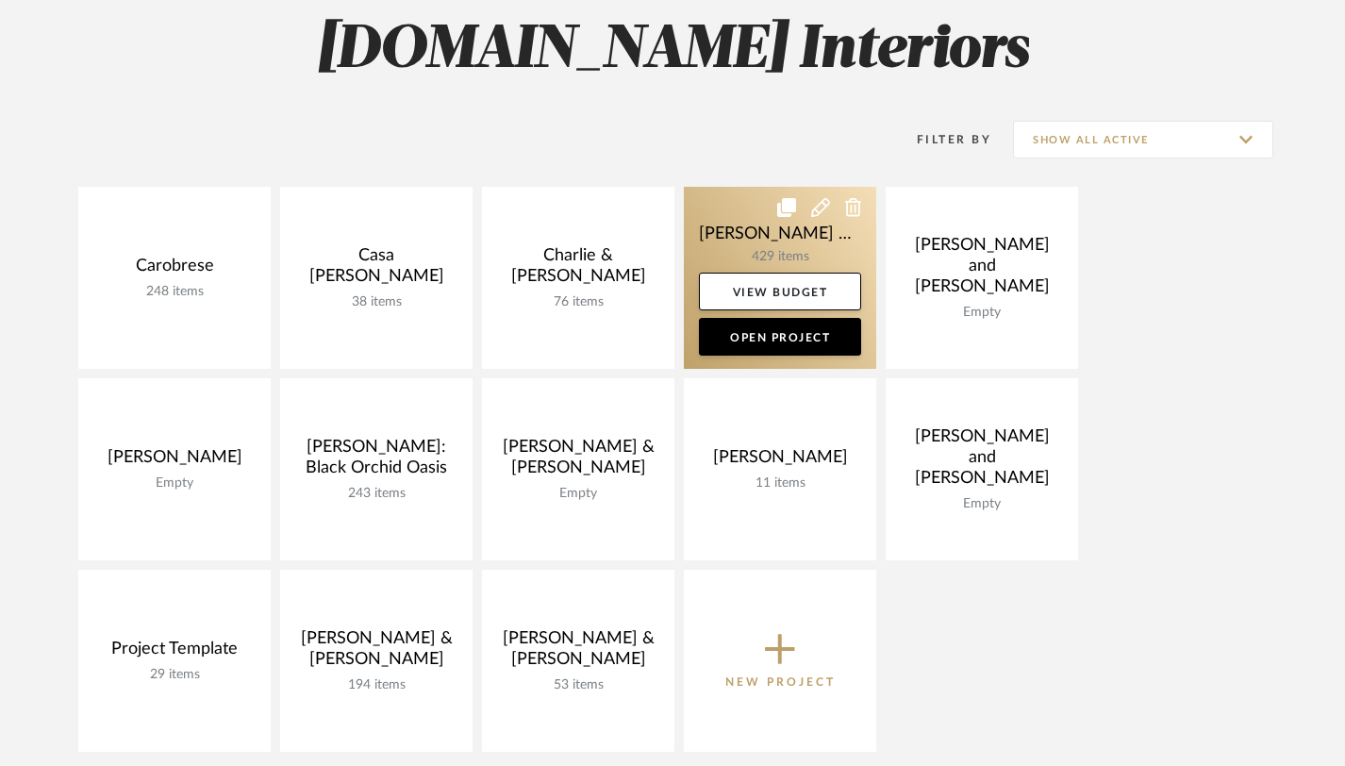
scroll to position [291, 0]
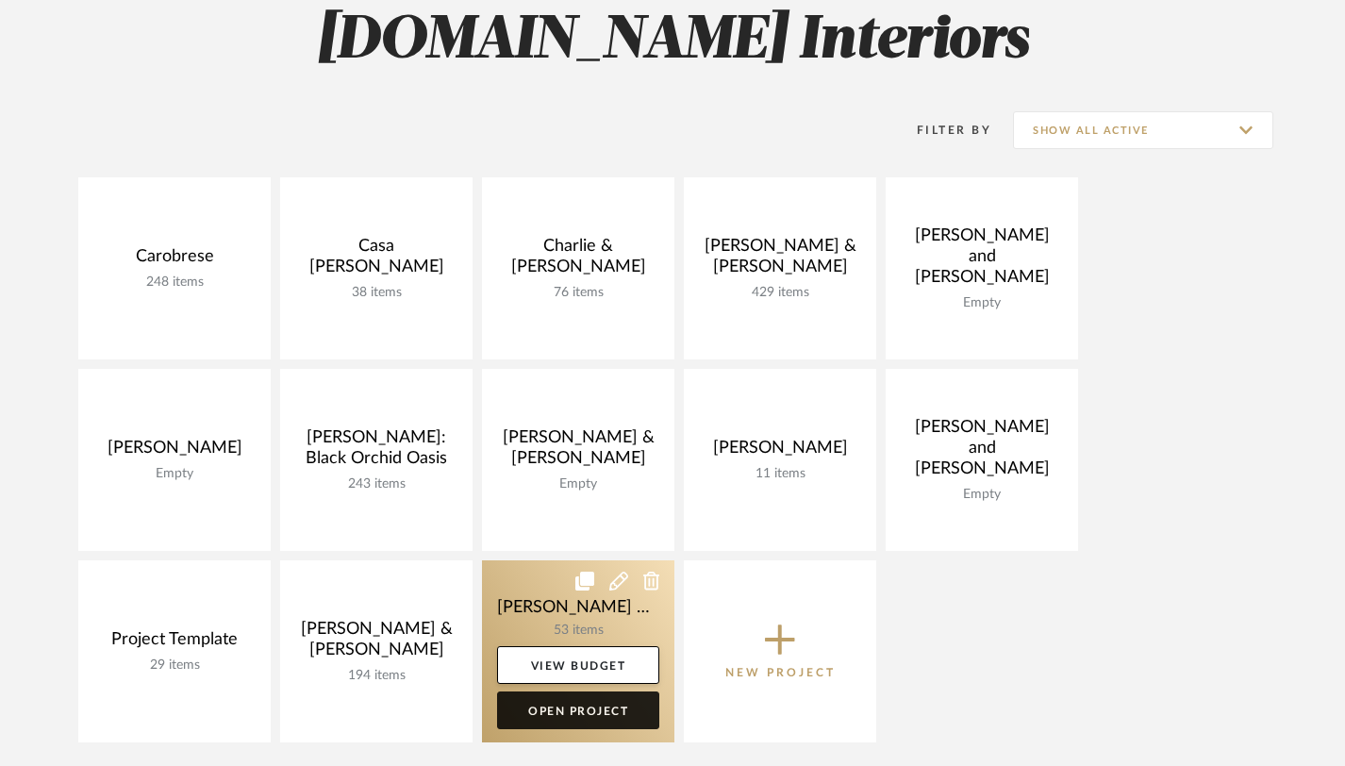
click at [611, 720] on link "Open Project" at bounding box center [578, 711] width 162 height 38
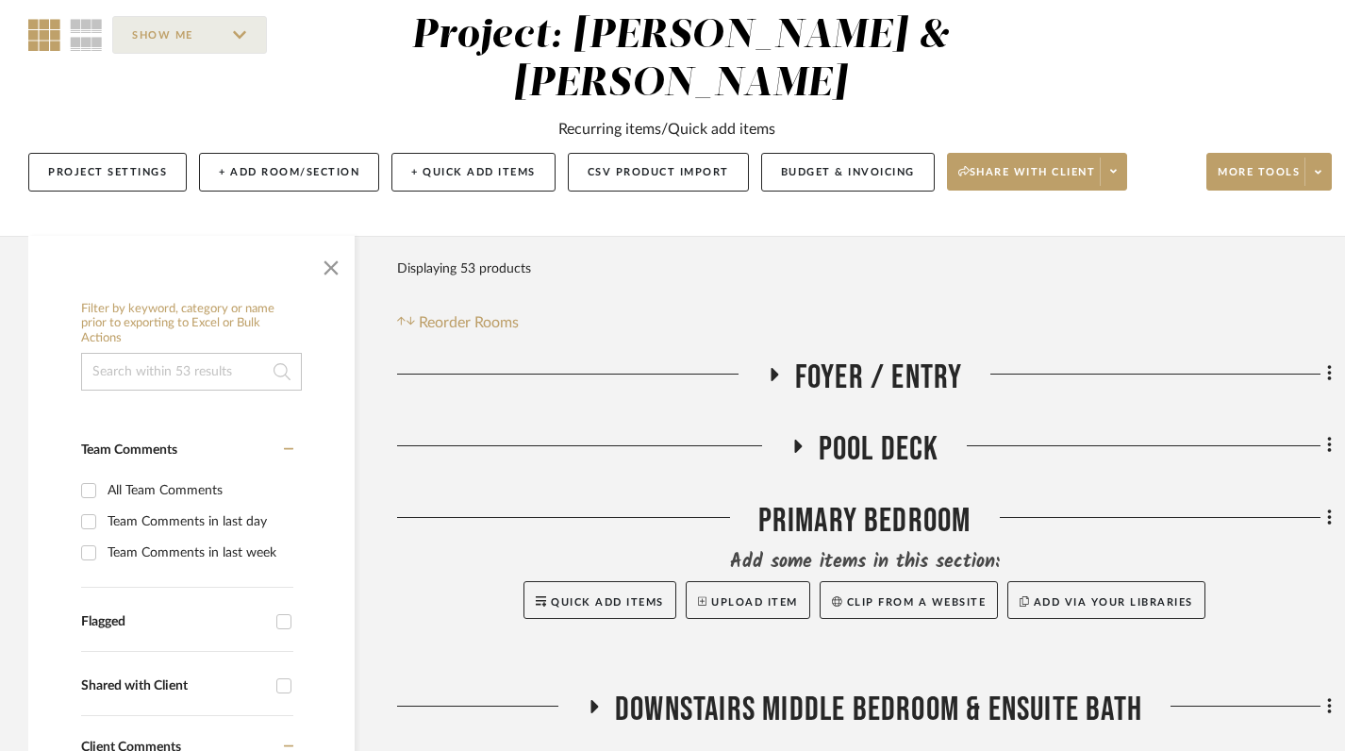
scroll to position [205, 0]
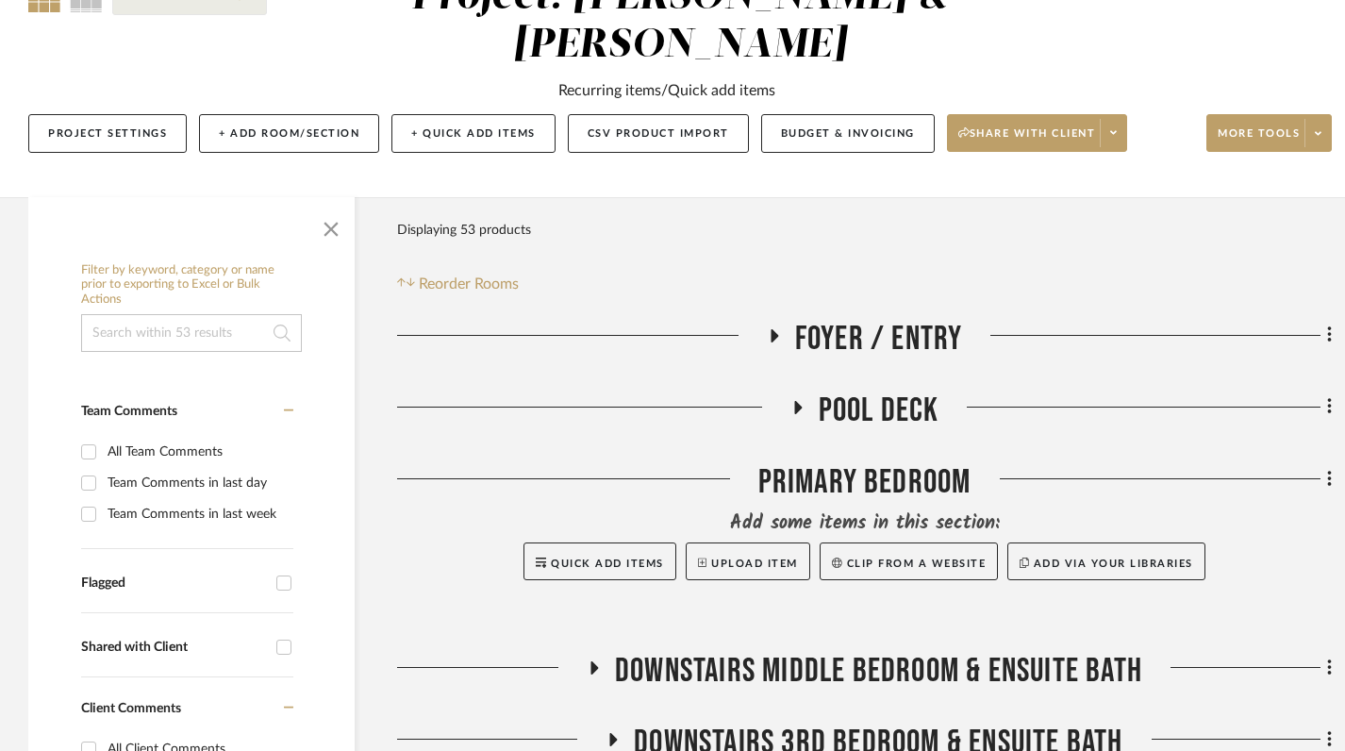
click at [768, 328] on icon at bounding box center [773, 335] width 23 height 14
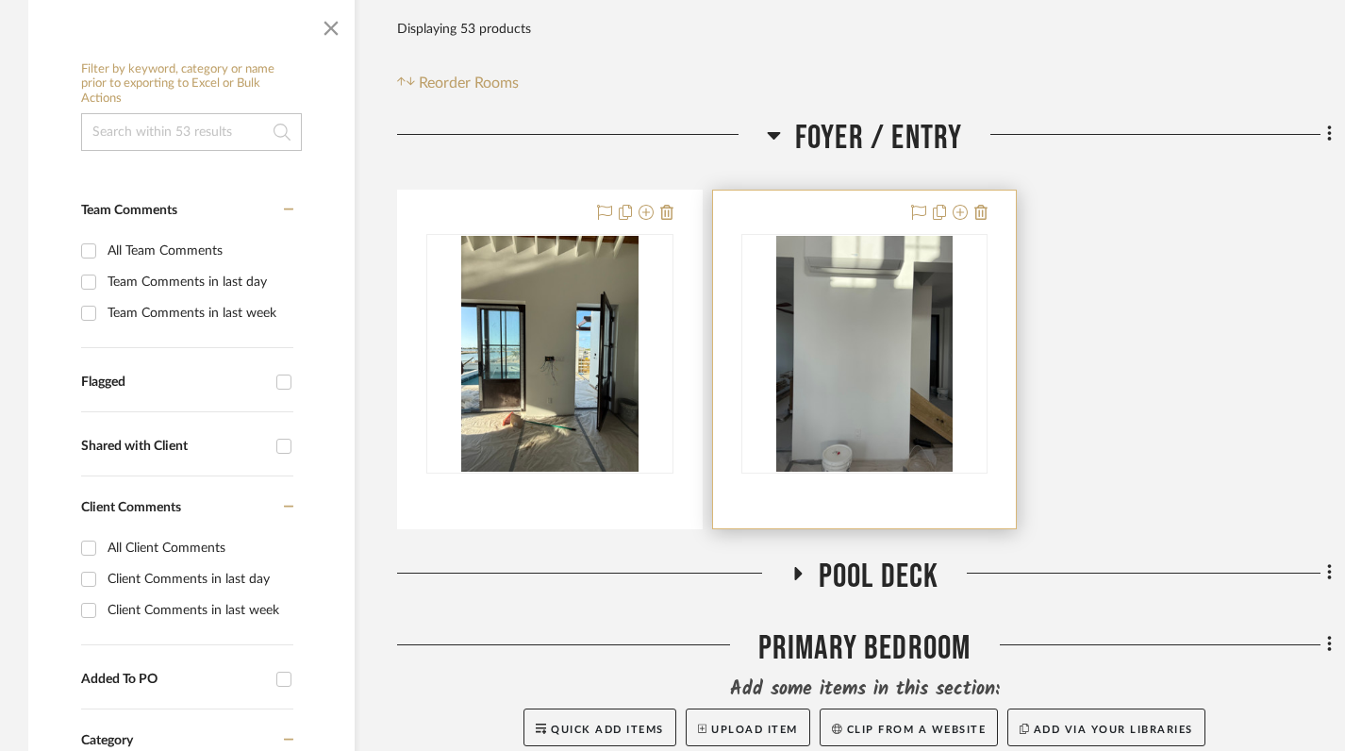
scroll to position [411, 0]
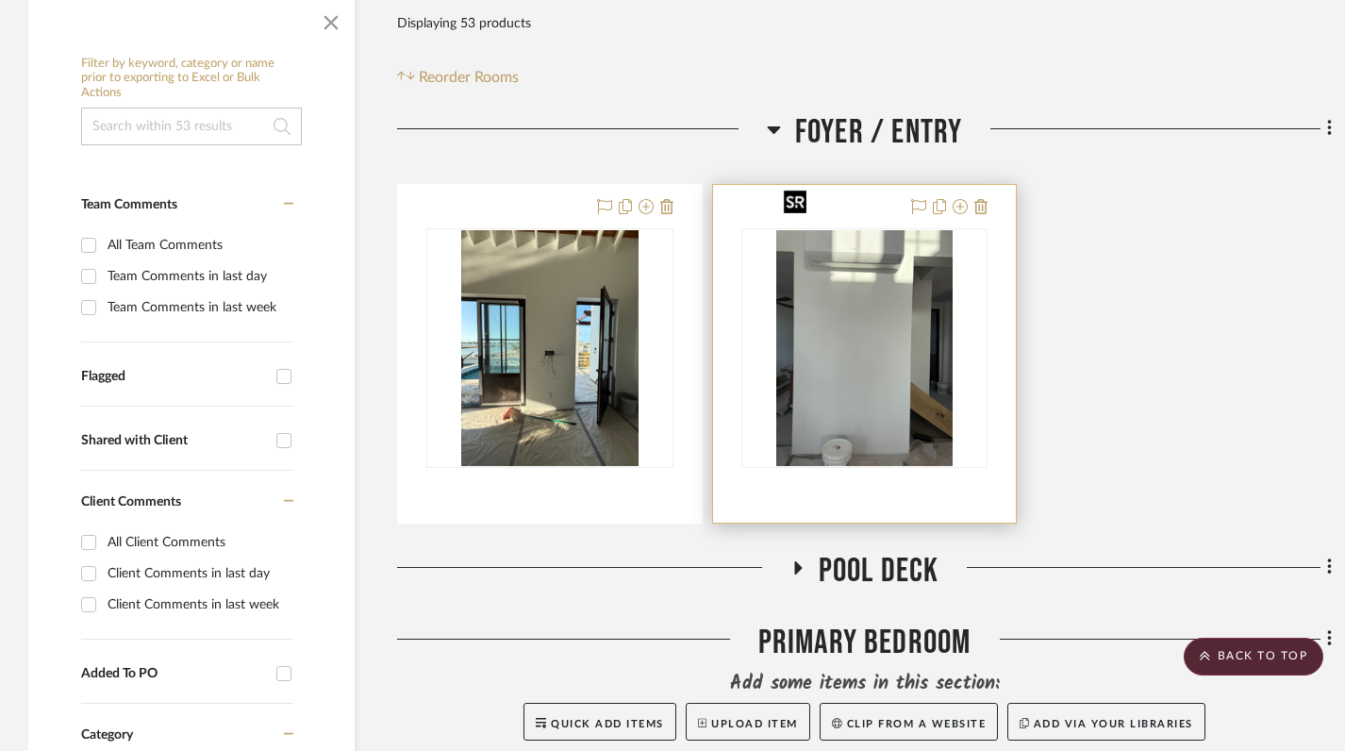
click at [825, 343] on img "0" at bounding box center [864, 348] width 177 height 236
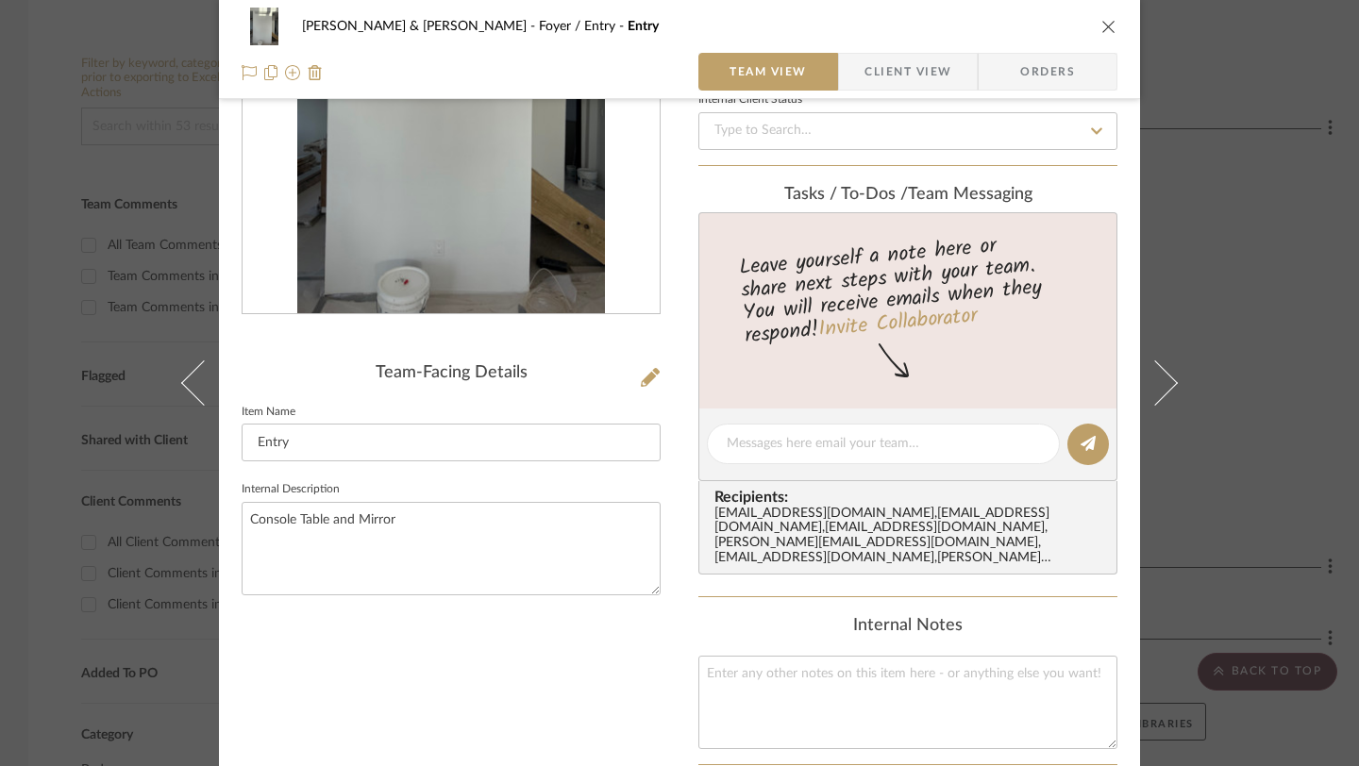
scroll to position [0, 0]
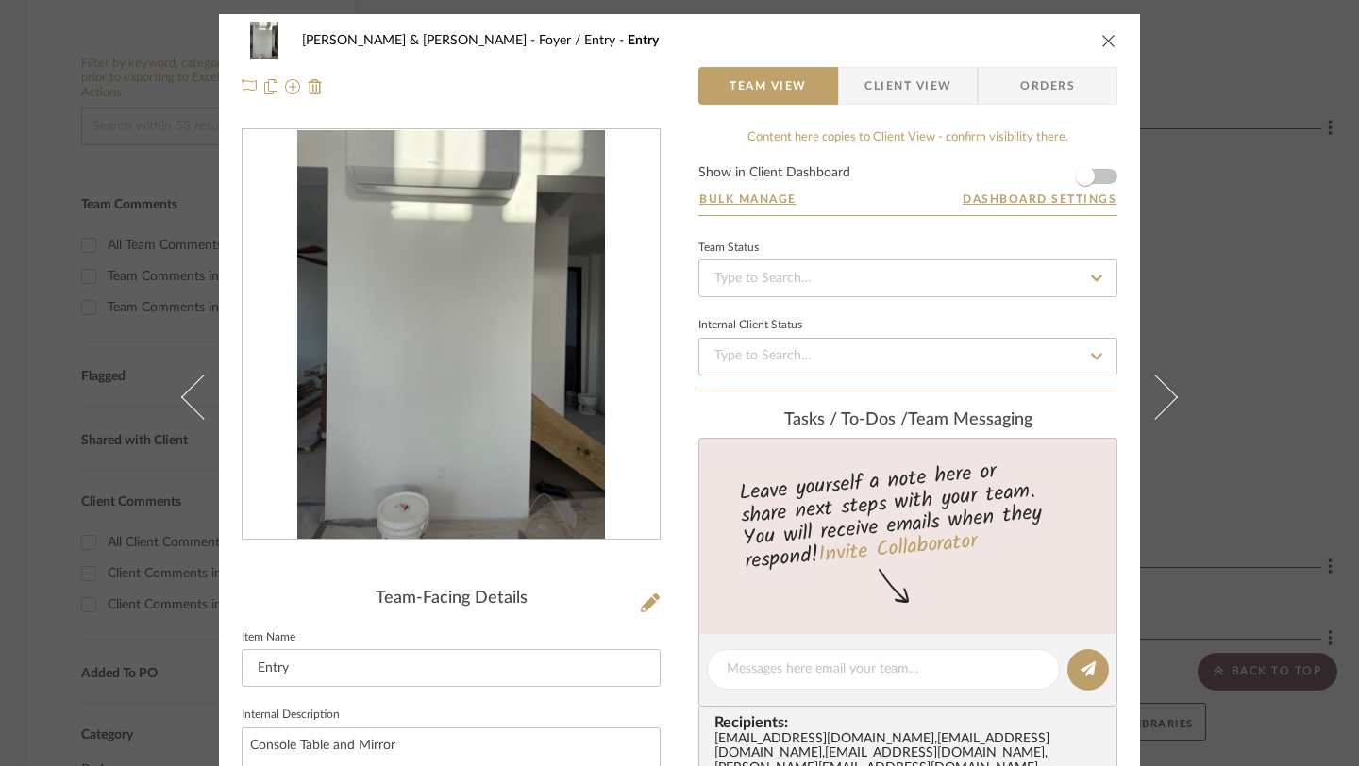
click at [1101, 39] on icon "close" at bounding box center [1108, 40] width 15 height 15
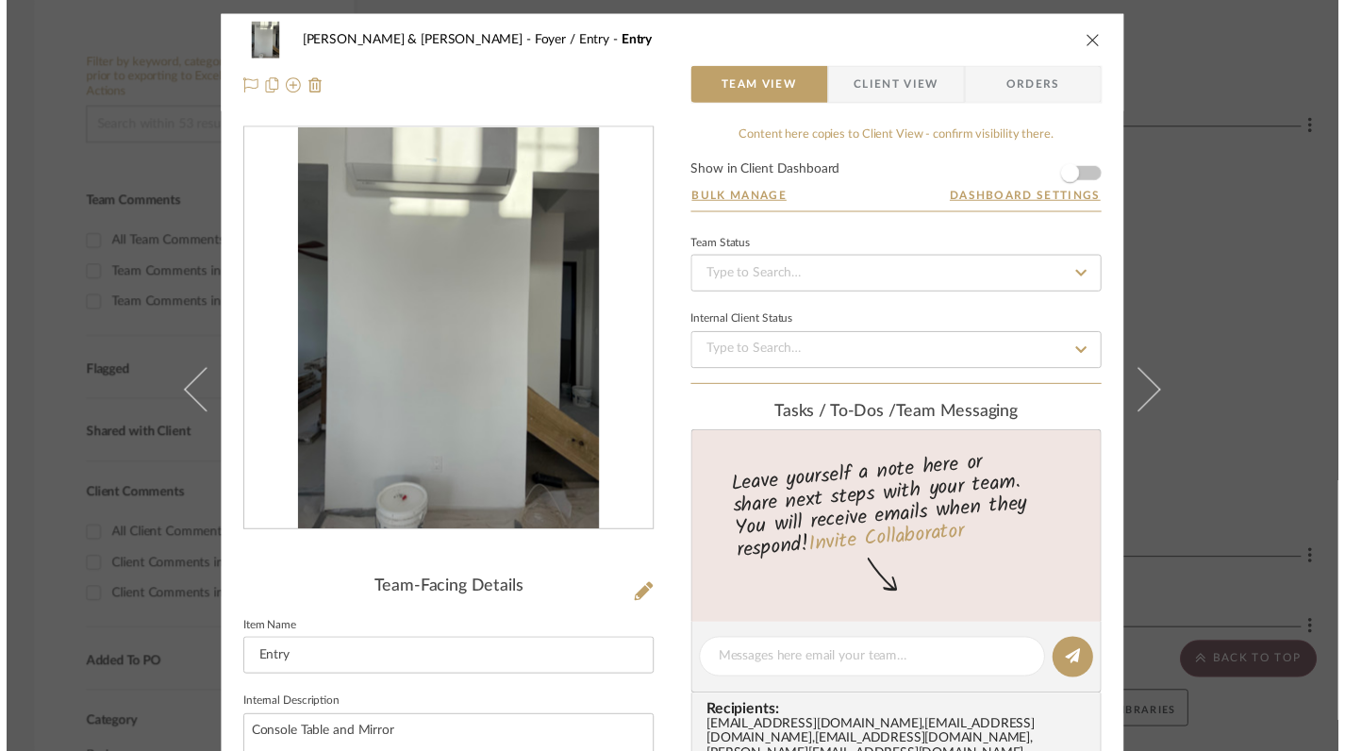
scroll to position [411, 0]
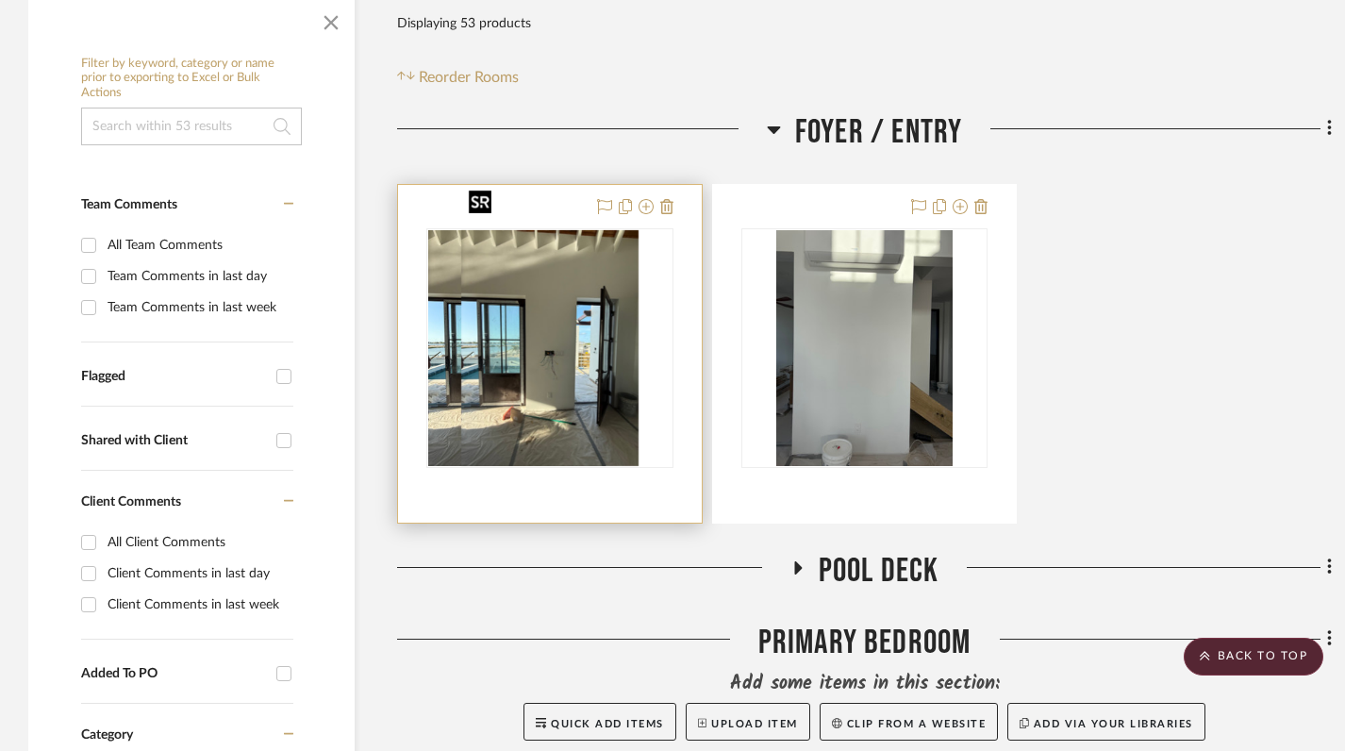
click at [497, 366] on img "0" at bounding box center [516, 348] width 177 height 236
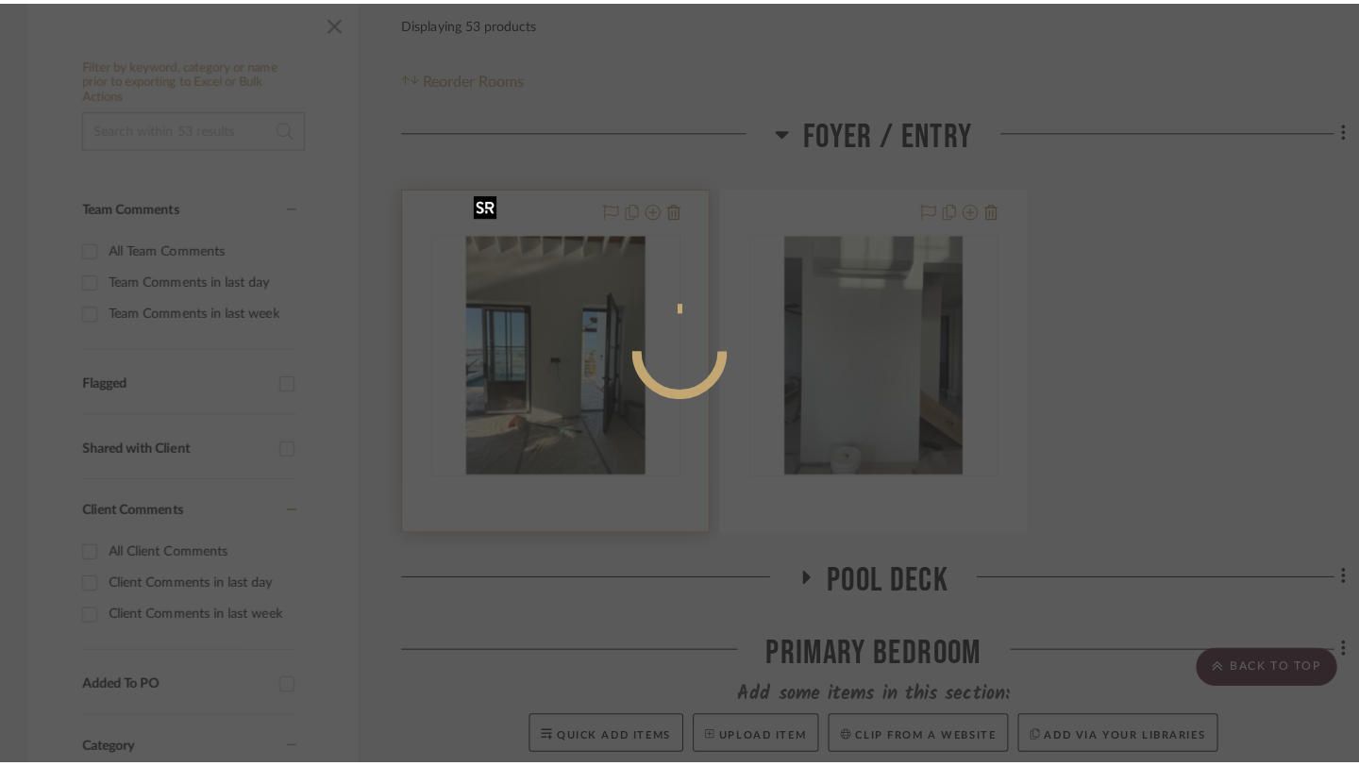
scroll to position [0, 0]
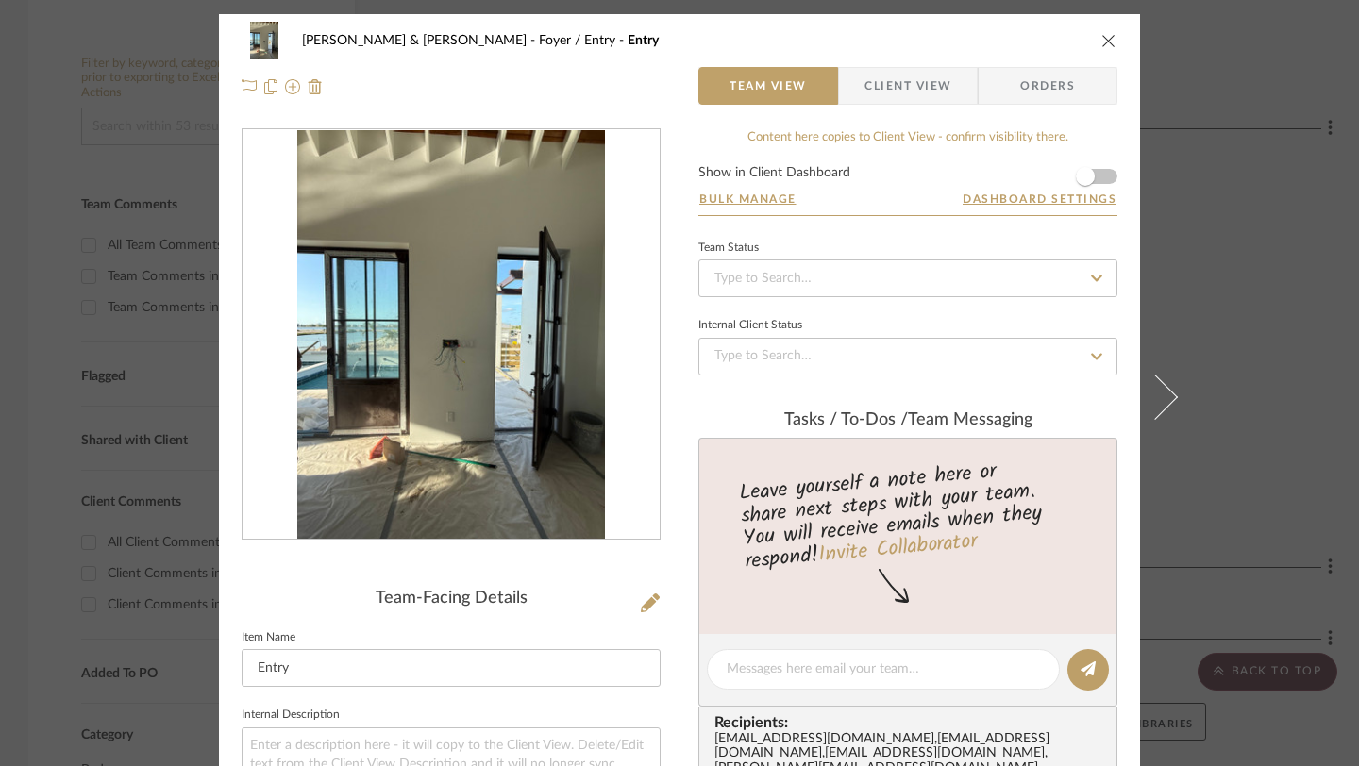
click at [1101, 43] on icon "close" at bounding box center [1108, 40] width 15 height 15
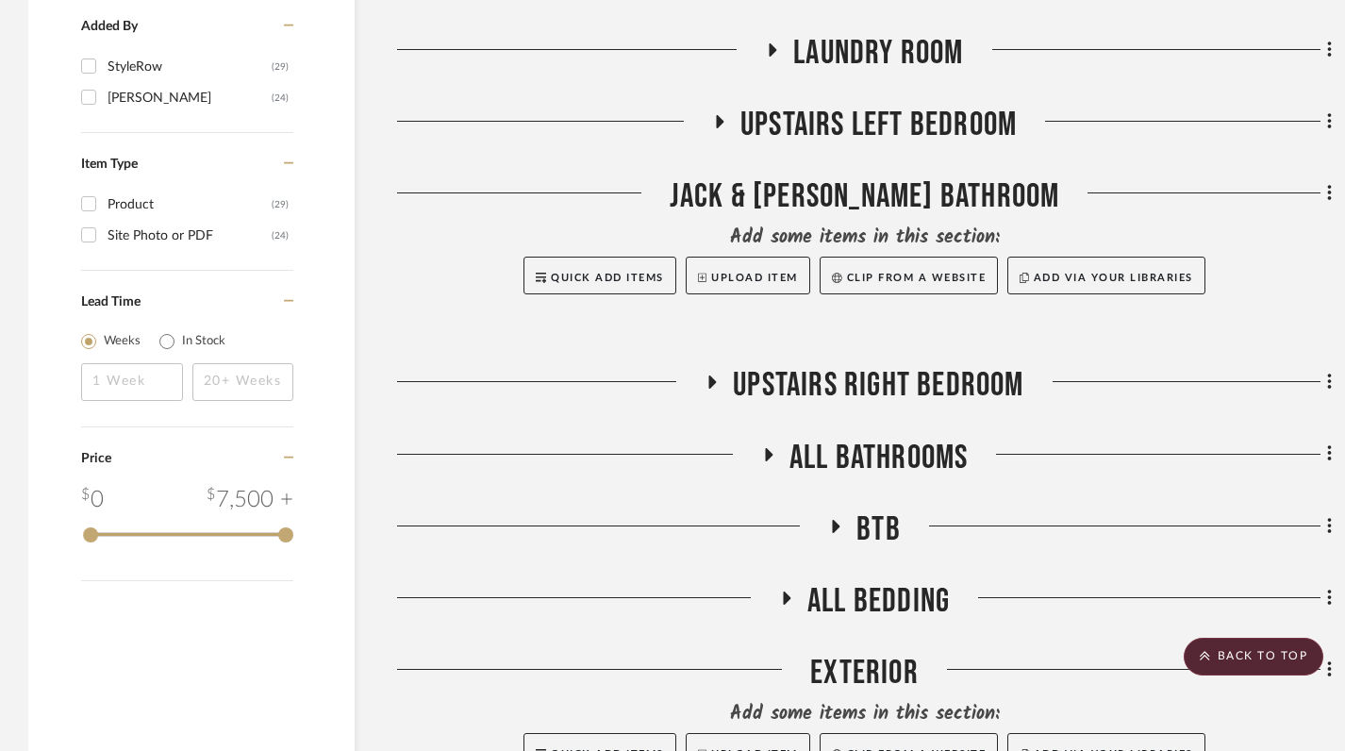
scroll to position [1772, 0]
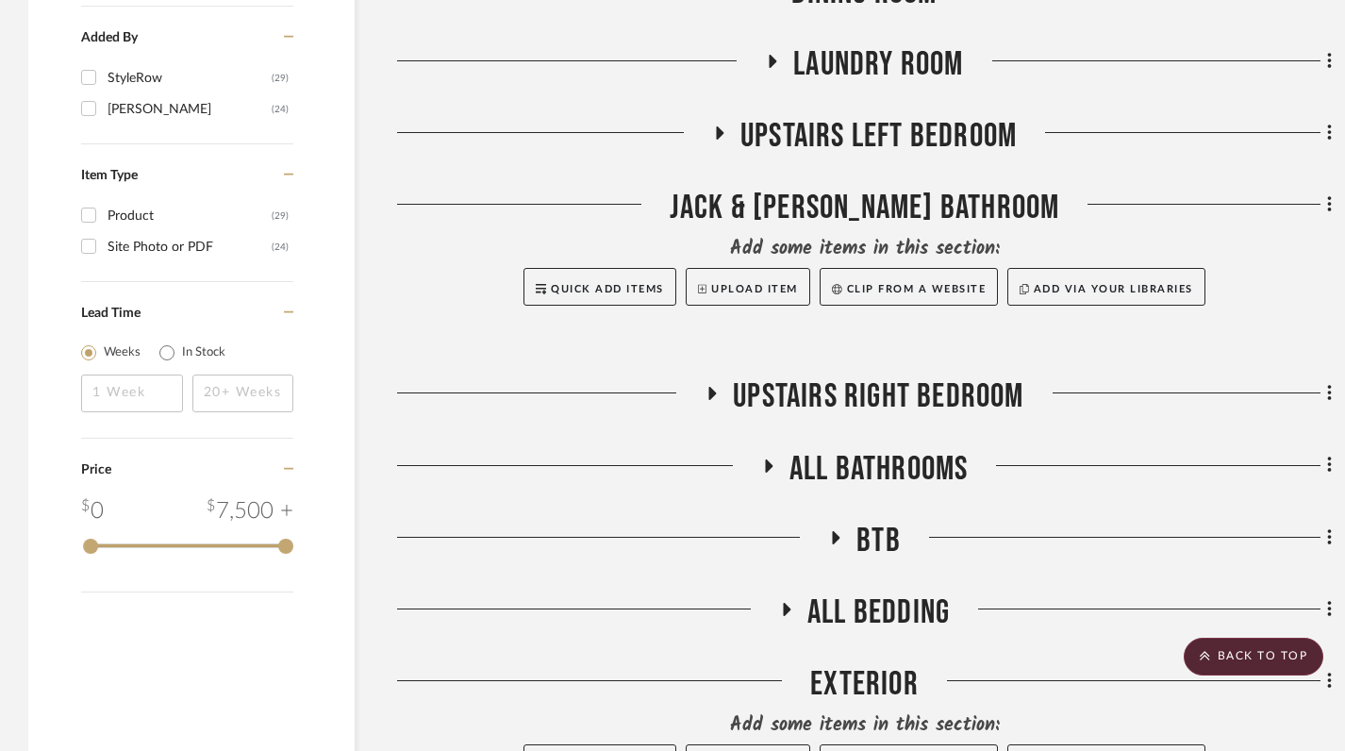
click at [708, 387] on icon at bounding box center [712, 394] width 23 height 14
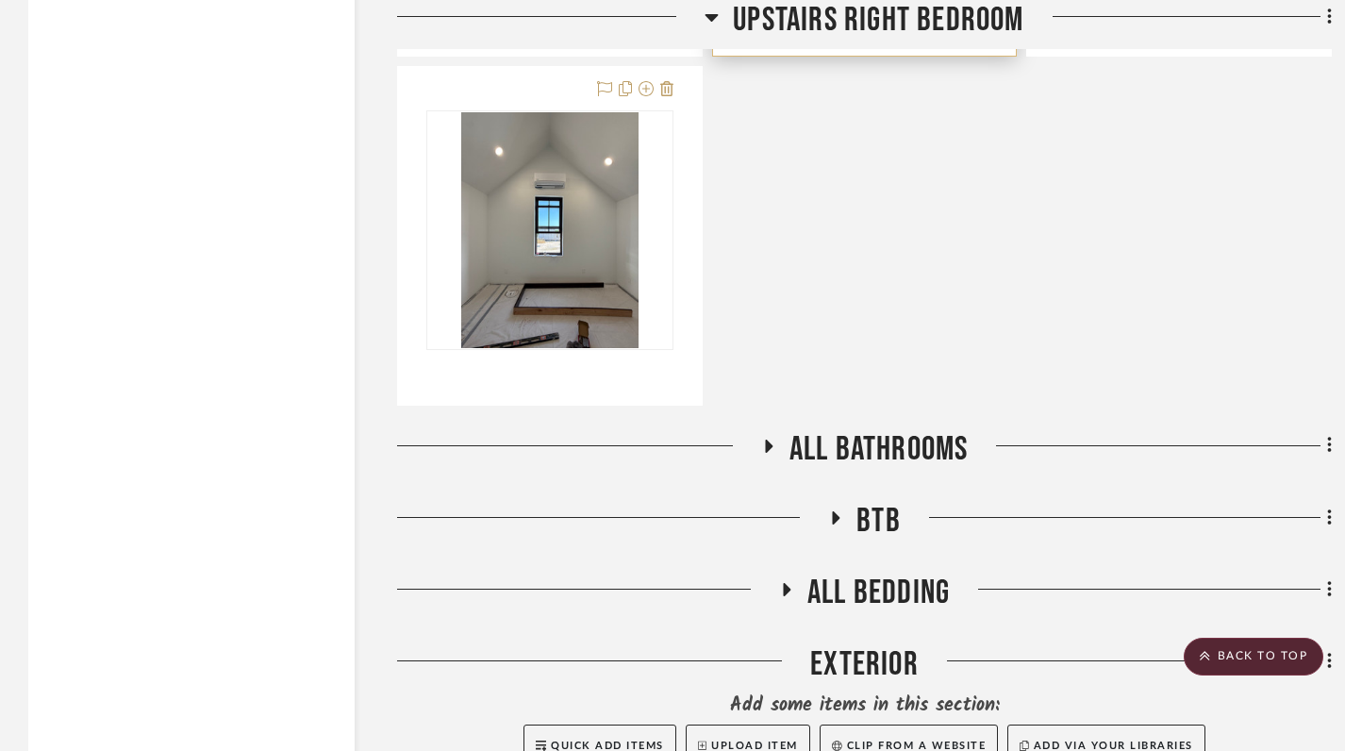
scroll to position [2506, 0]
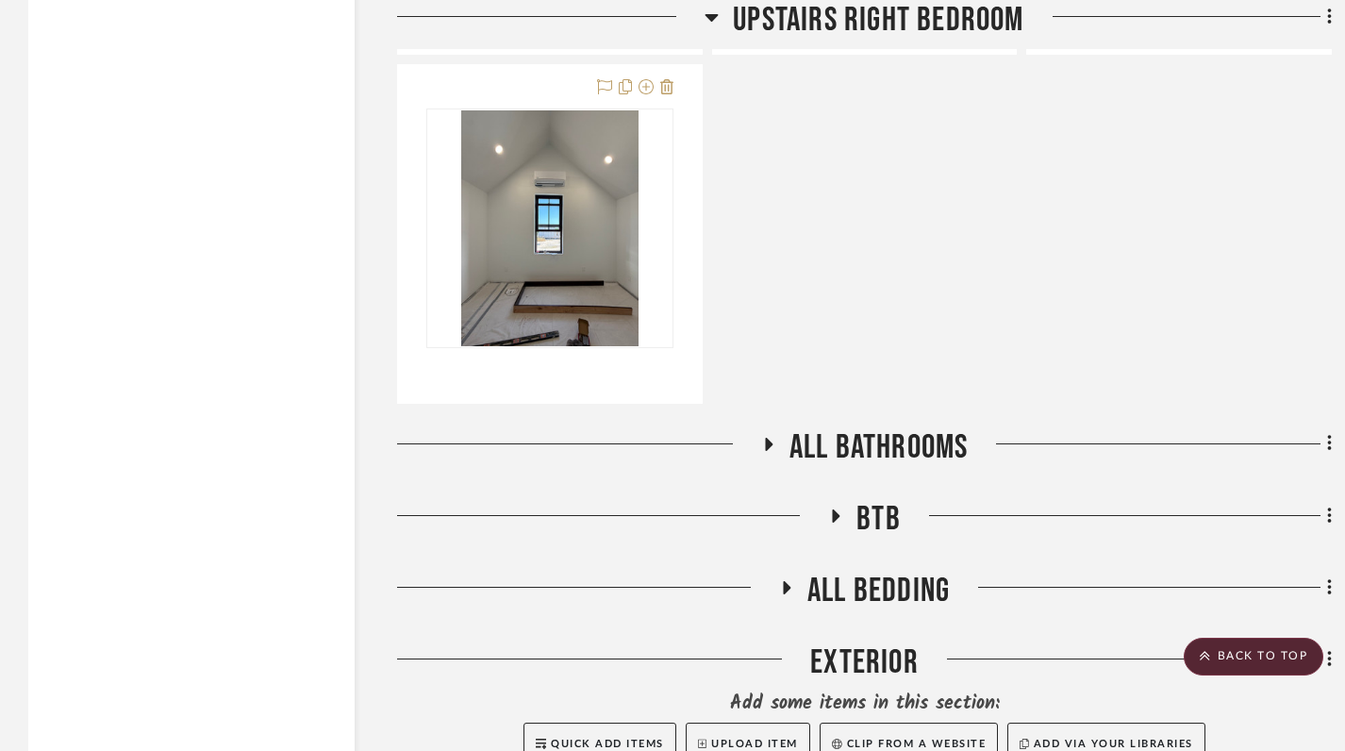
click at [762, 437] on icon at bounding box center [768, 444] width 23 height 14
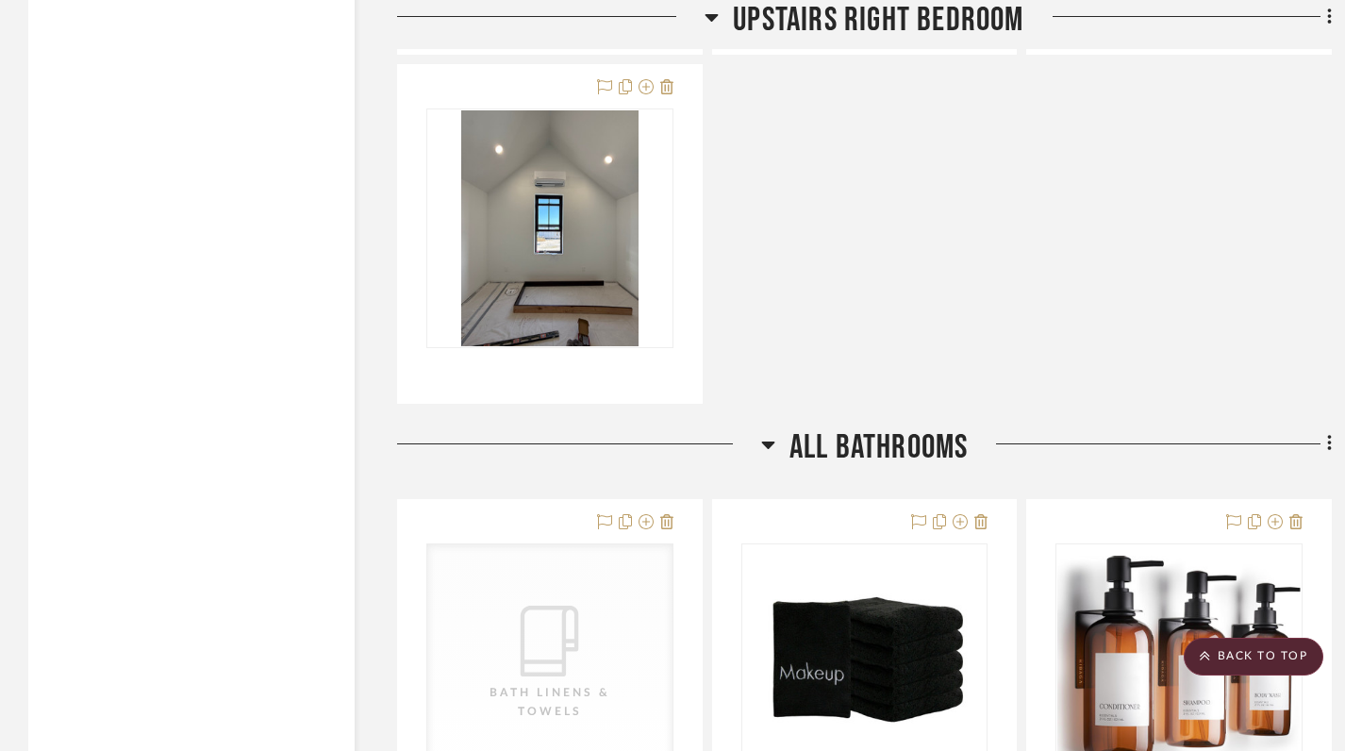
click at [762, 433] on icon at bounding box center [768, 444] width 14 height 23
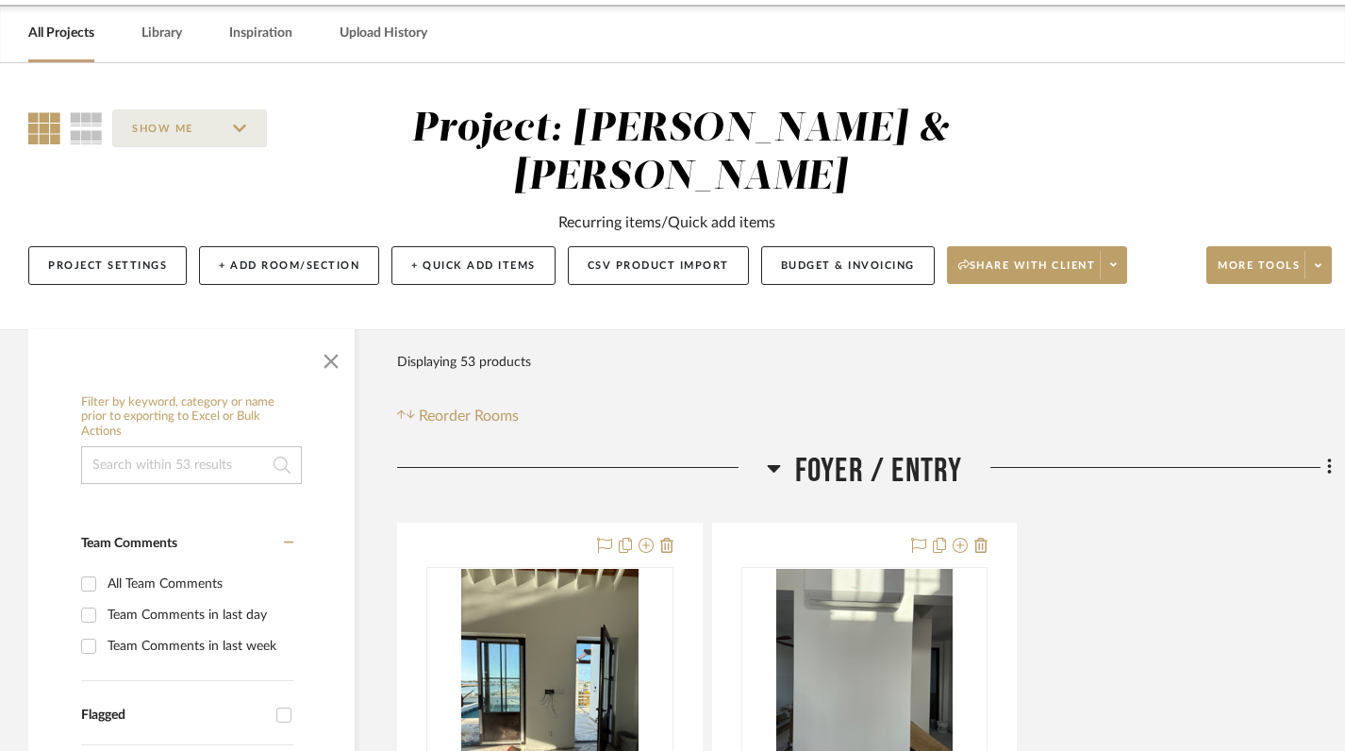
scroll to position [104, 0]
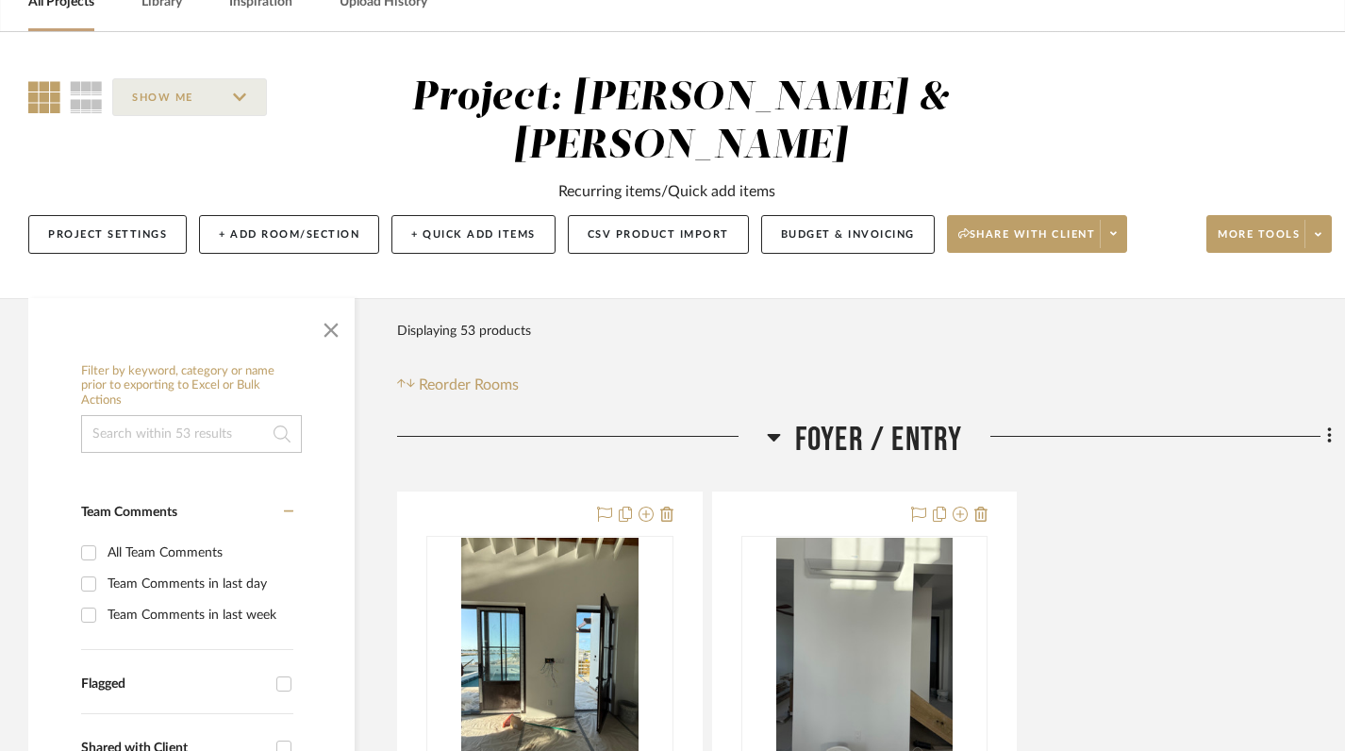
click at [772, 434] on icon at bounding box center [773, 438] width 13 height 8
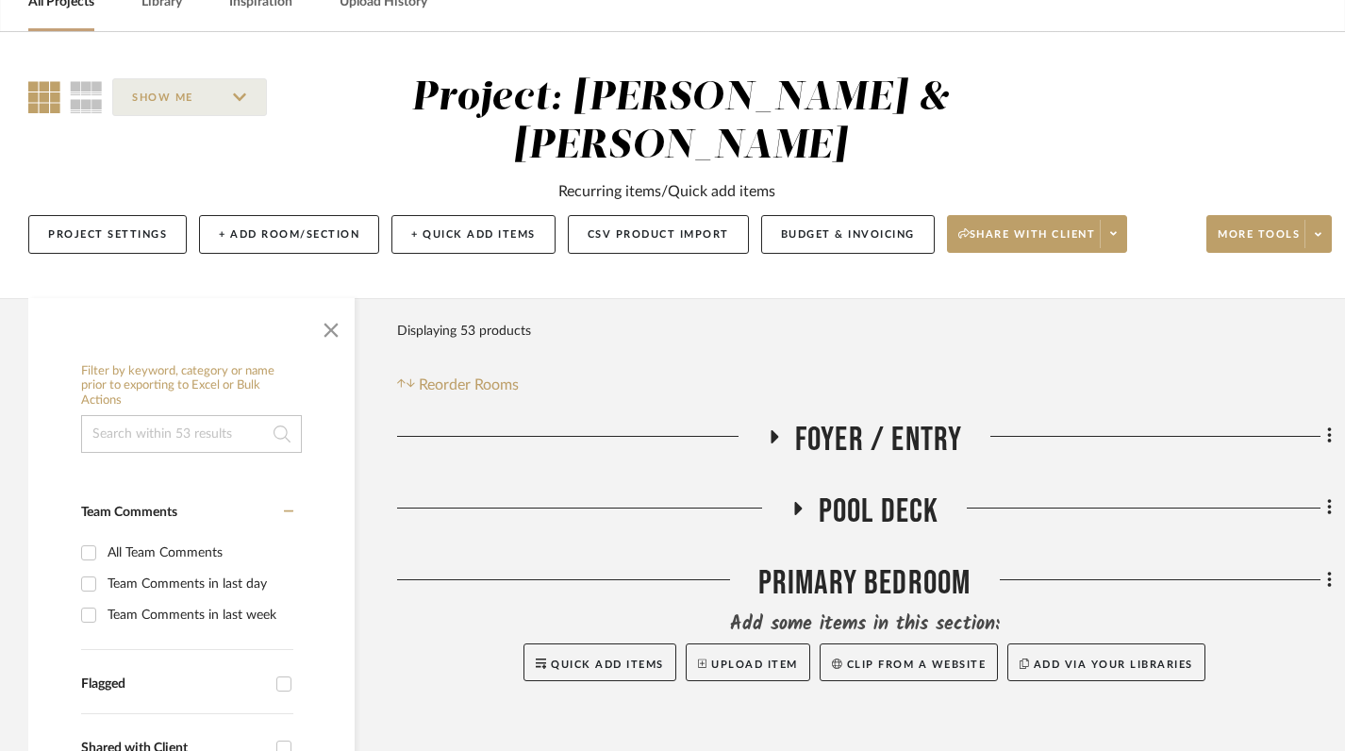
click at [772, 430] on icon at bounding box center [775, 436] width 8 height 13
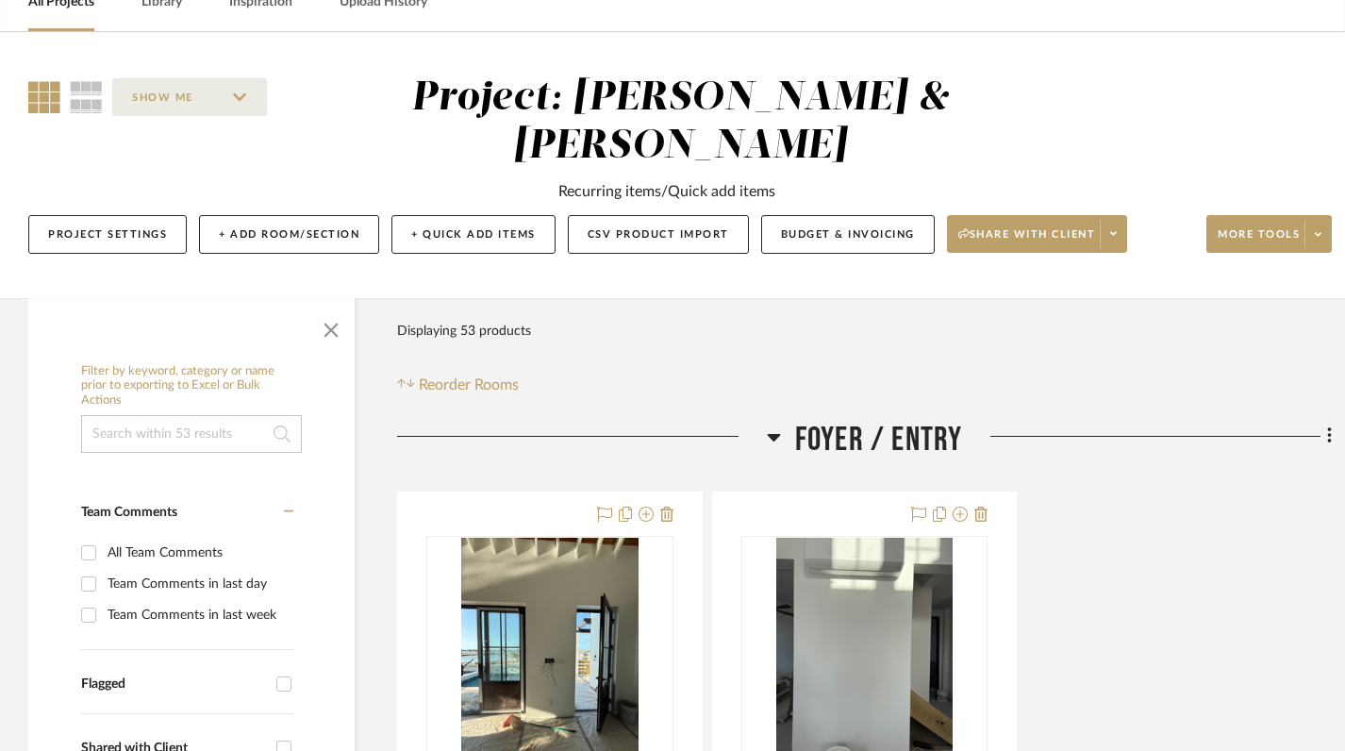
click at [772, 434] on icon at bounding box center [773, 438] width 13 height 8
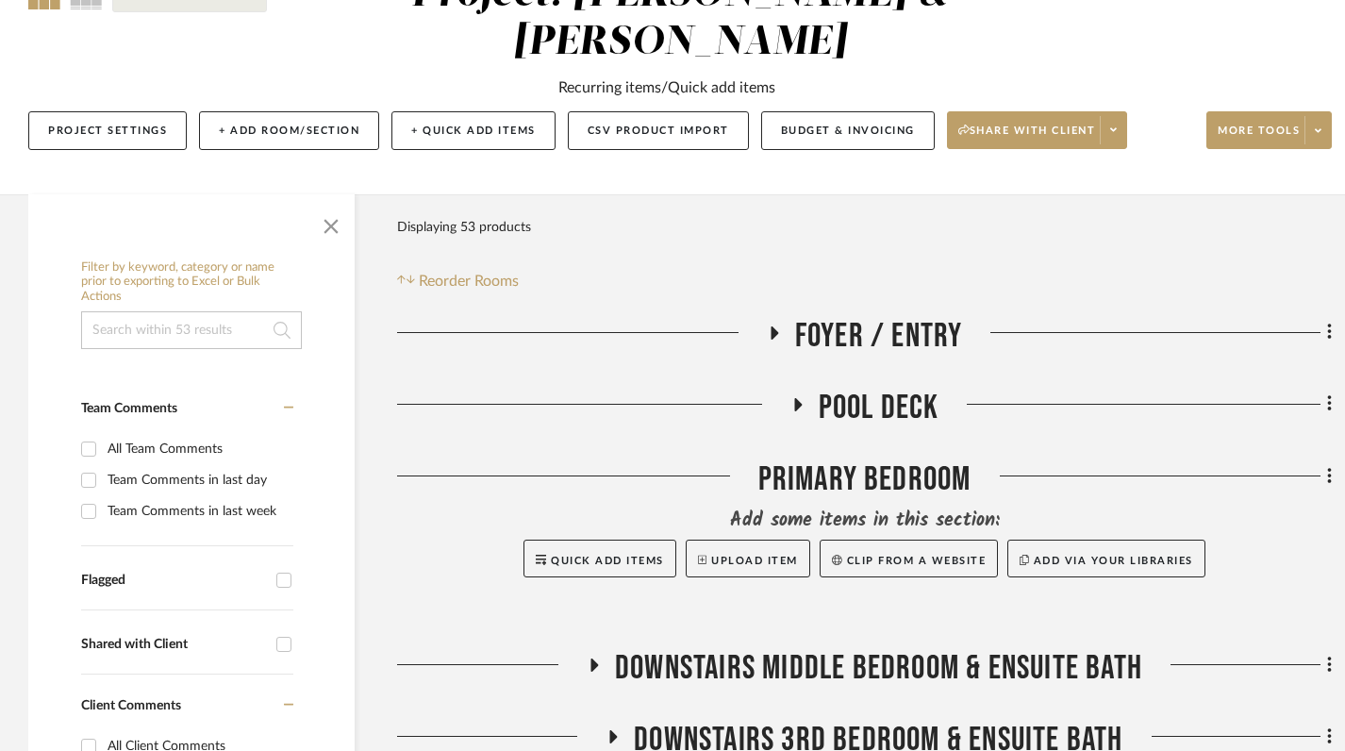
scroll to position [237, 0]
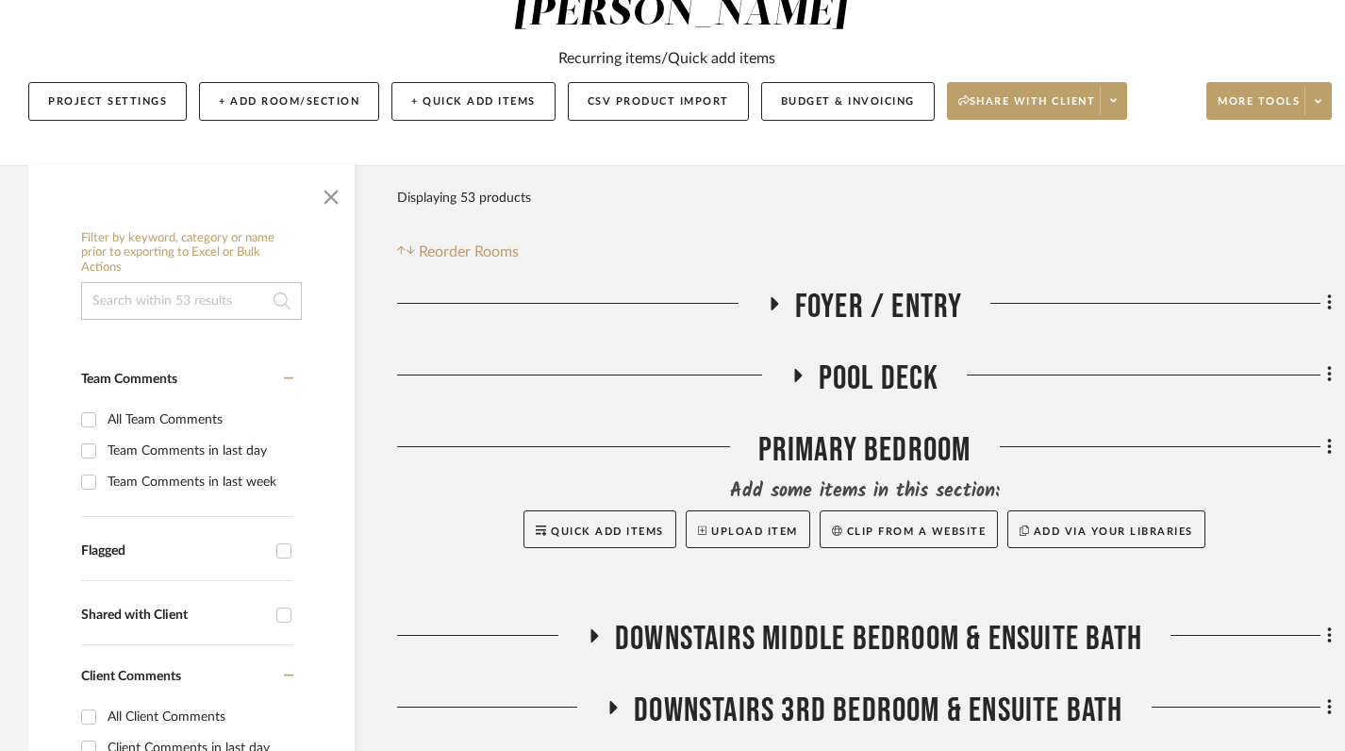
click at [796, 369] on icon at bounding box center [798, 375] width 8 height 13
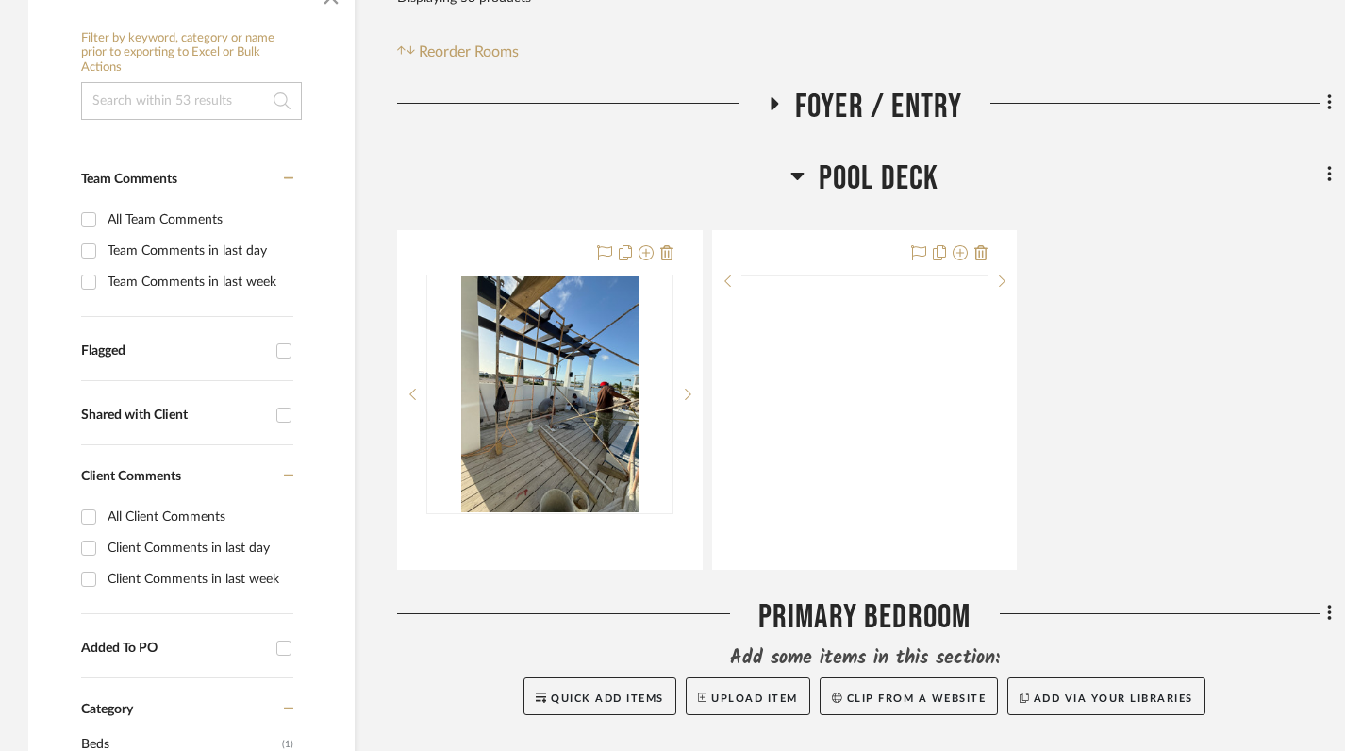
scroll to position [439, 0]
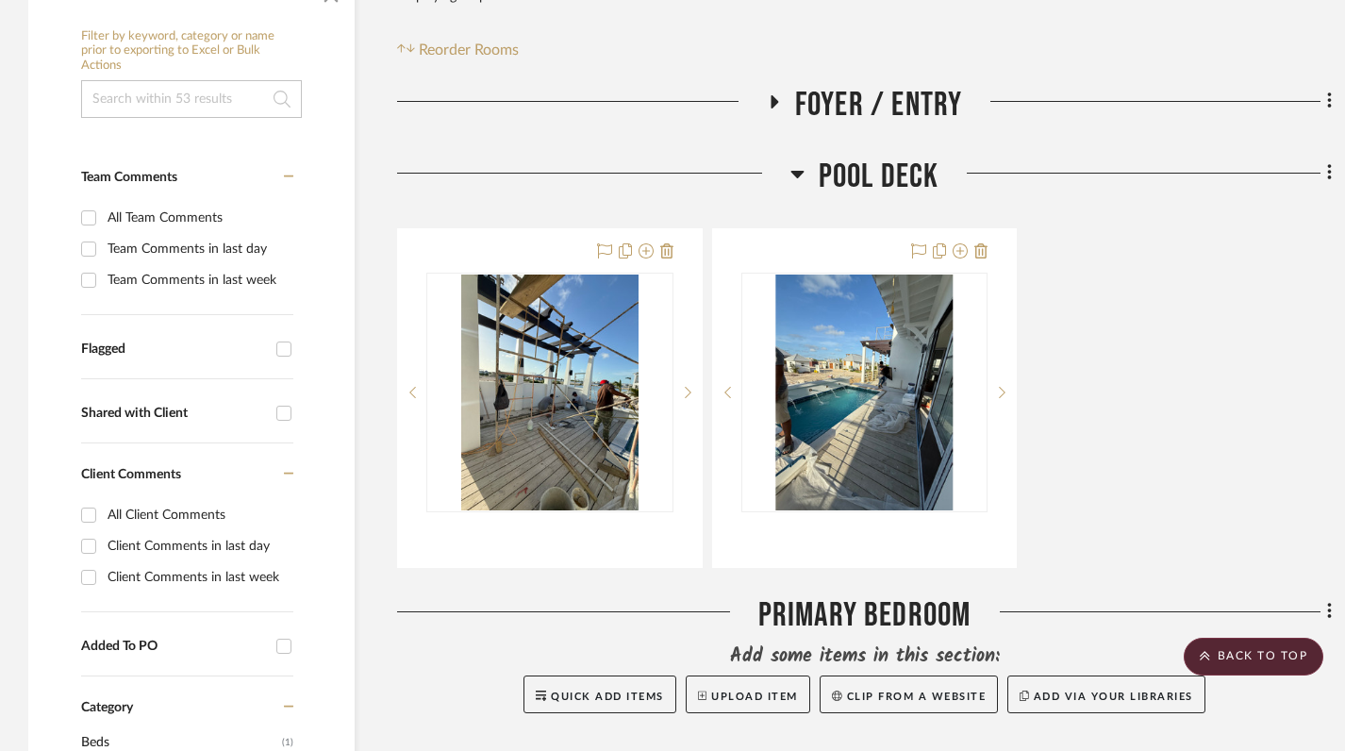
click at [796, 162] on icon at bounding box center [798, 173] width 14 height 23
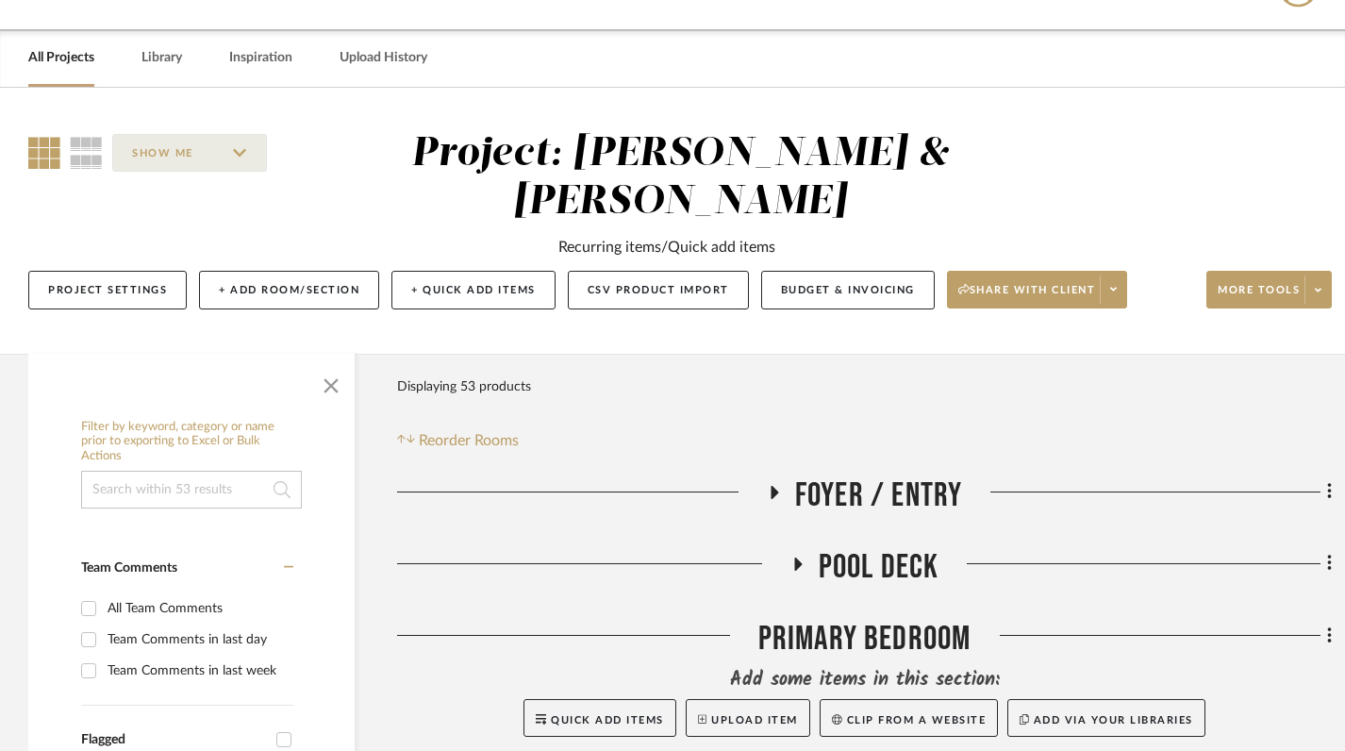
scroll to position [46, 0]
